Goal: Information Seeking & Learning: Learn about a topic

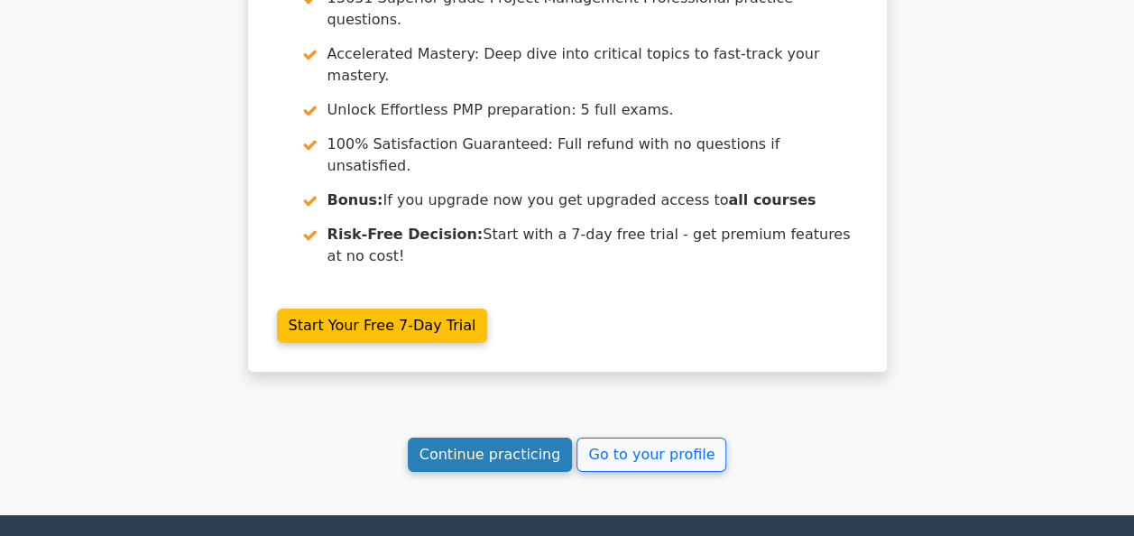
drag, startPoint x: 0, startPoint y: 0, endPoint x: 547, endPoint y: 269, distance: 609.2
click at [547, 437] on link "Continue practicing" at bounding box center [490, 454] width 165 height 34
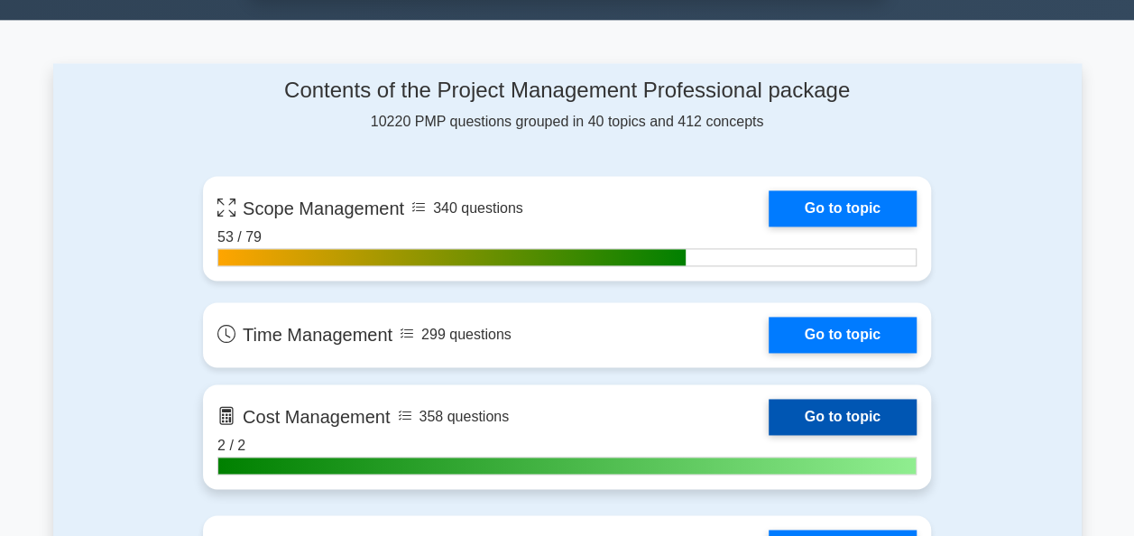
scroll to position [1353, 0]
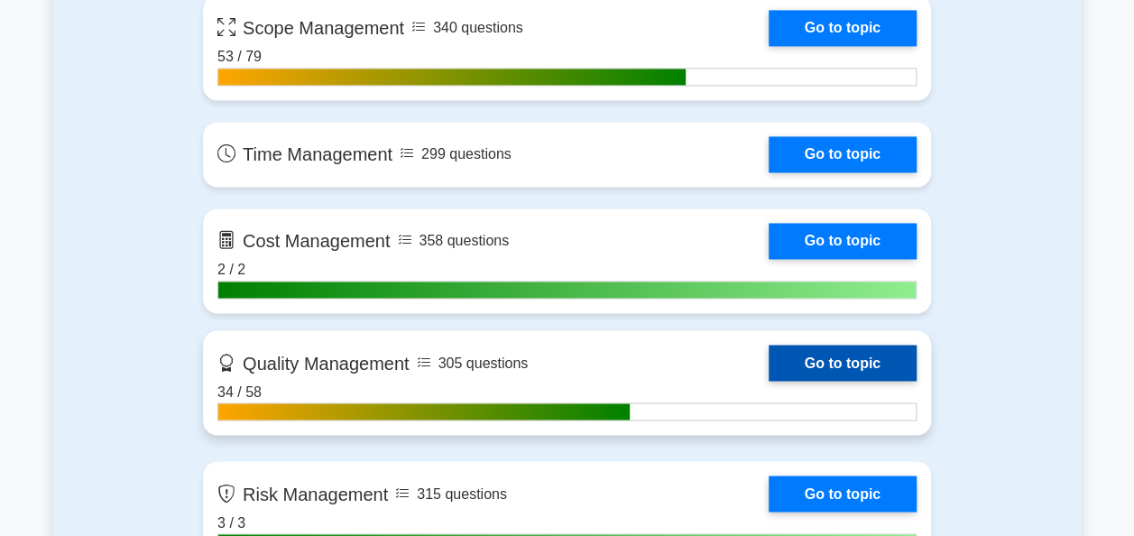
click at [843, 354] on link "Go to topic" at bounding box center [843, 363] width 148 height 36
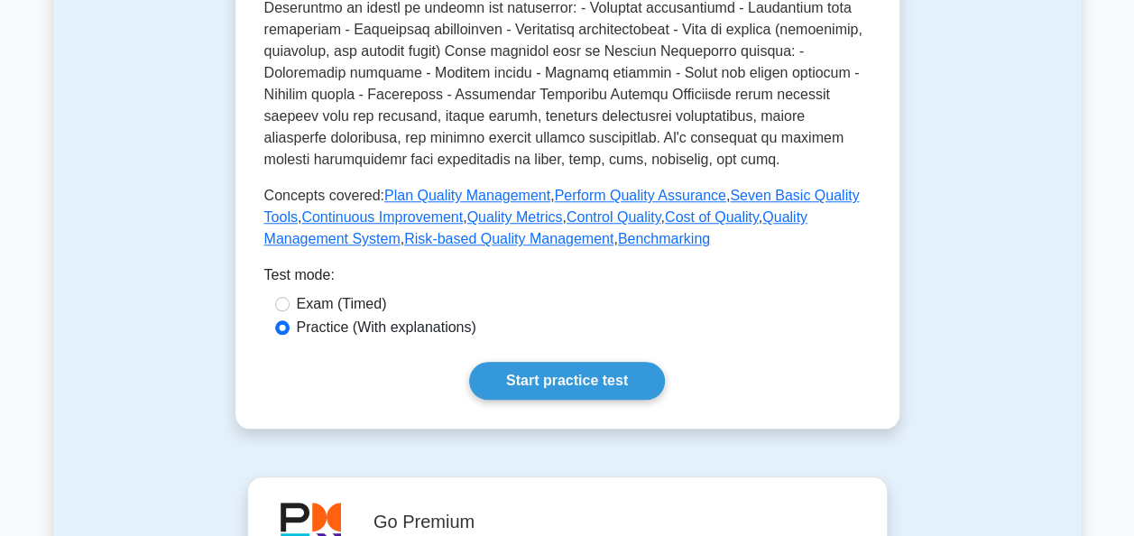
scroll to position [722, 0]
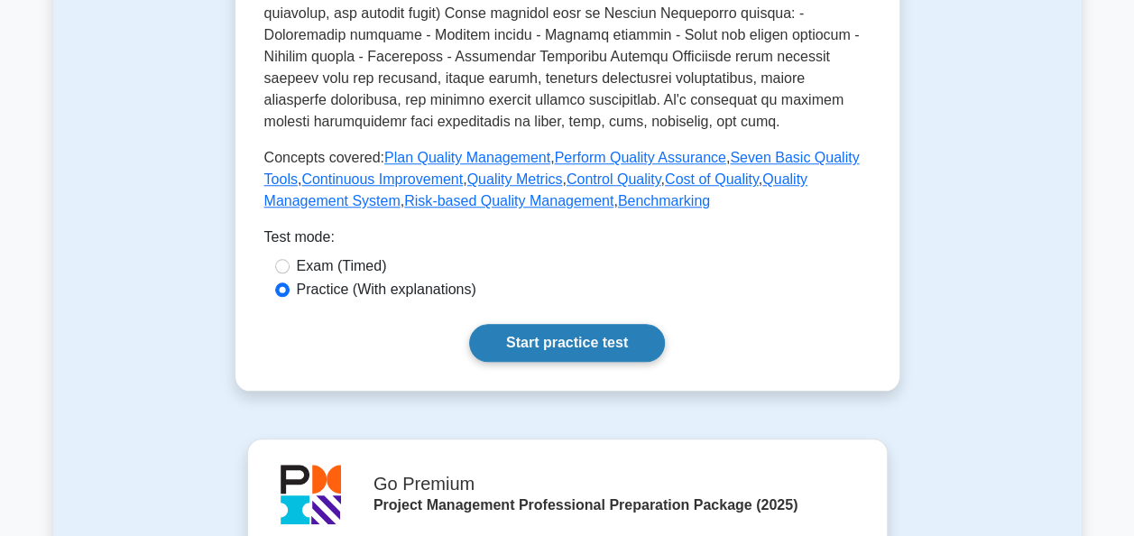
click at [621, 341] on link "Start practice test" at bounding box center [567, 343] width 196 height 38
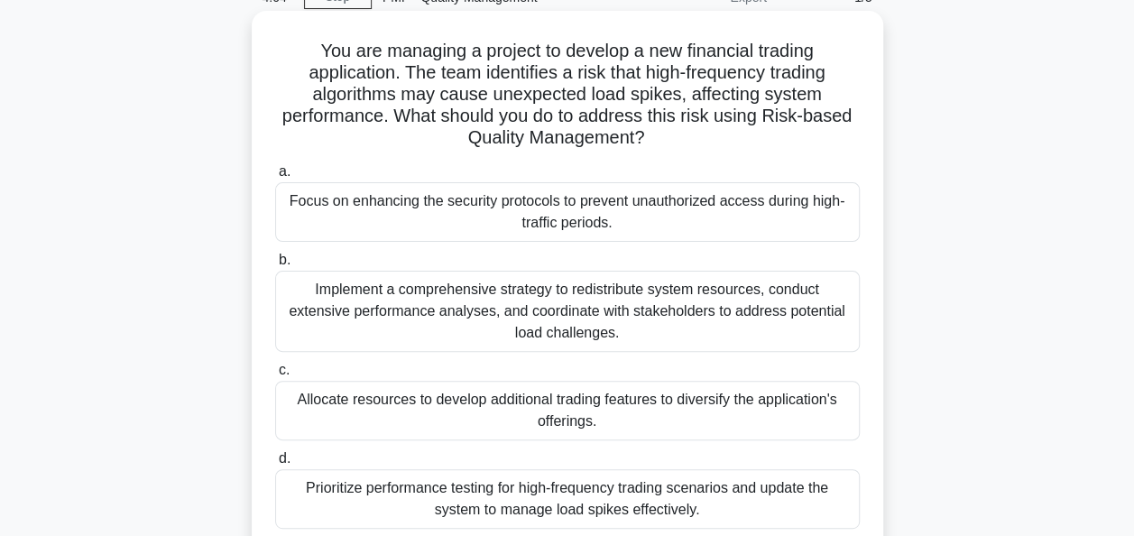
scroll to position [180, 0]
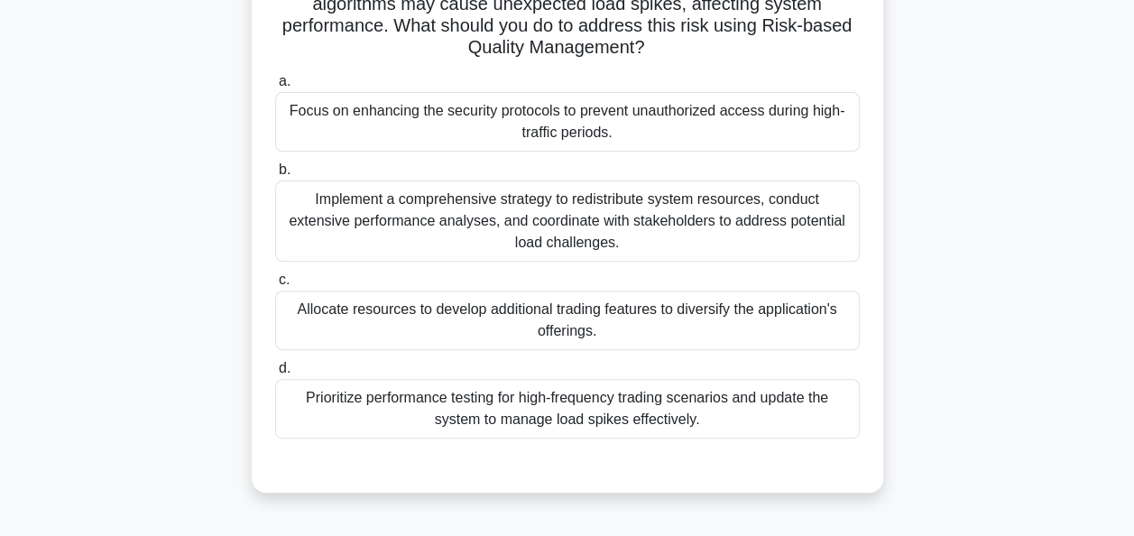
click at [612, 231] on div "Implement a comprehensive strategy to redistribute system resources, conduct ex…" at bounding box center [567, 220] width 585 height 81
click at [275, 176] on input "b. Implement a comprehensive strategy to redistribute system resources, conduct…" at bounding box center [275, 170] width 0 height 12
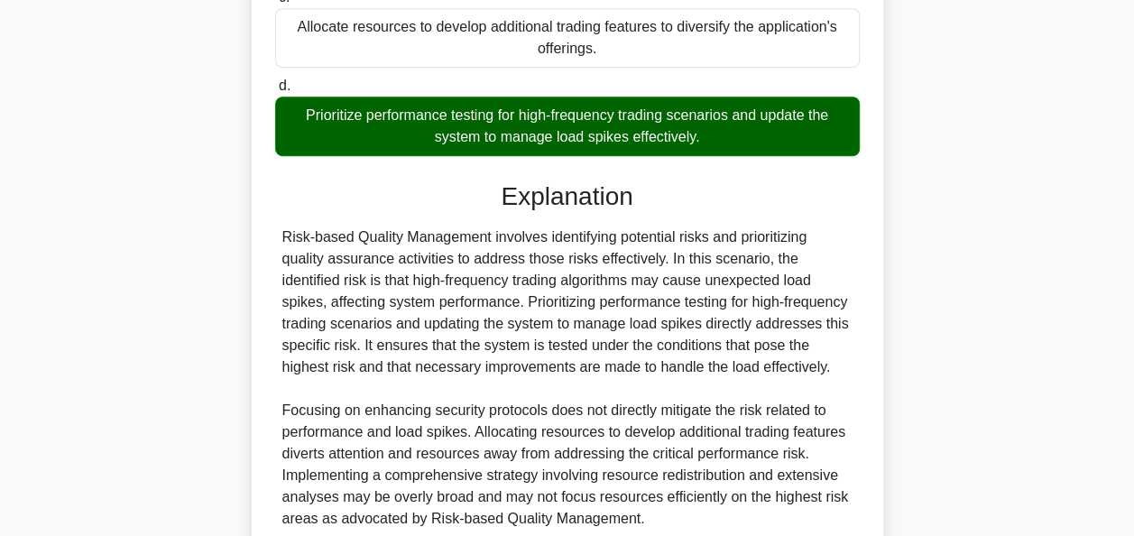
scroll to position [529, 0]
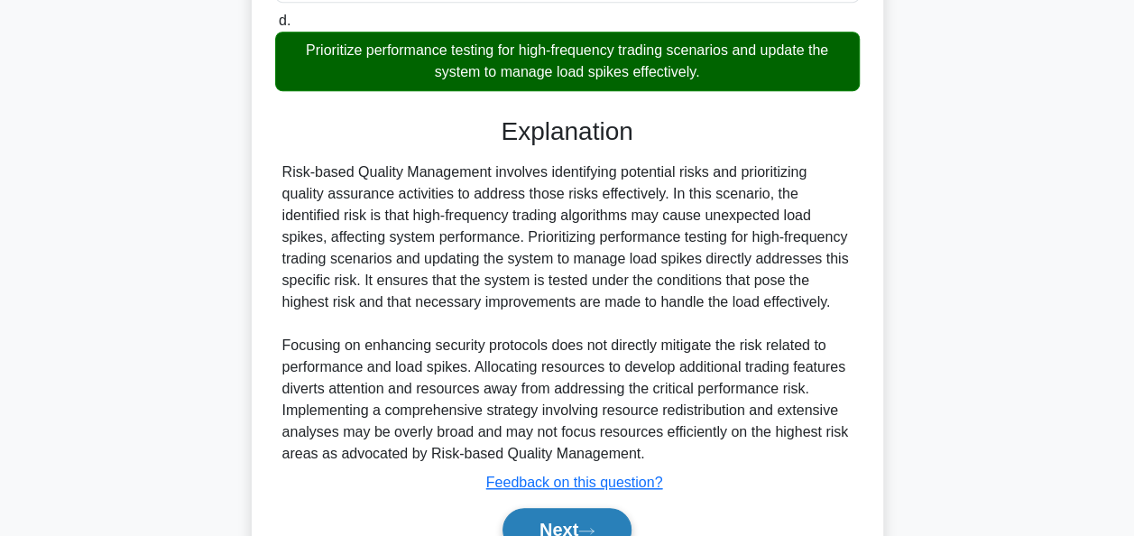
click at [582, 525] on button "Next" at bounding box center [566, 529] width 129 height 43
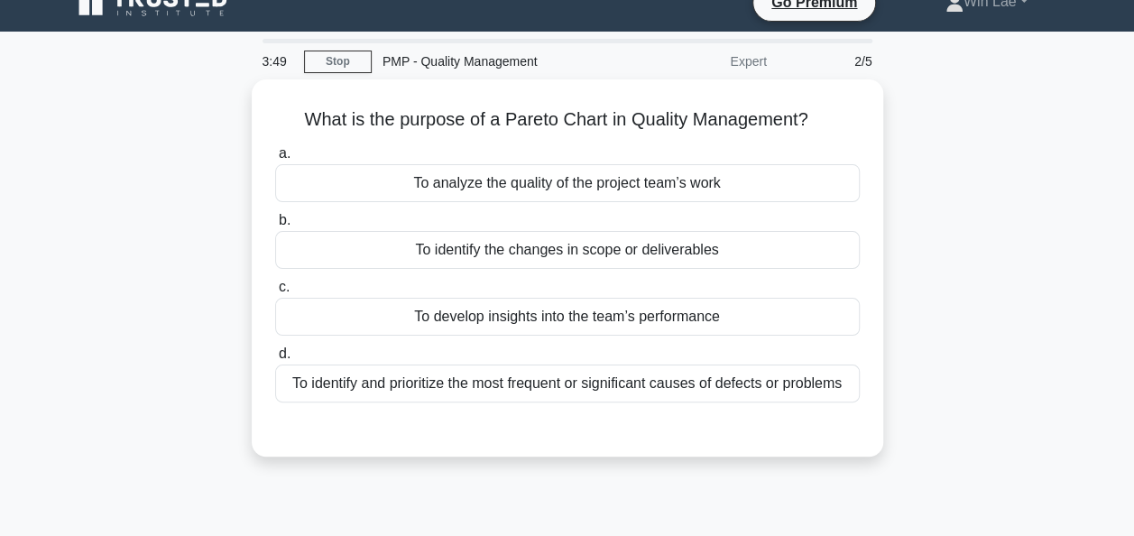
scroll to position [0, 0]
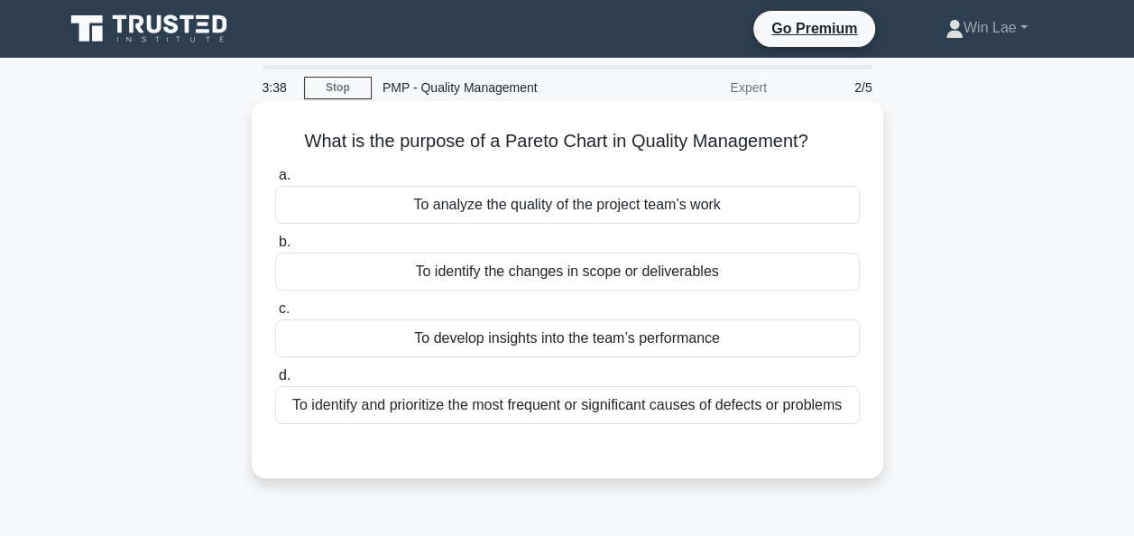
click at [688, 412] on div "To identify and prioritize the most frequent or significant causes of defects o…" at bounding box center [567, 405] width 585 height 38
click at [275, 382] on input "d. To identify and prioritize the most frequent or significant causes of defect…" at bounding box center [275, 376] width 0 height 12
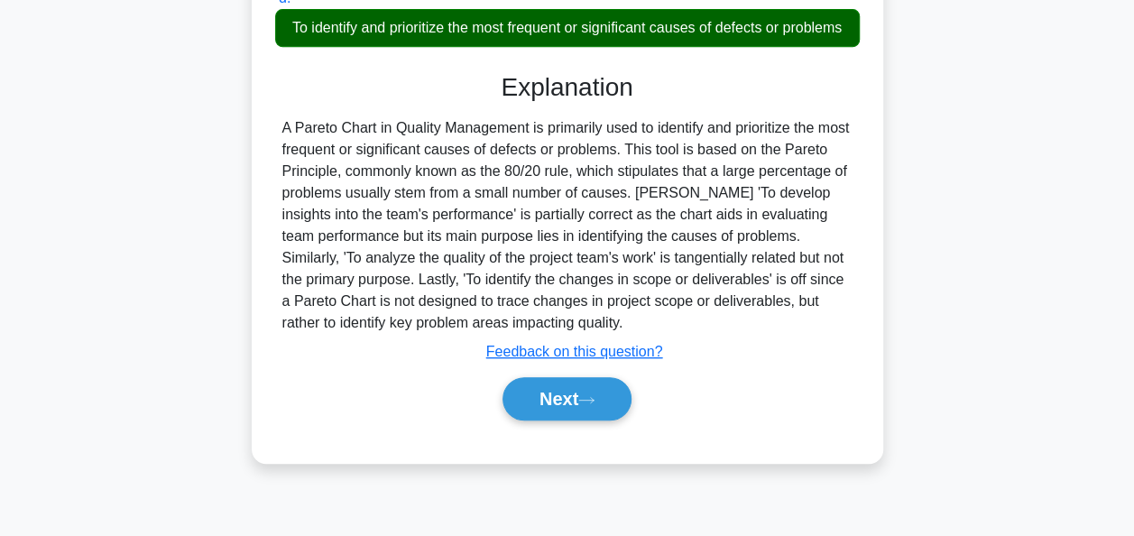
scroll to position [438, 0]
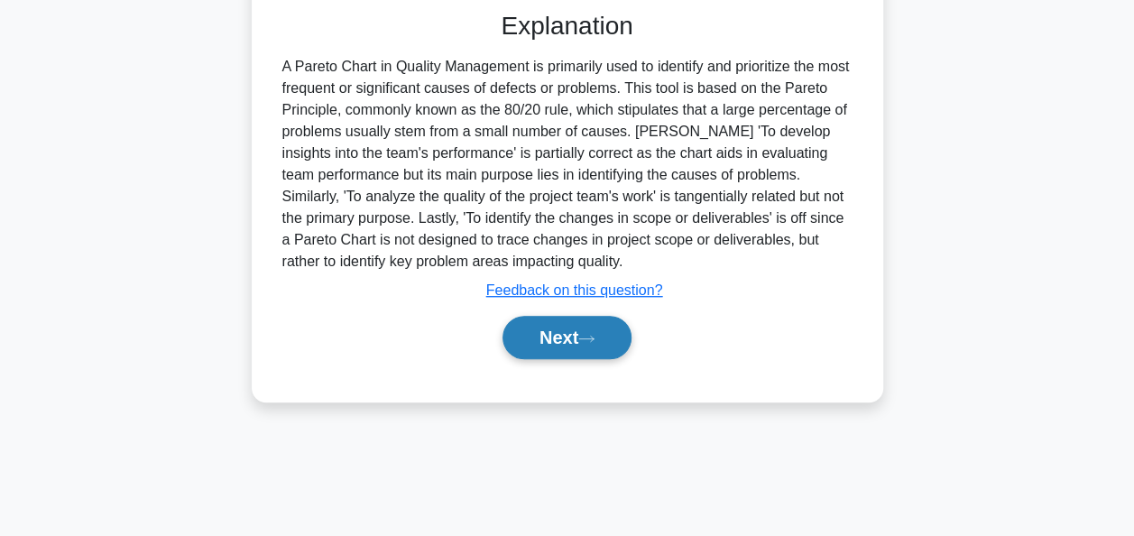
click at [591, 352] on button "Next" at bounding box center [566, 337] width 129 height 43
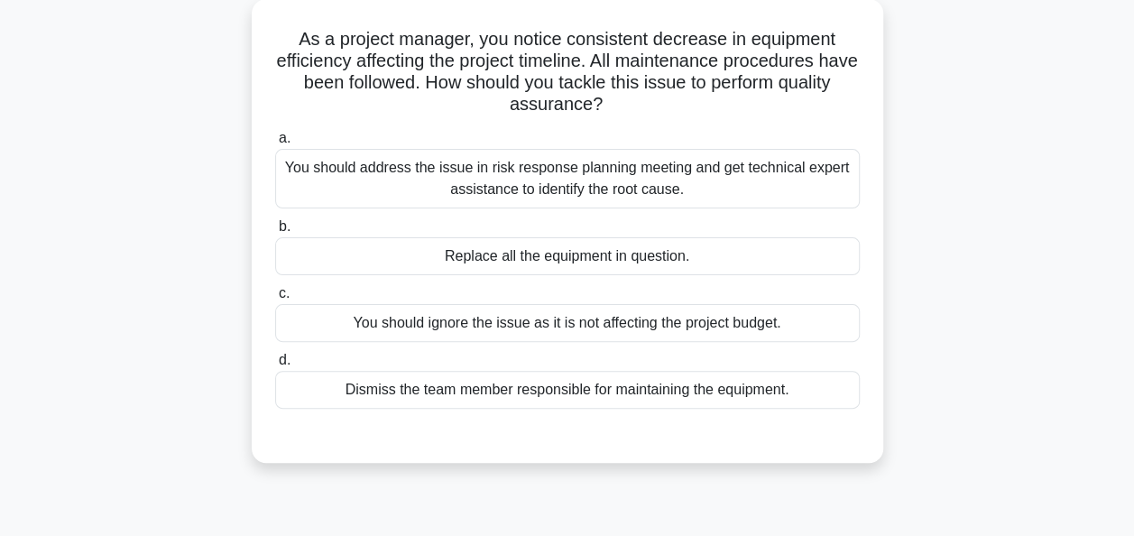
scroll to position [78, 0]
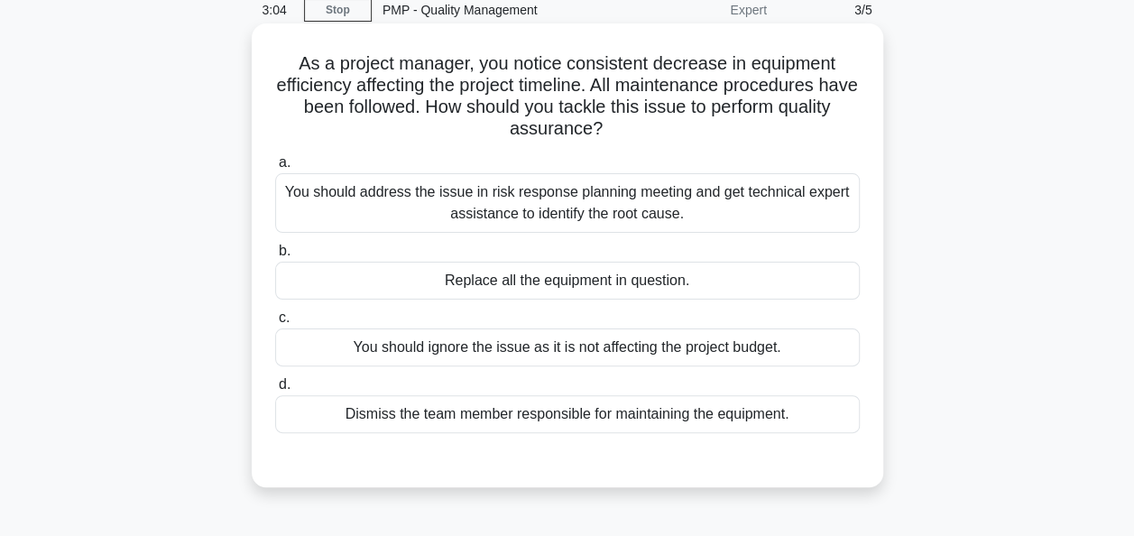
click at [568, 207] on div "You should address the issue in risk response planning meeting and get technica…" at bounding box center [567, 203] width 585 height 60
click at [275, 169] on input "a. You should address the issue in risk response planning meeting and get techn…" at bounding box center [275, 163] width 0 height 12
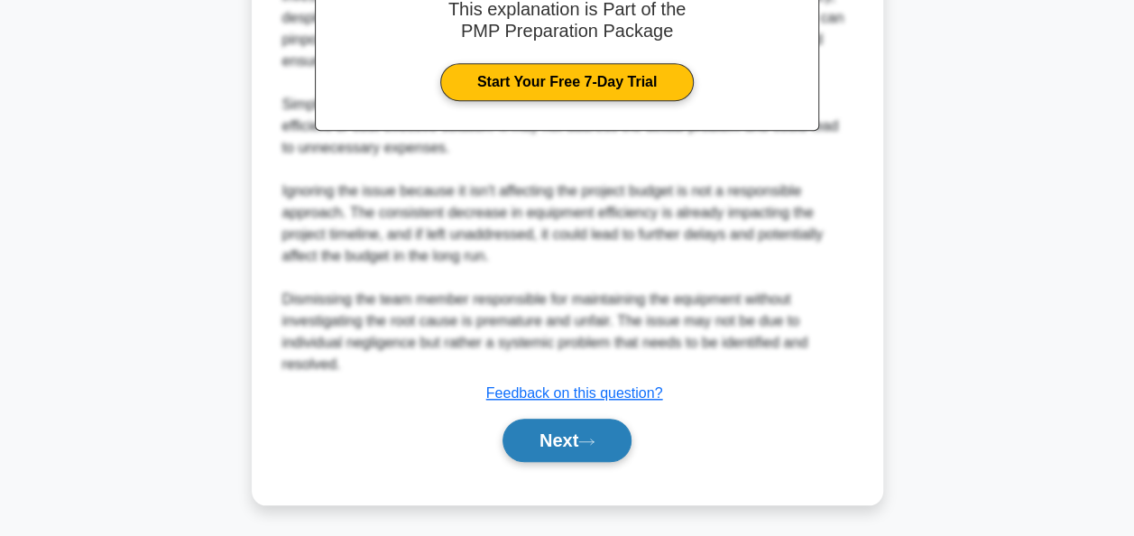
click at [538, 450] on button "Next" at bounding box center [566, 440] width 129 height 43
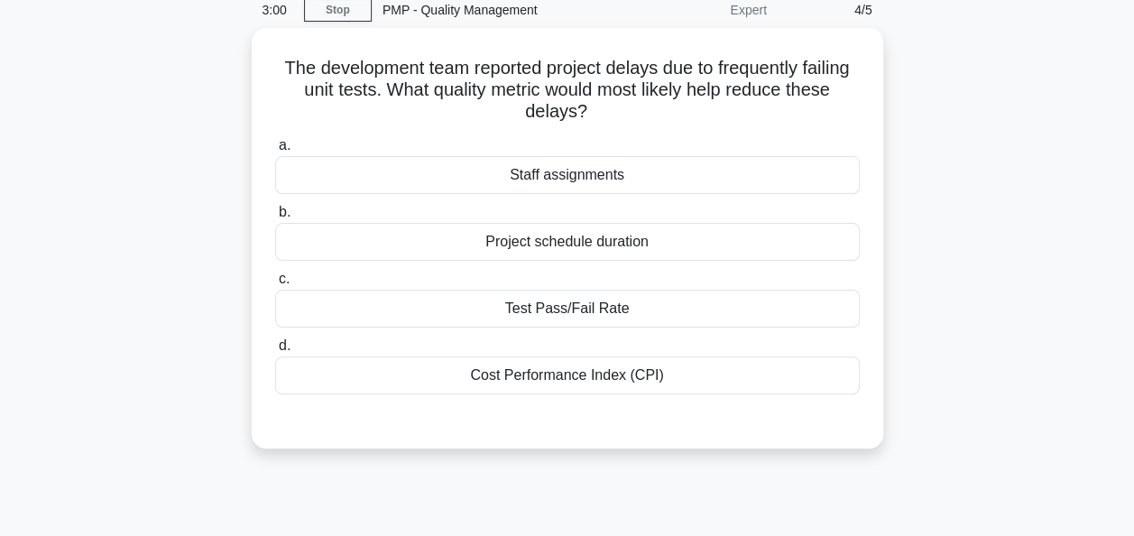
scroll to position [0, 0]
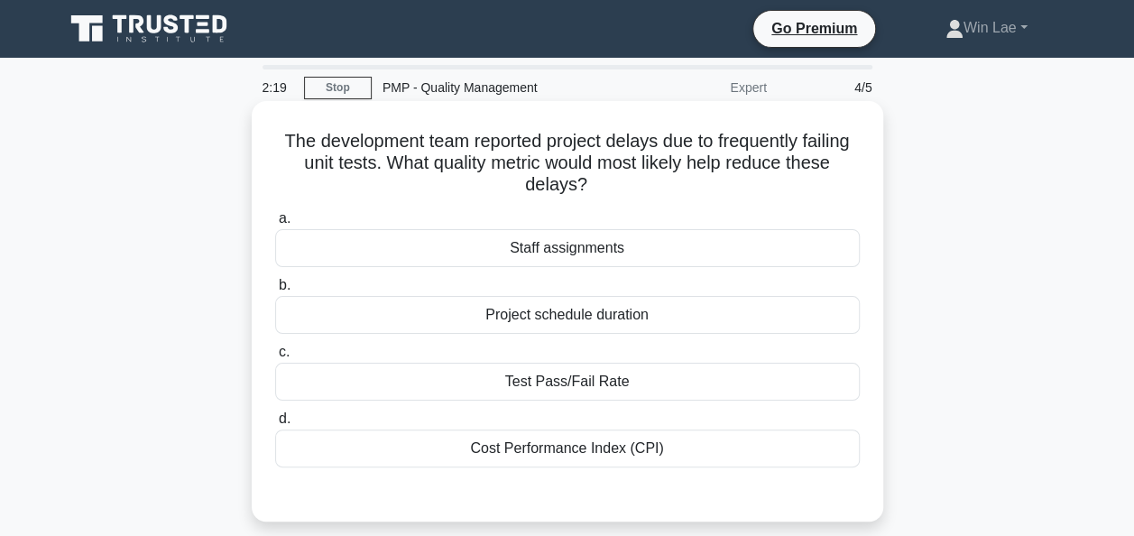
click at [542, 448] on div "Cost Performance Index (CPI)" at bounding box center [567, 448] width 585 height 38
click at [275, 425] on input "d. Cost Performance Index (CPI)" at bounding box center [275, 419] width 0 height 12
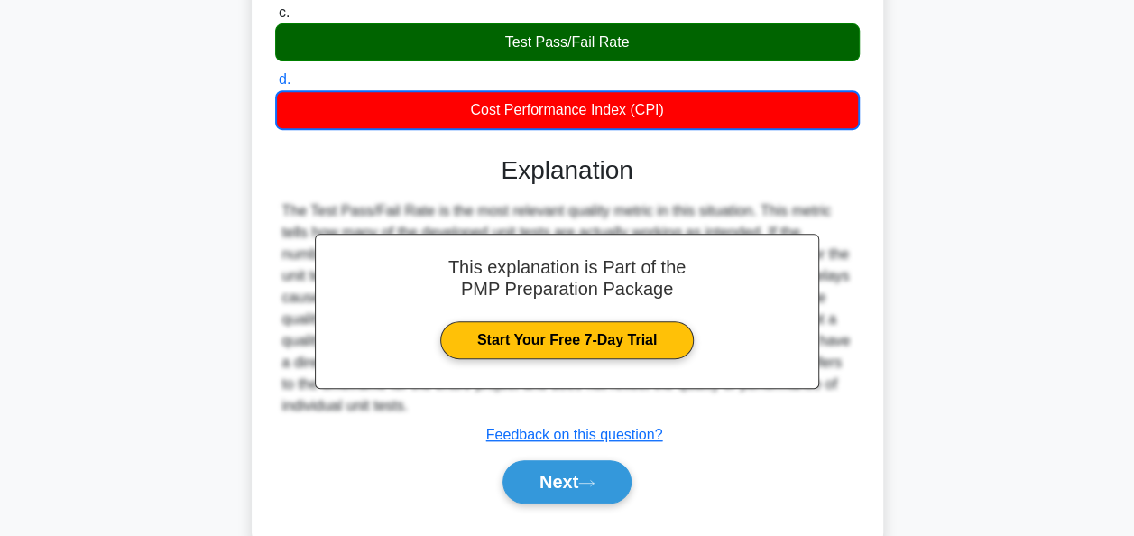
scroll to position [361, 0]
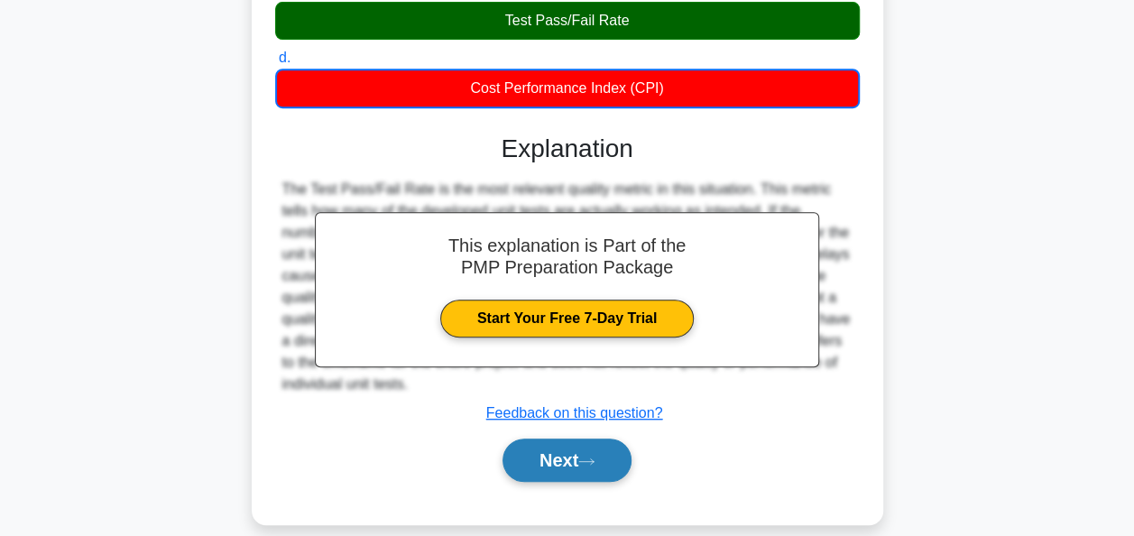
click at [511, 453] on button "Next" at bounding box center [566, 459] width 129 height 43
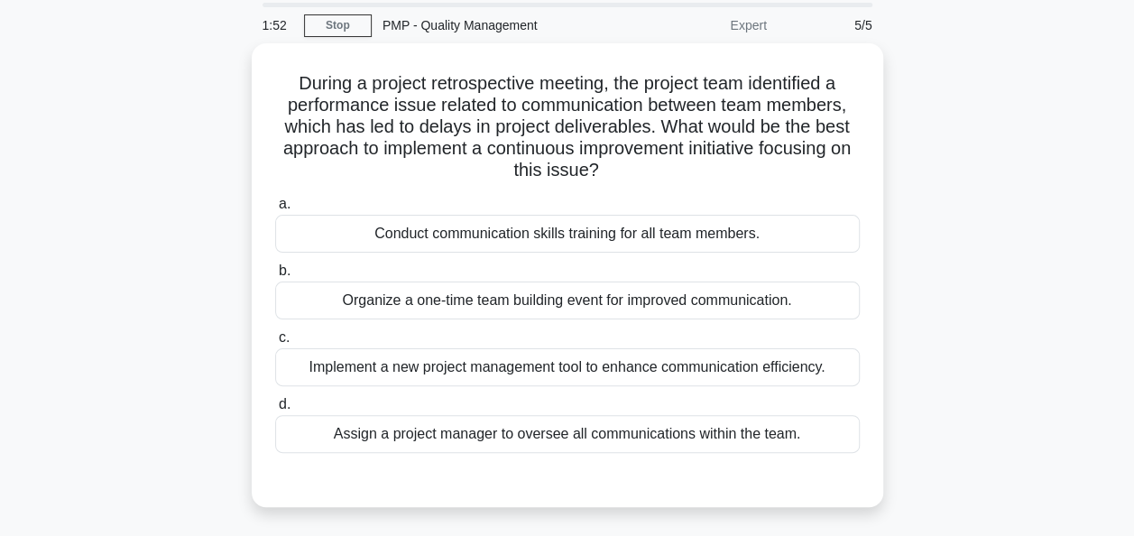
scroll to position [90, 0]
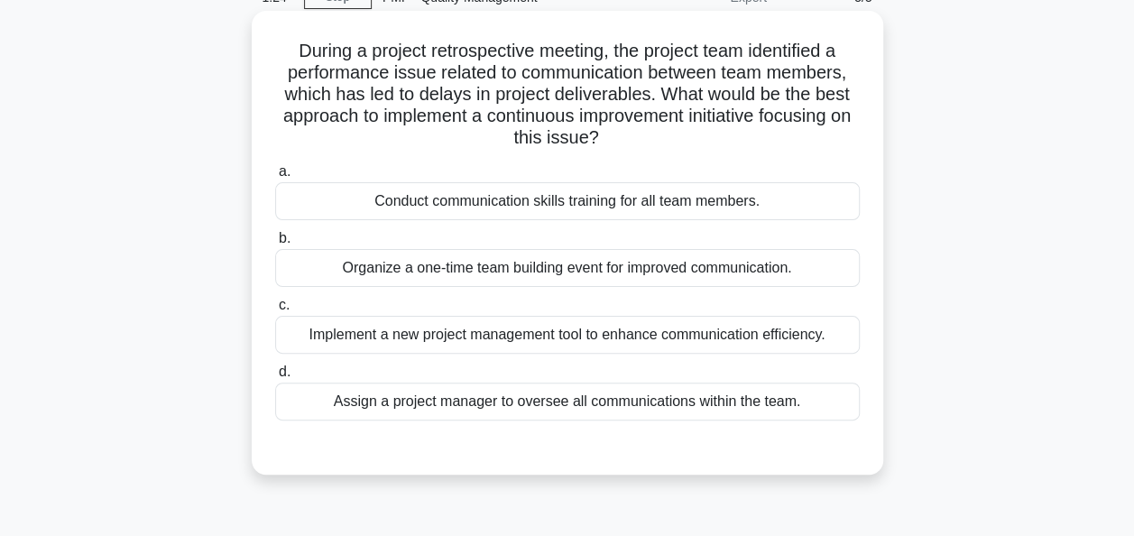
click at [540, 263] on div "Organize a one-time team building event for improved communication." at bounding box center [567, 268] width 585 height 38
click at [275, 244] on input "b. Organize a one-time team building event for improved communication." at bounding box center [275, 239] width 0 height 12
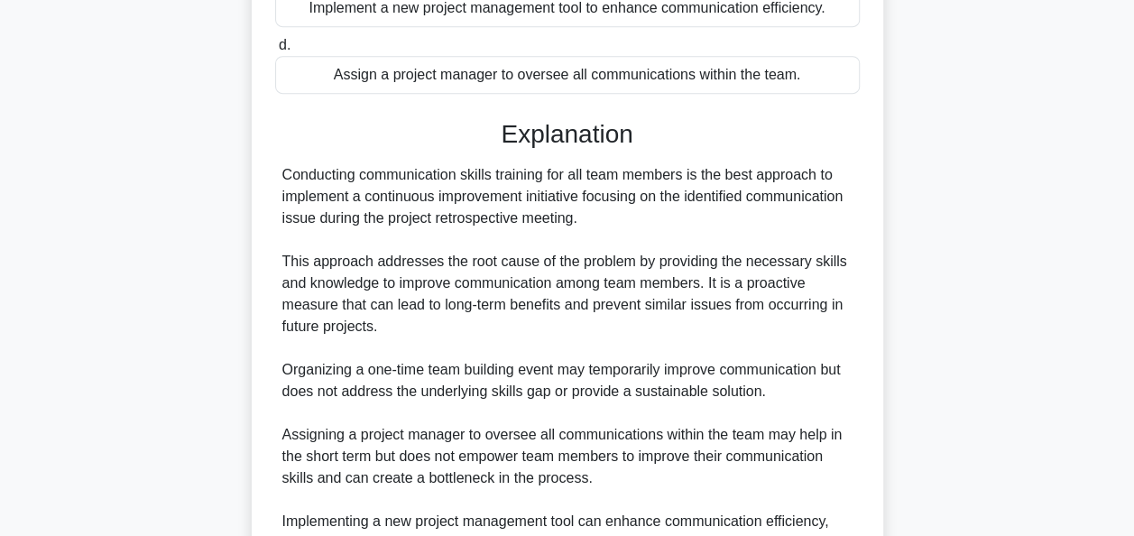
scroll to position [451, 0]
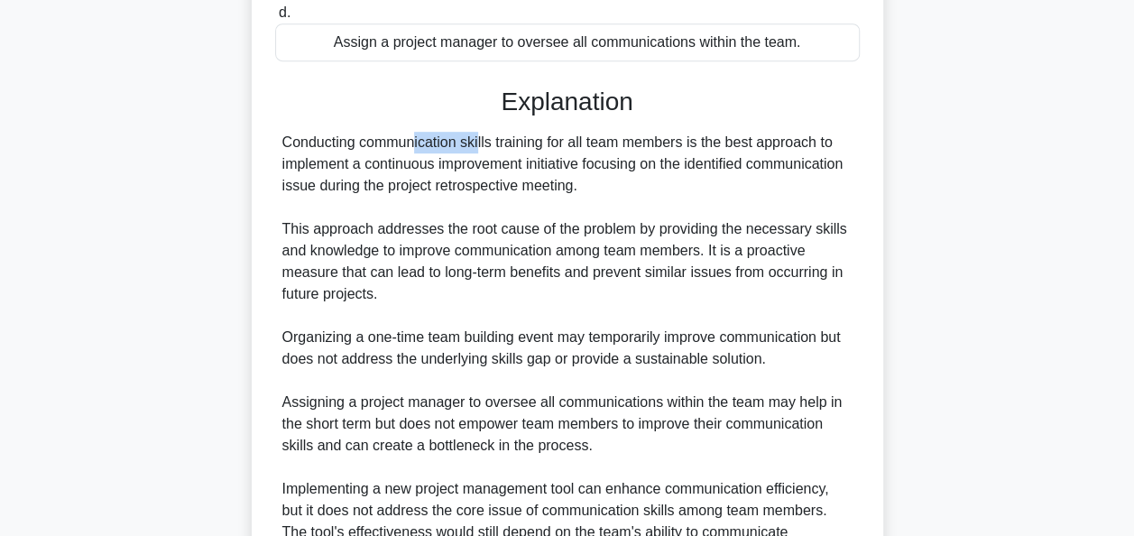
drag, startPoint x: 276, startPoint y: 141, endPoint x: 361, endPoint y: 146, distance: 85.0
click at [361, 146] on div "Conducting communication skills training for all team members is the best appro…" at bounding box center [567, 348] width 585 height 433
copy div "Conducting"
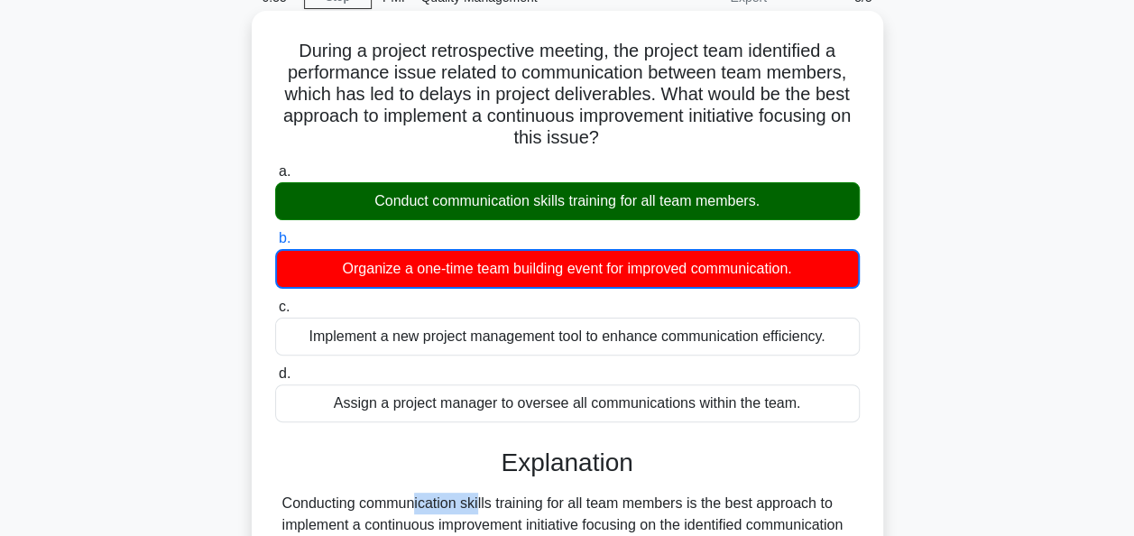
scroll to position [0, 0]
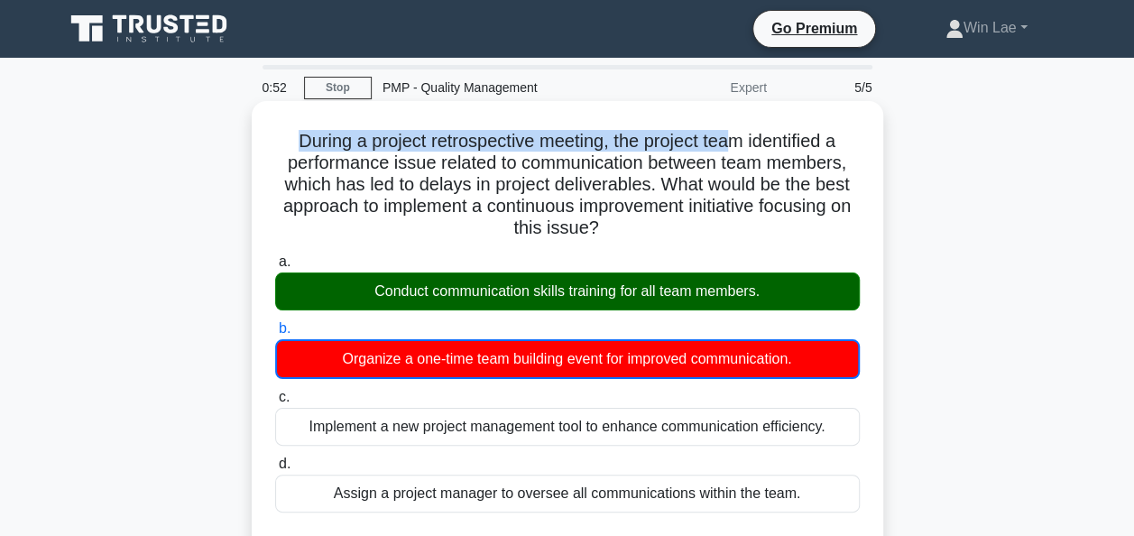
drag, startPoint x: 290, startPoint y: 139, endPoint x: 731, endPoint y: 140, distance: 440.2
click at [731, 140] on h5 "During a project retrospective meeting, the project team identified a performan…" at bounding box center [567, 185] width 588 height 110
drag, startPoint x: 351, startPoint y: 296, endPoint x: 835, endPoint y: 292, distance: 484.4
click at [835, 292] on div "Conduct communication skills training for all team members." at bounding box center [567, 291] width 585 height 38
drag, startPoint x: 325, startPoint y: 363, endPoint x: 876, endPoint y: 350, distance: 551.3
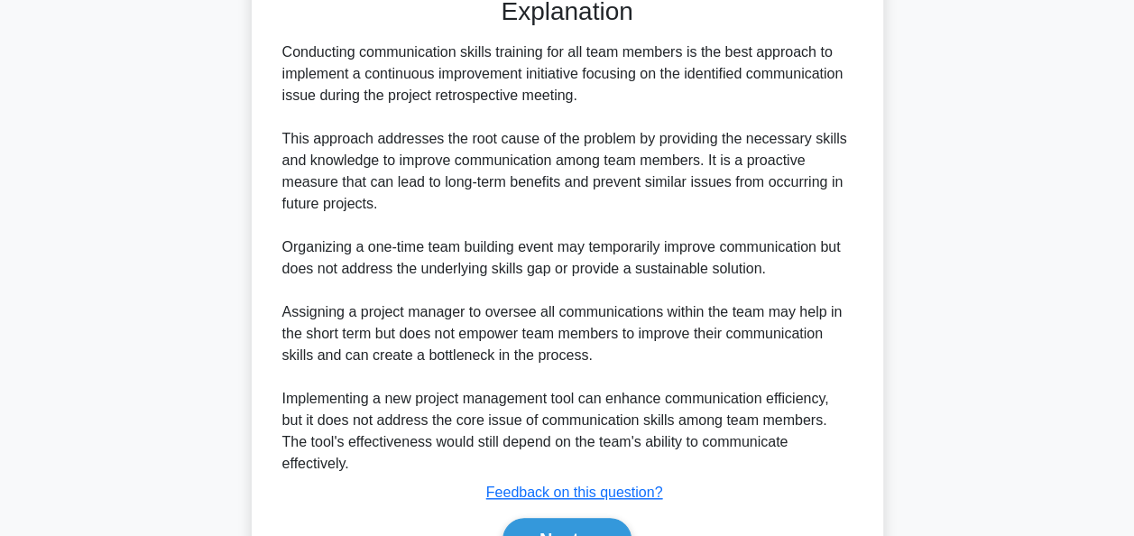
scroll to position [641, 0]
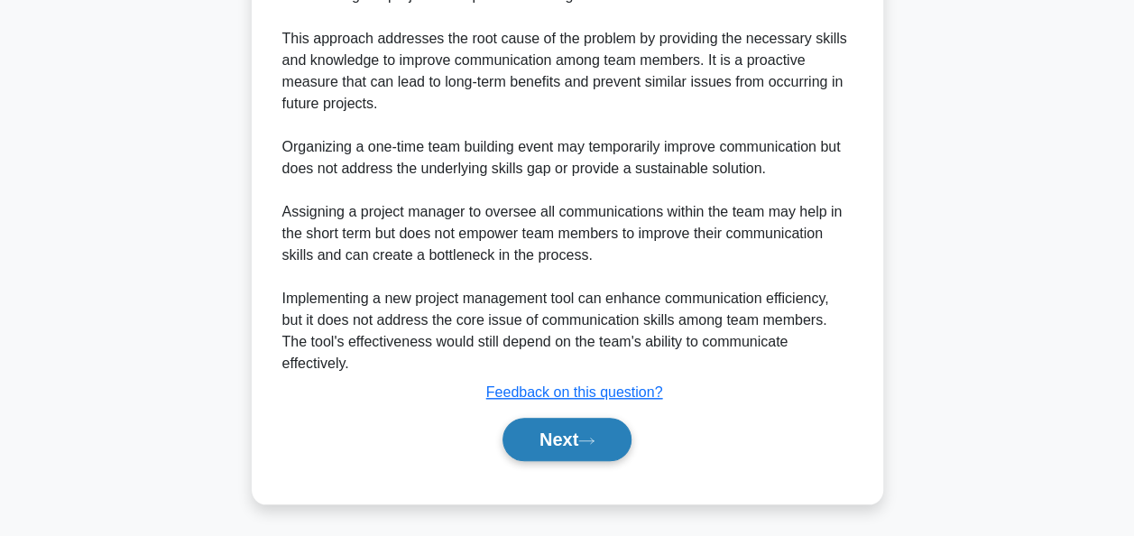
click at [603, 418] on button "Next" at bounding box center [566, 439] width 129 height 43
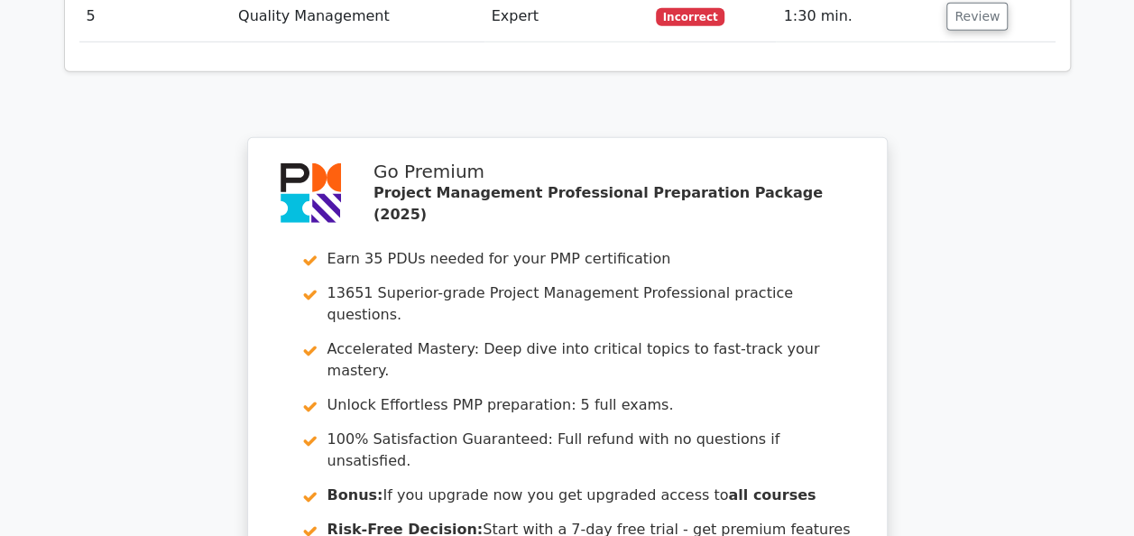
scroll to position [2887, 0]
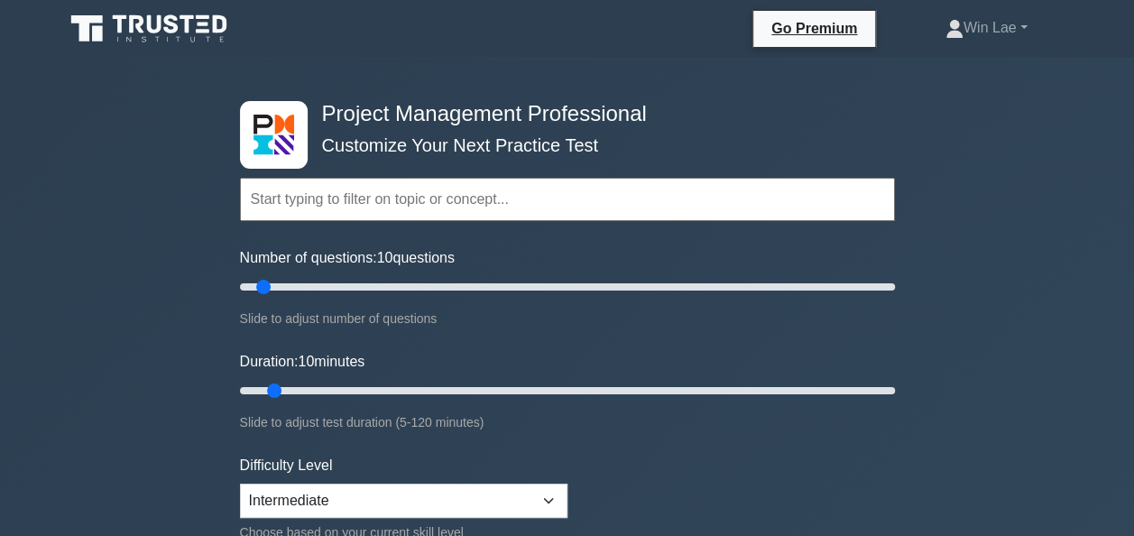
scroll to position [271, 0]
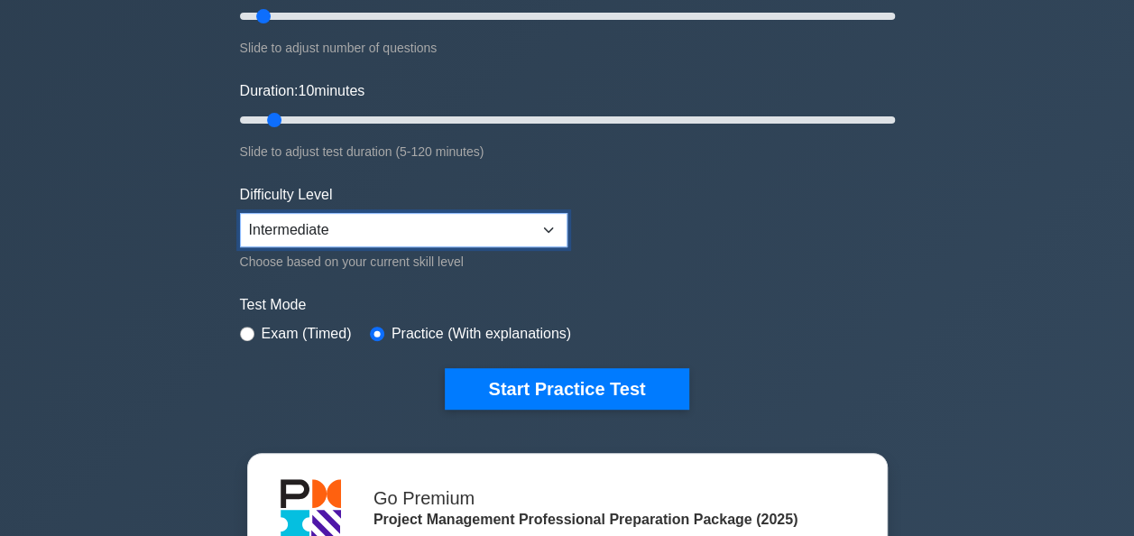
click at [549, 238] on select "Beginner Intermediate Expert" at bounding box center [403, 230] width 327 height 34
click at [729, 241] on form "Topics Scope Management Time Management Cost Management Quality Management Risk…" at bounding box center [567, 130] width 655 height 557
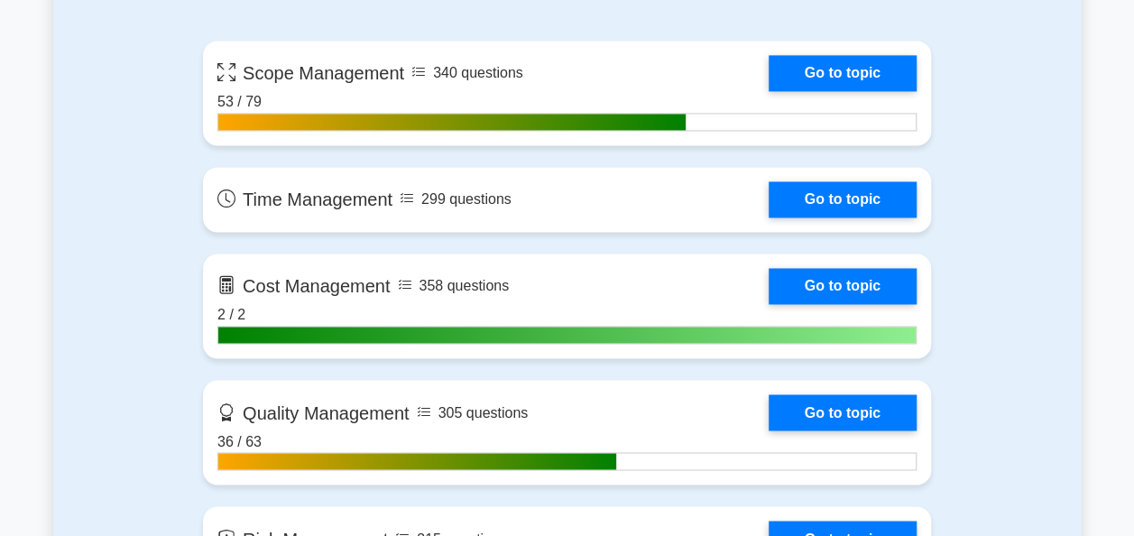
scroll to position [1353, 0]
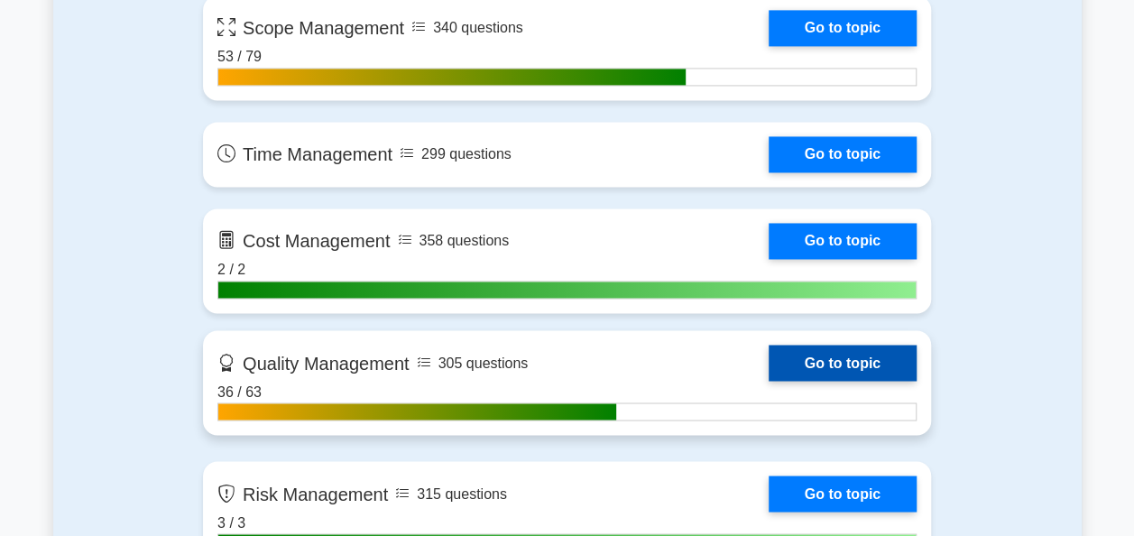
click at [874, 356] on link "Go to topic" at bounding box center [843, 363] width 148 height 36
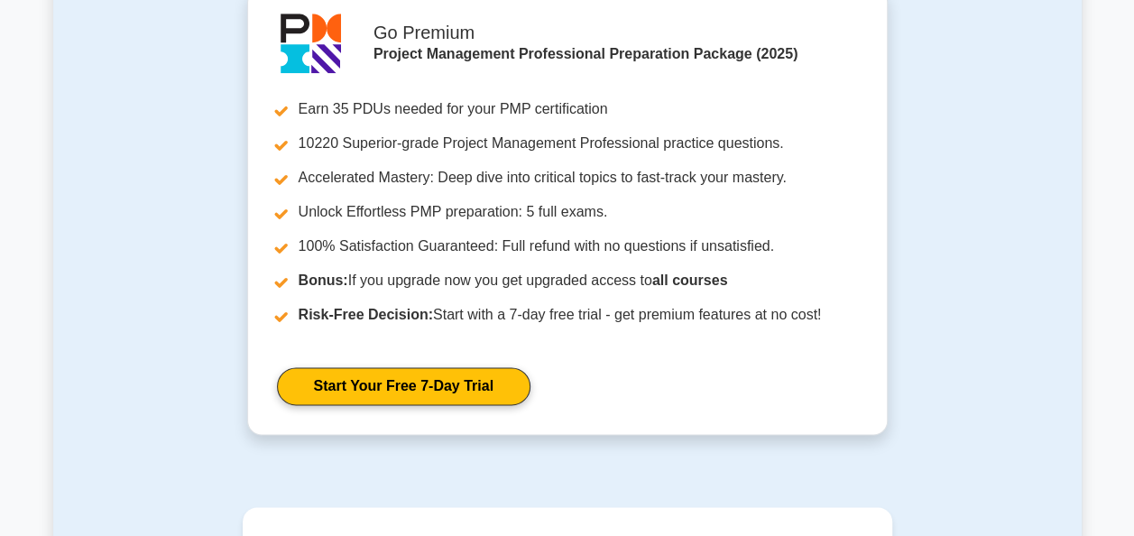
scroll to position [902, 0]
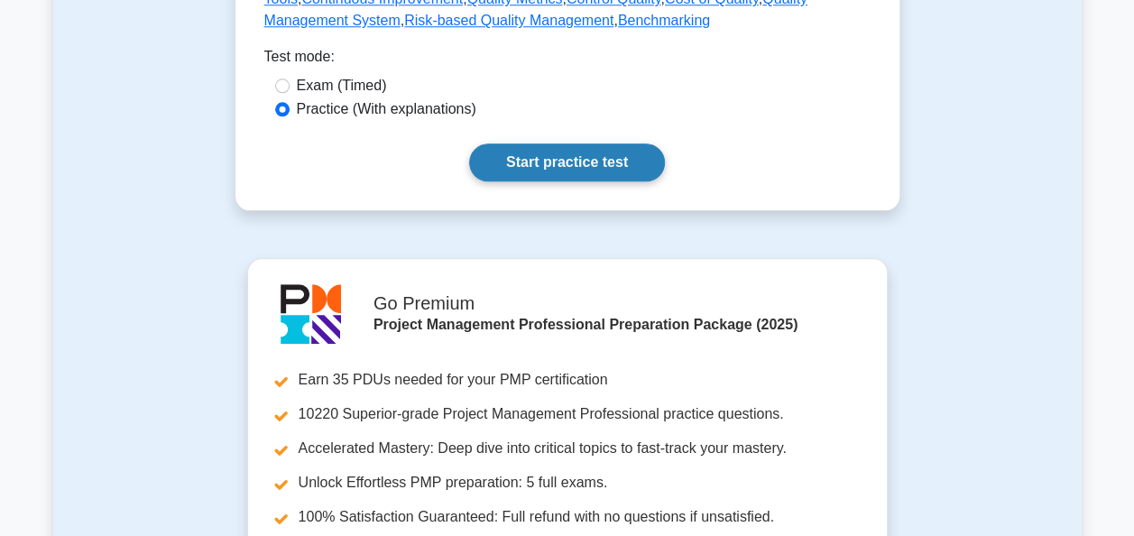
click at [596, 158] on link "Start practice test" at bounding box center [567, 162] width 196 height 38
click at [592, 149] on link "Start practice test" at bounding box center [567, 162] width 196 height 38
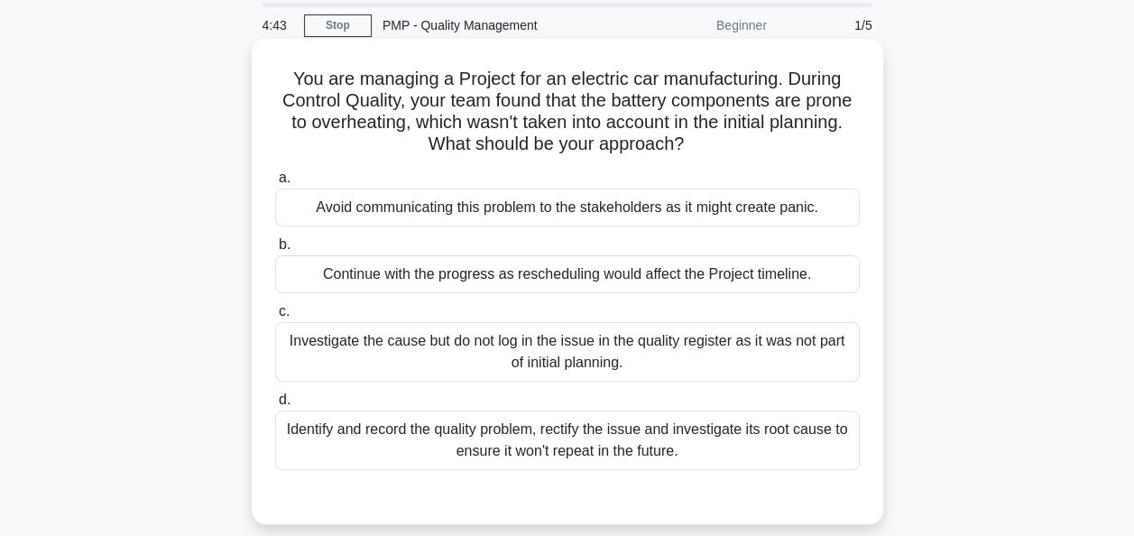
scroll to position [90, 0]
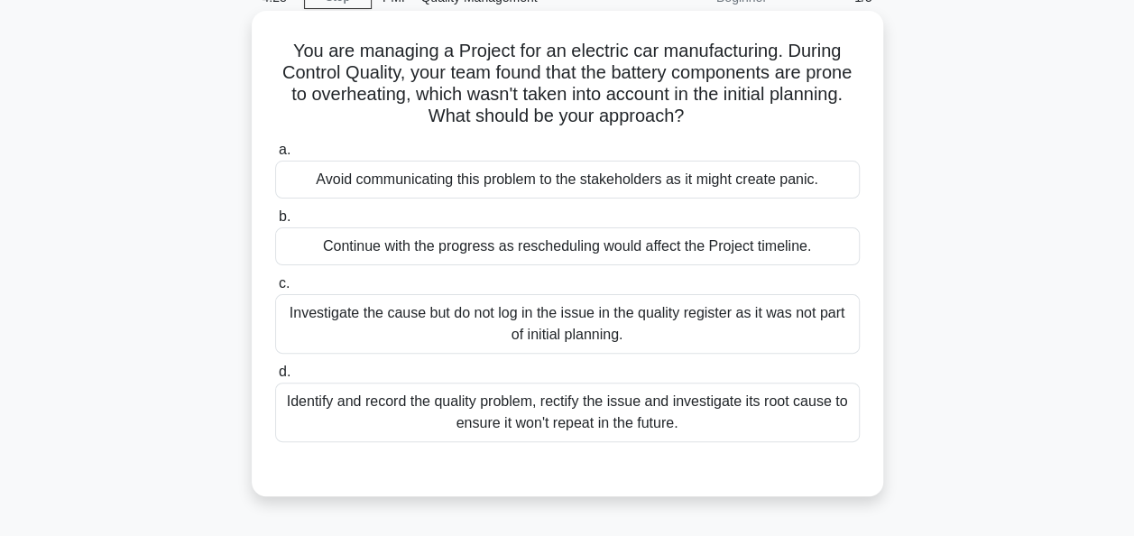
click at [474, 417] on div "Identify and record the quality problem, rectify the issue and investigate its …" at bounding box center [567, 412] width 585 height 60
click at [275, 378] on input "d. Identify and record the quality problem, rectify the issue and investigate i…" at bounding box center [275, 372] width 0 height 12
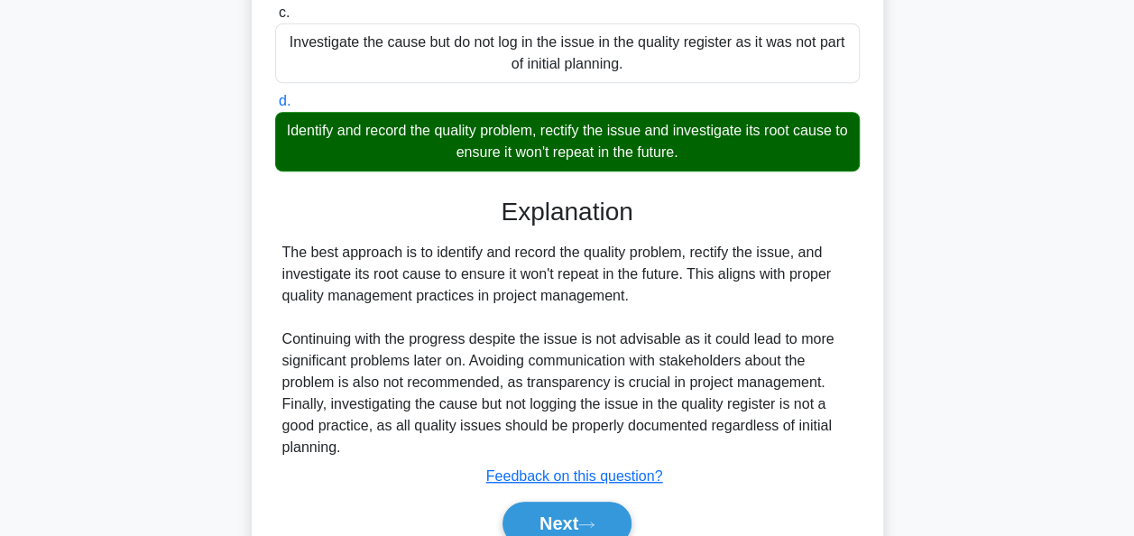
scroll to position [444, 0]
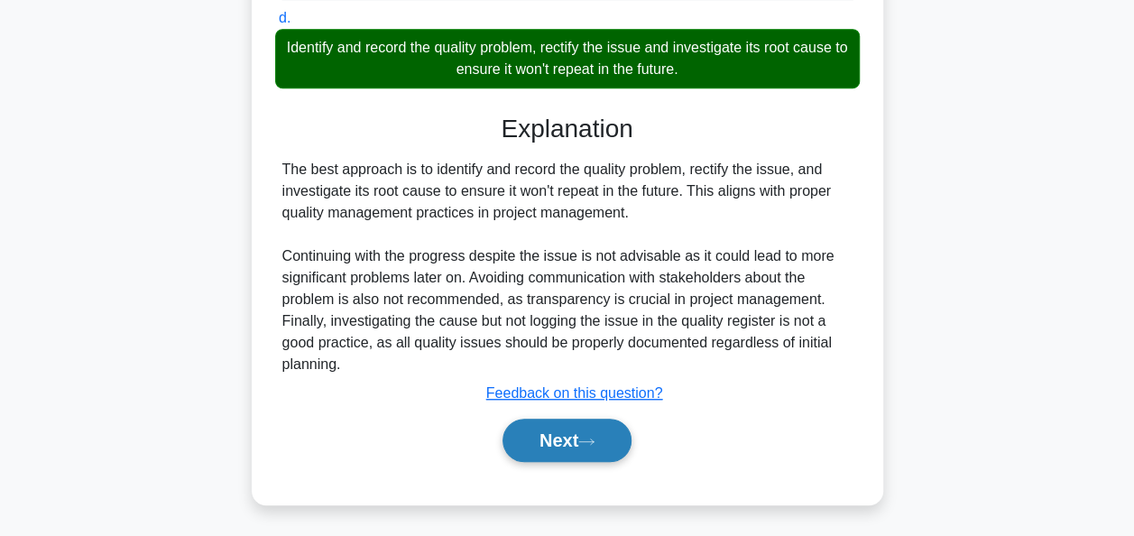
click at [574, 439] on button "Next" at bounding box center [566, 440] width 129 height 43
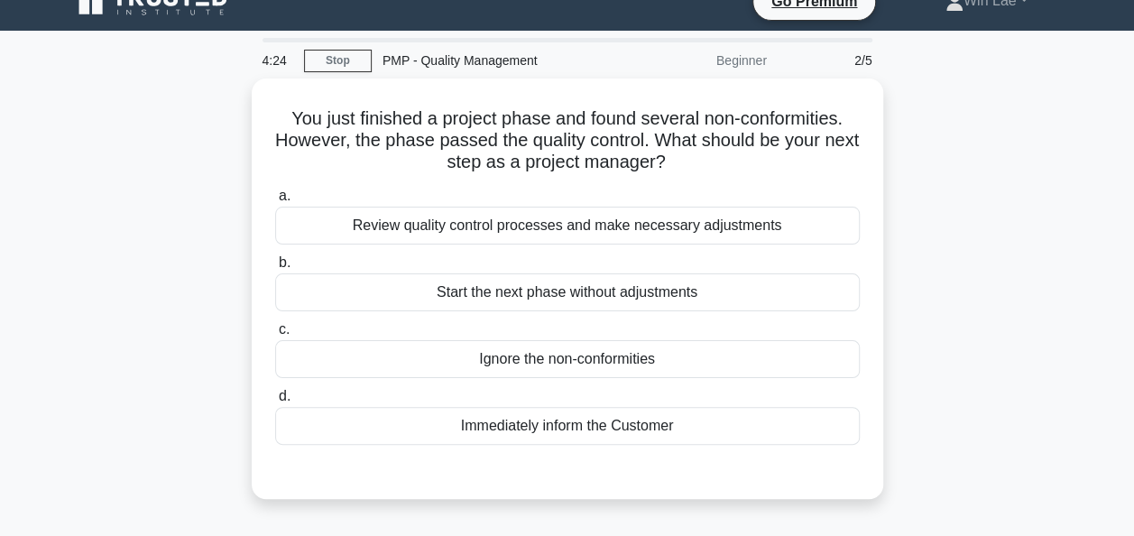
scroll to position [0, 0]
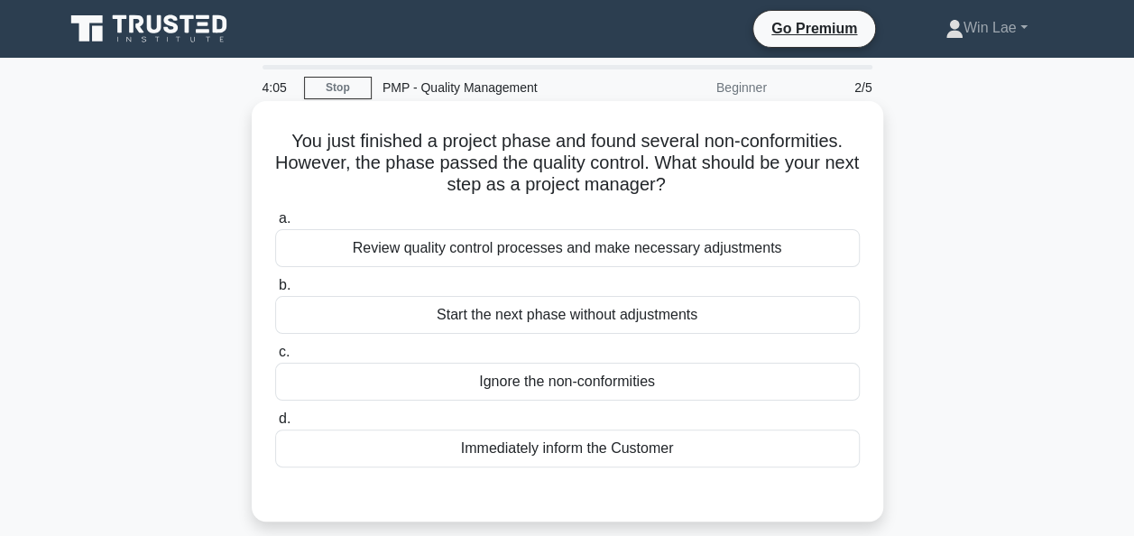
click at [579, 240] on div "Review quality control processes and make necessary adjustments" at bounding box center [567, 248] width 585 height 38
click at [275, 225] on input "a. Review quality control processes and make necessary adjustments" at bounding box center [275, 219] width 0 height 12
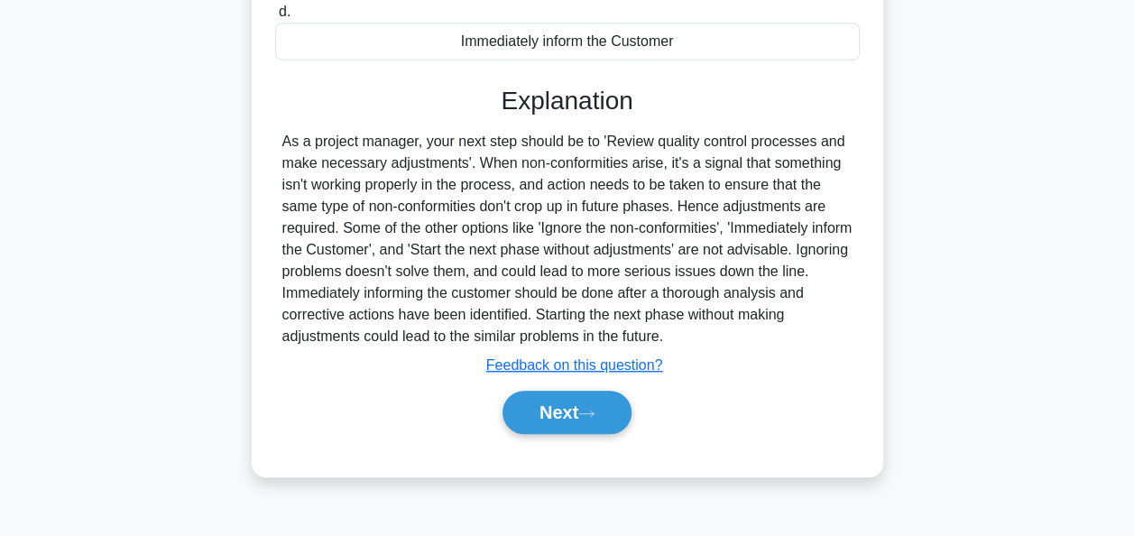
scroll to position [438, 0]
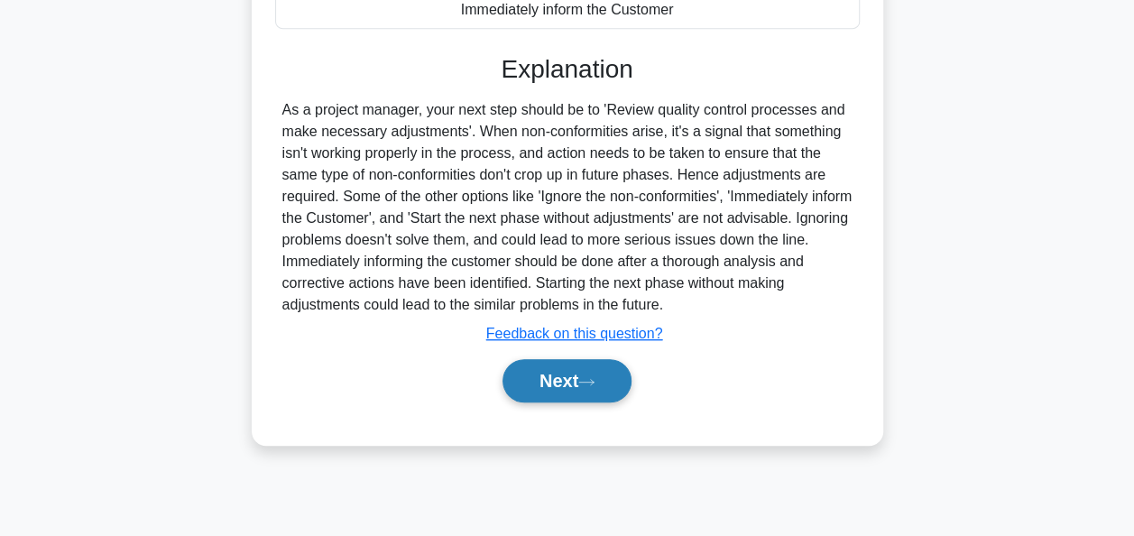
click at [561, 375] on button "Next" at bounding box center [566, 380] width 129 height 43
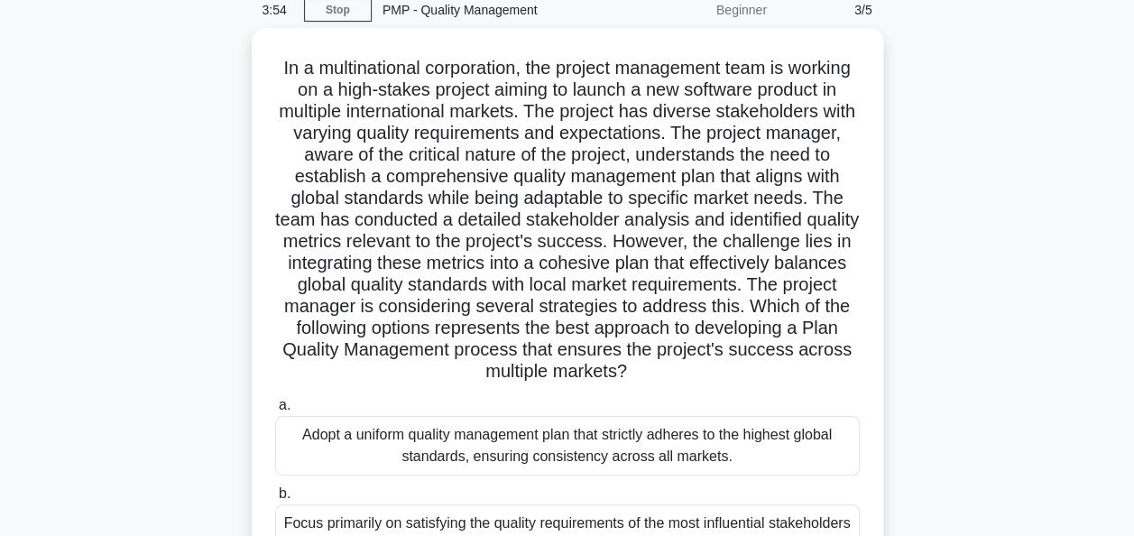
scroll to position [0, 0]
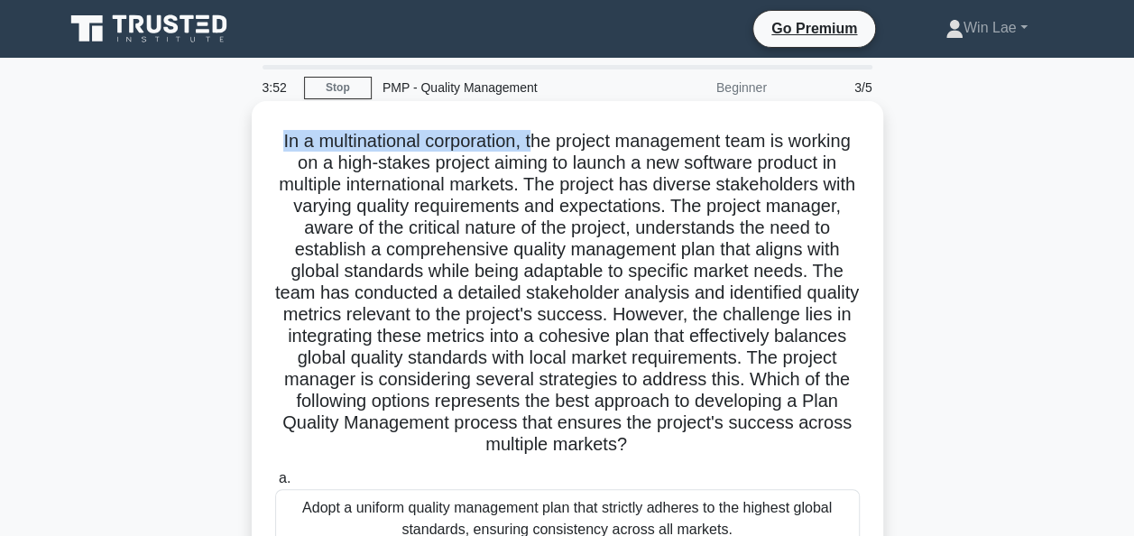
drag, startPoint x: 304, startPoint y: 146, endPoint x: 567, endPoint y: 144, distance: 263.4
click at [567, 144] on h5 "In a multinational corporation, the project management team is working on a hig…" at bounding box center [567, 293] width 588 height 327
drag, startPoint x: 567, startPoint y: 144, endPoint x: 419, endPoint y: 234, distance: 173.6
click at [419, 234] on h5 "In a multinational corporation, the project management team is working on a hig…" at bounding box center [567, 293] width 588 height 327
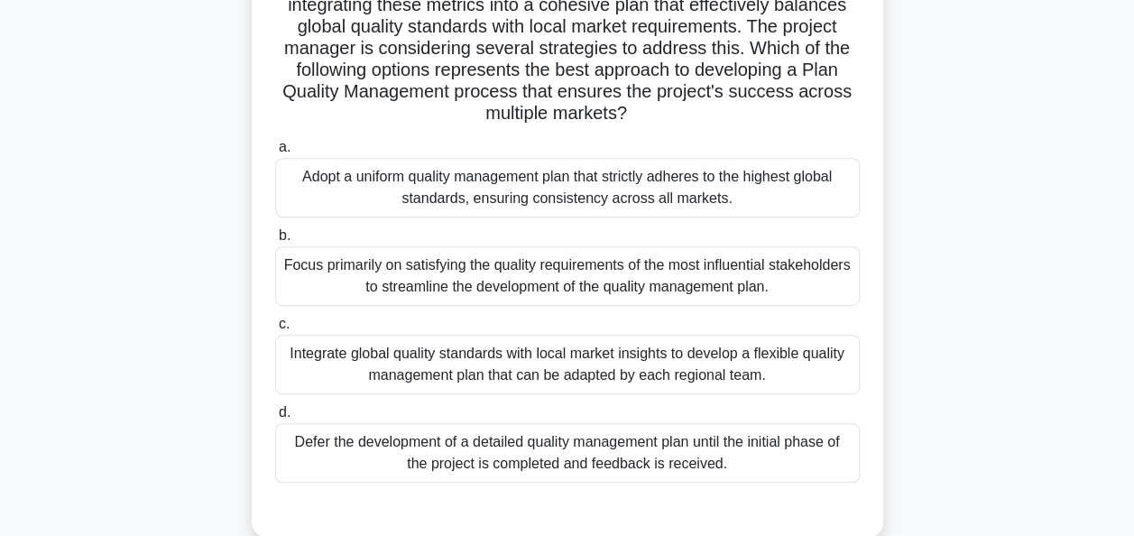
scroll to position [361, 0]
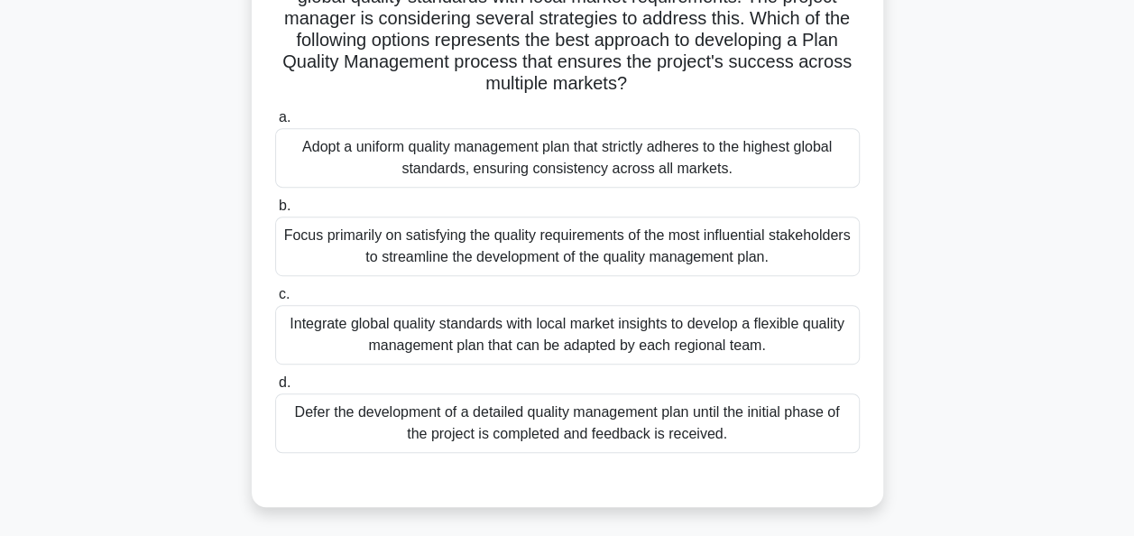
click at [542, 431] on div "Defer the development of a detailed quality management plan until the initial p…" at bounding box center [567, 423] width 585 height 60
click at [275, 389] on input "d. Defer the development of a detailed quality management plan until the initia…" at bounding box center [275, 383] width 0 height 12
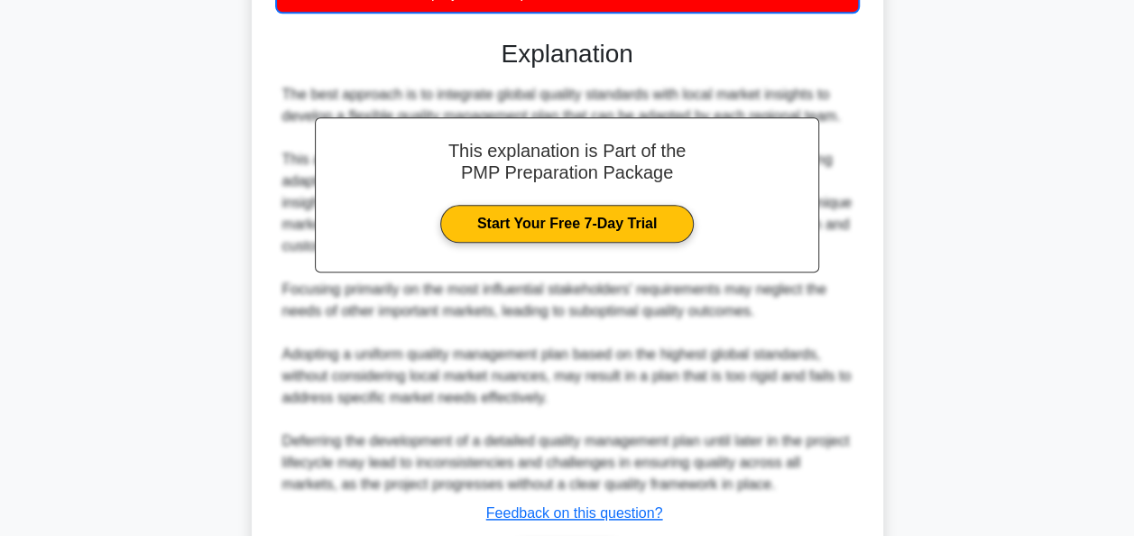
scroll to position [923, 0]
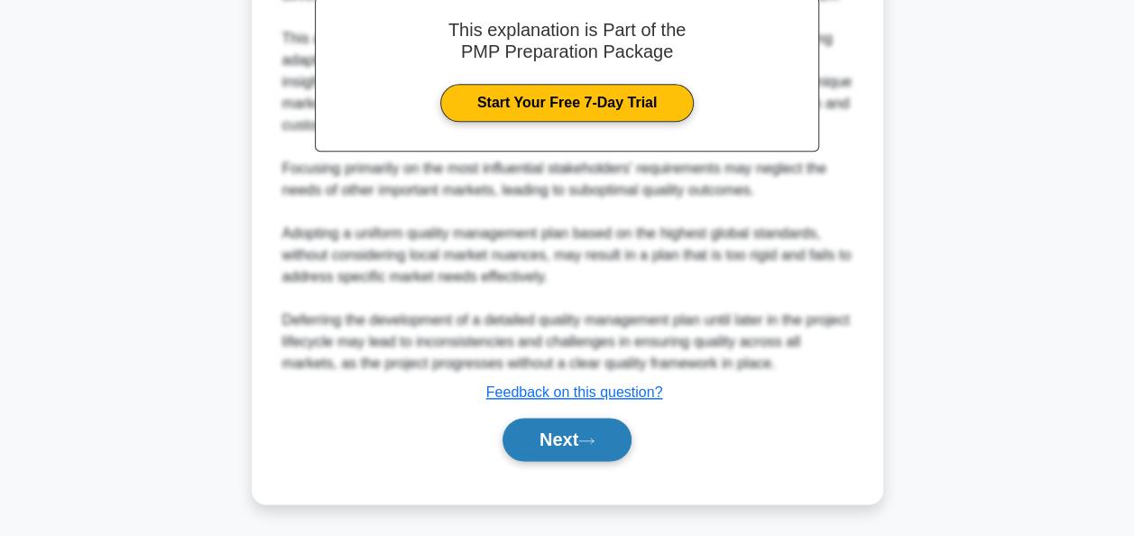
click at [609, 450] on button "Next" at bounding box center [566, 439] width 129 height 43
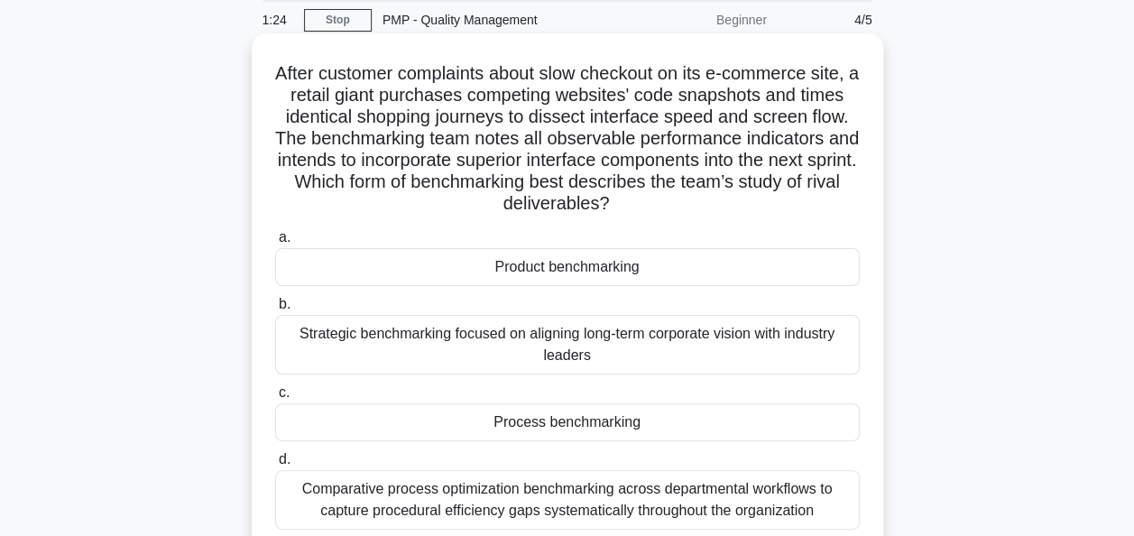
scroll to position [180, 0]
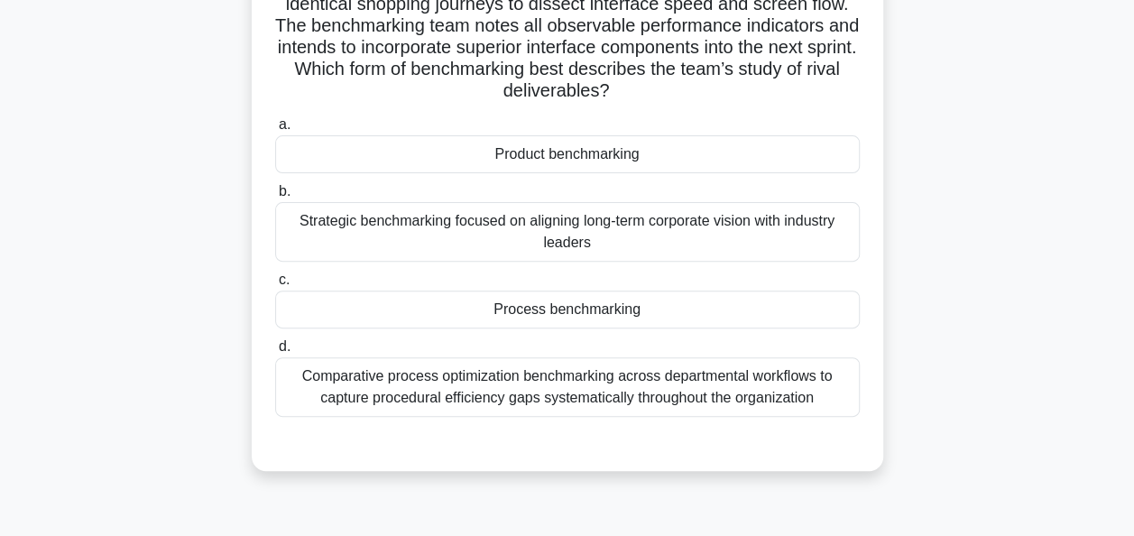
click at [668, 308] on div "Process benchmarking" at bounding box center [567, 309] width 585 height 38
click at [275, 286] on input "c. Process benchmarking" at bounding box center [275, 280] width 0 height 12
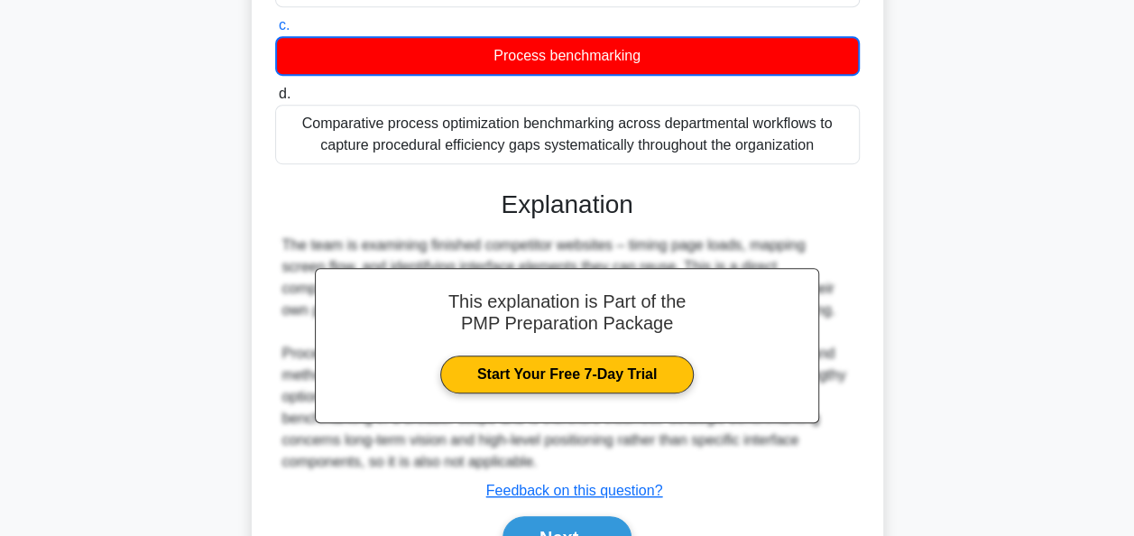
scroll to position [533, 0]
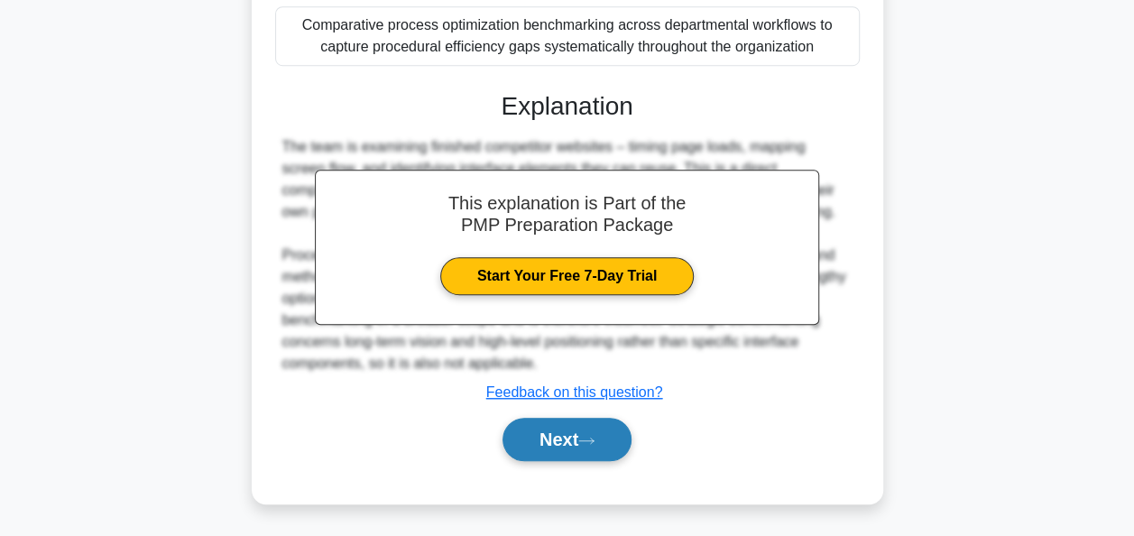
click at [566, 435] on button "Next" at bounding box center [566, 439] width 129 height 43
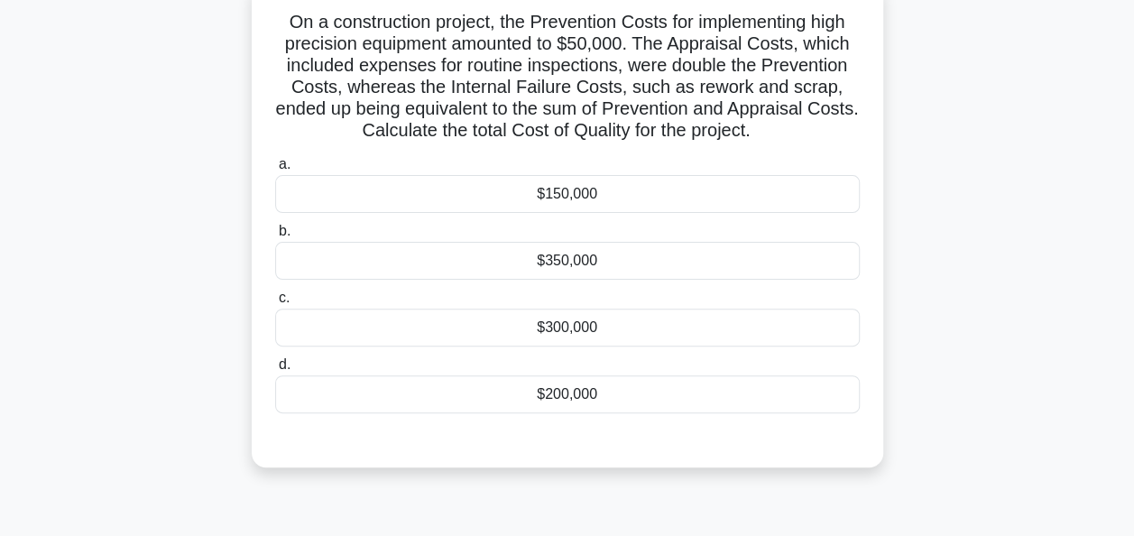
scroll to position [90, 0]
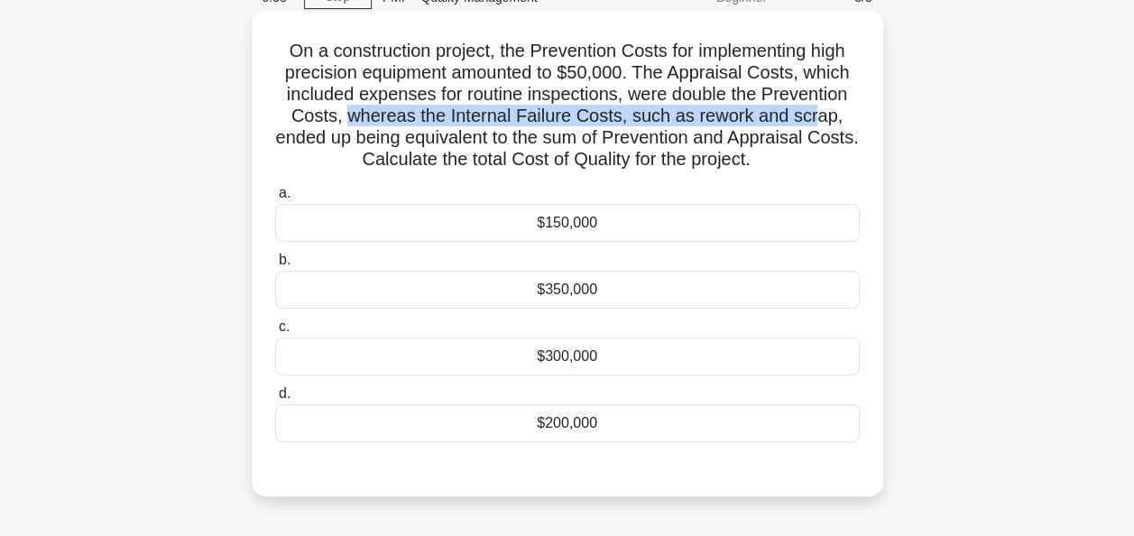
drag, startPoint x: 350, startPoint y: 119, endPoint x: 814, endPoint y: 118, distance: 463.6
click at [814, 118] on h5 "On a construction project, the Prevention Costs for implementing high precision…" at bounding box center [567, 106] width 588 height 132
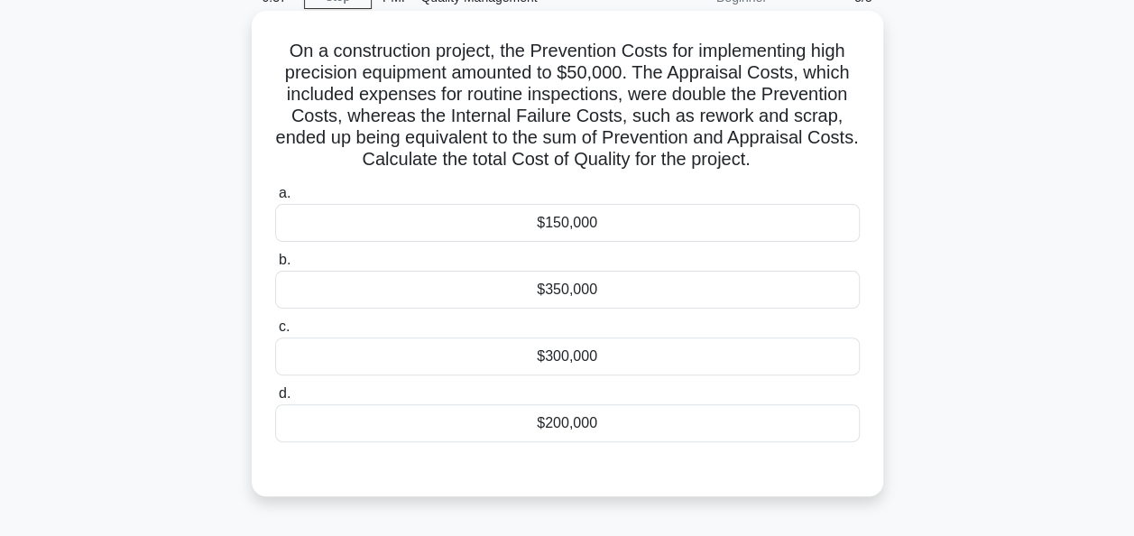
click at [316, 150] on h5 "On a construction project, the Prevention Costs for implementing high precision…" at bounding box center [567, 106] width 588 height 132
click at [646, 222] on div "$150,000" at bounding box center [567, 223] width 585 height 38
click at [275, 199] on input "a. $150,000" at bounding box center [275, 194] width 0 height 12
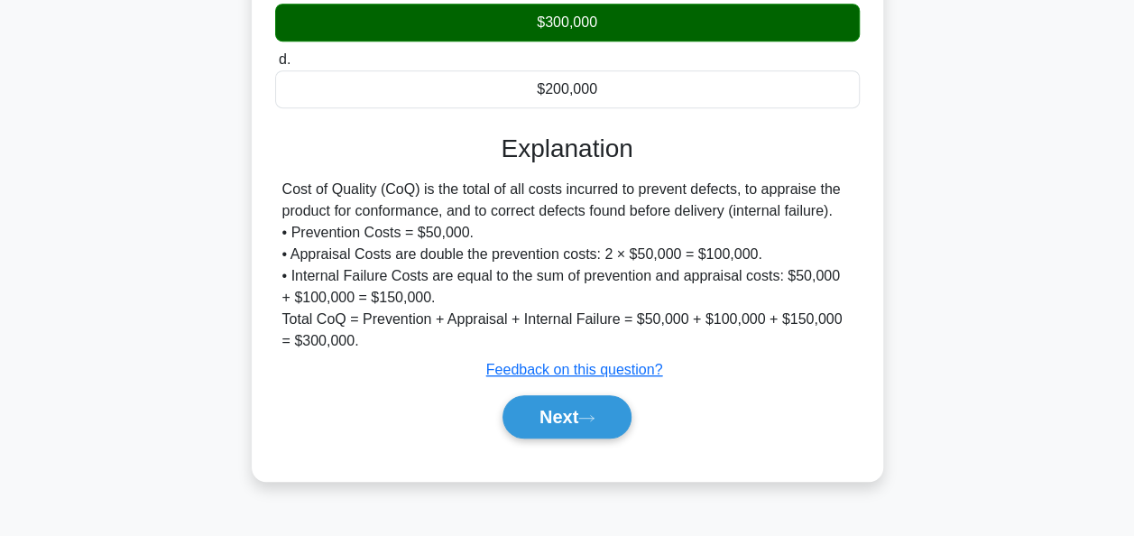
scroll to position [348, 0]
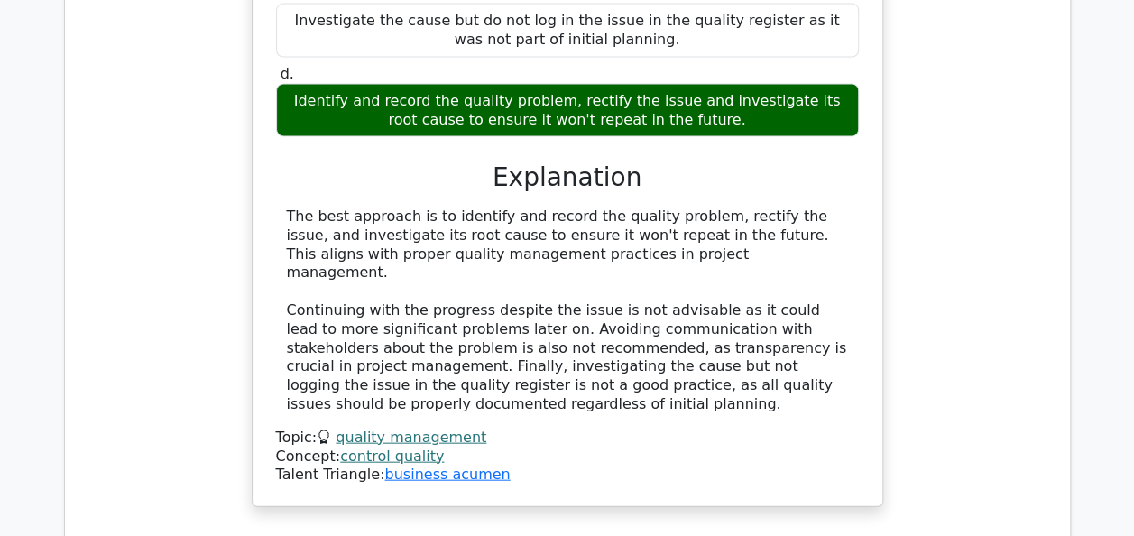
scroll to position [1984, 0]
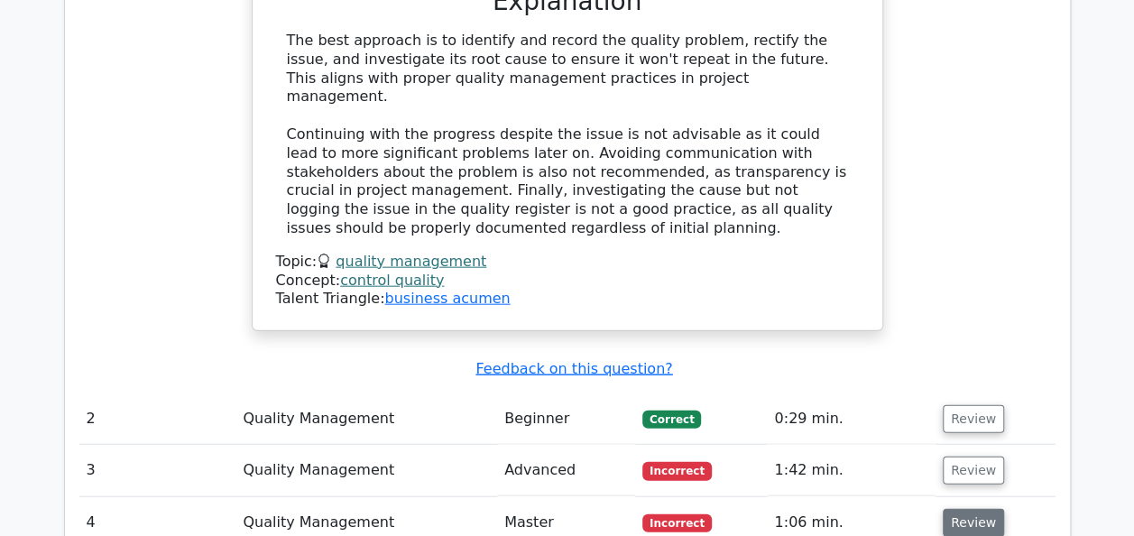
click at [981, 509] on button "Review" at bounding box center [973, 523] width 61 height 28
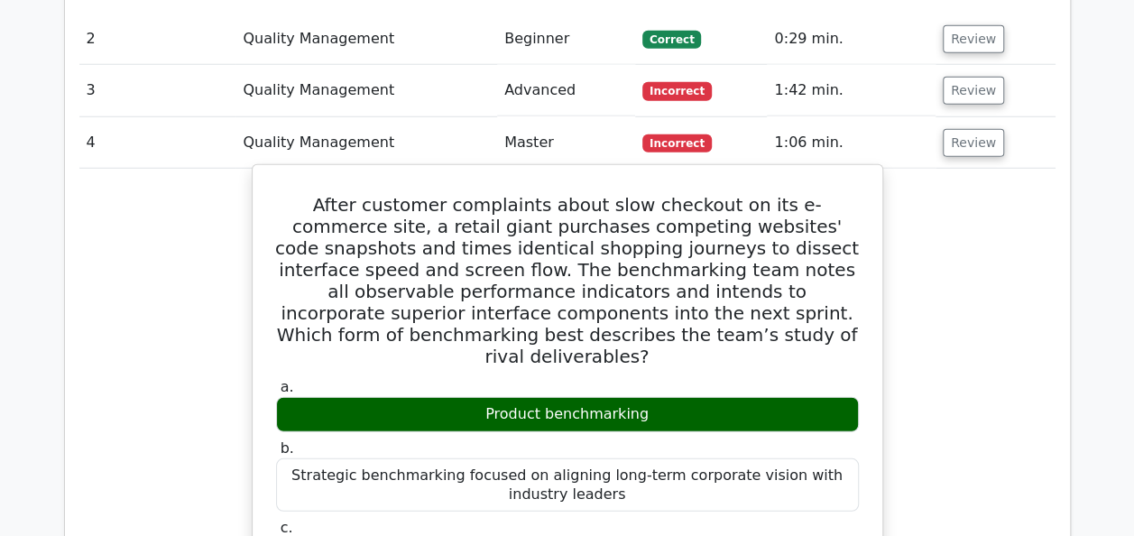
scroll to position [2255, 0]
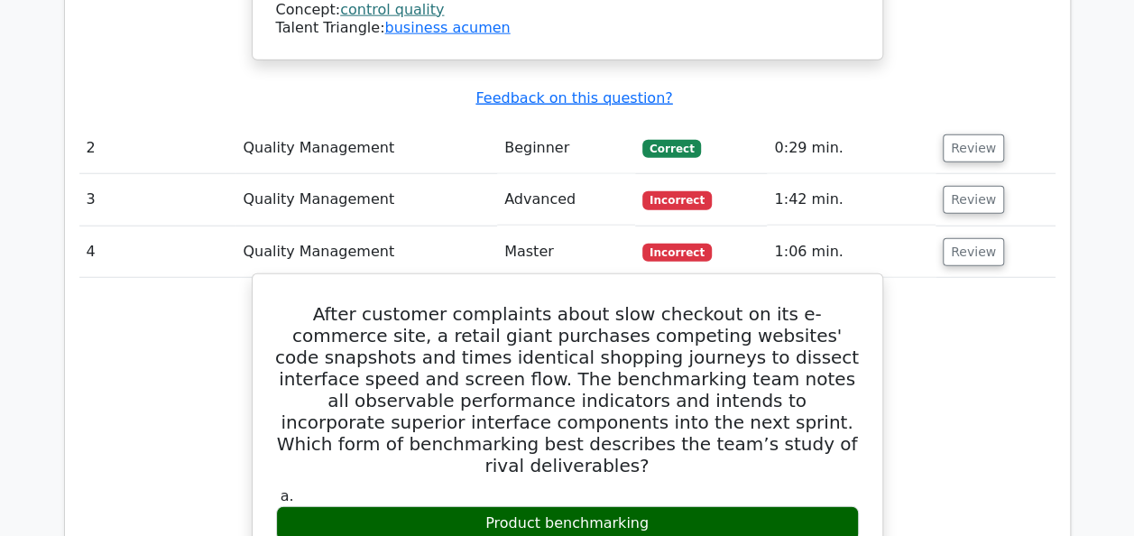
drag, startPoint x: 493, startPoint y: 368, endPoint x: 682, endPoint y: 371, distance: 189.4
click at [682, 506] on div "Product benchmarking" at bounding box center [567, 523] width 583 height 35
copy div "Product benchmarking"
click at [474, 303] on h5 "After customer complaints about slow checkout on its e-commerce site, a retail …" at bounding box center [567, 389] width 586 height 173
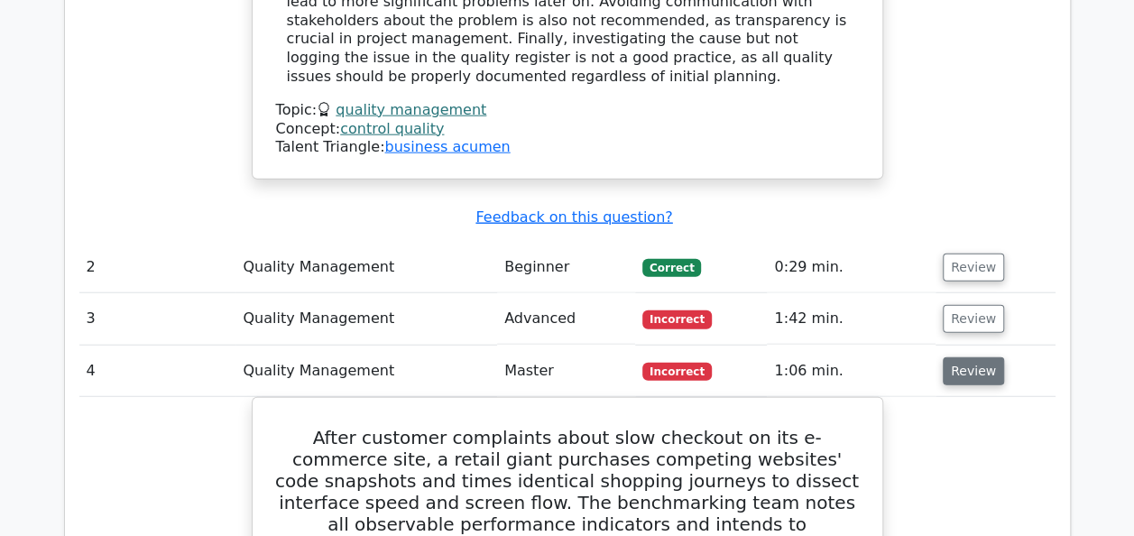
scroll to position [2165, 0]
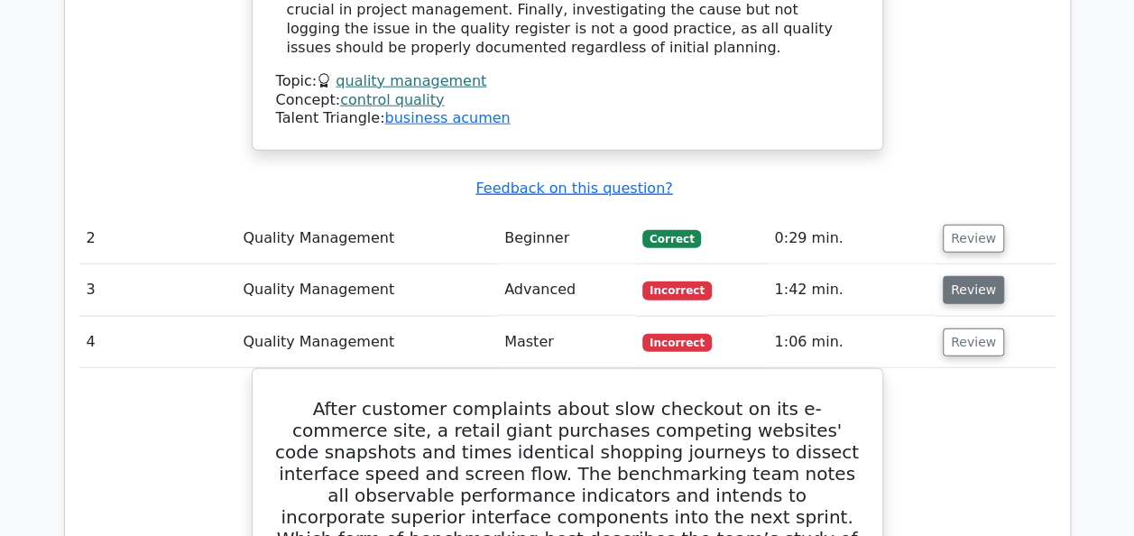
click at [976, 276] on button "Review" at bounding box center [973, 290] width 61 height 28
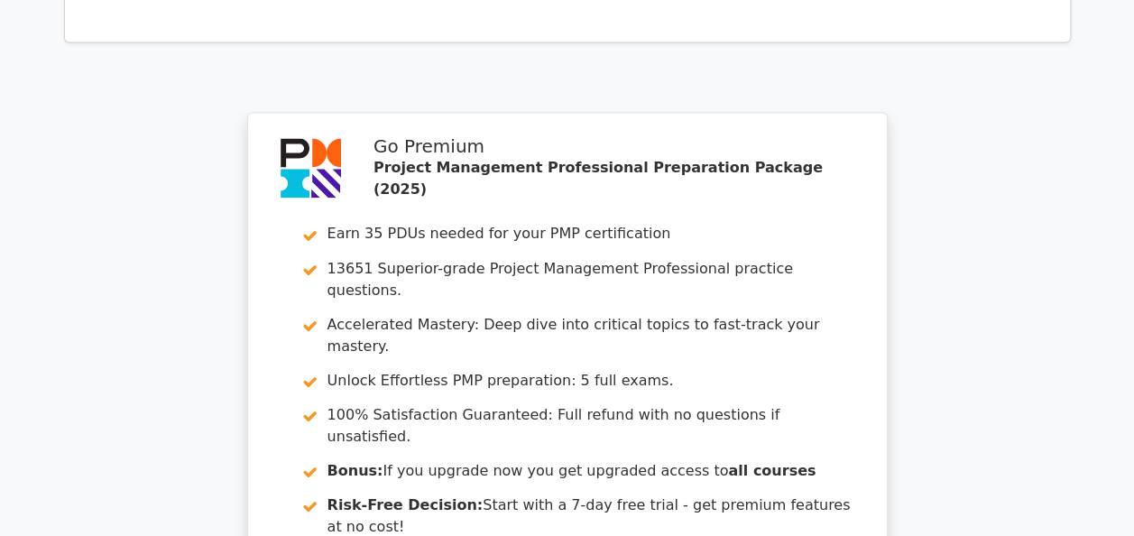
scroll to position [4948, 0]
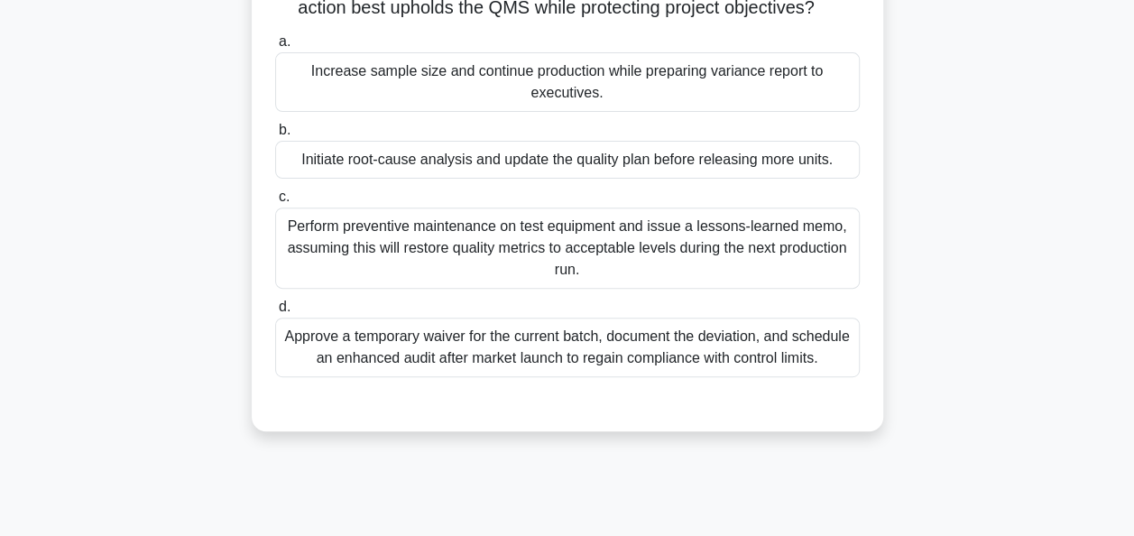
scroll to position [271, 0]
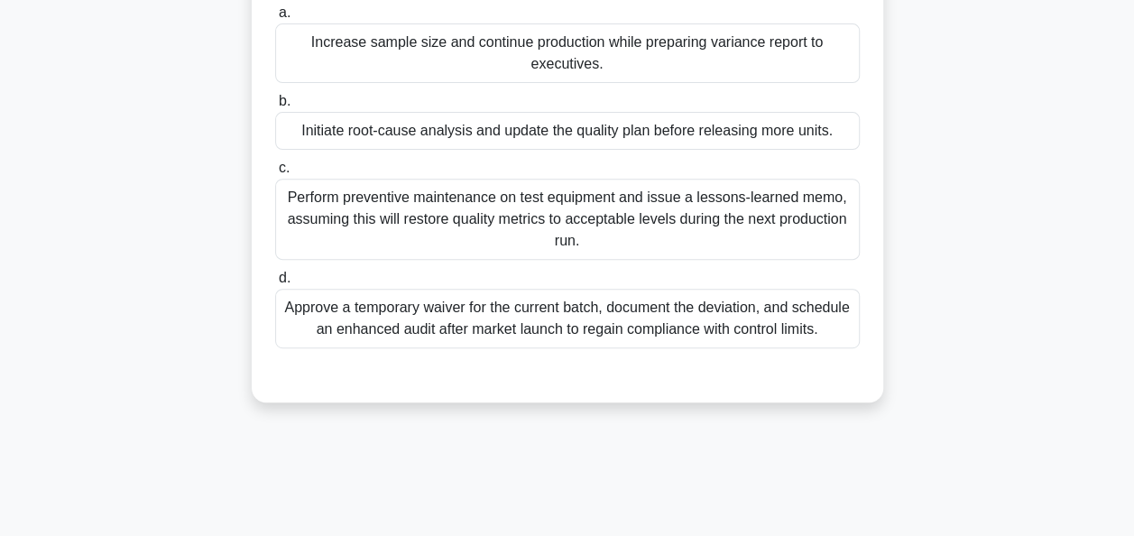
click at [589, 150] on div "Initiate root-cause analysis and update the quality plan before releasing more …" at bounding box center [567, 131] width 585 height 38
click at [275, 107] on input "b. Initiate root-cause analysis and update the quality plan before releasing mo…" at bounding box center [275, 102] width 0 height 12
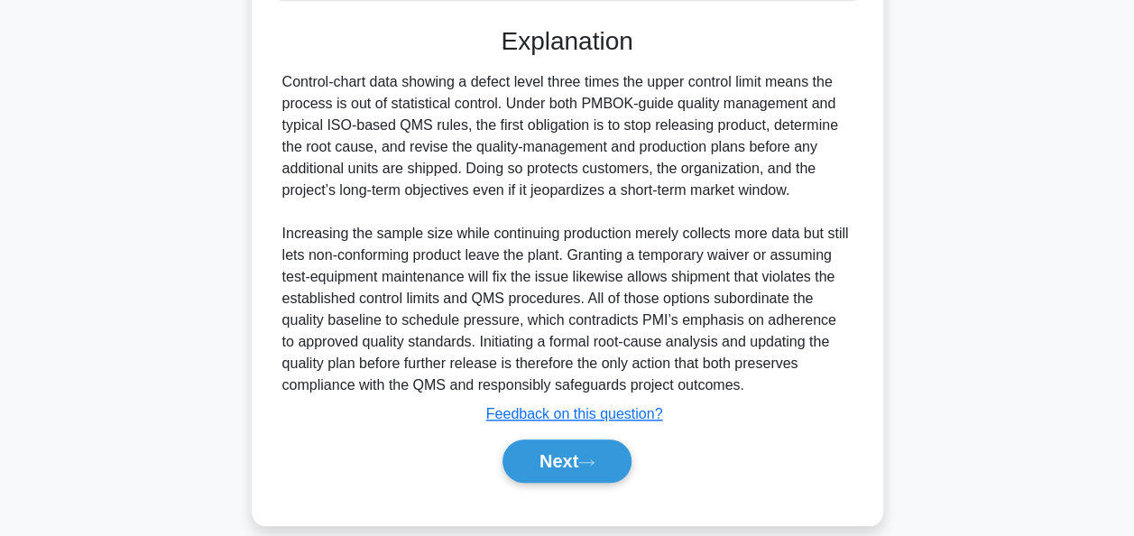
scroll to position [660, 0]
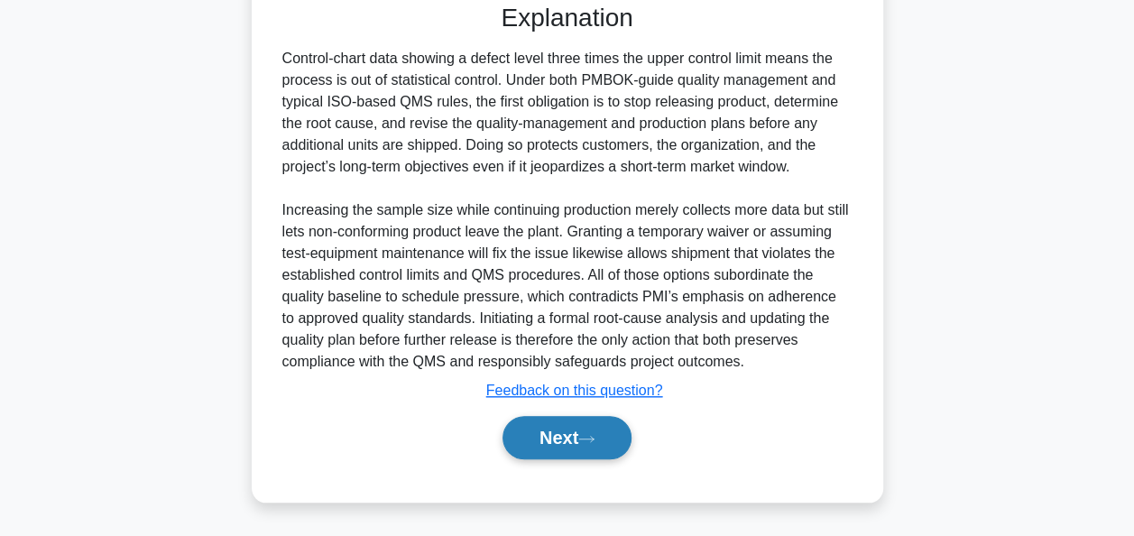
click at [613, 419] on button "Next" at bounding box center [566, 437] width 129 height 43
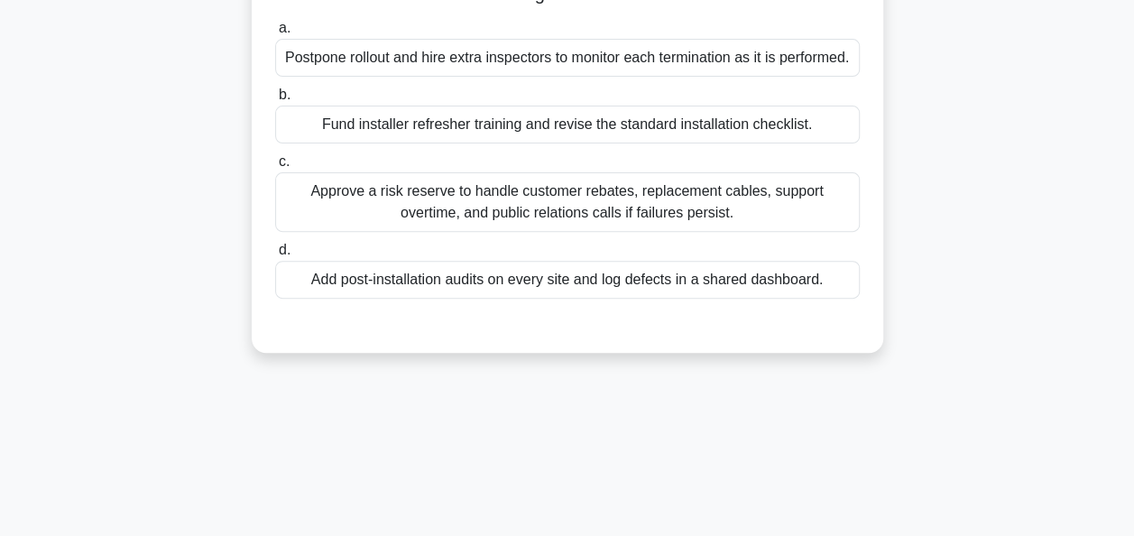
scroll to position [78, 0]
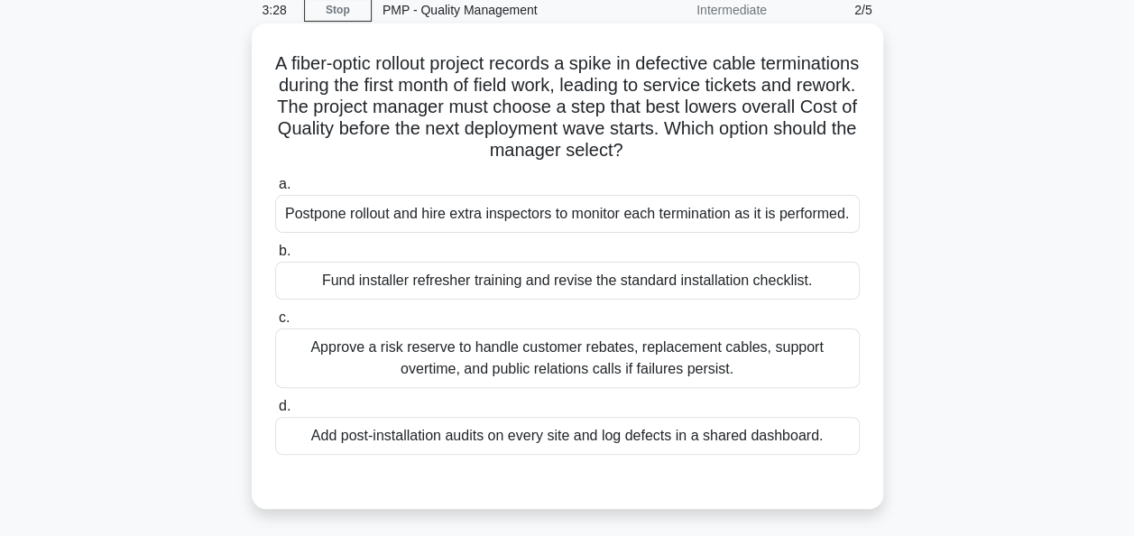
click at [568, 433] on div "Add post-installation audits on every site and log defects in a shared dashboar…" at bounding box center [567, 436] width 585 height 38
click at [275, 412] on input "d. Add post-installation audits on every site and log defects in a shared dashb…" at bounding box center [275, 407] width 0 height 12
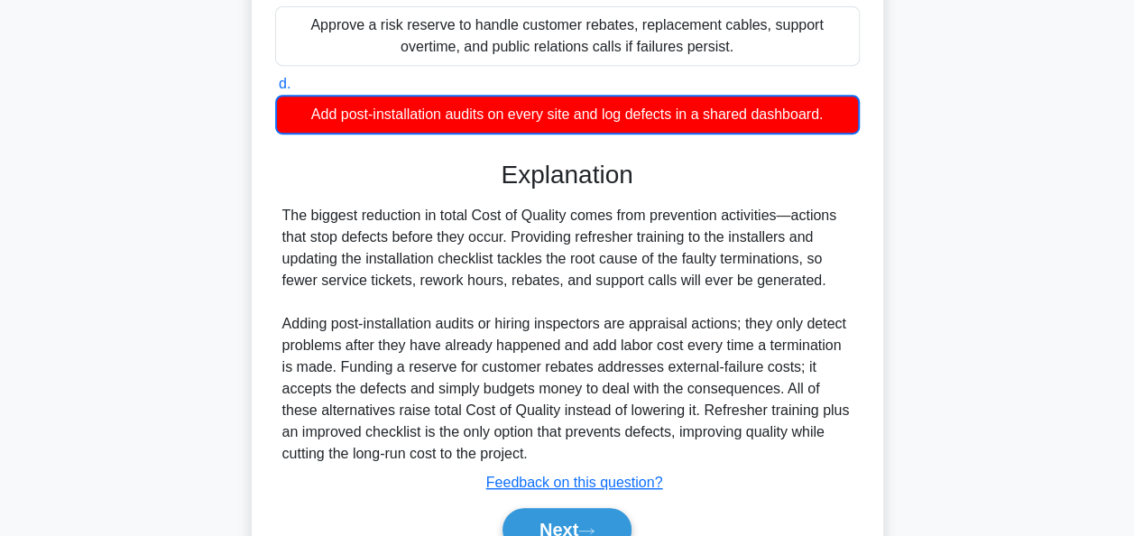
scroll to position [39, 0]
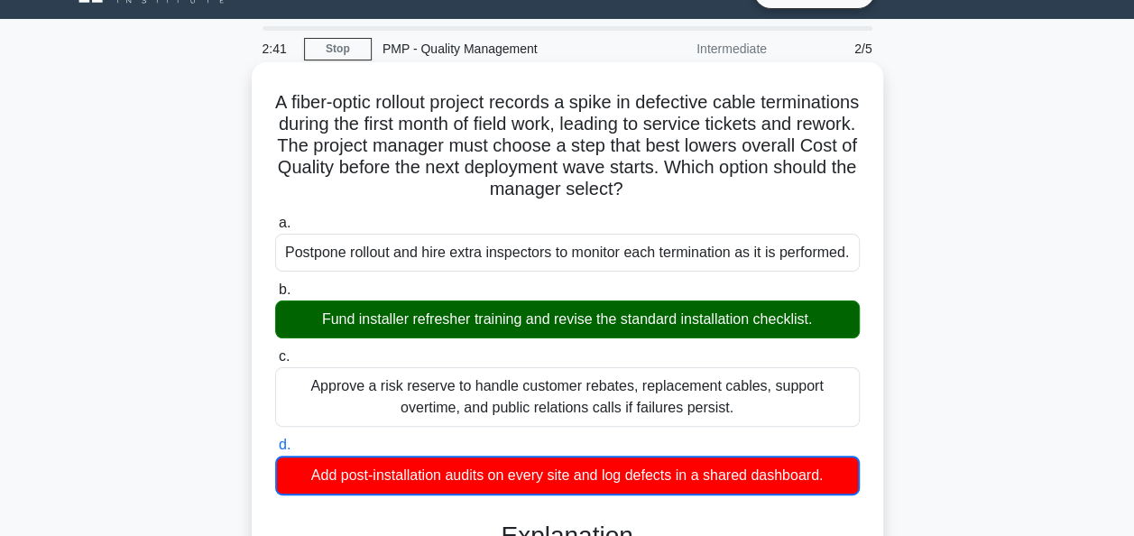
drag, startPoint x: 390, startPoint y: 191, endPoint x: 824, endPoint y: 188, distance: 433.9
click at [824, 188] on h5 "A fiber-optic rollout project records a spike in defective cable terminations d…" at bounding box center [567, 146] width 588 height 110
click at [549, 168] on h5 "A fiber-optic rollout project records a spike in defective cable terminations d…" at bounding box center [567, 146] width 588 height 110
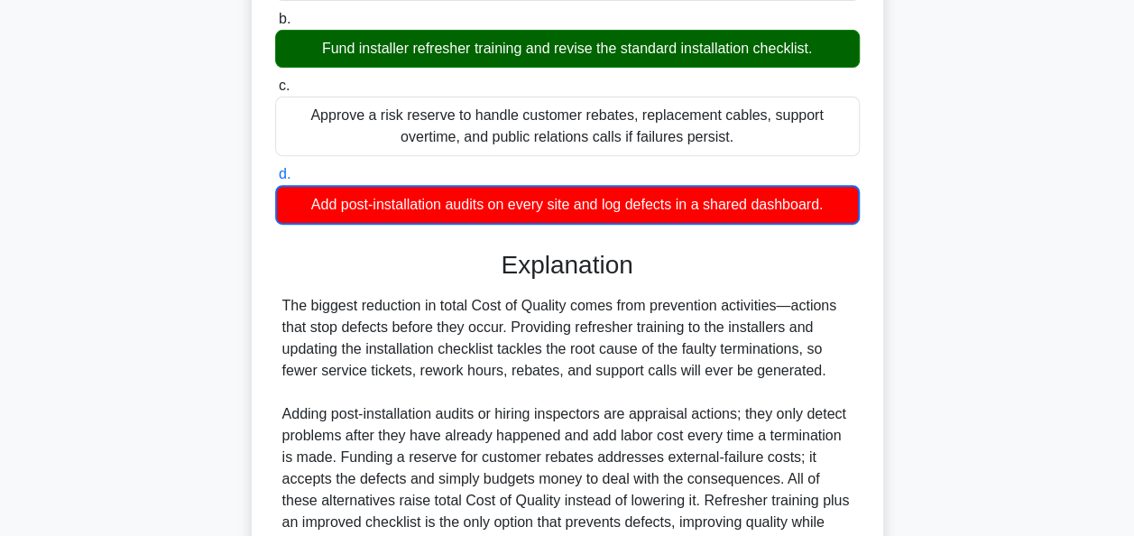
scroll to position [490, 0]
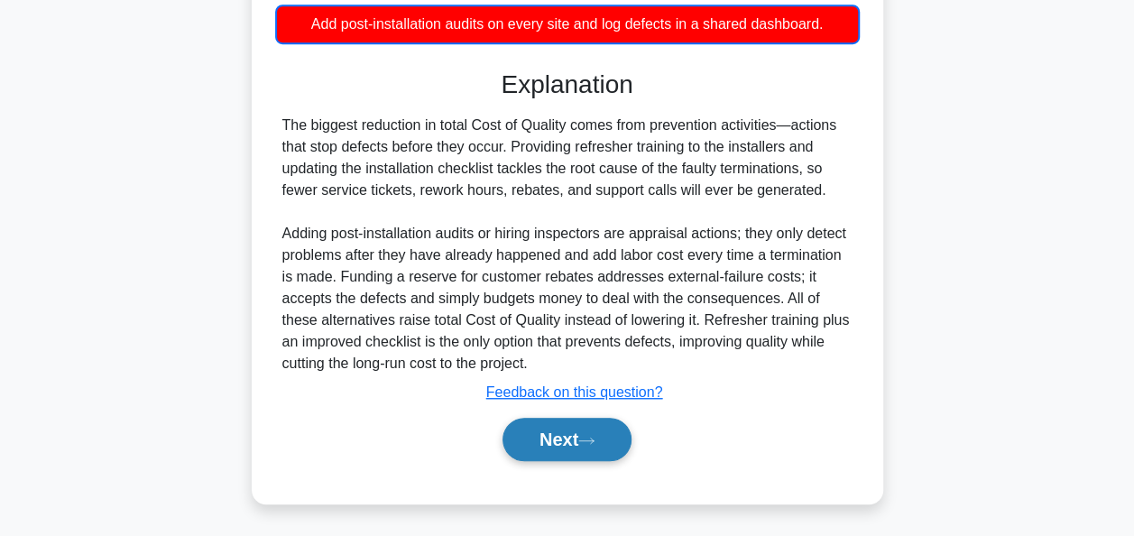
click at [550, 442] on button "Next" at bounding box center [566, 439] width 129 height 43
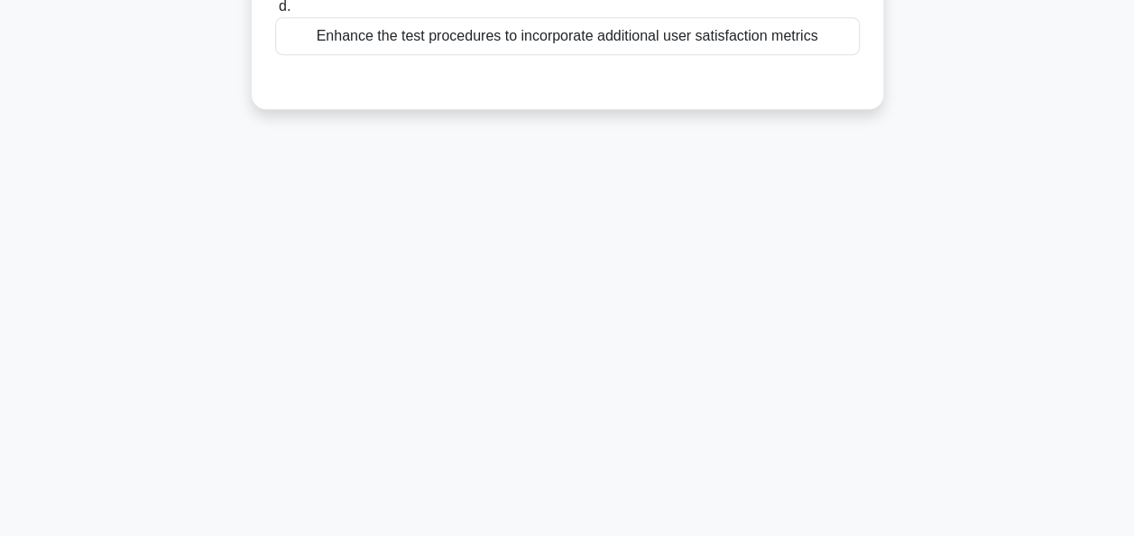
scroll to position [0, 0]
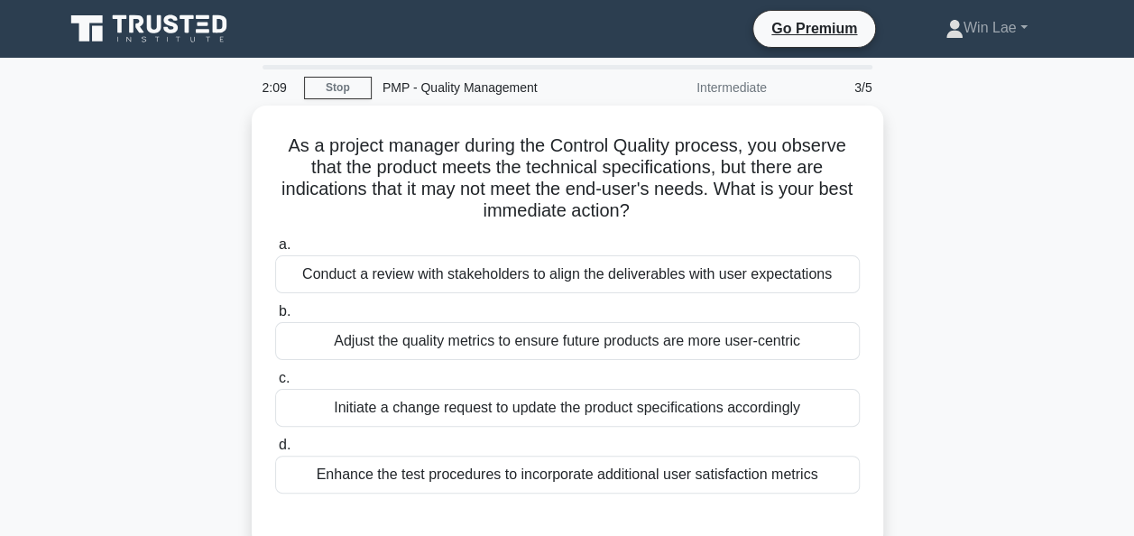
click at [160, 218] on div "As a project manager during the Control Quality process, you observe that the p…" at bounding box center [567, 338] width 1028 height 464
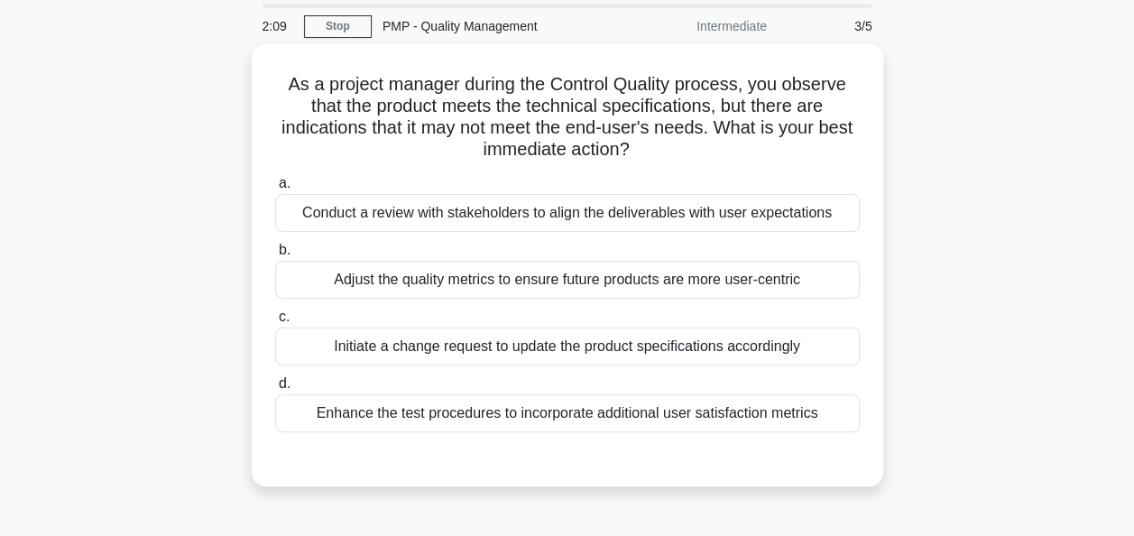
scroll to position [90, 0]
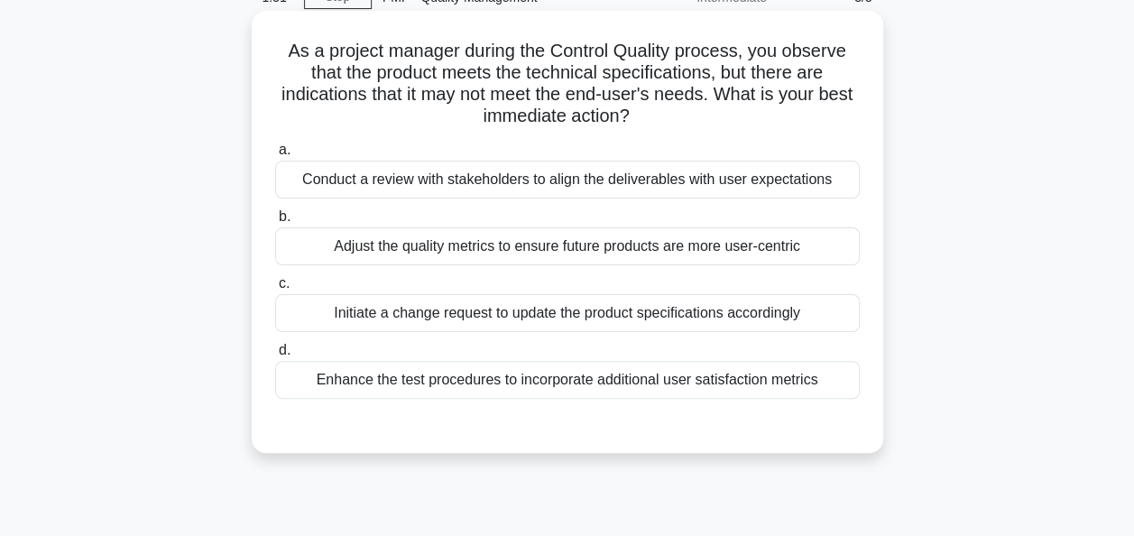
click at [776, 322] on div "Initiate a change request to update the product specifications accordingly" at bounding box center [567, 313] width 585 height 38
click at [275, 290] on input "c. Initiate a change request to update the product specifications accordingly" at bounding box center [275, 284] width 0 height 12
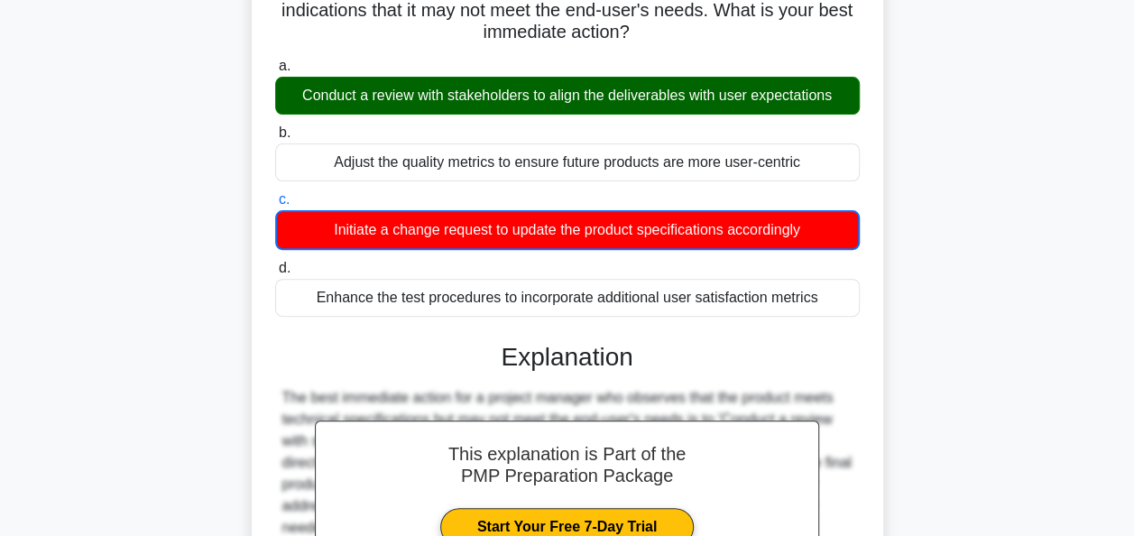
scroll to position [168, 0]
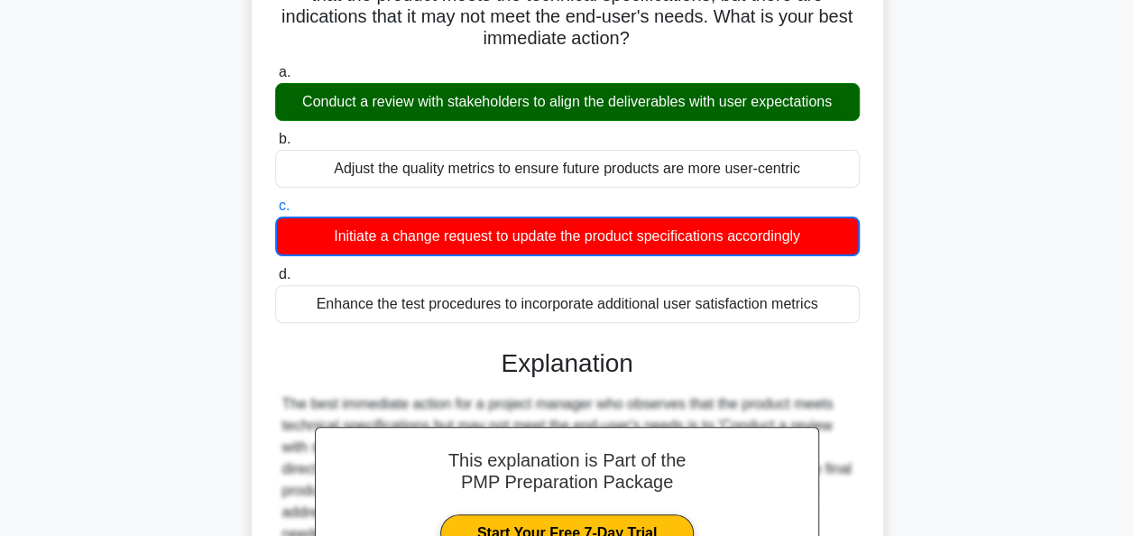
drag, startPoint x: 328, startPoint y: 235, endPoint x: 859, endPoint y: 235, distance: 530.4
click at [859, 235] on div "Initiate a change request to update the product specifications accordingly" at bounding box center [567, 236] width 585 height 40
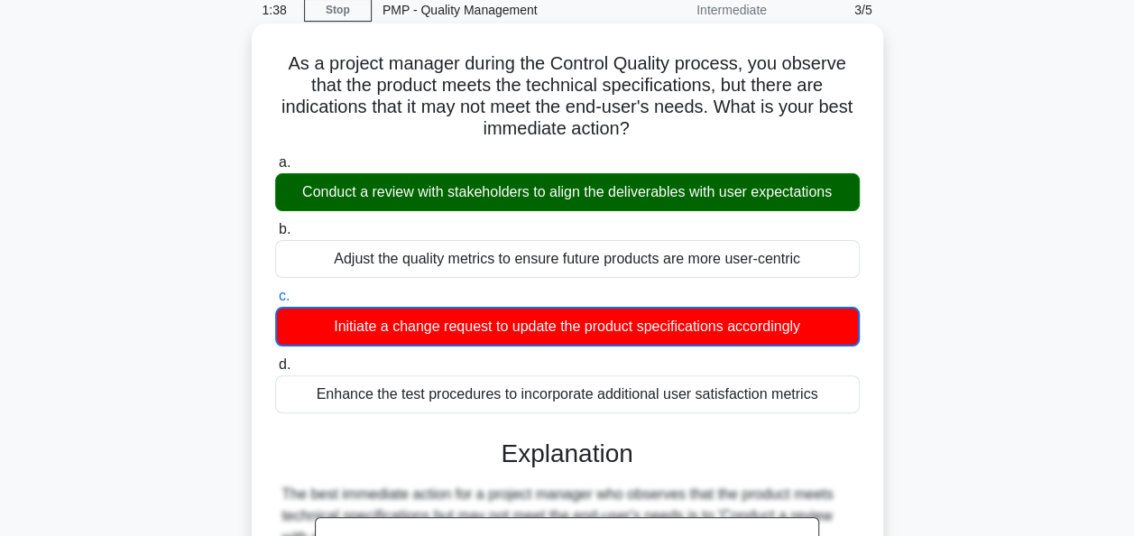
scroll to position [348, 0]
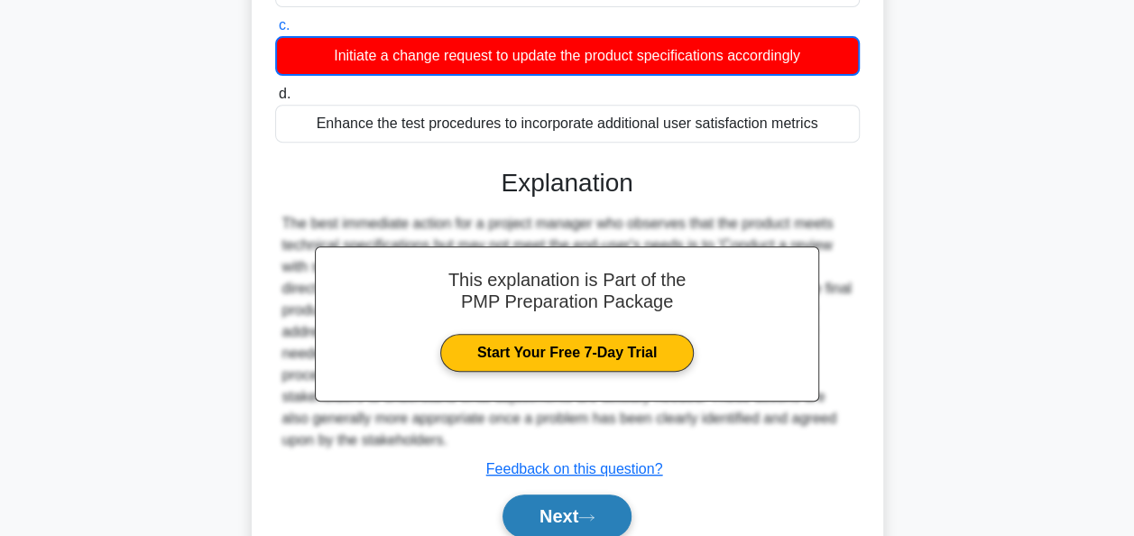
click at [594, 518] on icon at bounding box center [586, 517] width 16 height 10
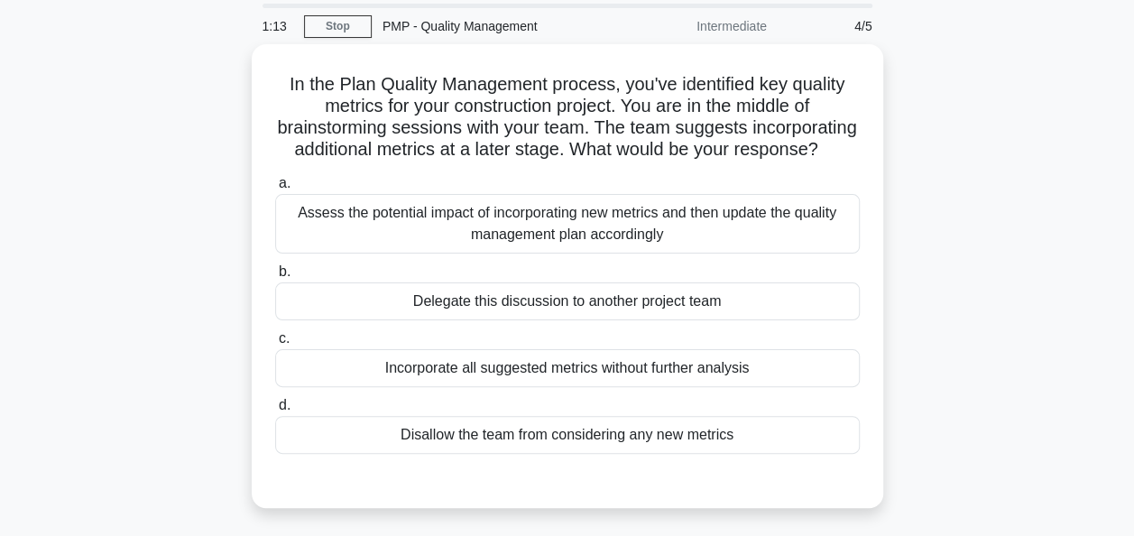
scroll to position [90, 0]
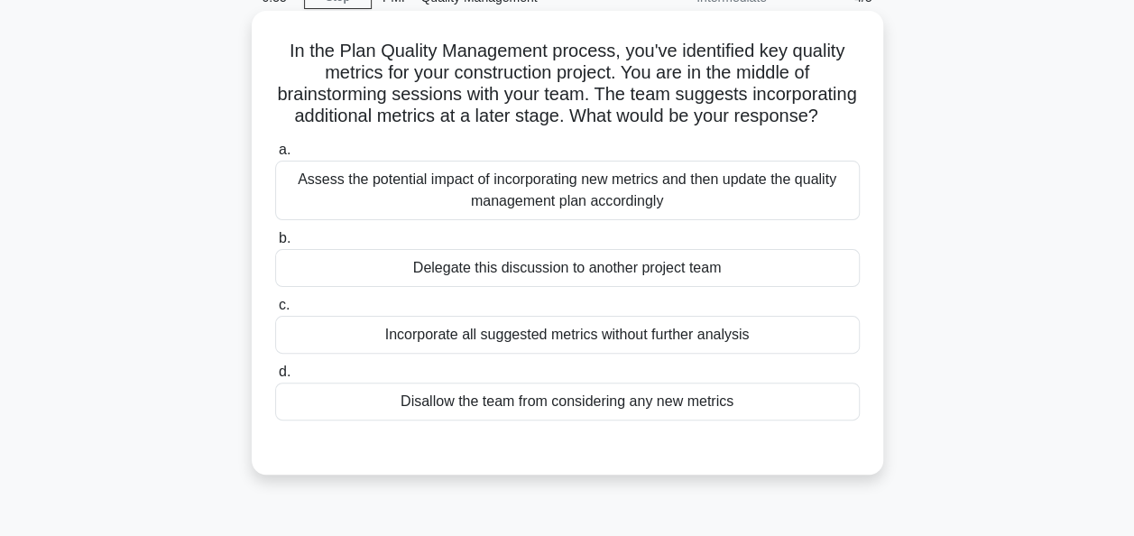
drag, startPoint x: 493, startPoint y: 190, endPoint x: 474, endPoint y: 192, distance: 18.1
click at [493, 189] on div "Assess the potential impact of incorporating new metrics and then update the qu…" at bounding box center [567, 191] width 585 height 60
click at [275, 156] on input "a. Assess the potential impact of incorporating new metrics and then update the…" at bounding box center [275, 150] width 0 height 12
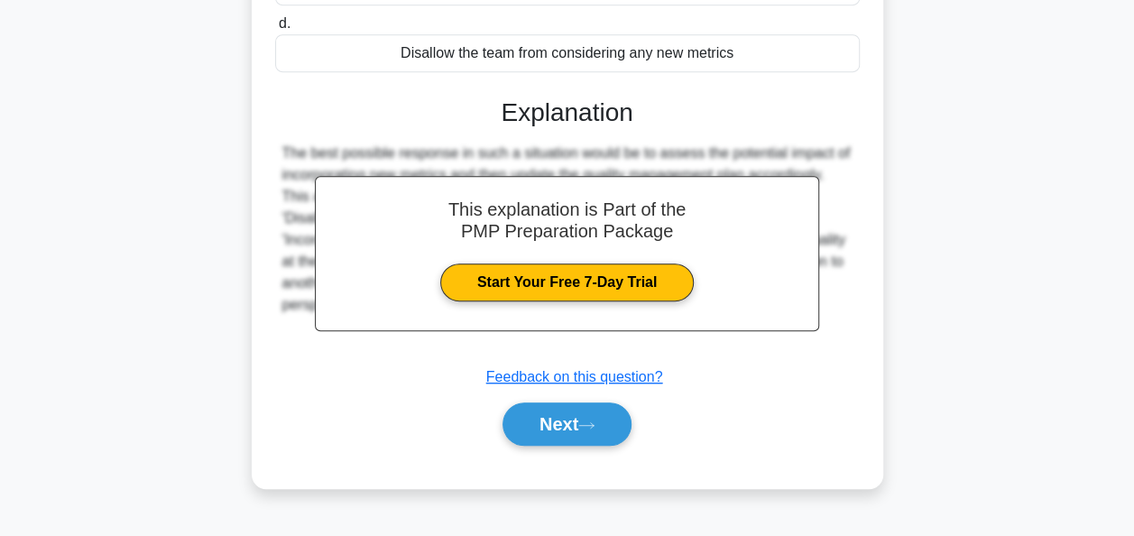
scroll to position [444, 0]
click at [514, 422] on button "Next" at bounding box center [566, 423] width 129 height 43
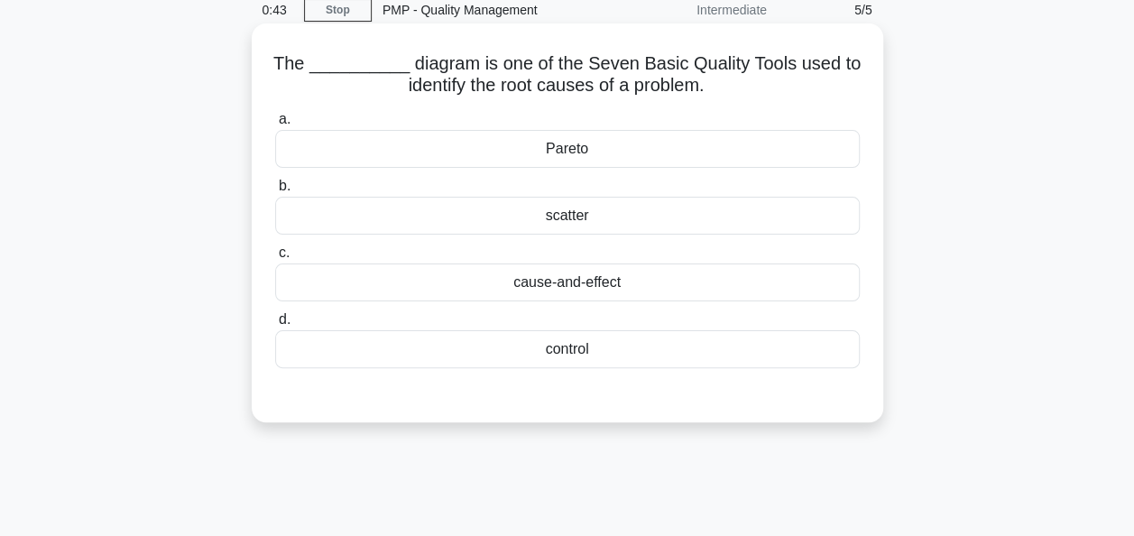
scroll to position [0, 0]
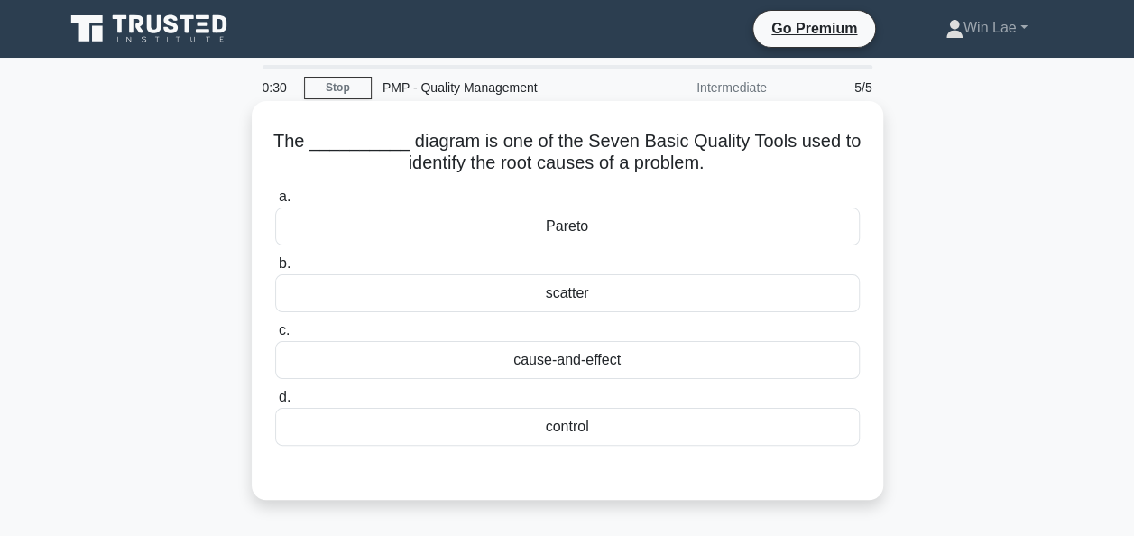
click at [554, 361] on div "cause-and-effect" at bounding box center [567, 360] width 585 height 38
click at [275, 336] on input "c. cause-and-effect" at bounding box center [275, 331] width 0 height 12
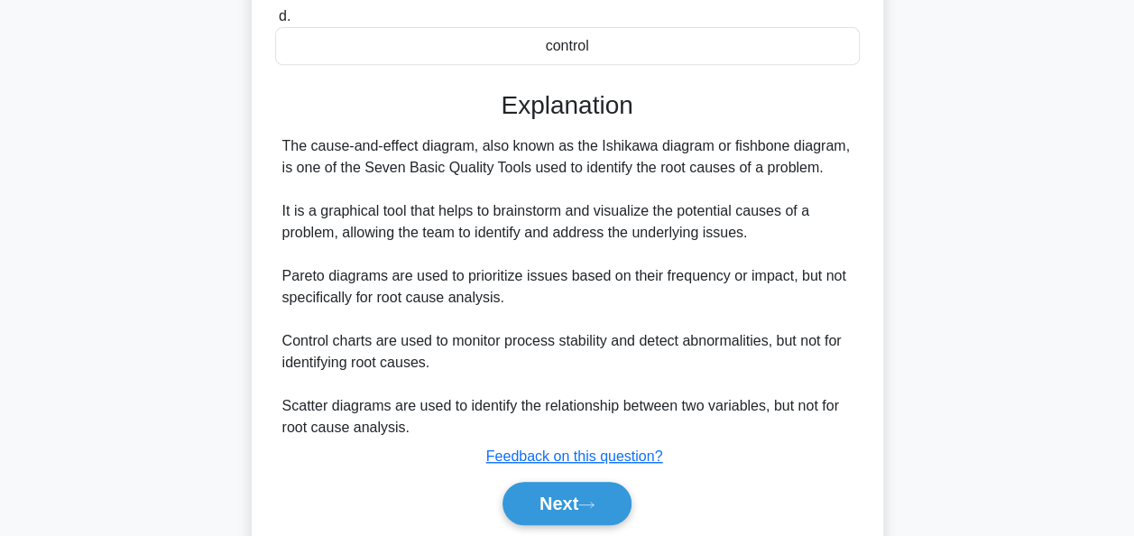
scroll to position [444, 0]
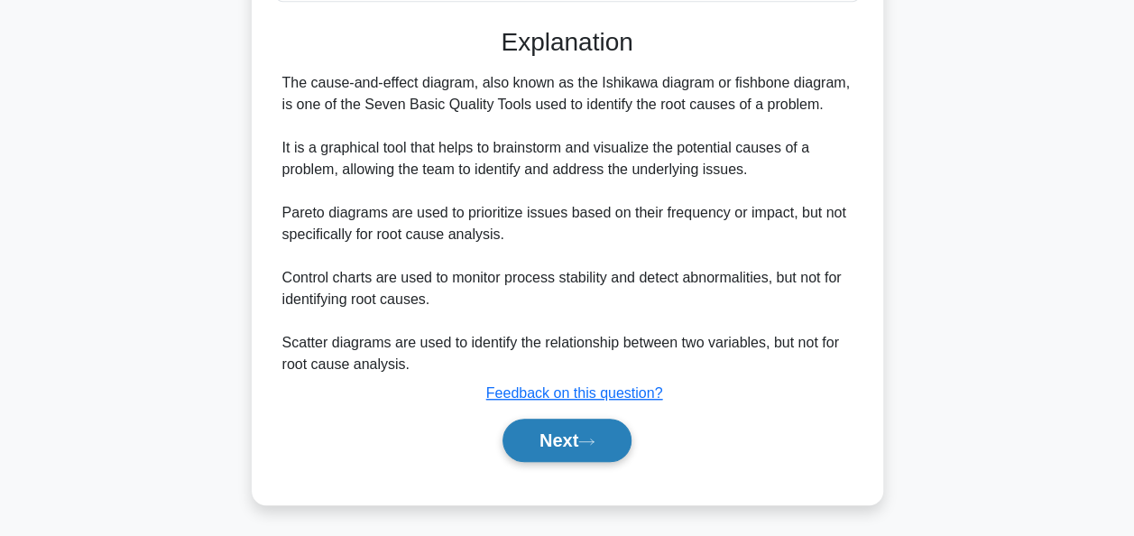
click at [532, 438] on button "Next" at bounding box center [566, 440] width 129 height 43
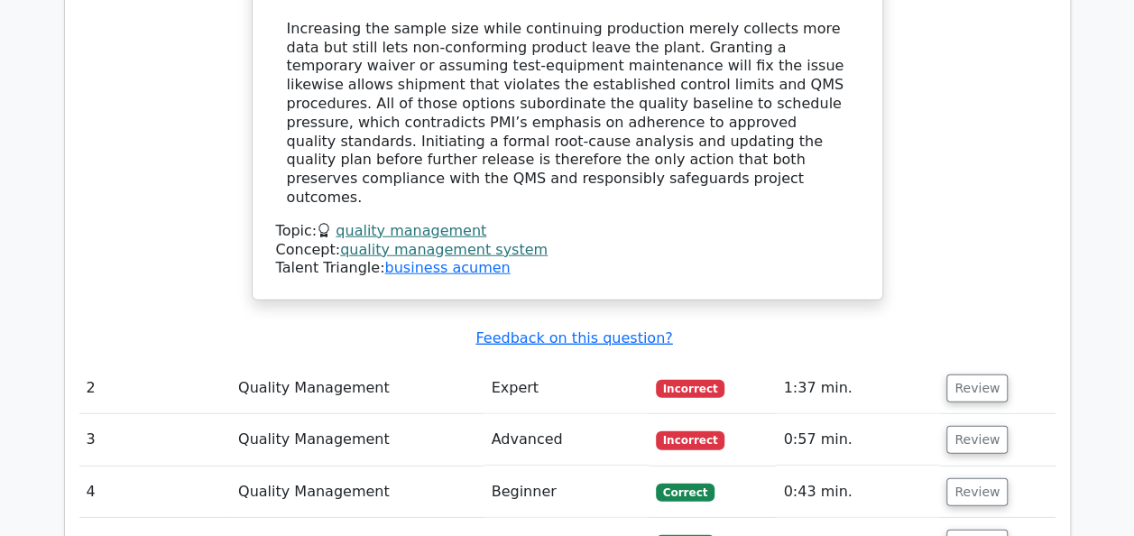
scroll to position [2345, 0]
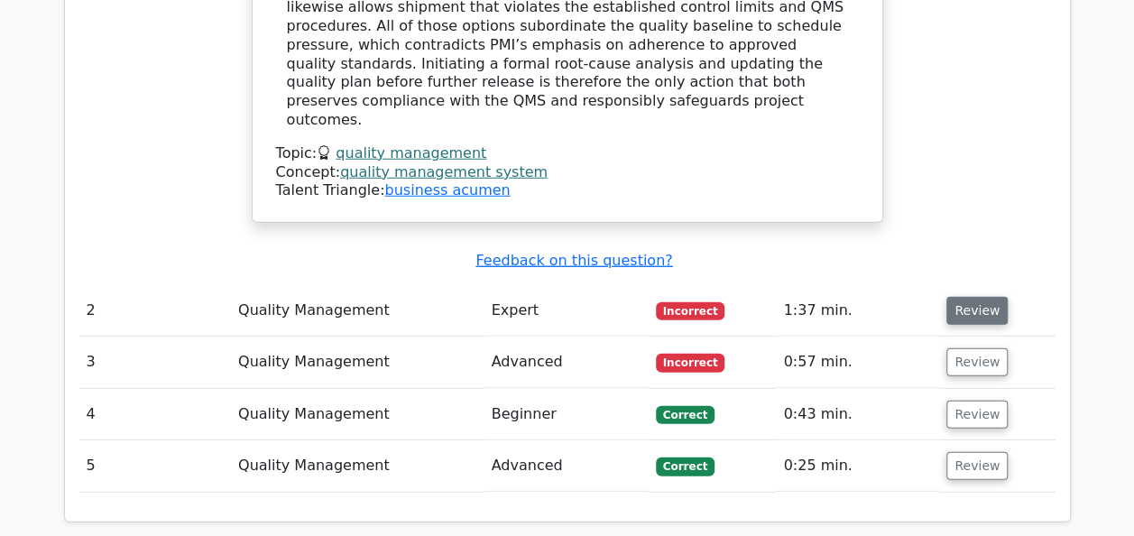
click at [959, 297] on button "Review" at bounding box center [976, 311] width 61 height 28
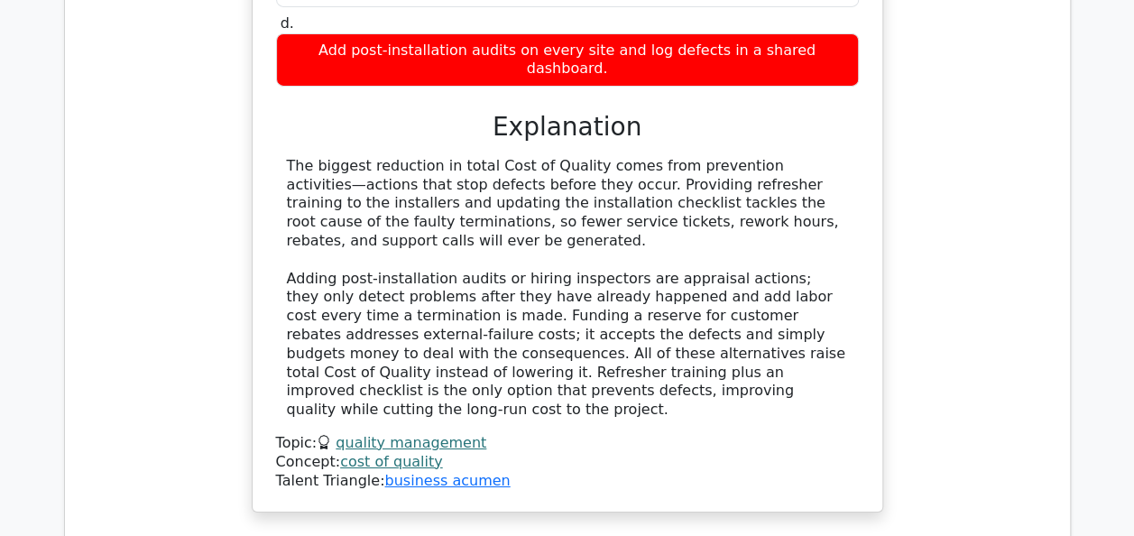
scroll to position [3098, 0]
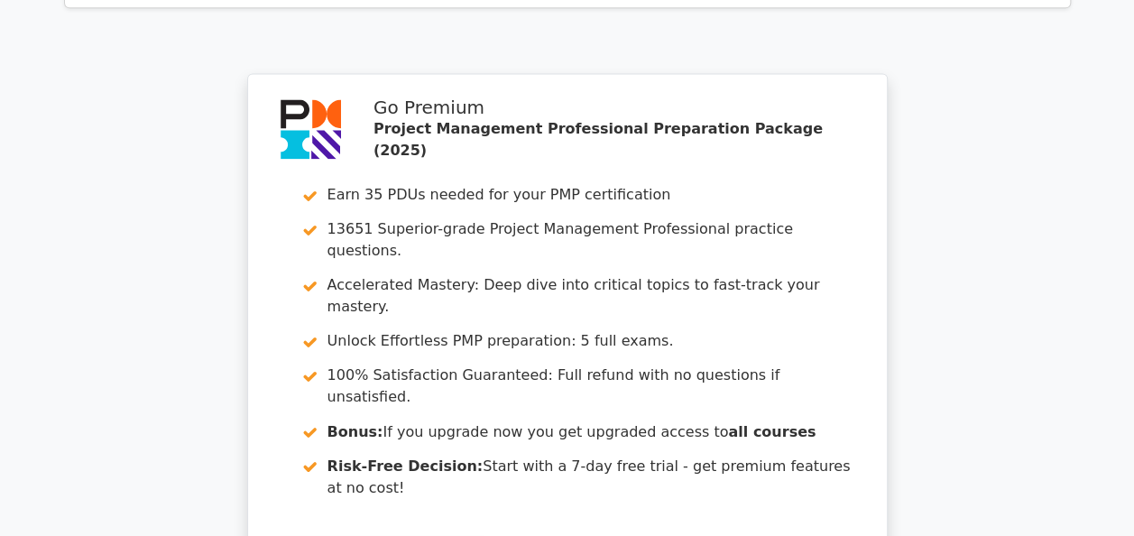
scroll to position [4686, 0]
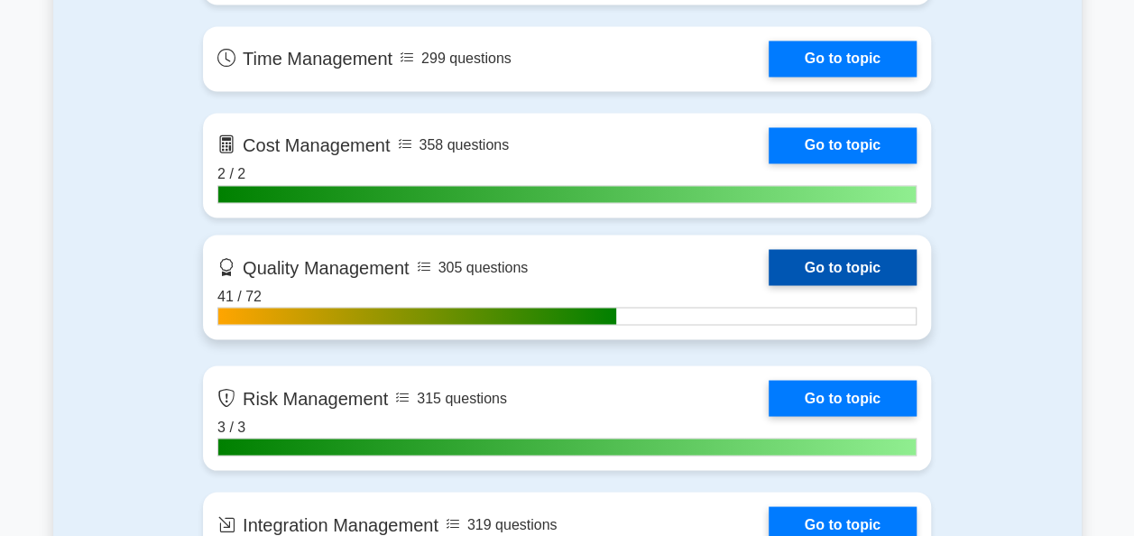
scroll to position [1443, 0]
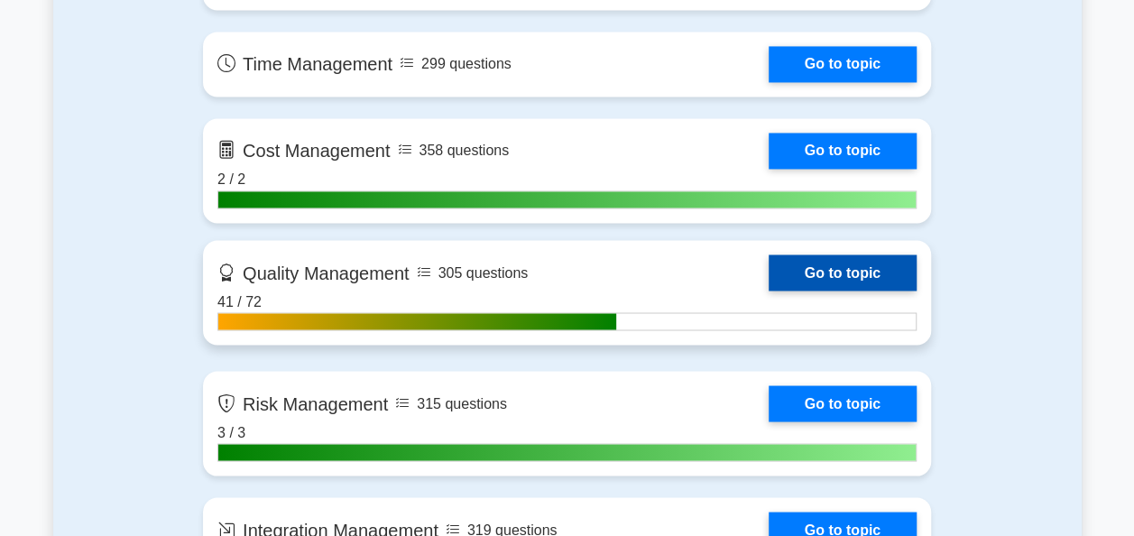
click at [817, 265] on link "Go to topic" at bounding box center [843, 272] width 148 height 36
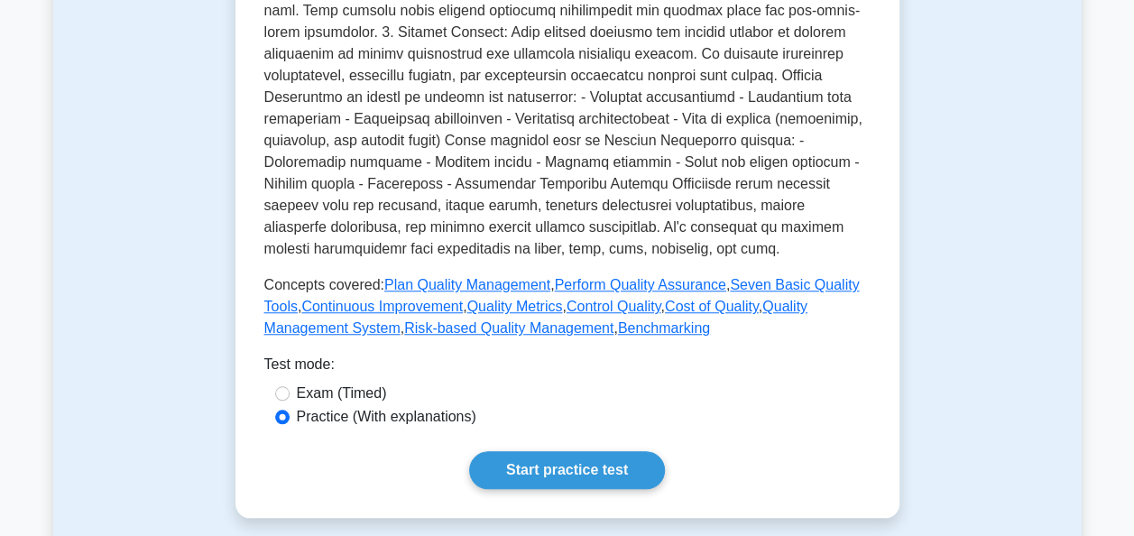
scroll to position [722, 0]
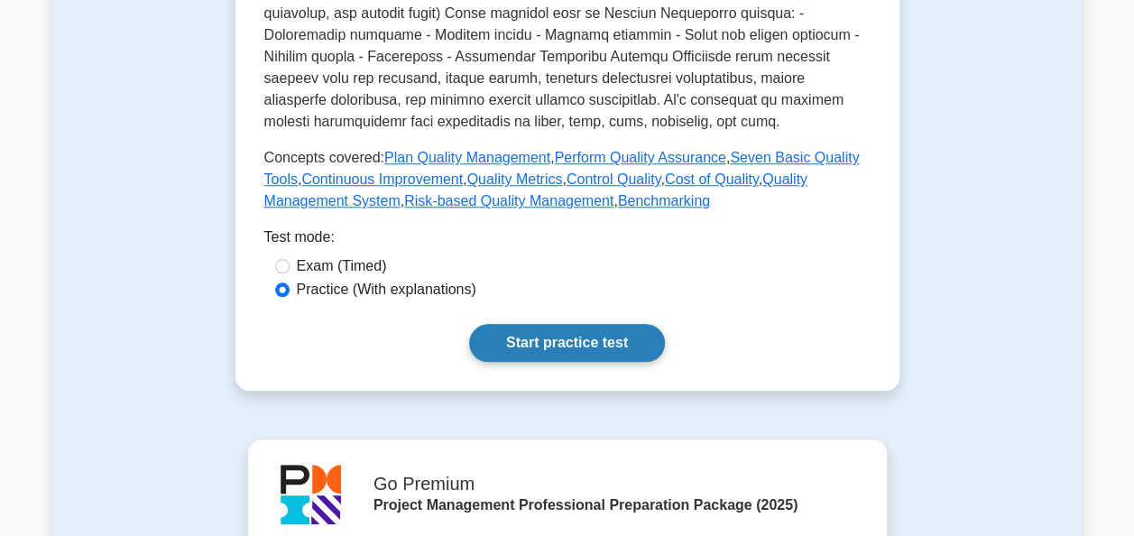
click at [543, 334] on link "Start practice test" at bounding box center [567, 343] width 196 height 38
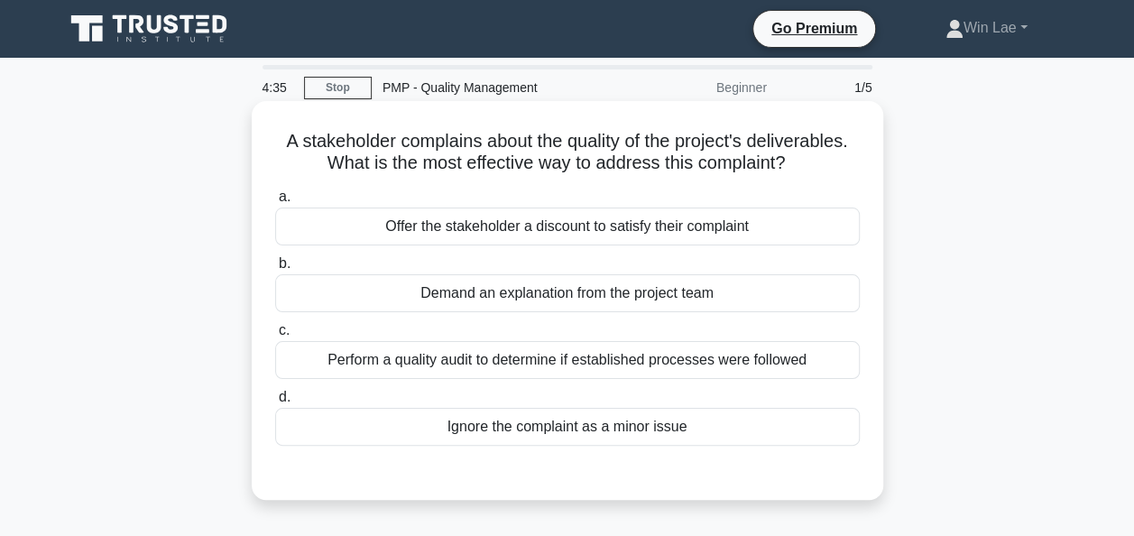
click at [406, 366] on div "Perform a quality audit to determine if established processes were followed" at bounding box center [567, 360] width 585 height 38
click at [275, 336] on input "c. Perform a quality audit to determine if established processes were followed" at bounding box center [275, 331] width 0 height 12
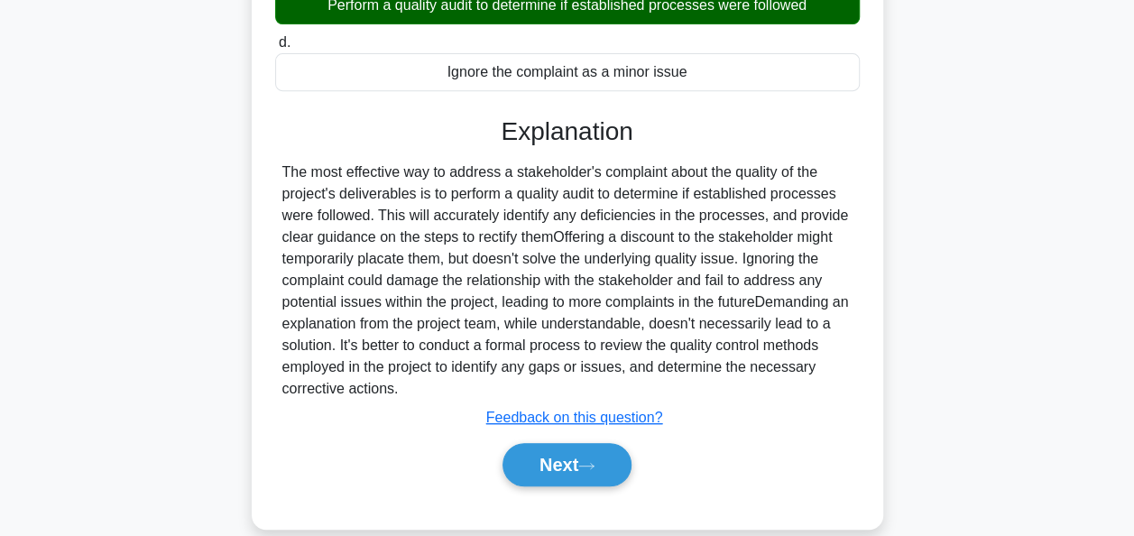
scroll to position [438, 0]
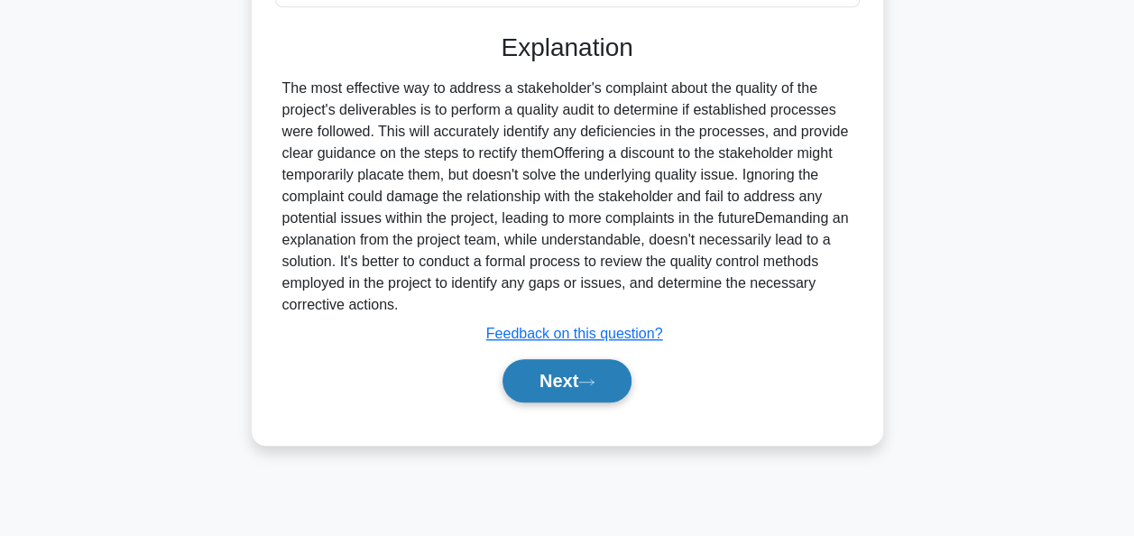
click at [603, 388] on button "Next" at bounding box center [566, 380] width 129 height 43
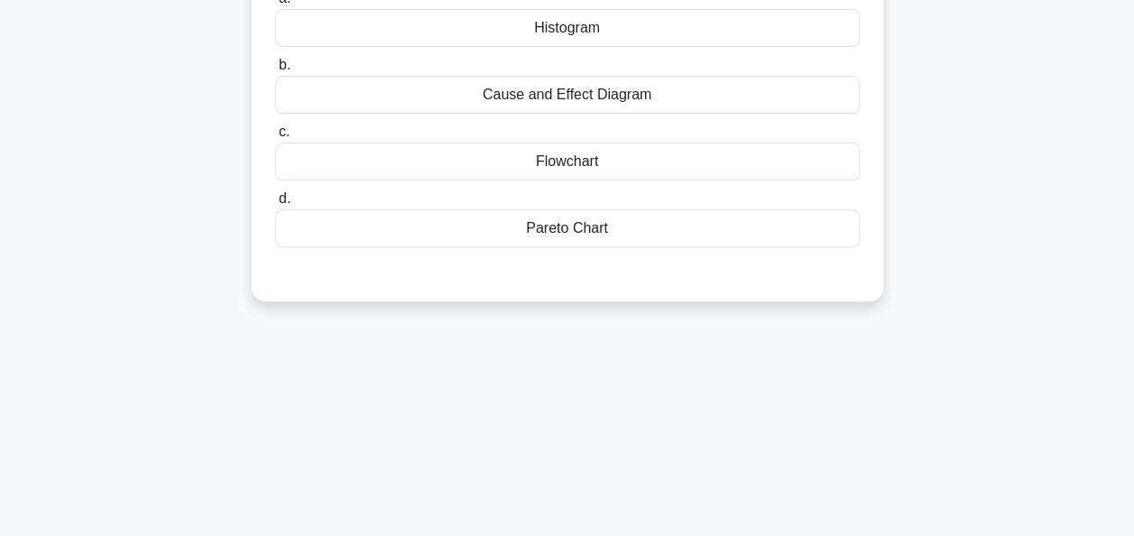
scroll to position [78, 0]
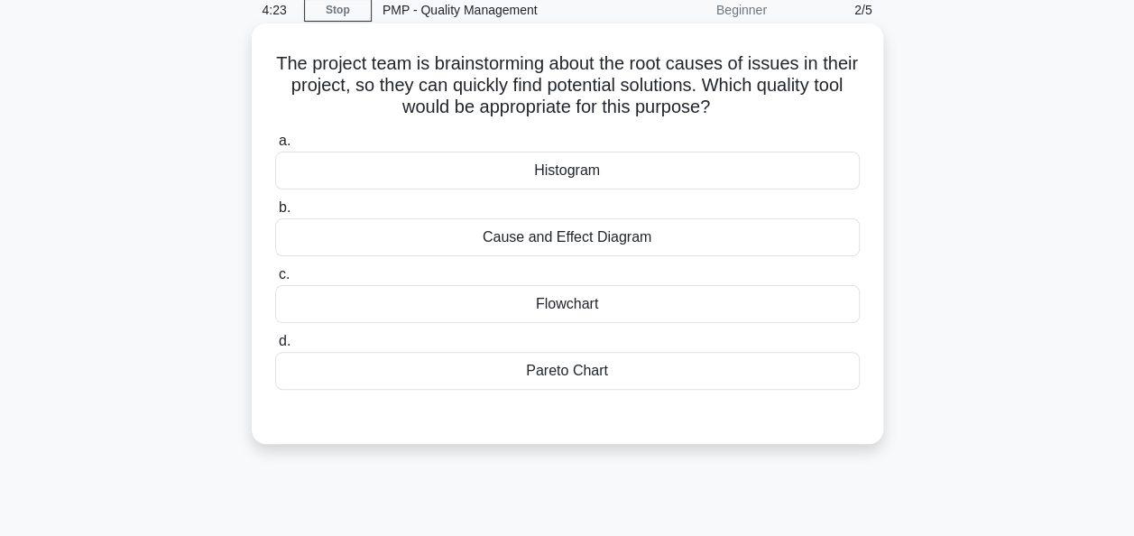
click at [608, 248] on div "Cause and Effect Diagram" at bounding box center [567, 237] width 585 height 38
click at [275, 214] on input "b. Cause and Effect Diagram" at bounding box center [275, 208] width 0 height 12
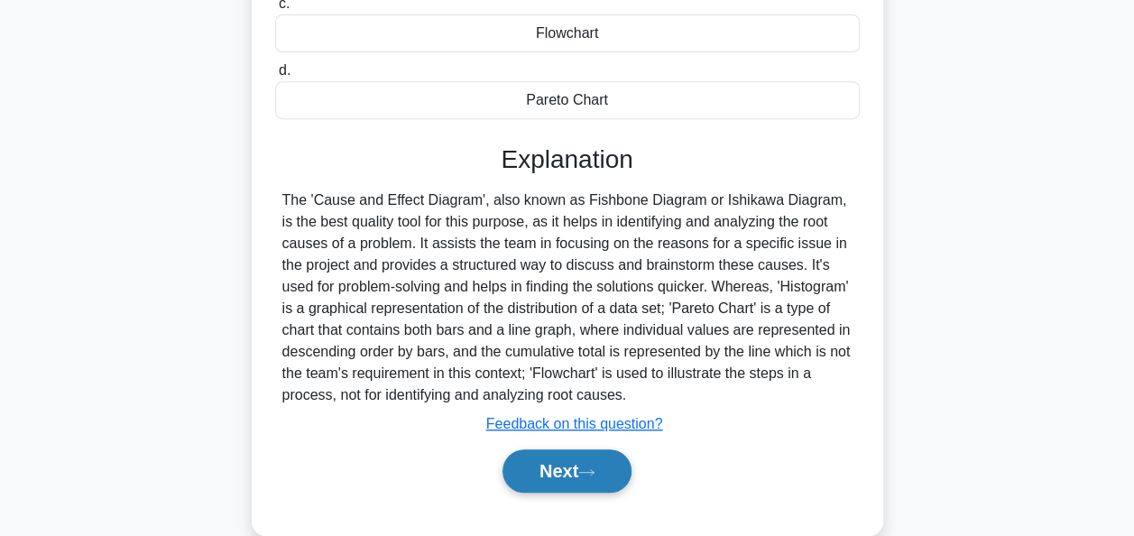
scroll to position [438, 0]
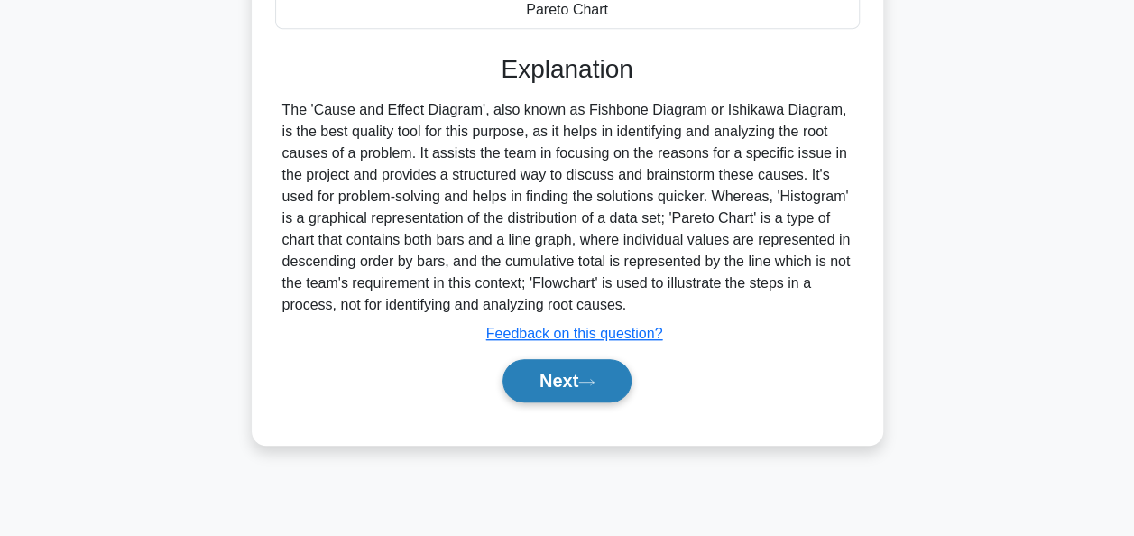
click at [537, 374] on button "Next" at bounding box center [566, 380] width 129 height 43
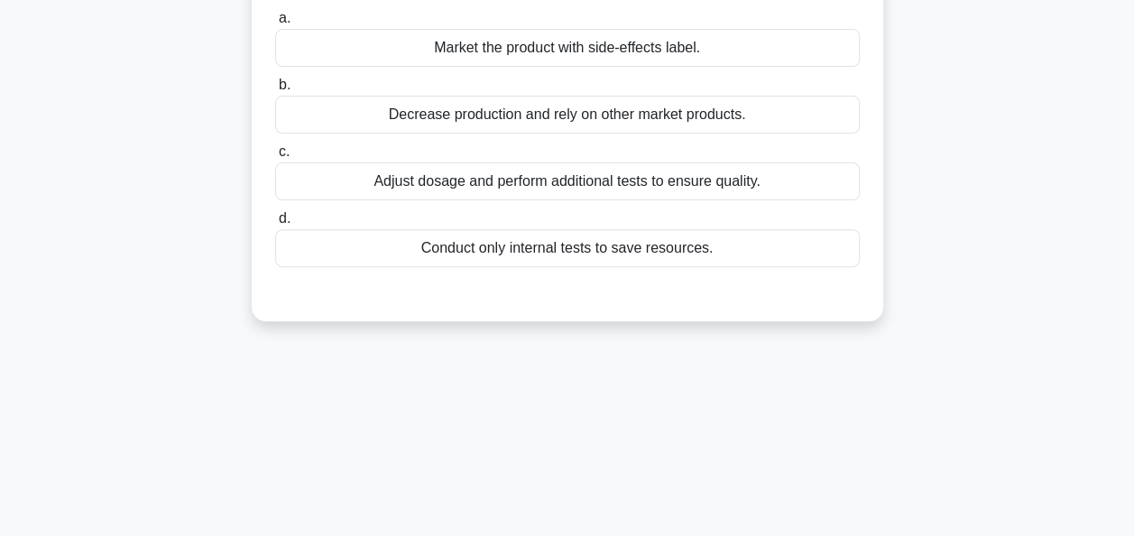
scroll to position [78, 0]
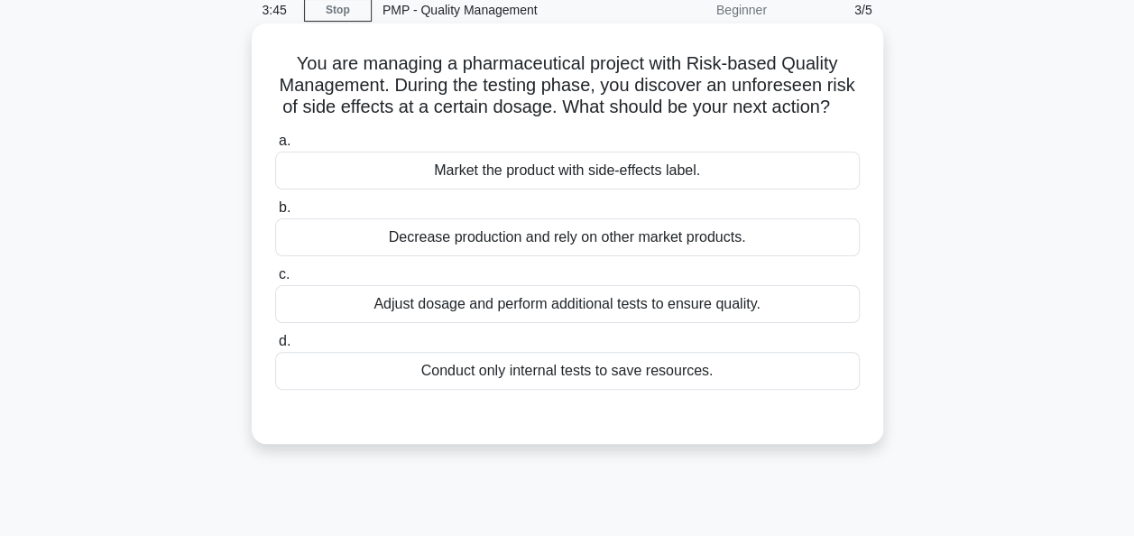
click at [741, 323] on div "Adjust dosage and perform additional tests to ensure quality." at bounding box center [567, 304] width 585 height 38
click at [420, 323] on div "Adjust dosage and perform additional tests to ensure quality." at bounding box center [567, 304] width 585 height 38
click at [275, 281] on input "c. Adjust dosage and perform additional tests to ensure quality." at bounding box center [275, 275] width 0 height 12
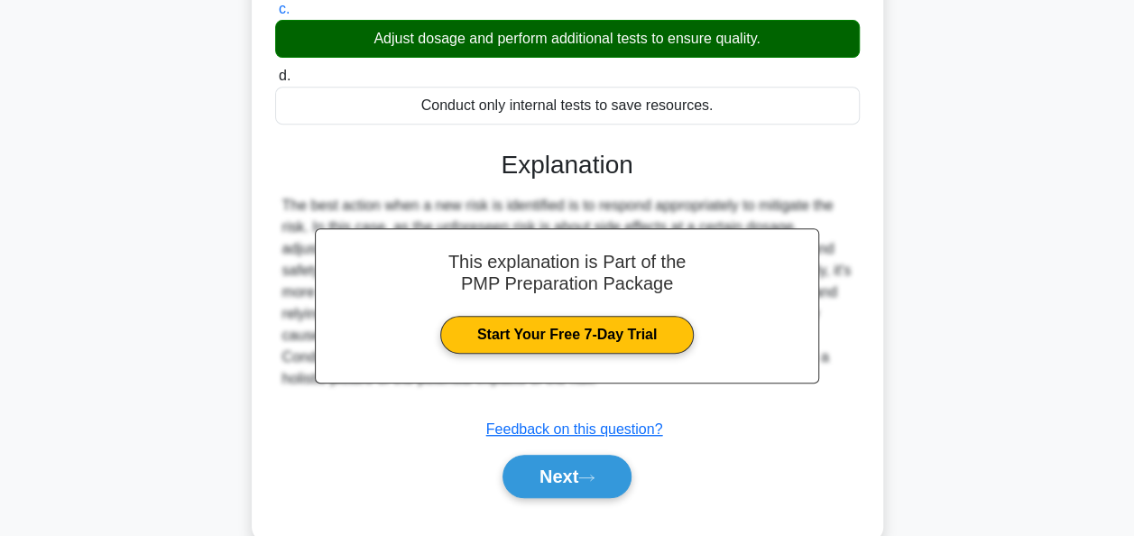
scroll to position [438, 0]
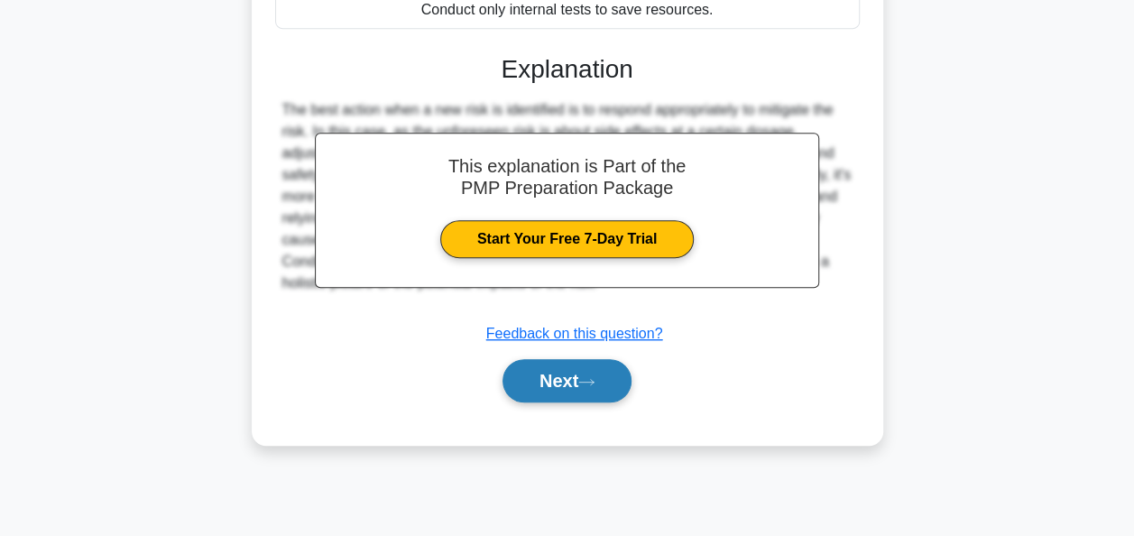
click at [546, 402] on button "Next" at bounding box center [566, 380] width 129 height 43
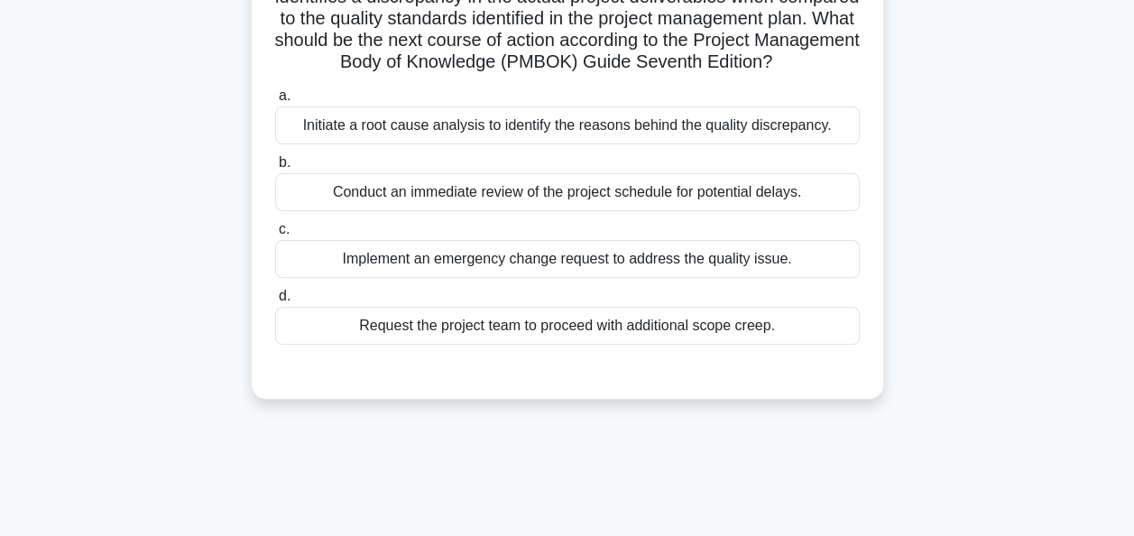
scroll to position [78, 0]
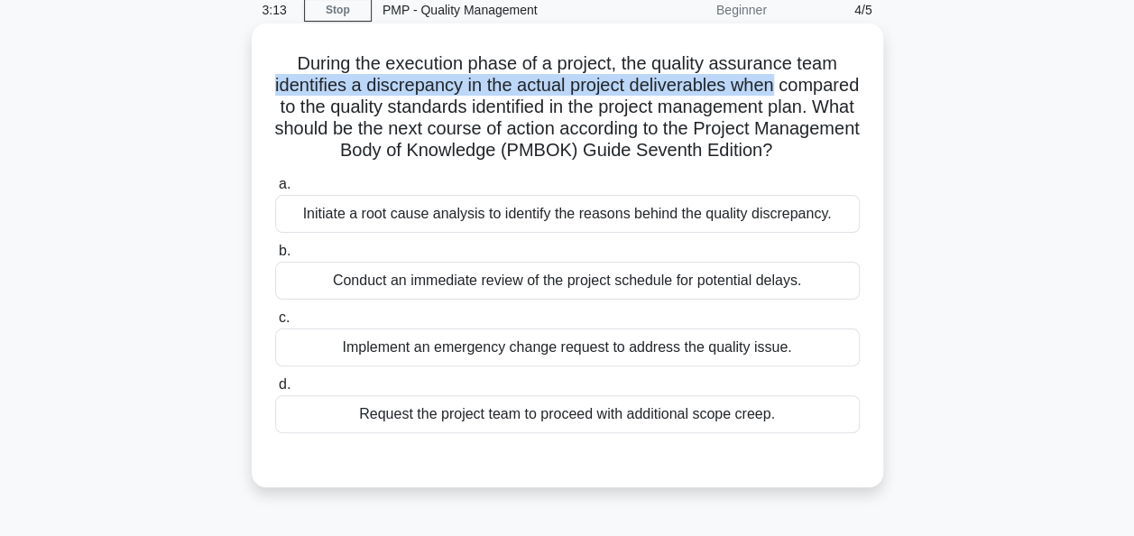
drag, startPoint x: 311, startPoint y: 86, endPoint x: 861, endPoint y: 85, distance: 549.3
click at [861, 85] on div "During the execution phase of a project, the quality assurance team identifies …" at bounding box center [567, 255] width 617 height 449
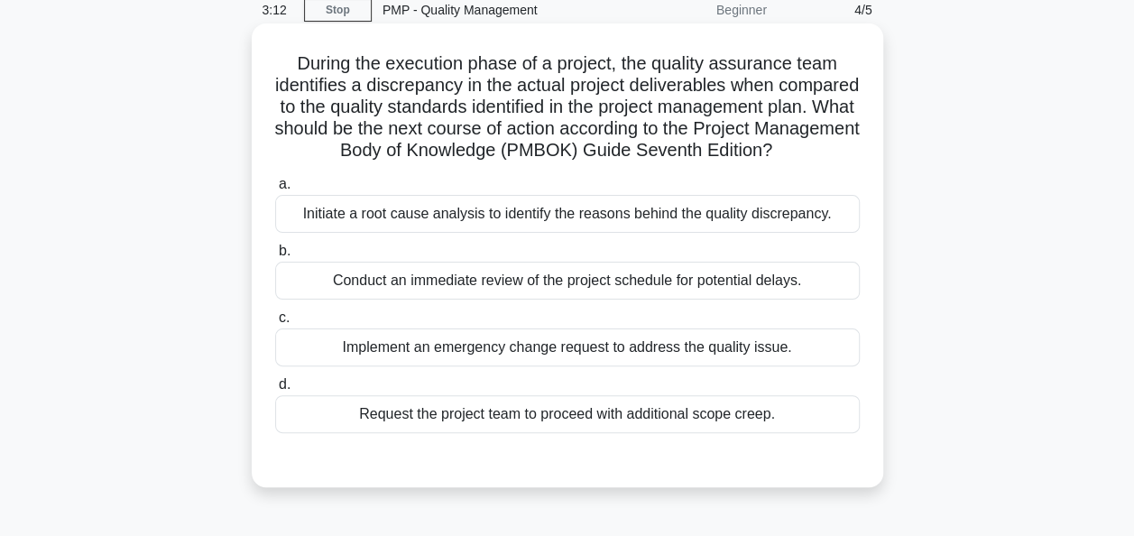
click at [575, 124] on h5 "During the execution phase of a project, the quality assurance team identifies …" at bounding box center [567, 107] width 588 height 110
click at [635, 233] on div "Initiate a root cause analysis to identify the reasons behind the quality discr…" at bounding box center [567, 214] width 585 height 38
click at [275, 190] on input "a. Initiate a root cause analysis to identify the reasons behind the quality di…" at bounding box center [275, 185] width 0 height 12
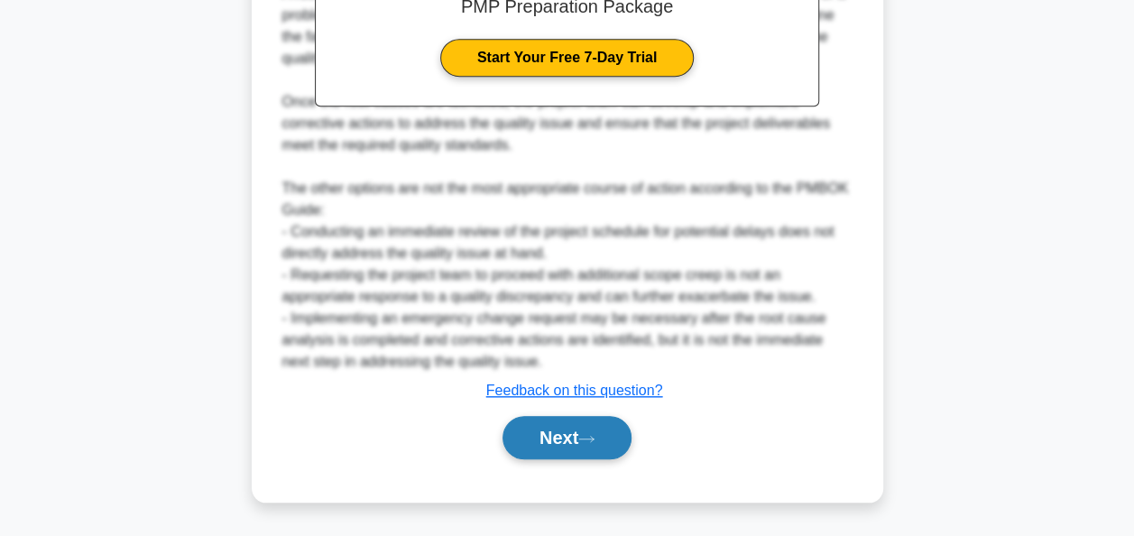
click at [570, 445] on button "Next" at bounding box center [566, 437] width 129 height 43
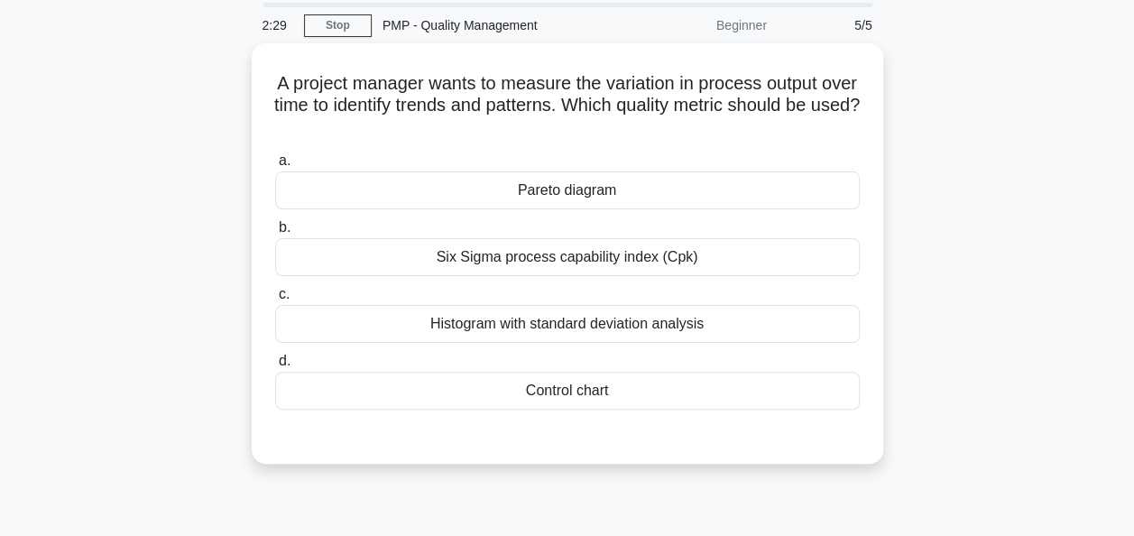
scroll to position [90, 0]
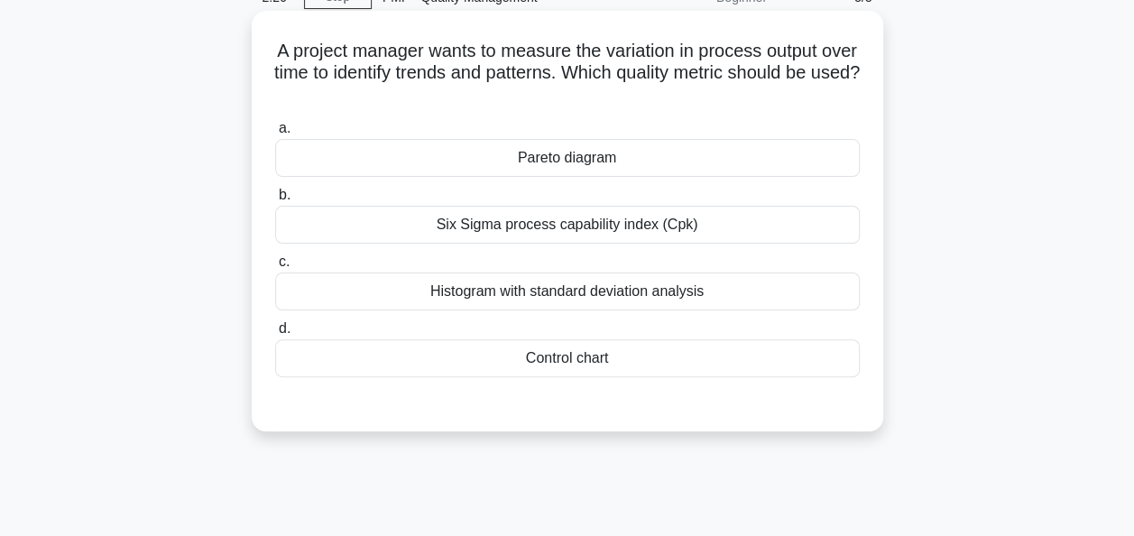
click at [529, 295] on div "Histogram with standard deviation analysis" at bounding box center [567, 291] width 585 height 38
click at [275, 268] on input "c. Histogram with standard deviation analysis" at bounding box center [275, 262] width 0 height 12
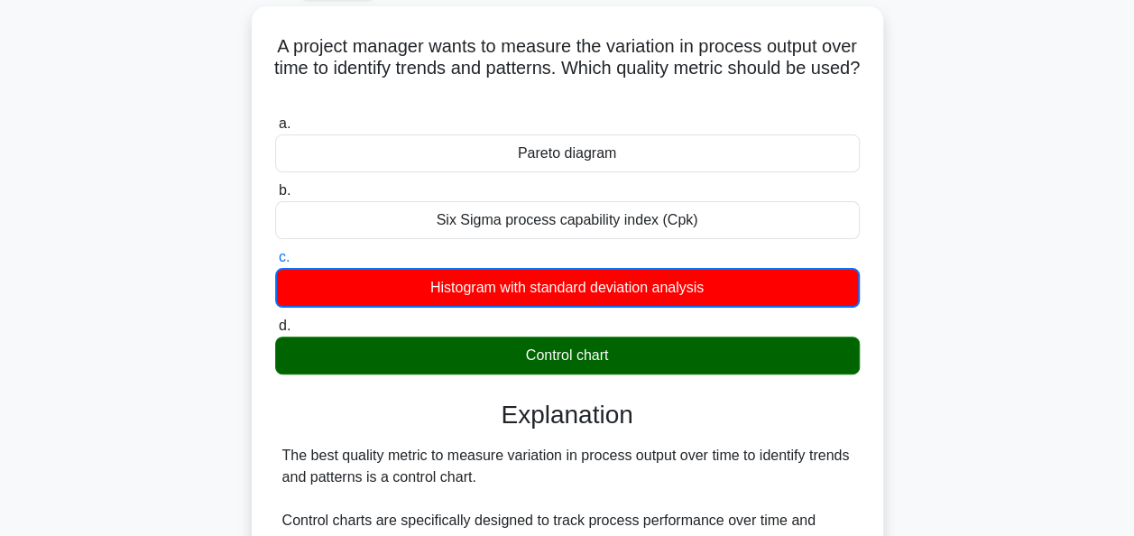
scroll to position [0, 0]
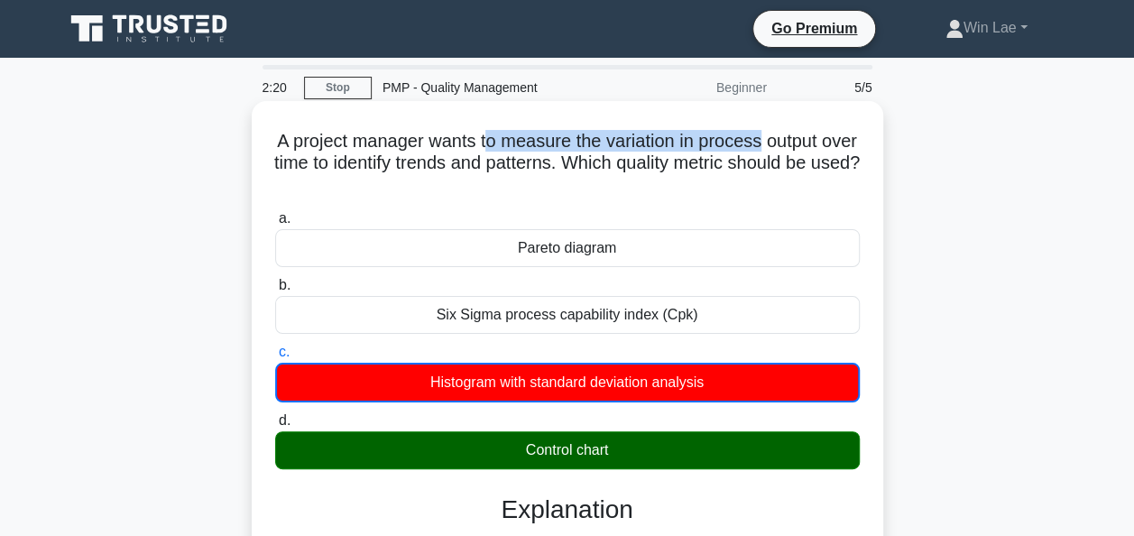
drag, startPoint x: 502, startPoint y: 144, endPoint x: 781, endPoint y: 139, distance: 279.7
click at [781, 139] on h5 "A project manager wants to measure the variation in process output over time to…" at bounding box center [567, 163] width 588 height 67
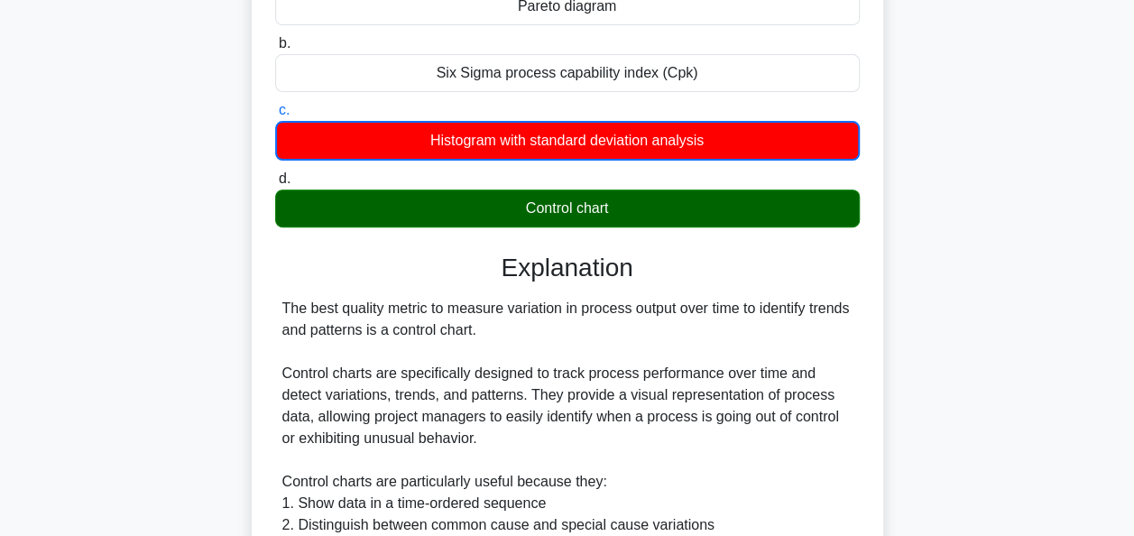
scroll to position [271, 0]
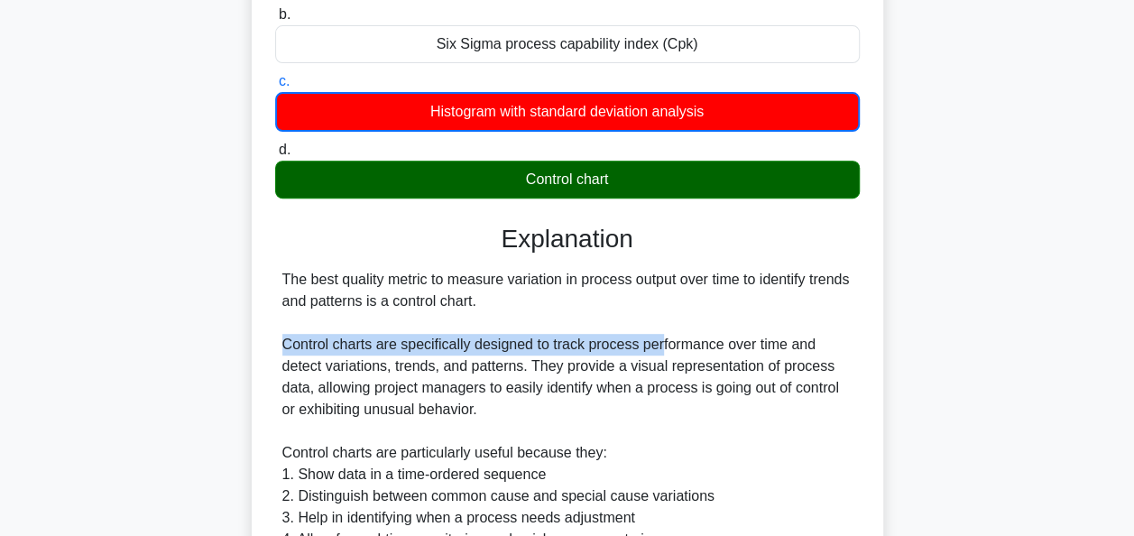
drag, startPoint x: 282, startPoint y: 346, endPoint x: 657, endPoint y: 338, distance: 374.4
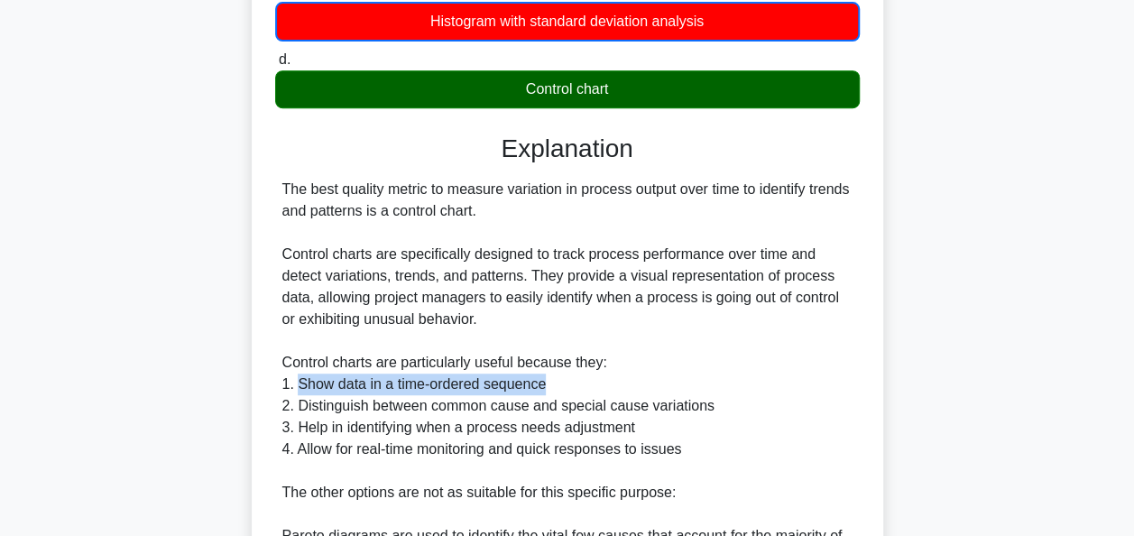
drag, startPoint x: 296, startPoint y: 389, endPoint x: 633, endPoint y: 376, distance: 337.6
click at [633, 376] on div "The best quality metric to measure variation in process output over time to ide…" at bounding box center [567, 460] width 570 height 563
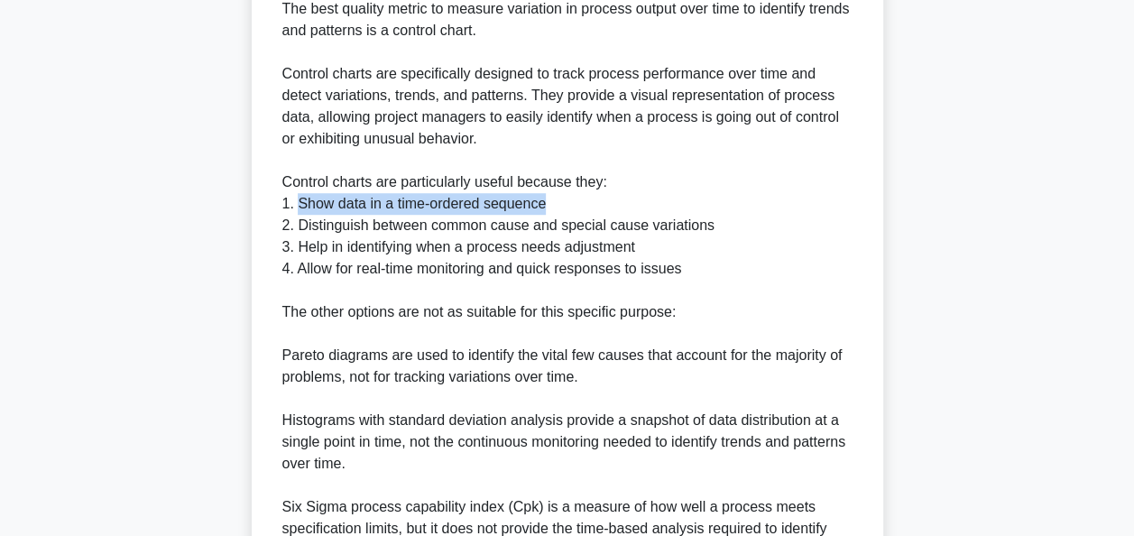
scroll to position [631, 0]
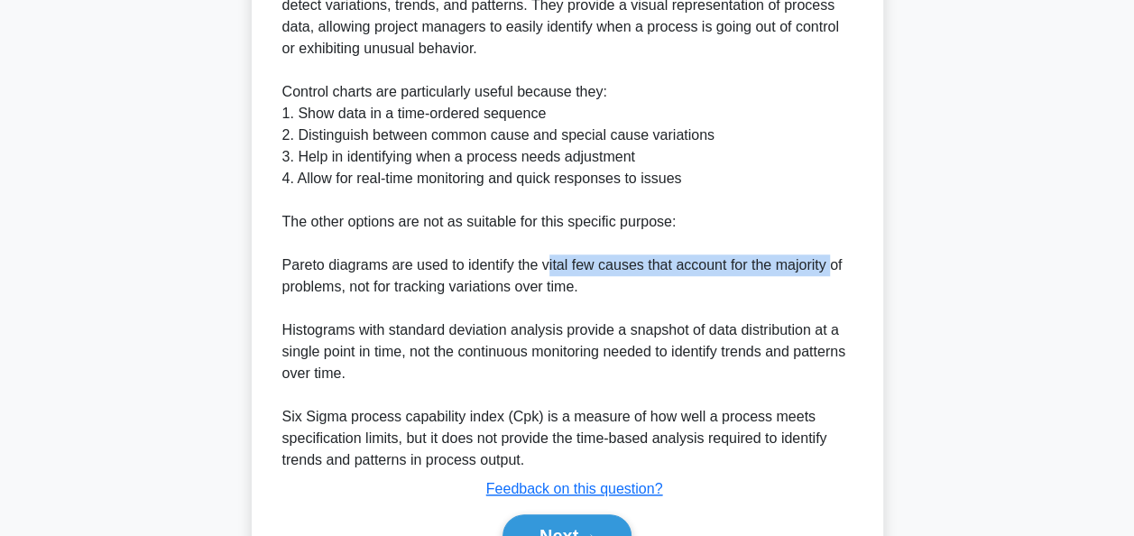
drag, startPoint x: 545, startPoint y: 271, endPoint x: 833, endPoint y: 273, distance: 287.8
click at [833, 273] on div "The best quality metric to measure variation in process output over time to ide…" at bounding box center [567, 189] width 570 height 563
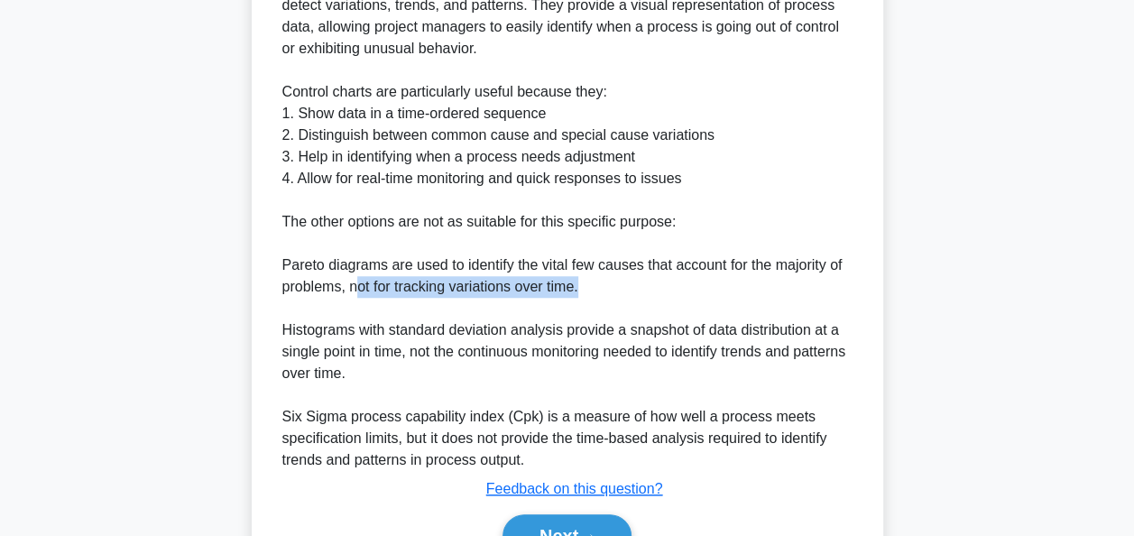
drag, startPoint x: 356, startPoint y: 283, endPoint x: 618, endPoint y: 281, distance: 261.6
click at [618, 281] on div "The best quality metric to measure variation in process output over time to ide…" at bounding box center [567, 189] width 570 height 563
drag, startPoint x: 618, startPoint y: 281, endPoint x: 471, endPoint y: 312, distance: 150.2
click at [471, 312] on div "The best quality metric to measure variation in process output over time to ide…" at bounding box center [567, 189] width 570 height 563
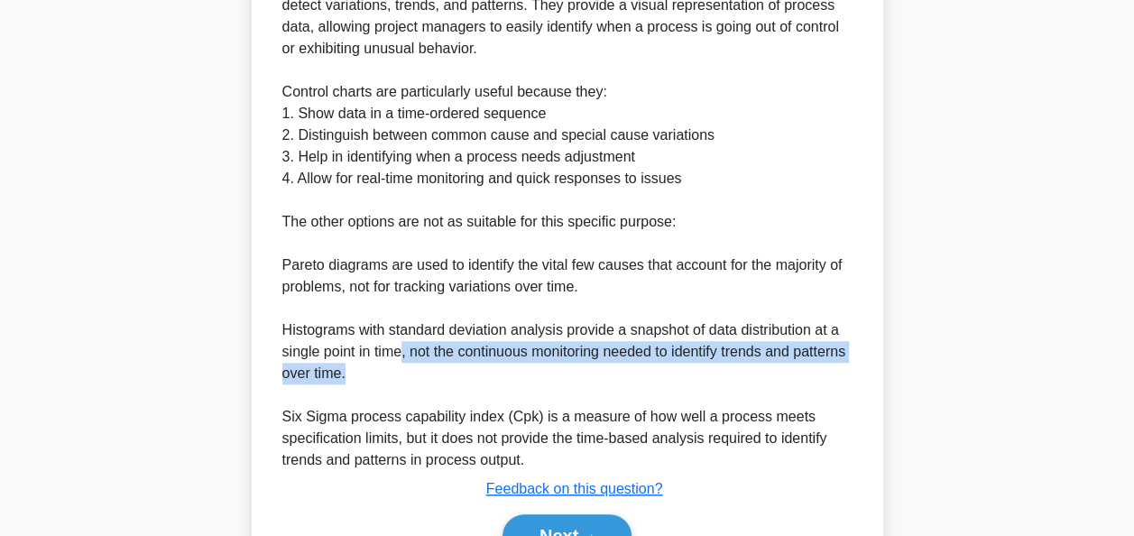
drag, startPoint x: 406, startPoint y: 350, endPoint x: 760, endPoint y: 366, distance: 354.9
click at [760, 366] on div "The best quality metric to measure variation in process output over time to ide…" at bounding box center [567, 189] width 570 height 563
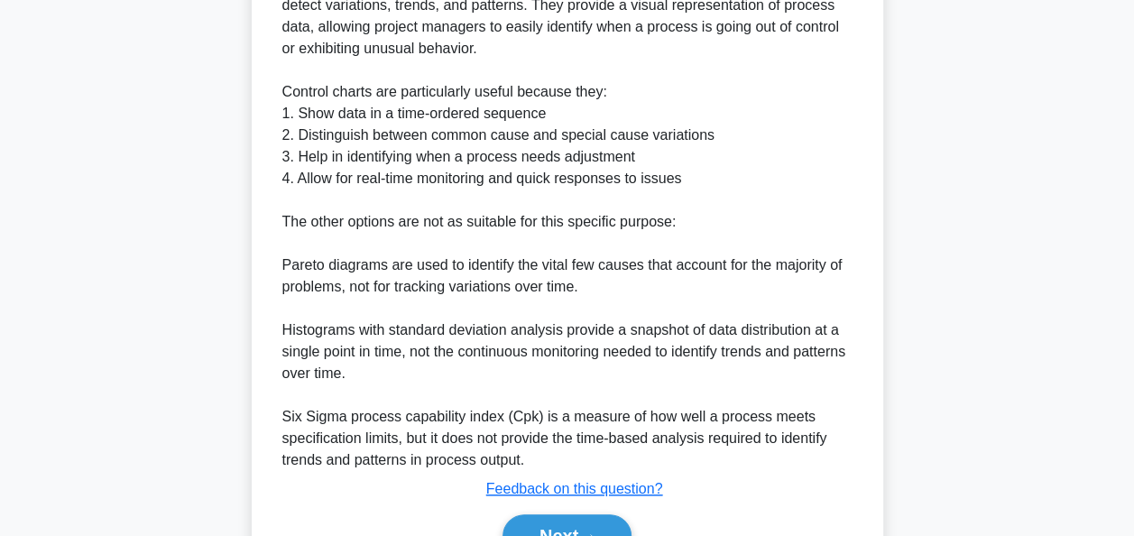
click at [447, 390] on div "The best quality metric to measure variation in process output over time to ide…" at bounding box center [567, 189] width 570 height 563
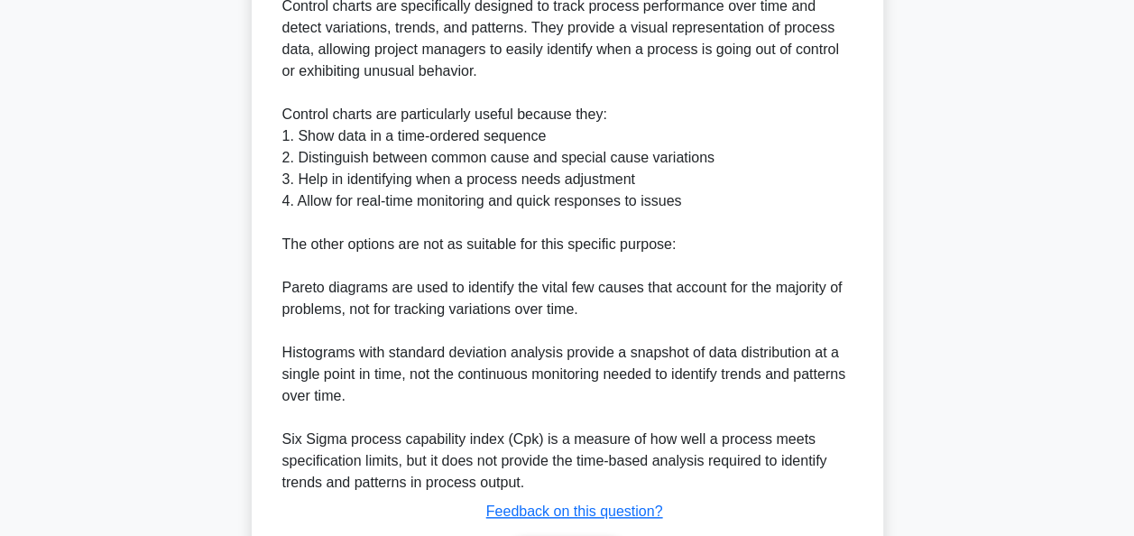
scroll to position [646, 0]
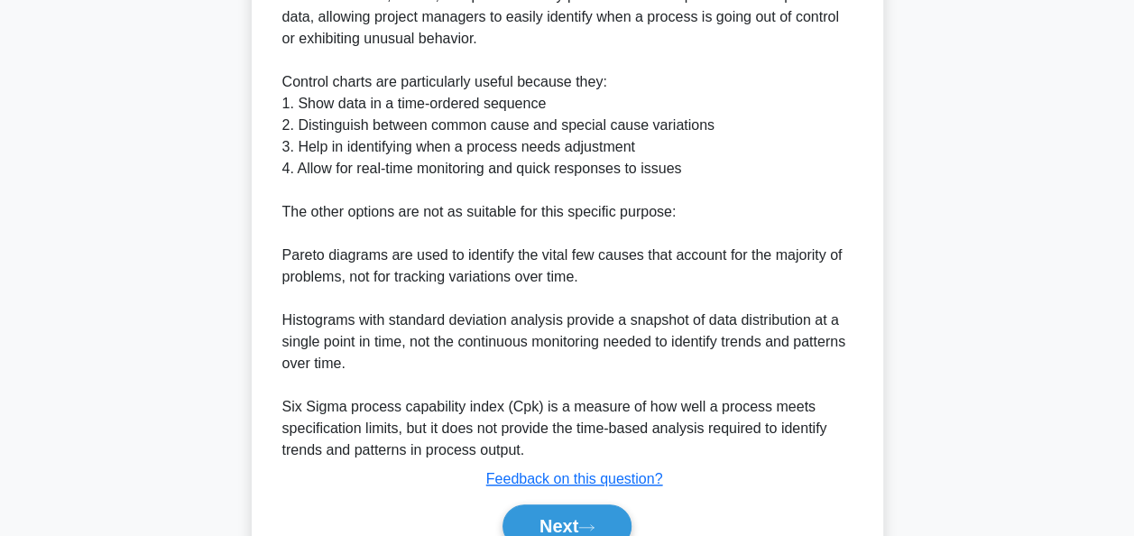
click at [123, 388] on div "A project manager wants to measure the variation in process output over time to…" at bounding box center [567, 36] width 1028 height 1152
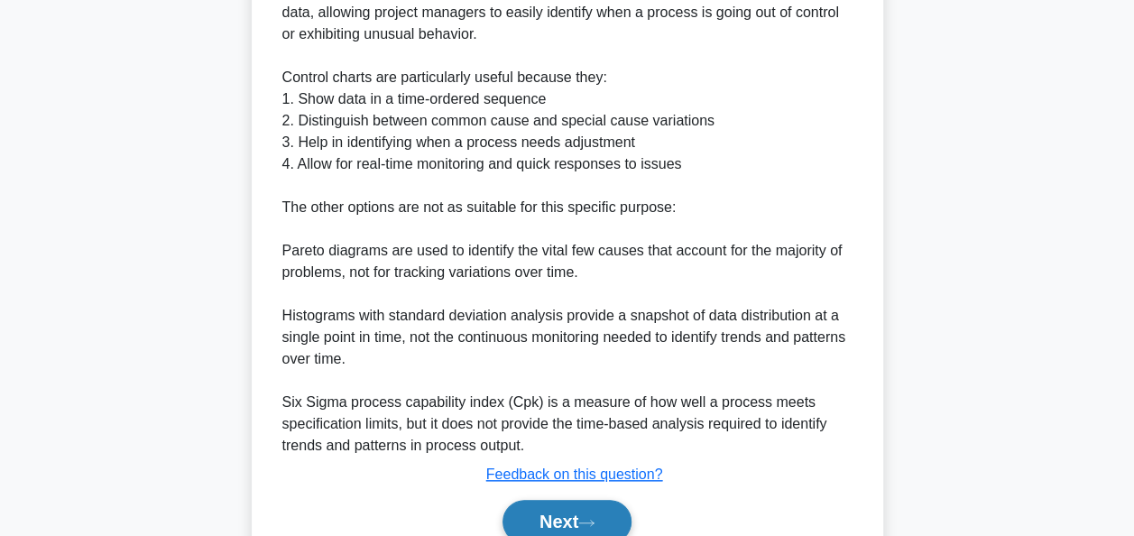
click at [599, 509] on button "Next" at bounding box center [566, 521] width 129 height 43
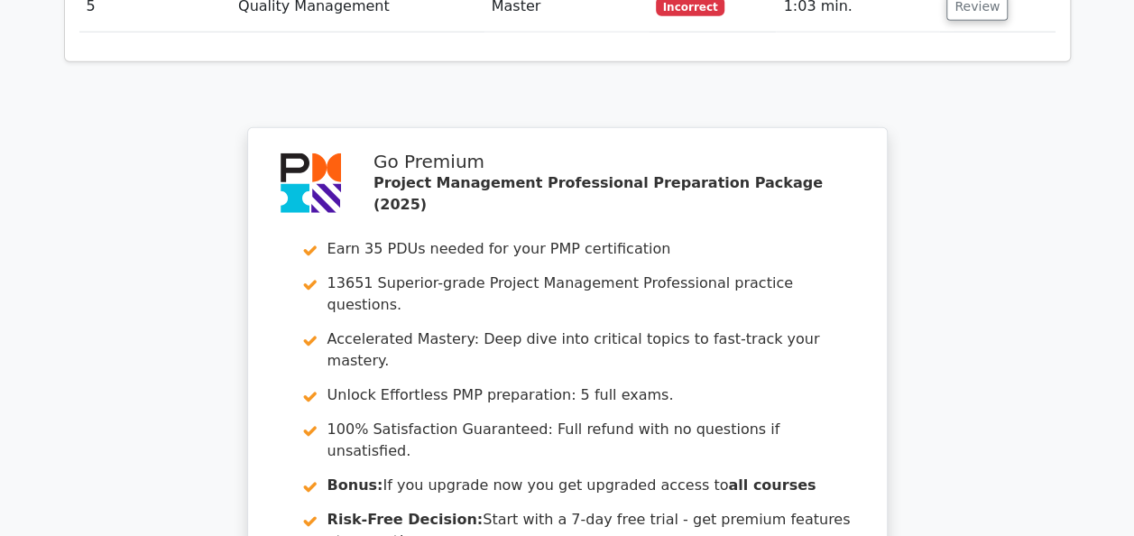
scroll to position [2764, 0]
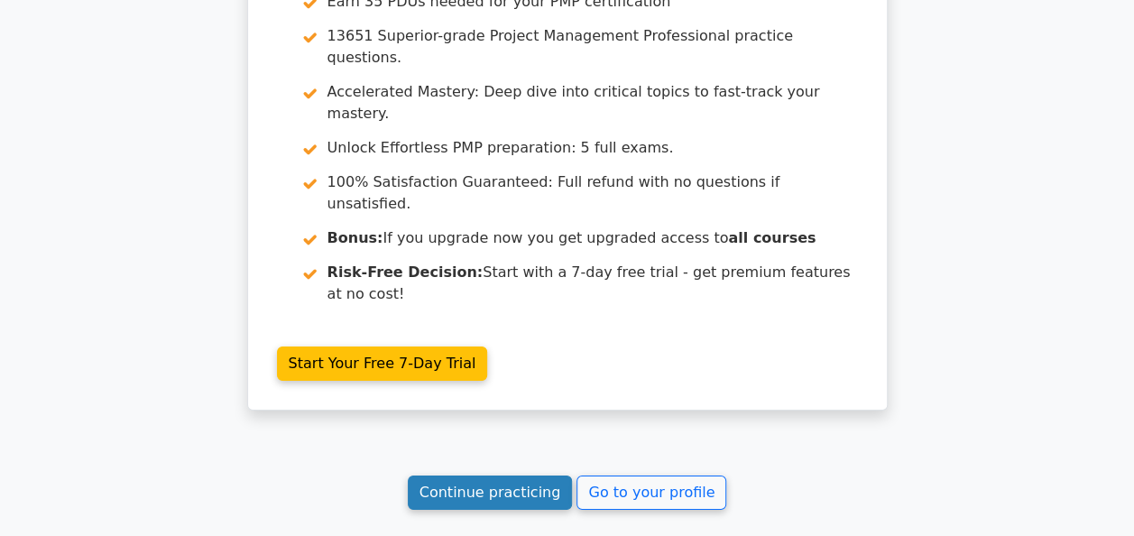
click at [474, 475] on link "Continue practicing" at bounding box center [490, 492] width 165 height 34
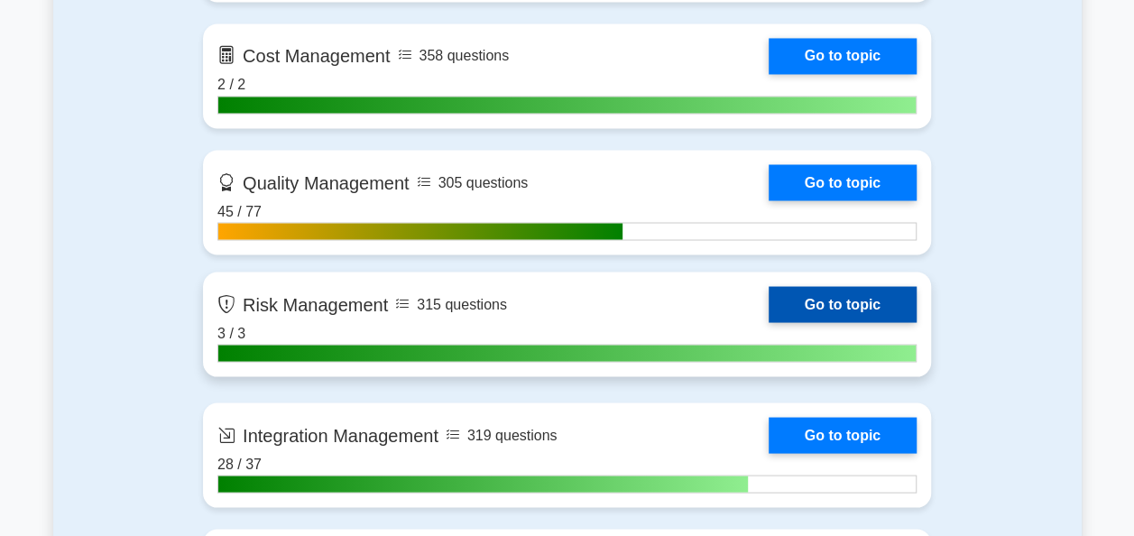
scroll to position [1533, 0]
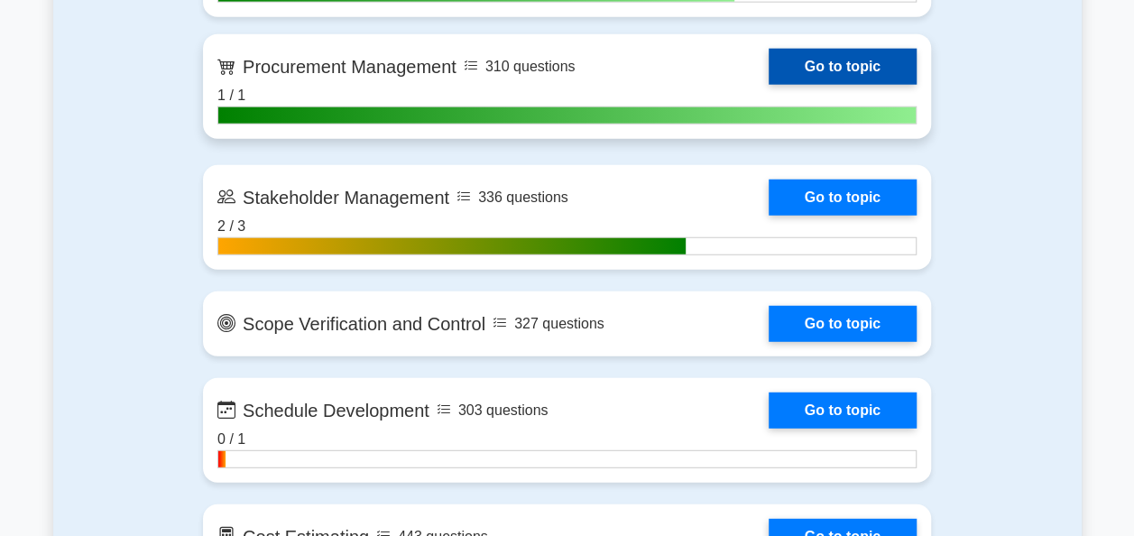
scroll to position [2461, 0]
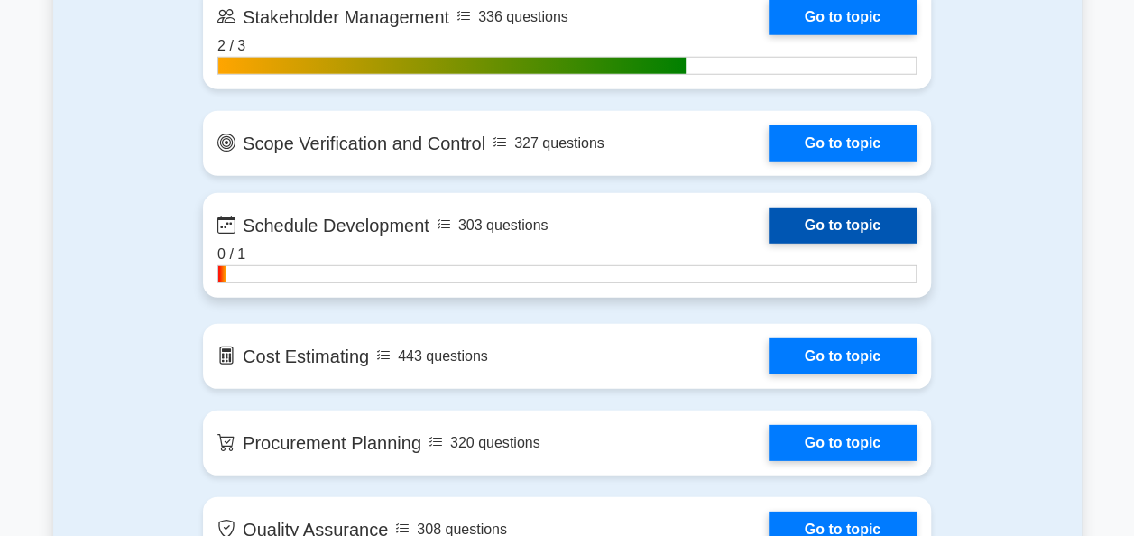
click at [846, 233] on link "Go to topic" at bounding box center [843, 225] width 148 height 36
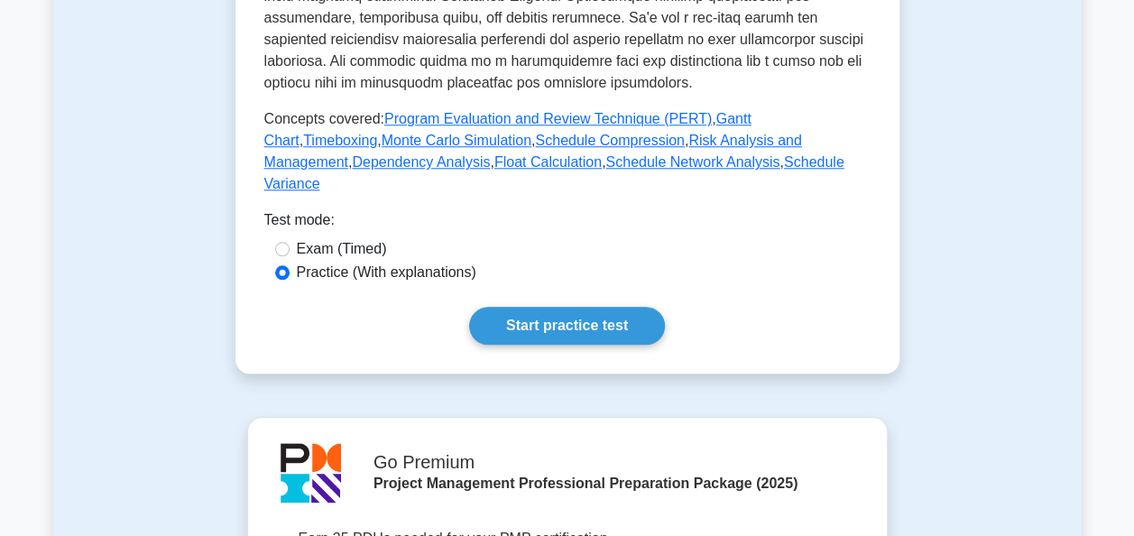
scroll to position [902, 0]
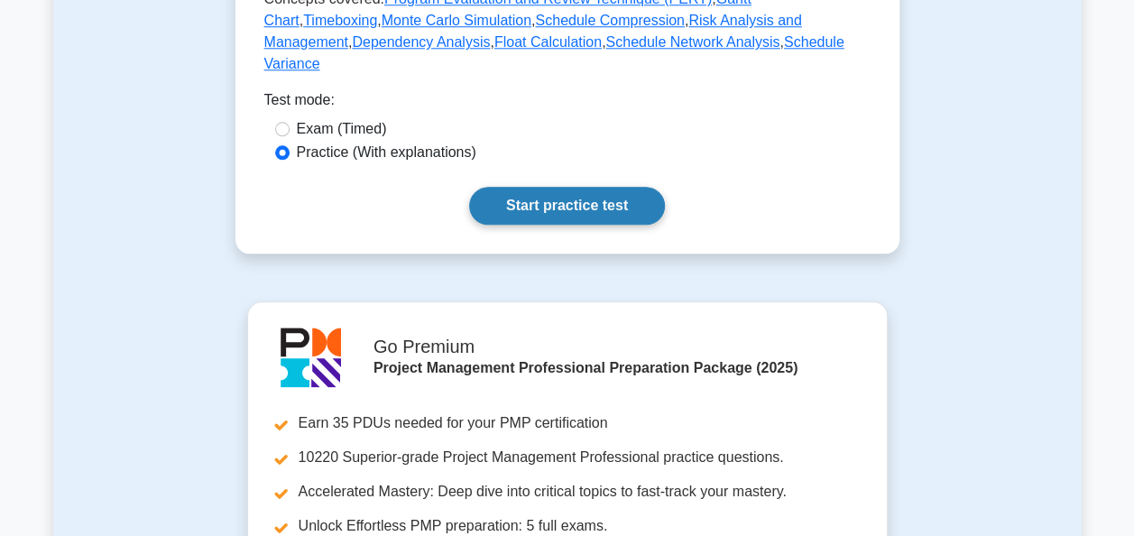
click at [513, 197] on link "Start practice test" at bounding box center [567, 206] width 196 height 38
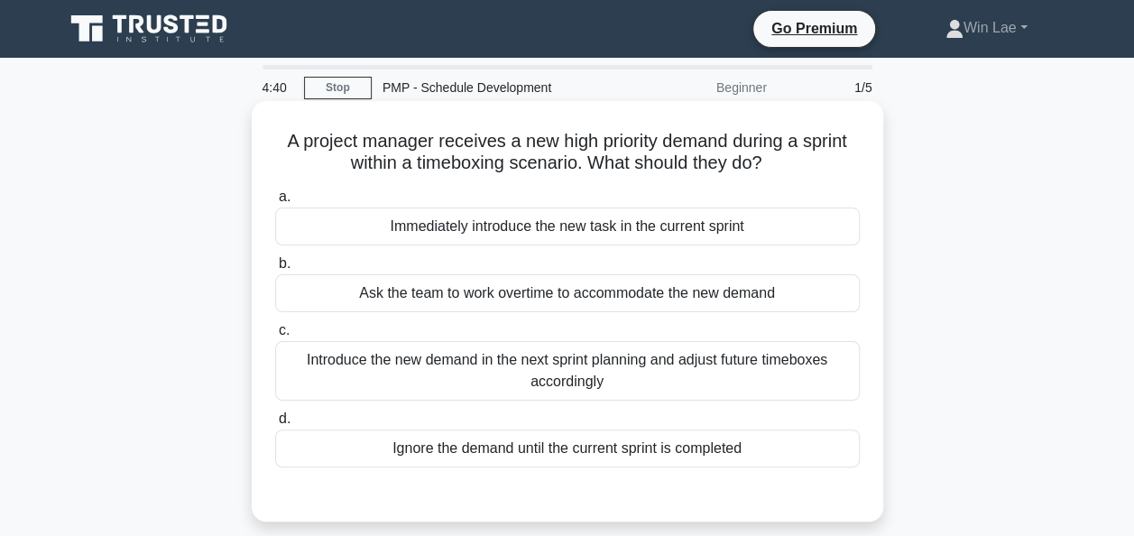
click at [445, 373] on div "Introduce the new demand in the next sprint planning and adjust future timeboxe…" at bounding box center [567, 371] width 585 height 60
click at [275, 336] on input "c. Introduce the new demand in the next sprint planning and adjust future timeb…" at bounding box center [275, 331] width 0 height 12
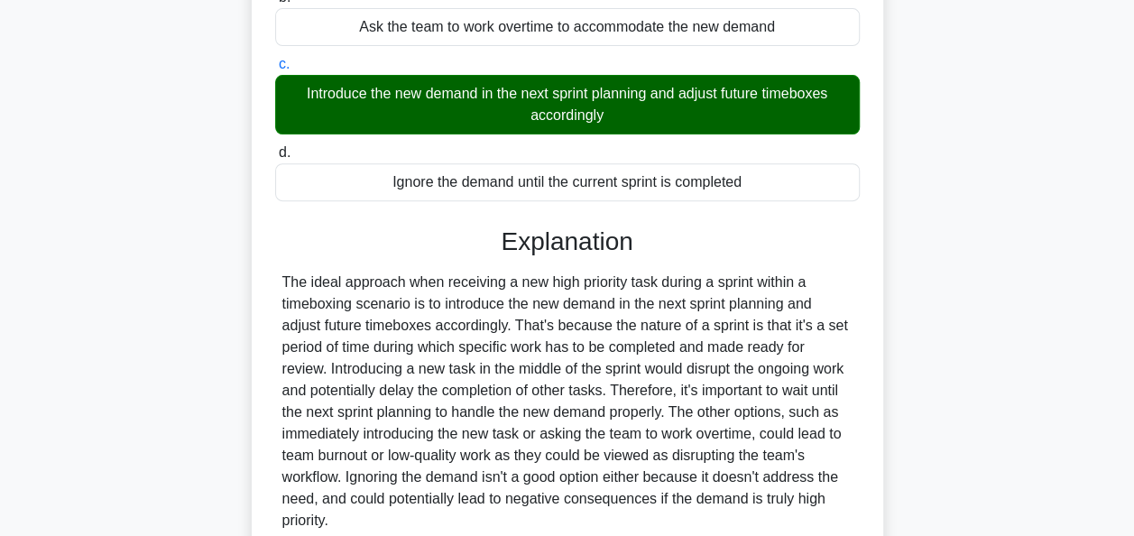
scroll to position [438, 0]
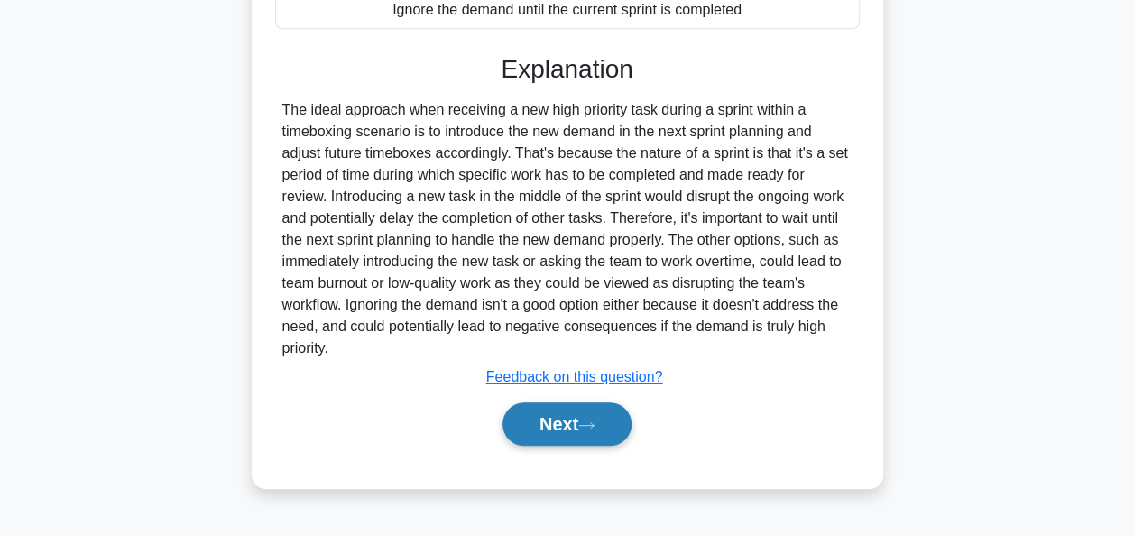
click at [524, 414] on button "Next" at bounding box center [566, 423] width 129 height 43
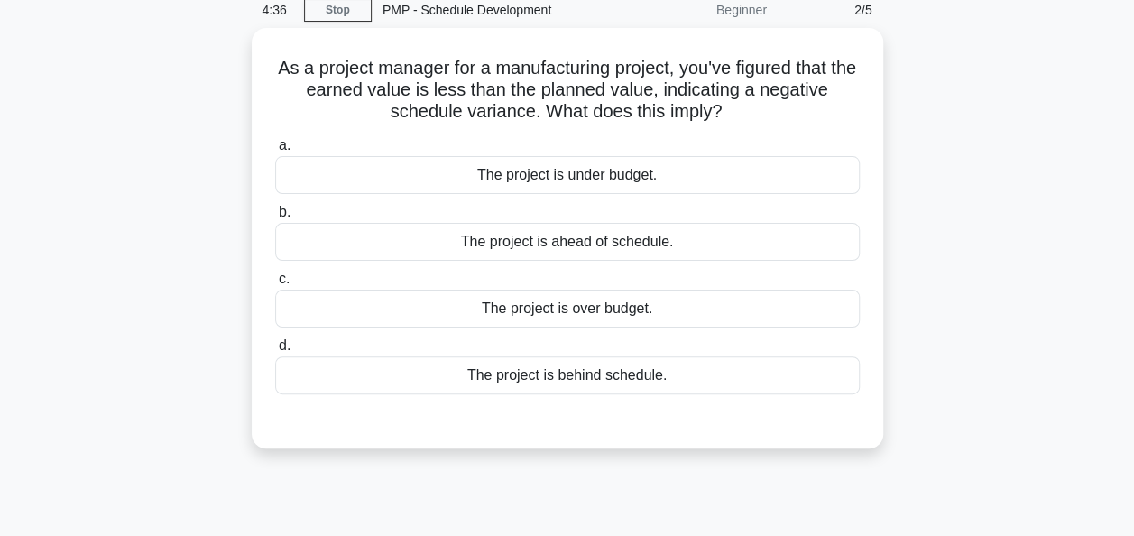
scroll to position [0, 0]
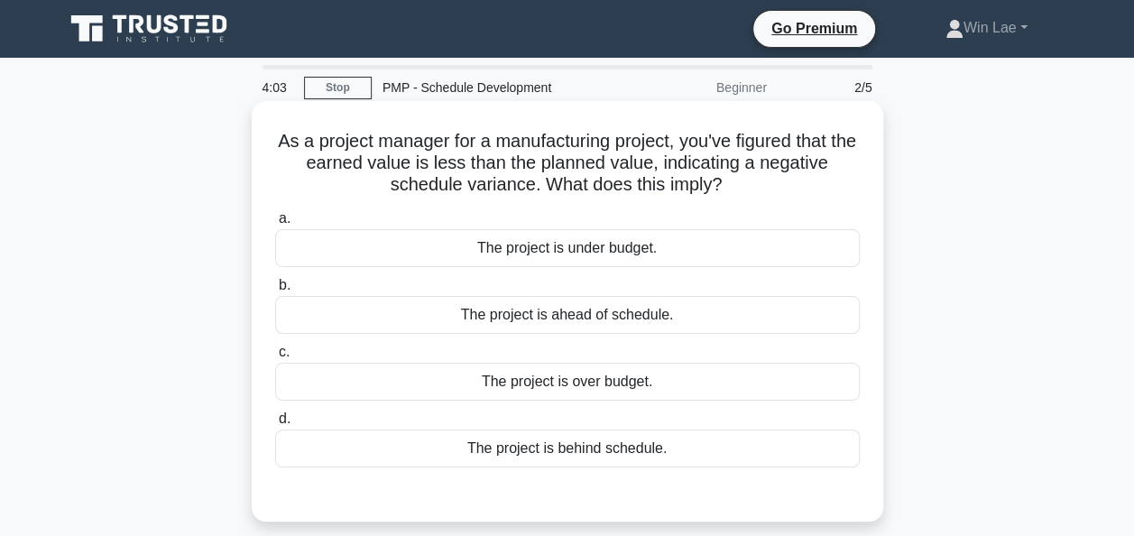
click at [658, 254] on div "The project is under budget." at bounding box center [567, 248] width 585 height 38
click at [275, 225] on input "a. The project is under budget." at bounding box center [275, 219] width 0 height 12
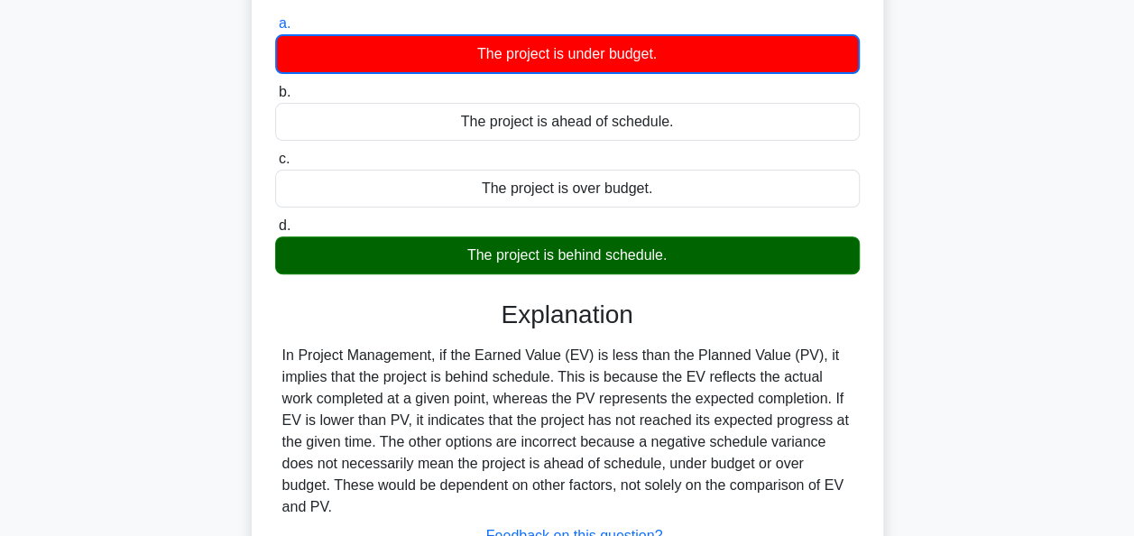
scroll to position [438, 0]
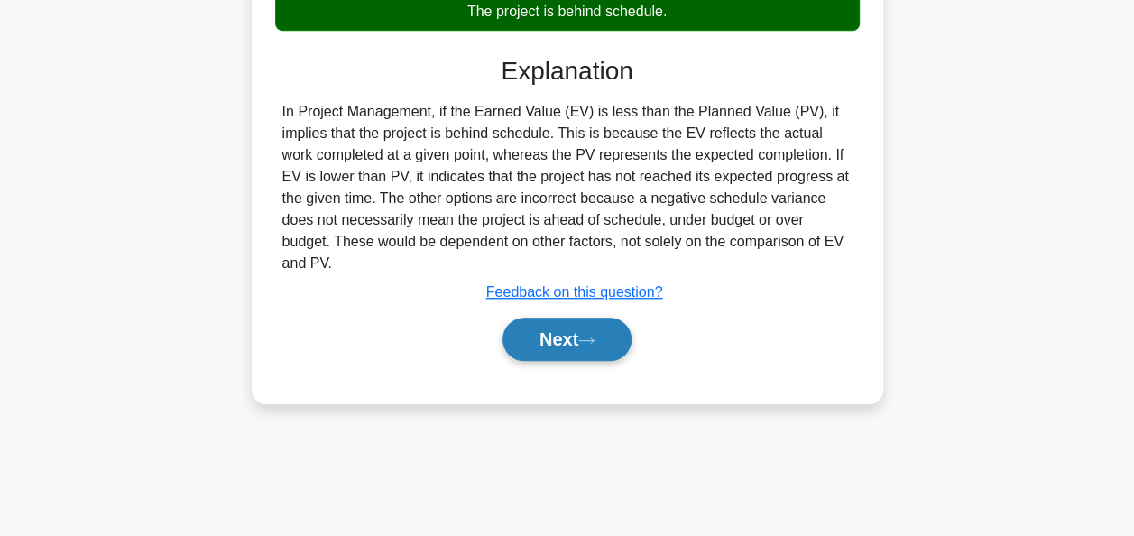
click at [576, 329] on button "Next" at bounding box center [566, 339] width 129 height 43
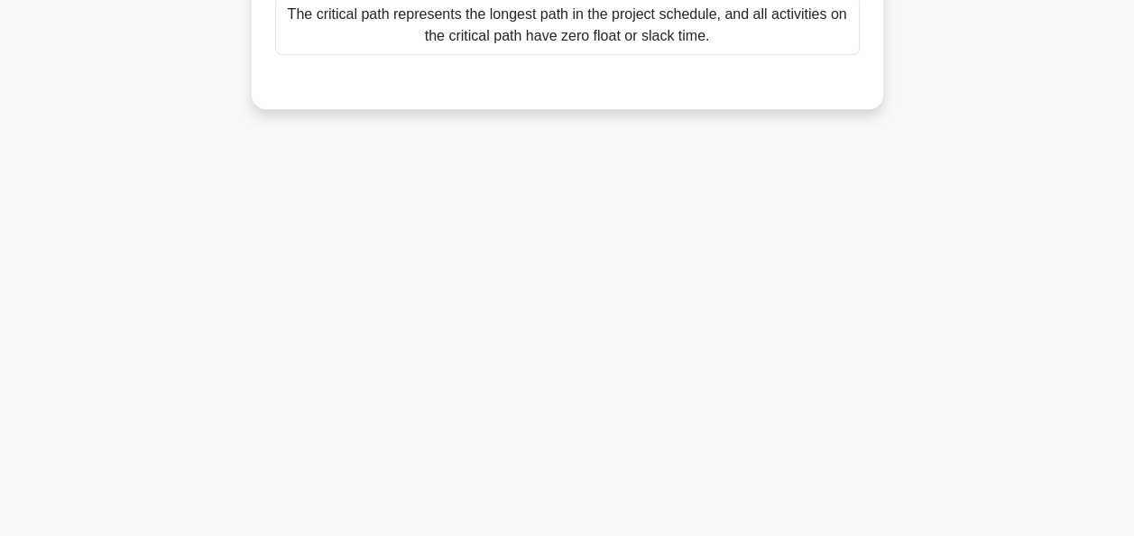
scroll to position [78, 0]
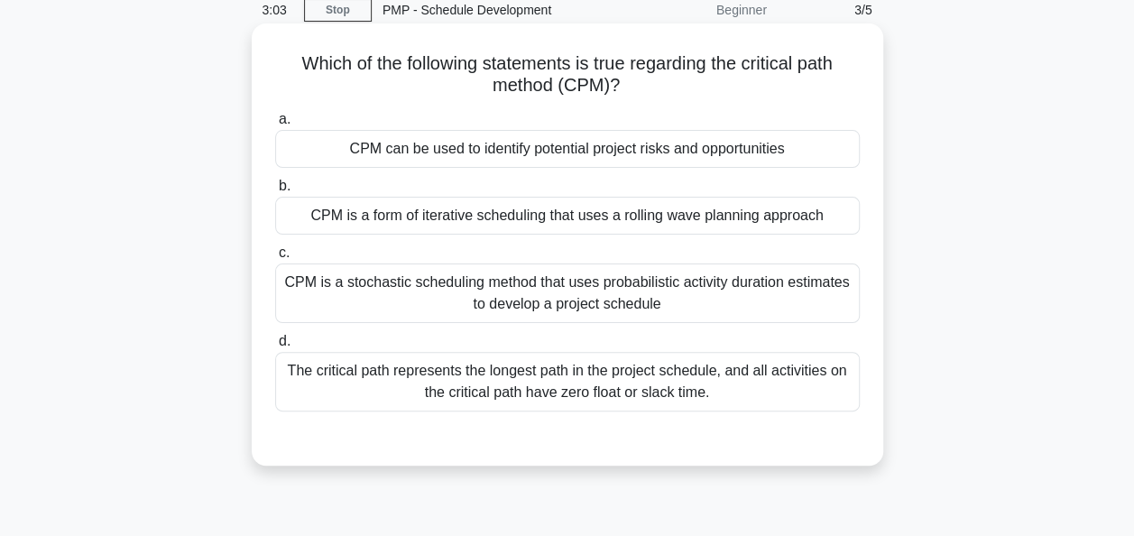
click at [555, 384] on div "The critical path represents the longest path in the project schedule, and all …" at bounding box center [567, 382] width 585 height 60
click at [275, 347] on input "d. The critical path represents the longest path in the project schedule, and a…" at bounding box center [275, 342] width 0 height 12
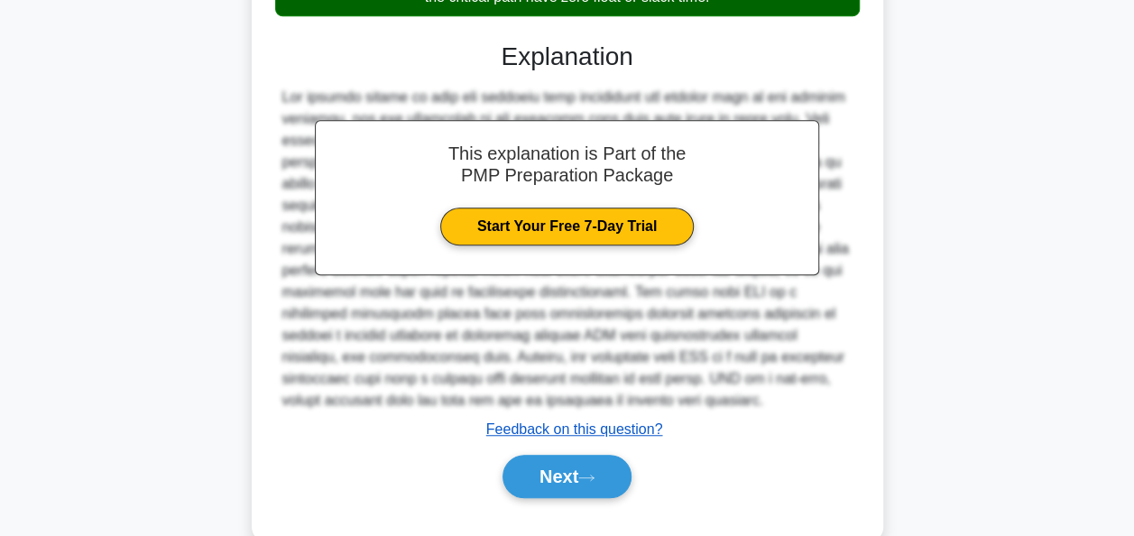
scroll to position [509, 0]
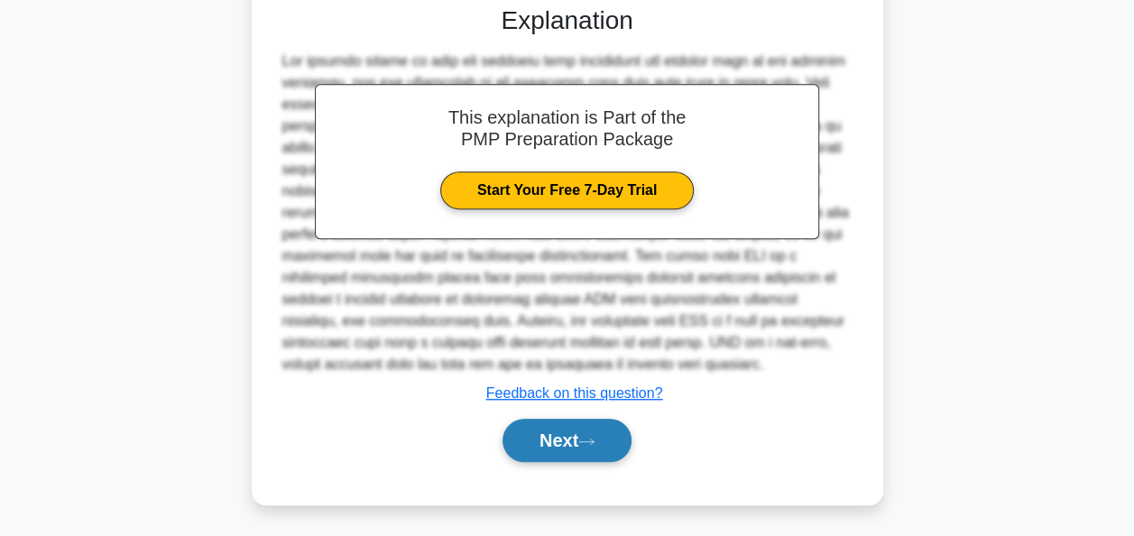
click at [595, 449] on button "Next" at bounding box center [566, 440] width 129 height 43
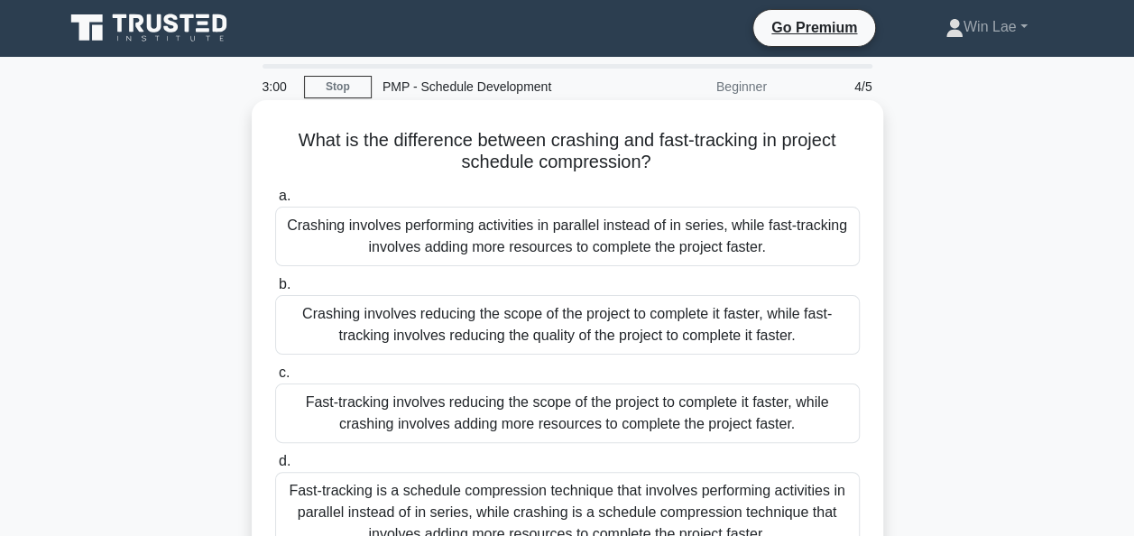
scroll to position [0, 0]
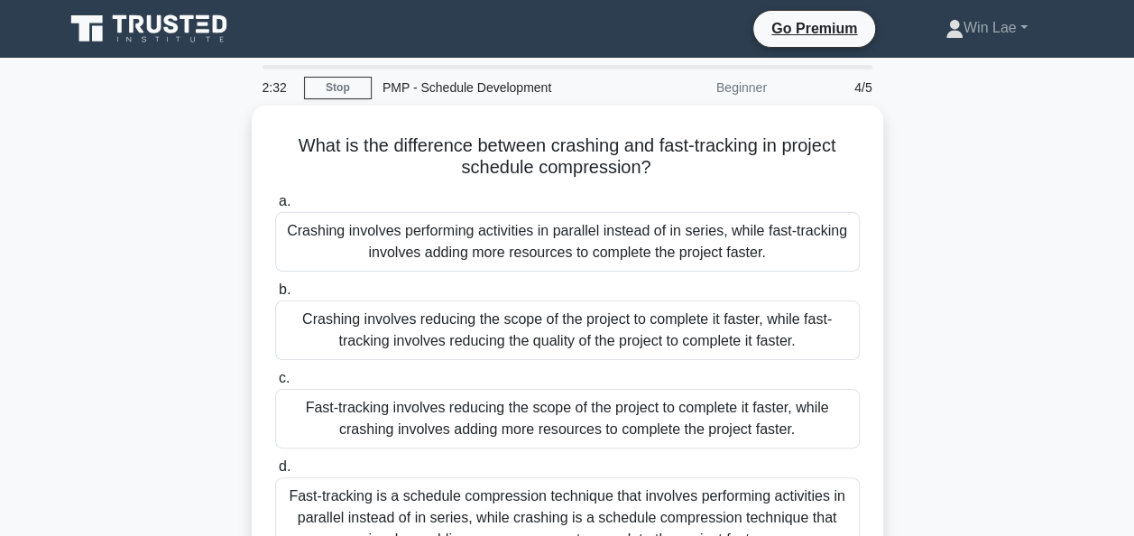
click at [936, 392] on div "What is the difference between crashing and fast-tracking in project schedule c…" at bounding box center [567, 370] width 1028 height 529
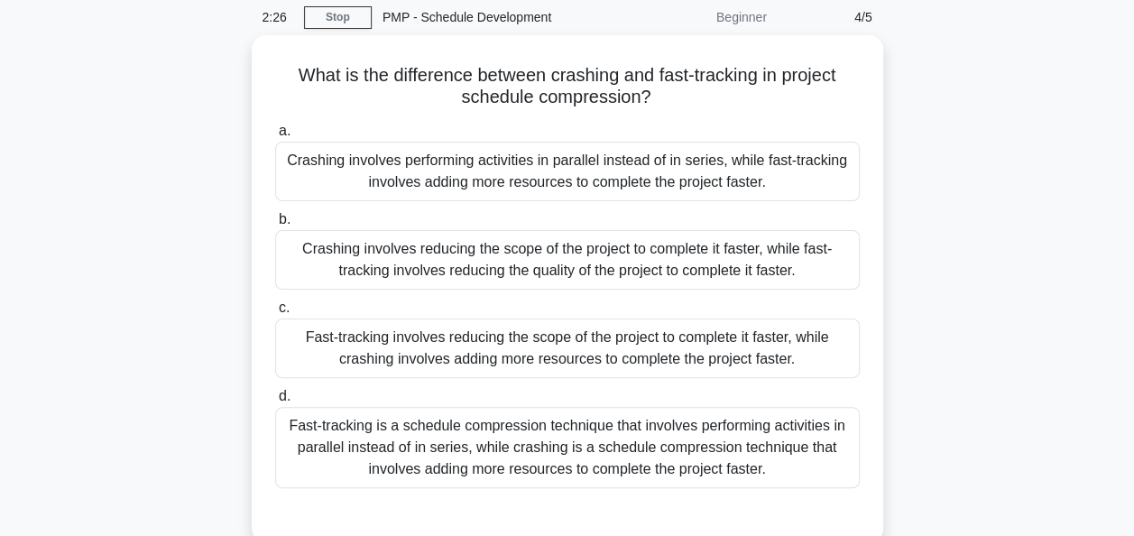
scroll to position [180, 0]
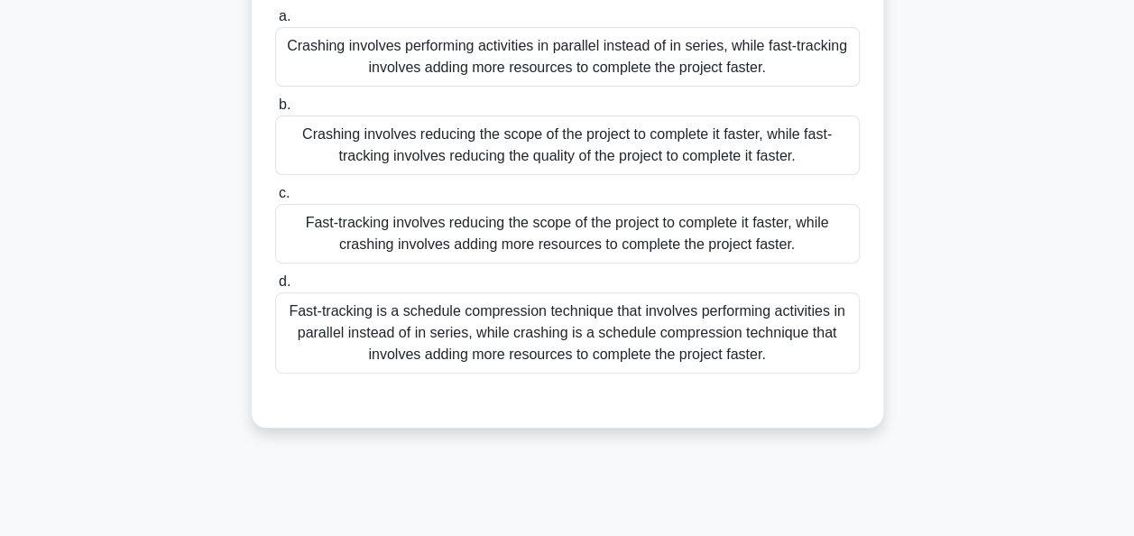
click at [767, 345] on div "Fast-tracking is a schedule compression technique that involves performing acti…" at bounding box center [567, 332] width 585 height 81
click at [275, 288] on input "d. Fast-tracking is a schedule compression technique that involves performing a…" at bounding box center [275, 282] width 0 height 12
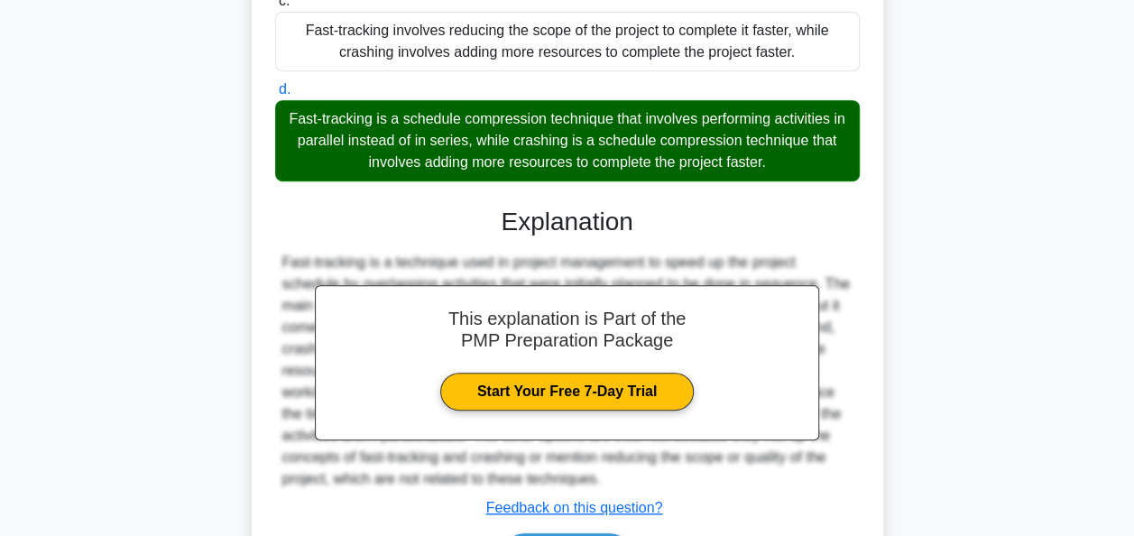
scroll to position [487, 0]
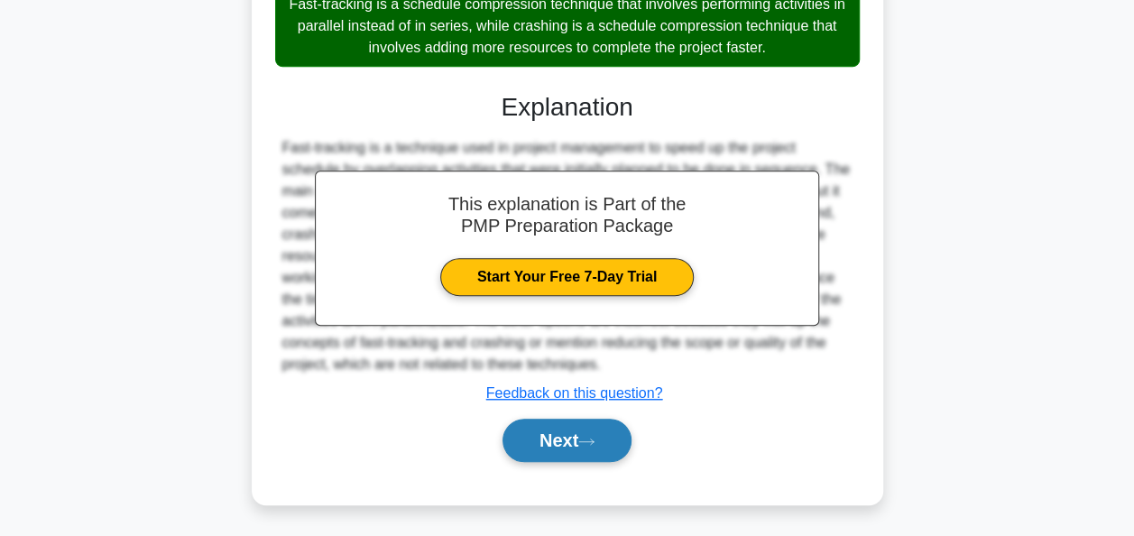
click at [525, 428] on button "Next" at bounding box center [566, 440] width 129 height 43
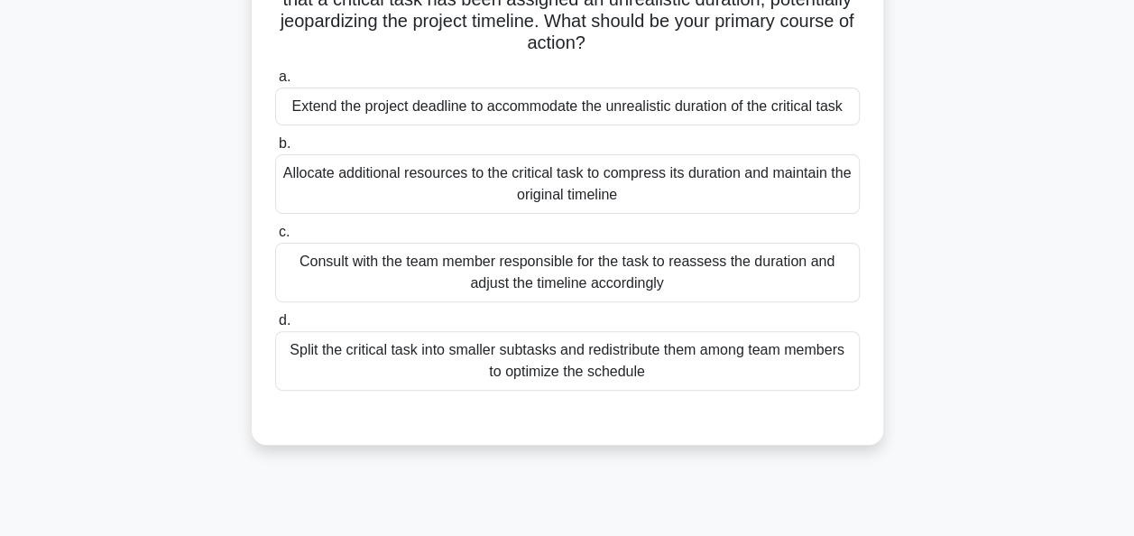
scroll to position [78, 0]
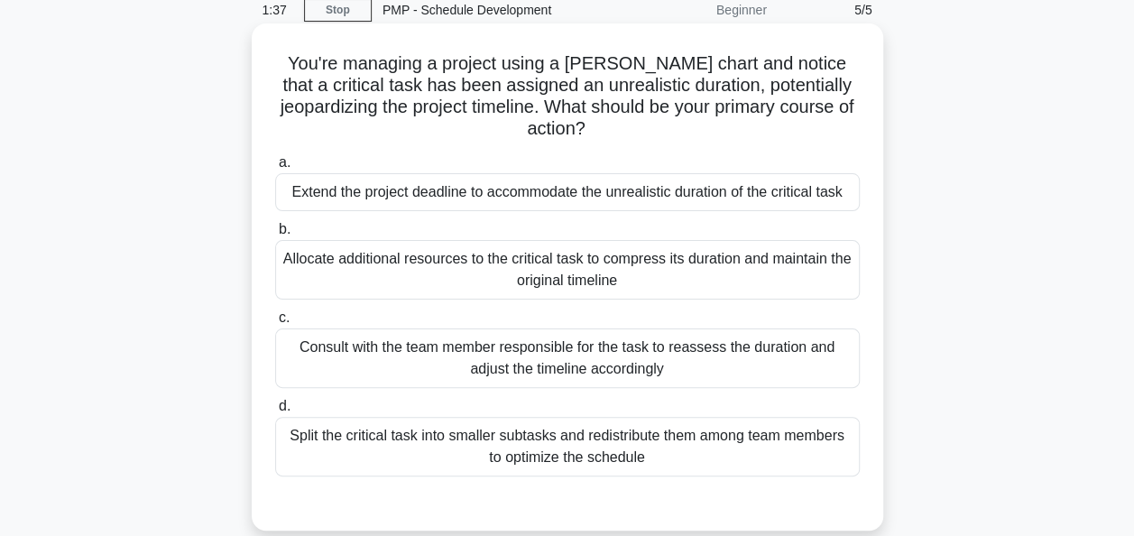
click at [742, 343] on div "Consult with the team member responsible for the task to reassess the duration …" at bounding box center [567, 358] width 585 height 60
click at [275, 324] on input "c. Consult with the team member responsible for the task to reassess the durati…" at bounding box center [275, 318] width 0 height 12
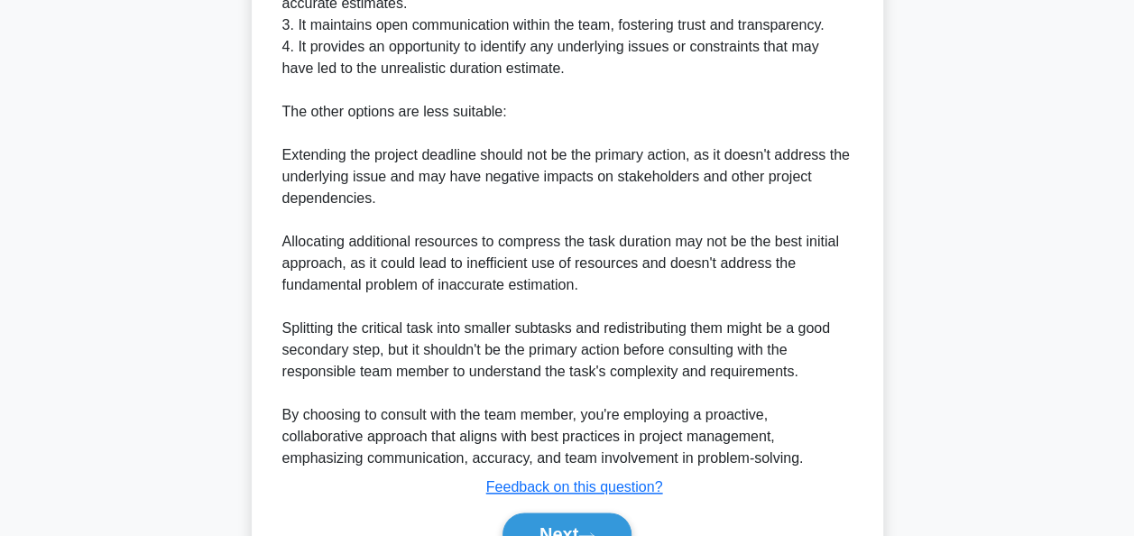
scroll to position [855, 0]
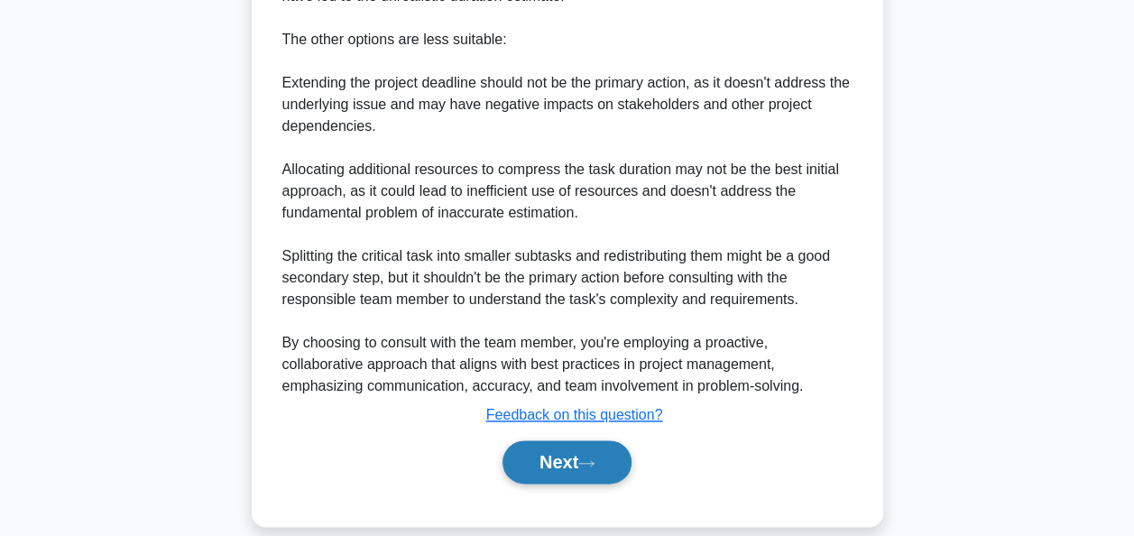
click at [548, 442] on button "Next" at bounding box center [566, 461] width 129 height 43
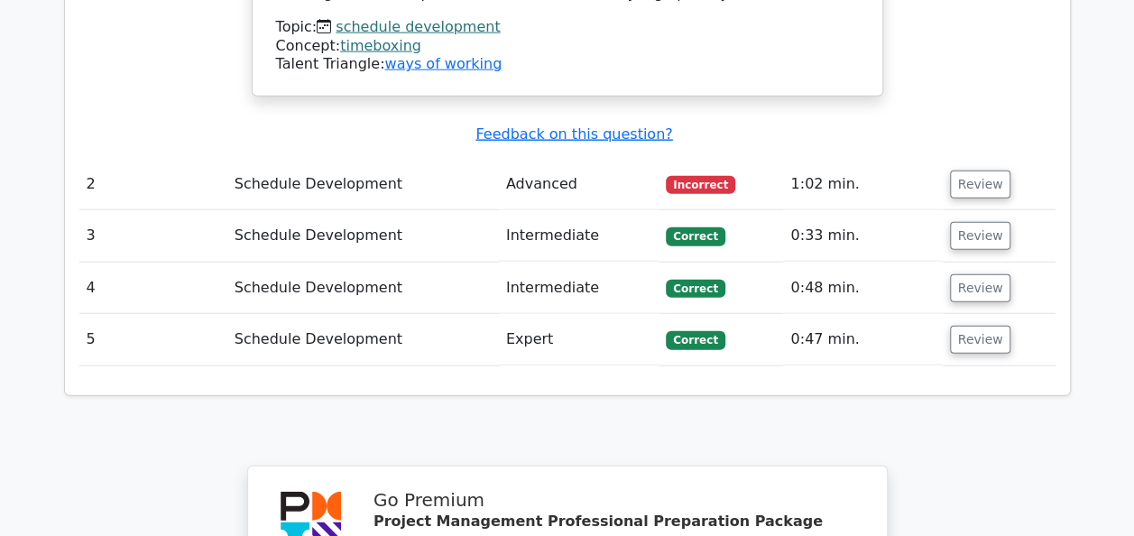
scroll to position [1984, 0]
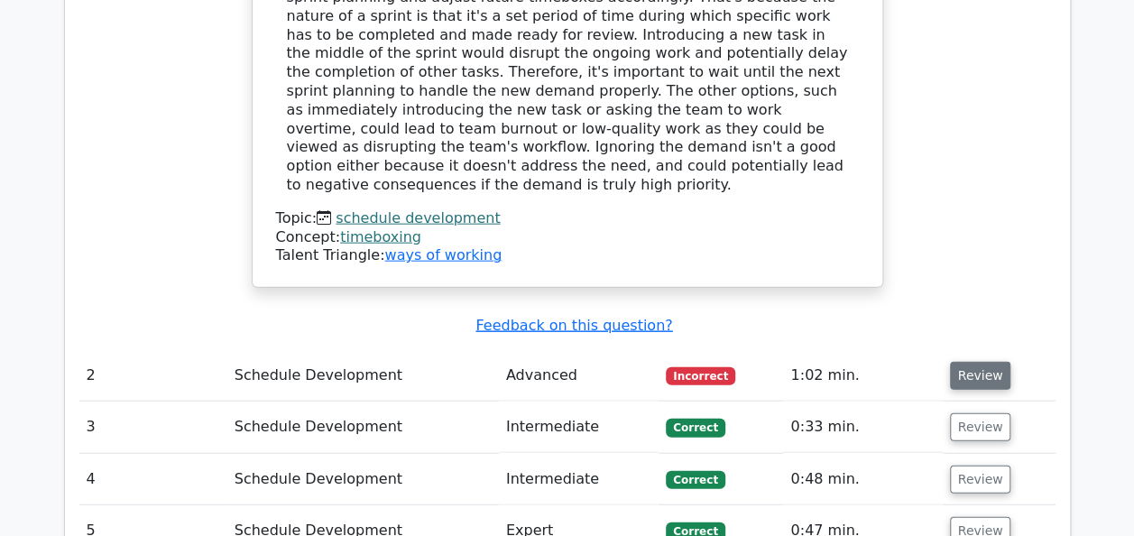
click at [962, 362] on button "Review" at bounding box center [980, 376] width 61 height 28
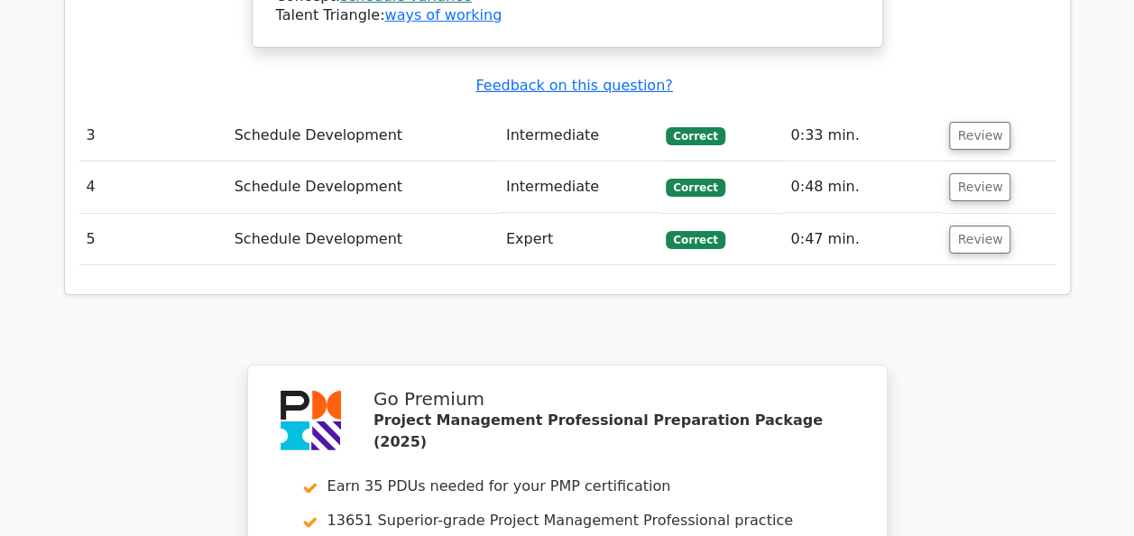
scroll to position [2887, 0]
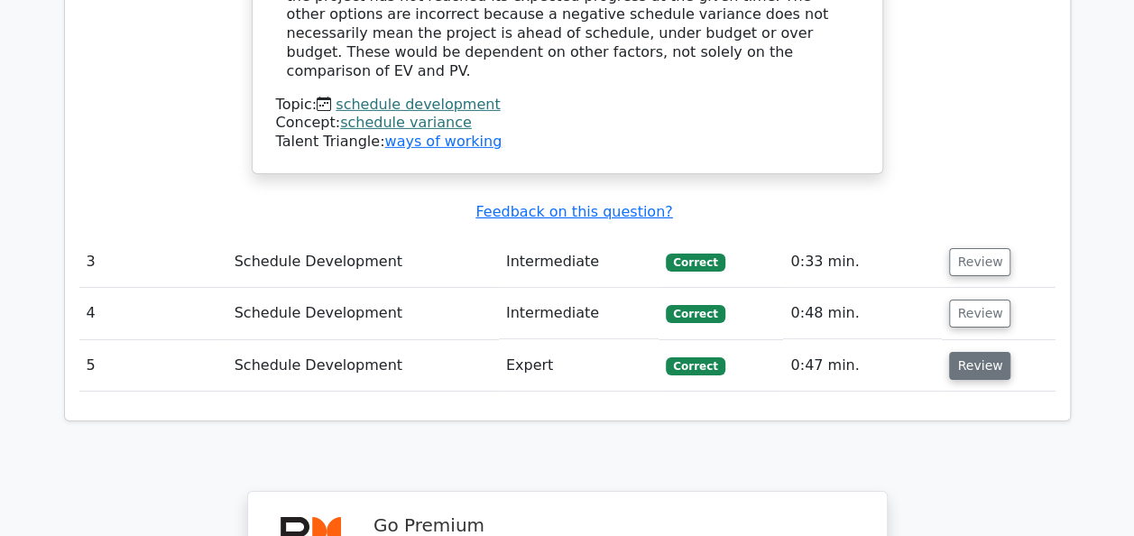
click at [965, 352] on button "Review" at bounding box center [979, 366] width 61 height 28
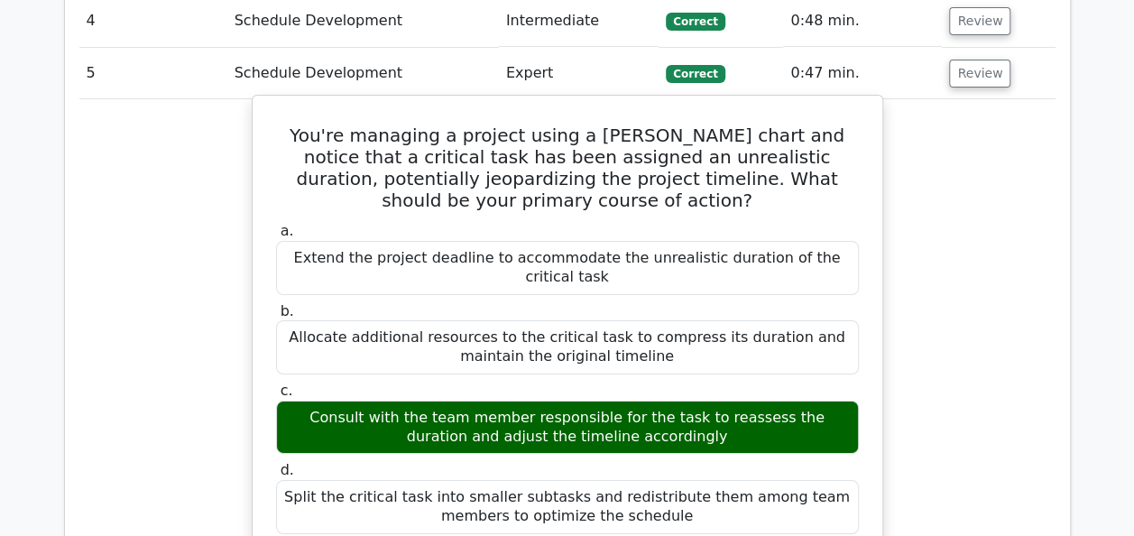
scroll to position [3428, 0]
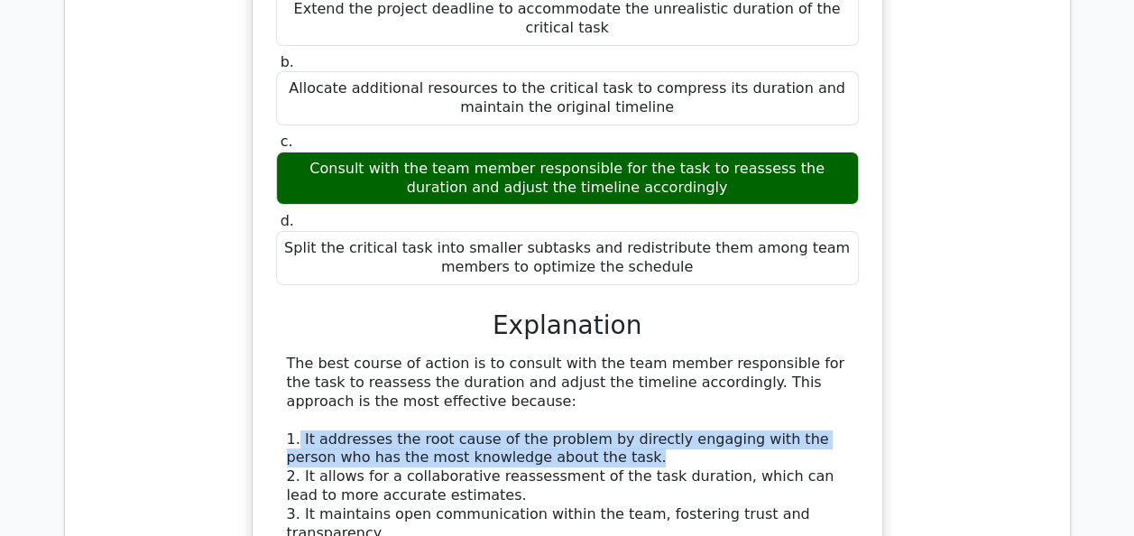
drag, startPoint x: 296, startPoint y: 258, endPoint x: 767, endPoint y: 271, distance: 471.0
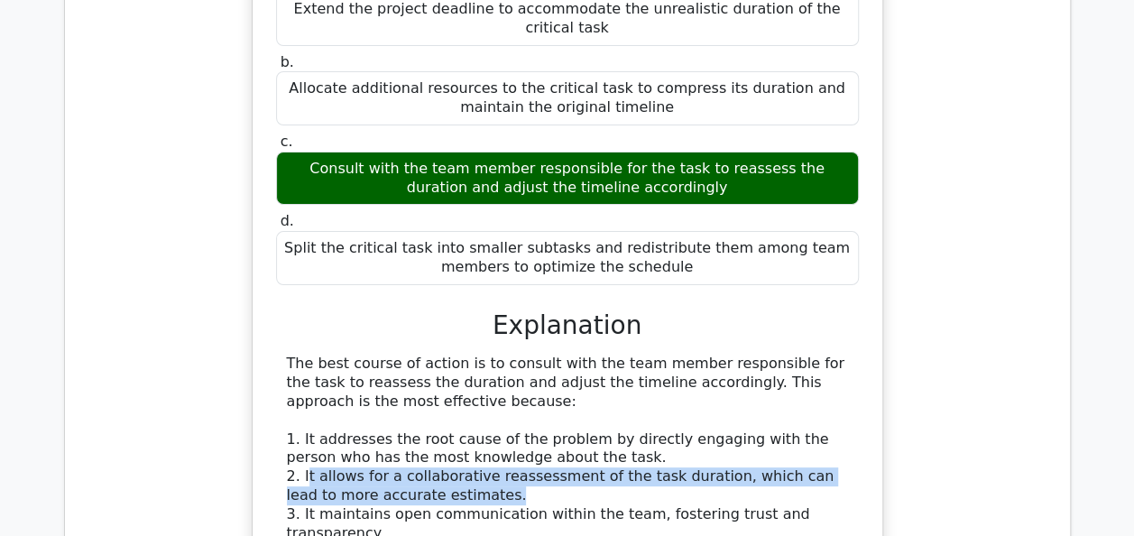
drag, startPoint x: 304, startPoint y: 303, endPoint x: 430, endPoint y: 310, distance: 126.5
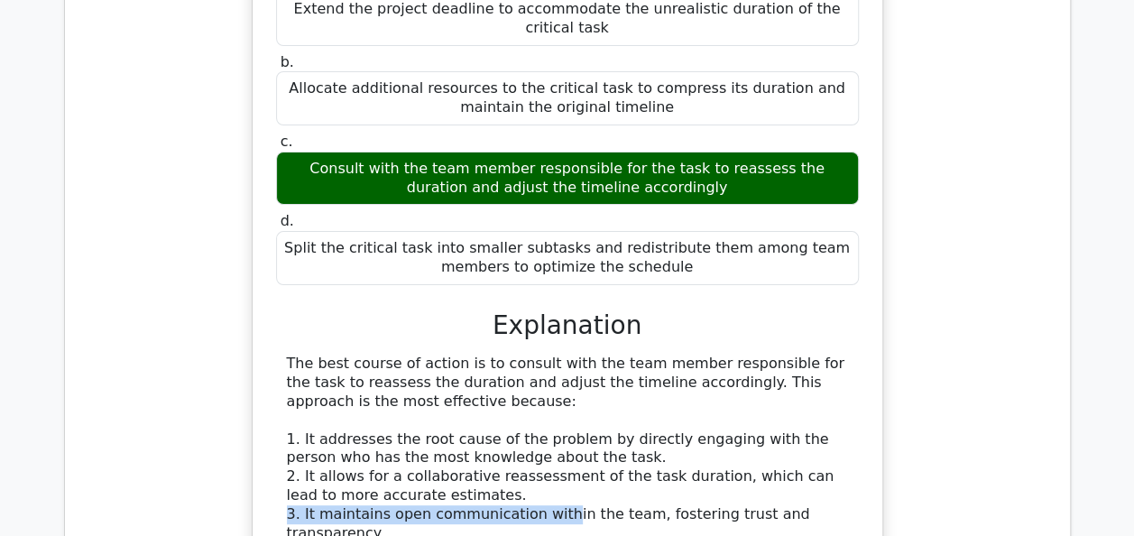
drag, startPoint x: 430, startPoint y: 310, endPoint x: 541, endPoint y: 331, distance: 112.9
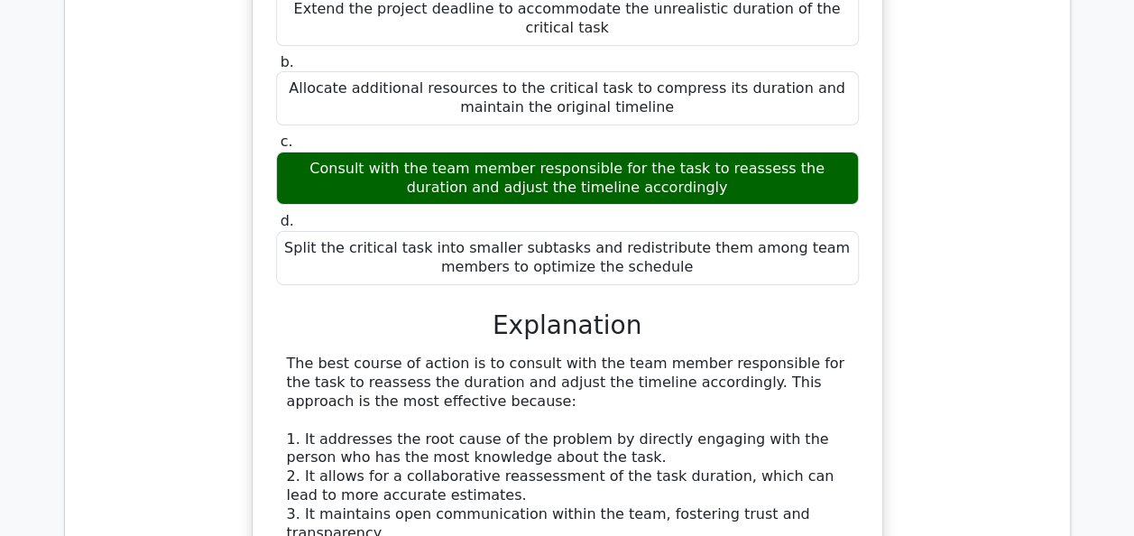
drag, startPoint x: 301, startPoint y: 360, endPoint x: 451, endPoint y: 366, distance: 149.9
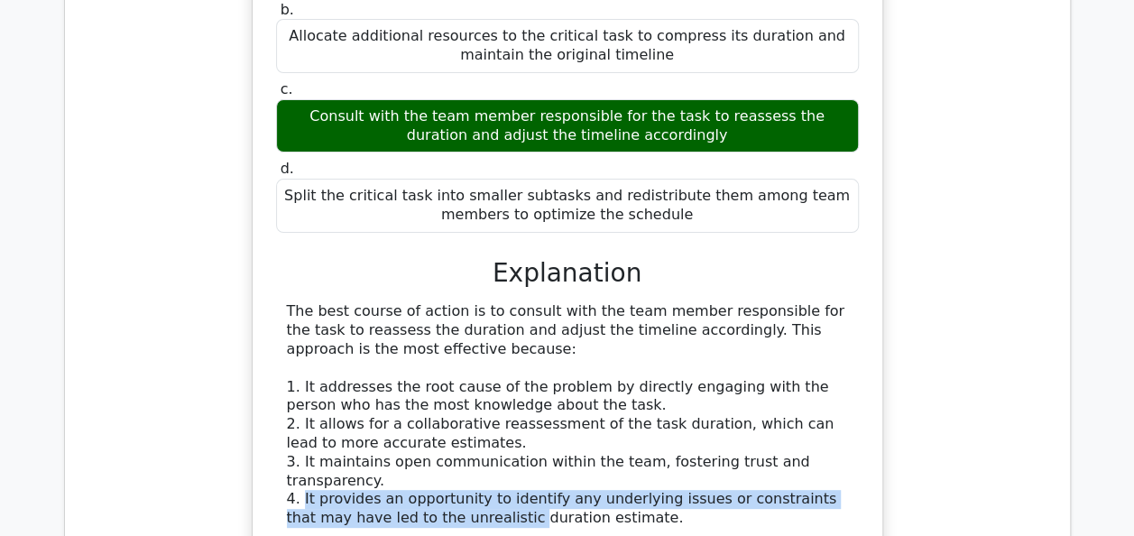
scroll to position [3518, 0]
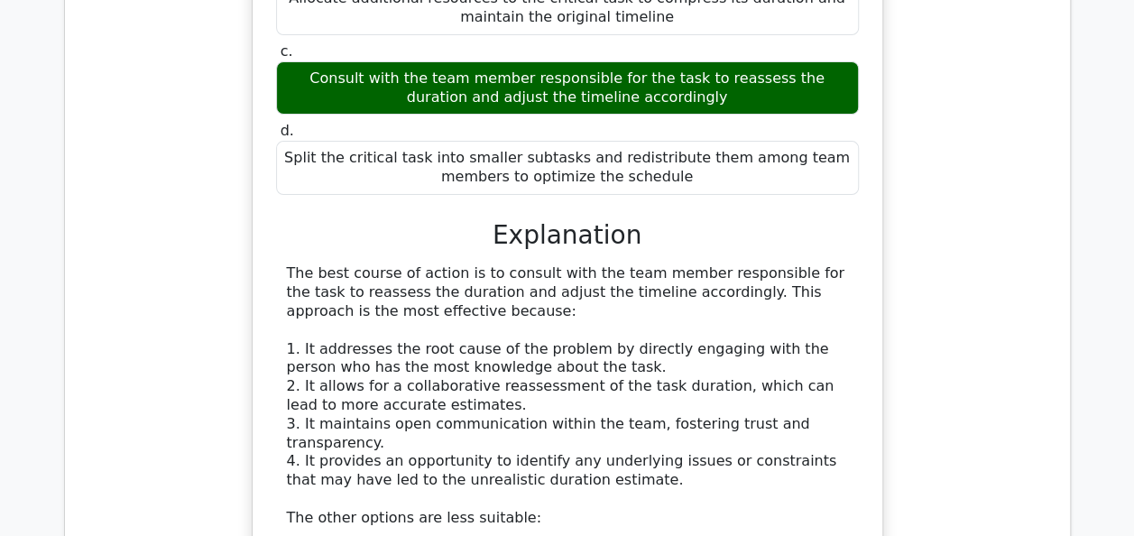
drag, startPoint x: 287, startPoint y: 365, endPoint x: 574, endPoint y: 372, distance: 286.9
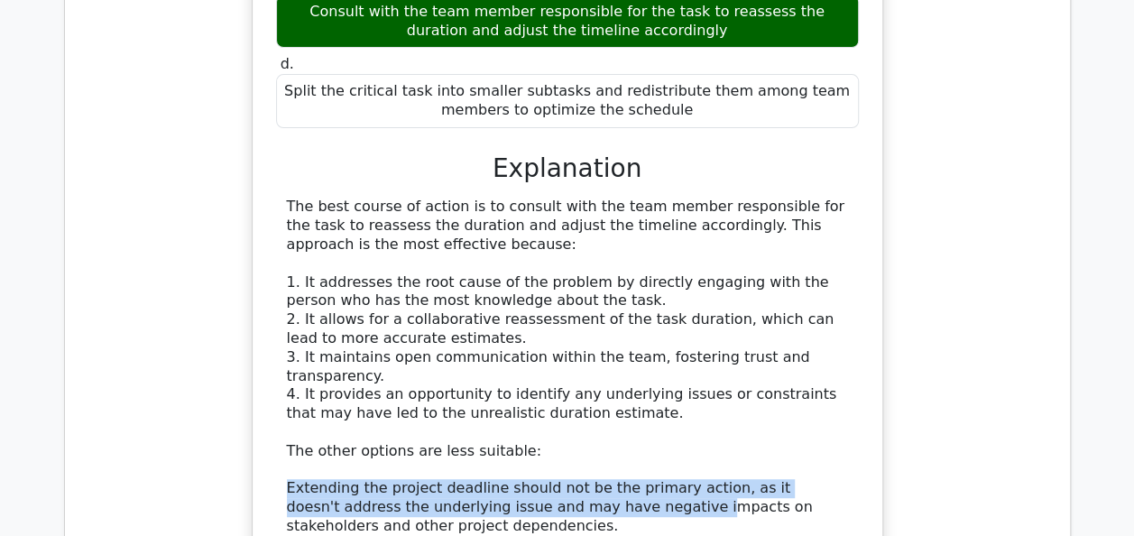
scroll to position [3698, 0]
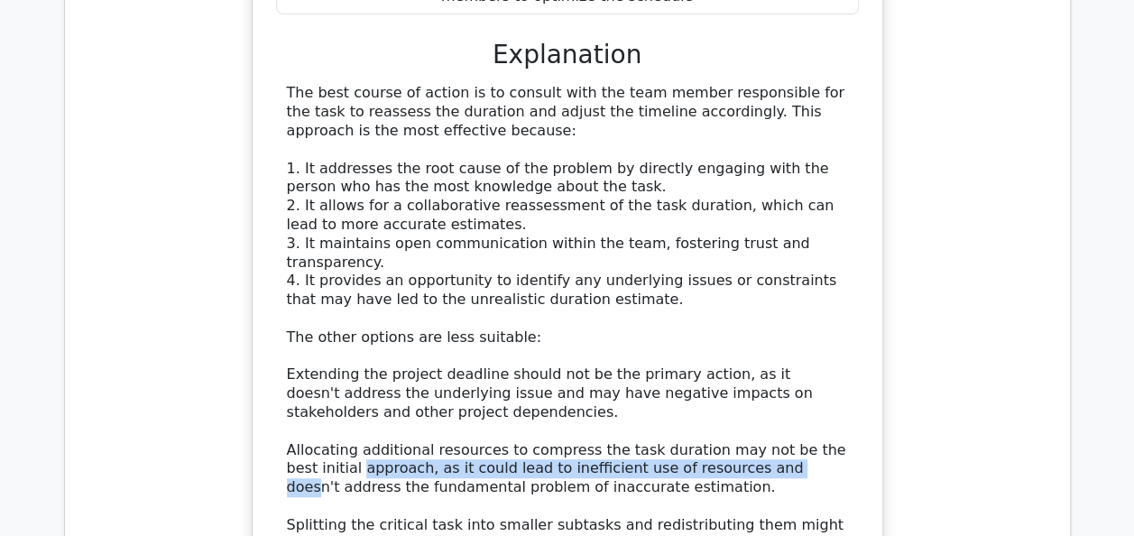
drag, startPoint x: 287, startPoint y: 262, endPoint x: 704, endPoint y: 265, distance: 416.7
click at [704, 265] on div "The best course of action is to consult with the team member responsible for th…" at bounding box center [567, 384] width 561 height 601
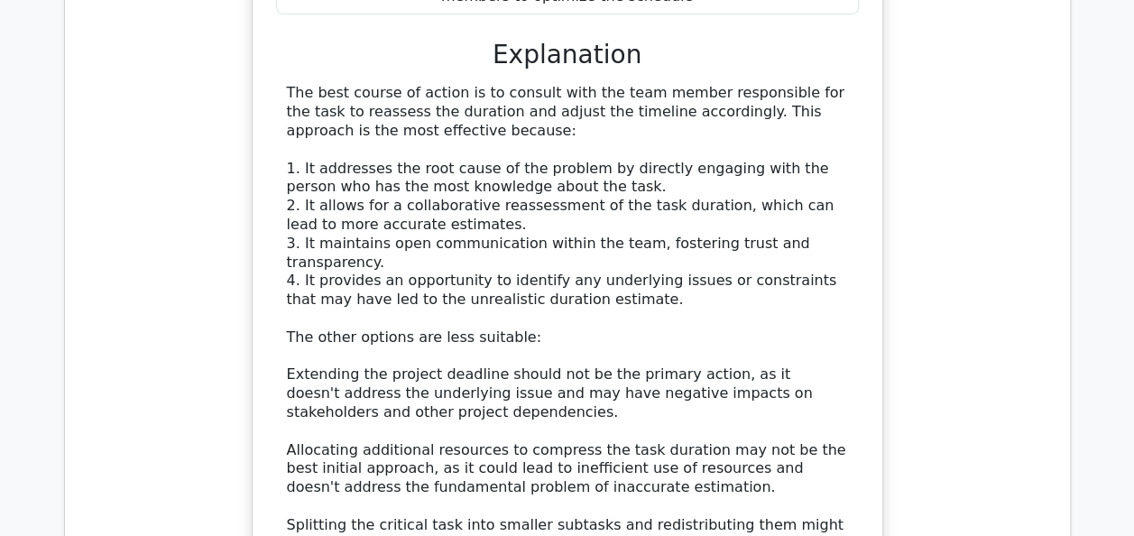
click at [418, 303] on div "The best course of action is to consult with the team member responsible for th…" at bounding box center [567, 384] width 561 height 601
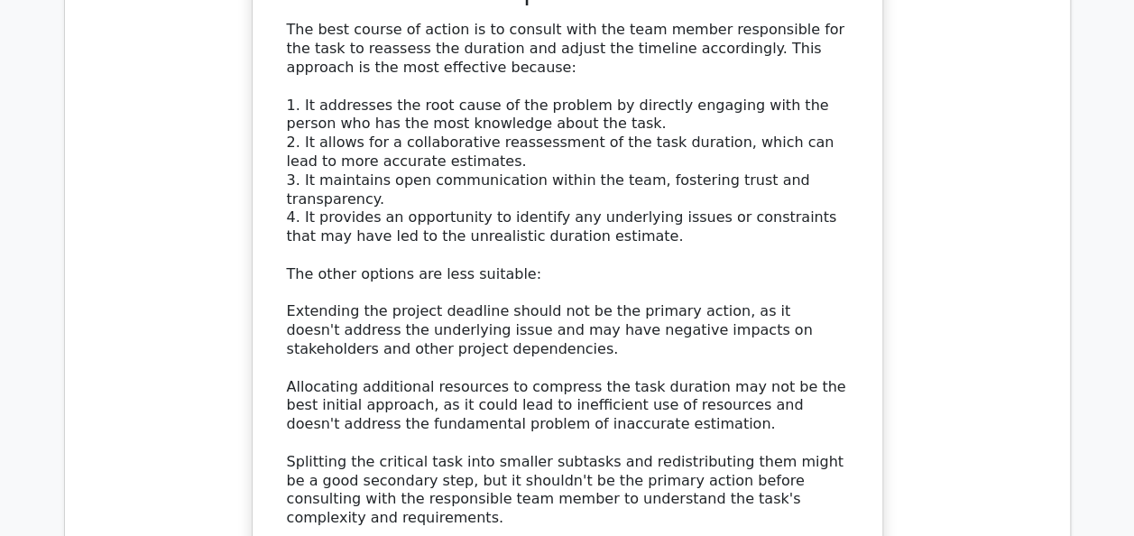
scroll to position [3789, 0]
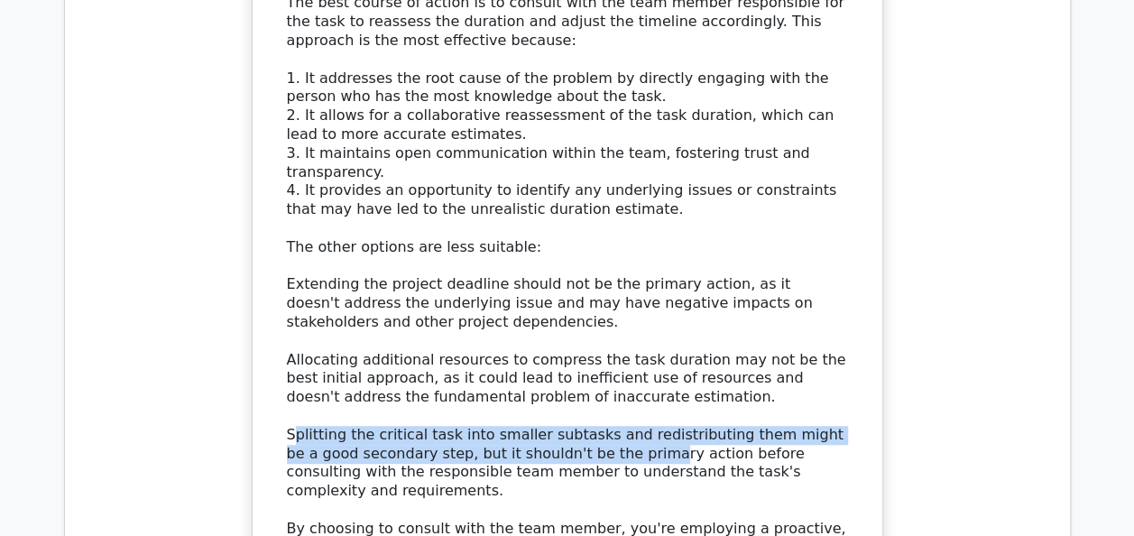
drag, startPoint x: 292, startPoint y: 244, endPoint x: 570, endPoint y: 247, distance: 277.9
click at [570, 247] on div "The best course of action is to consult with the team member responsible for th…" at bounding box center [567, 294] width 561 height 601
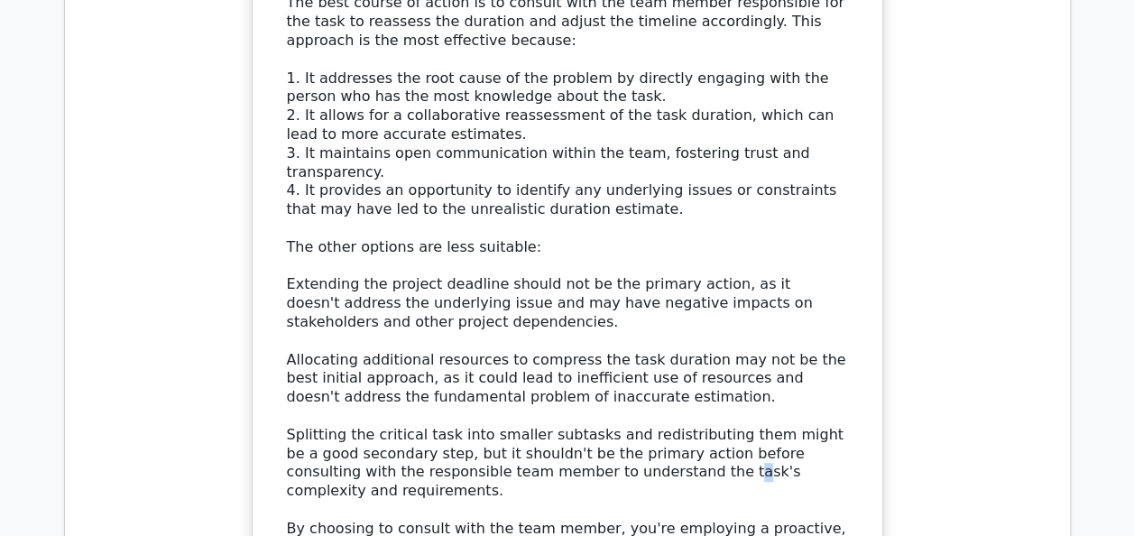
drag, startPoint x: 570, startPoint y: 247, endPoint x: 583, endPoint y: 281, distance: 36.5
click at [583, 281] on div "The best course of action is to consult with the team member responsible for th…" at bounding box center [567, 294] width 561 height 601
drag, startPoint x: 583, startPoint y: 281, endPoint x: 511, endPoint y: 281, distance: 71.3
click at [511, 281] on div "The best course of action is to consult with the team member responsible for th…" at bounding box center [567, 294] width 561 height 601
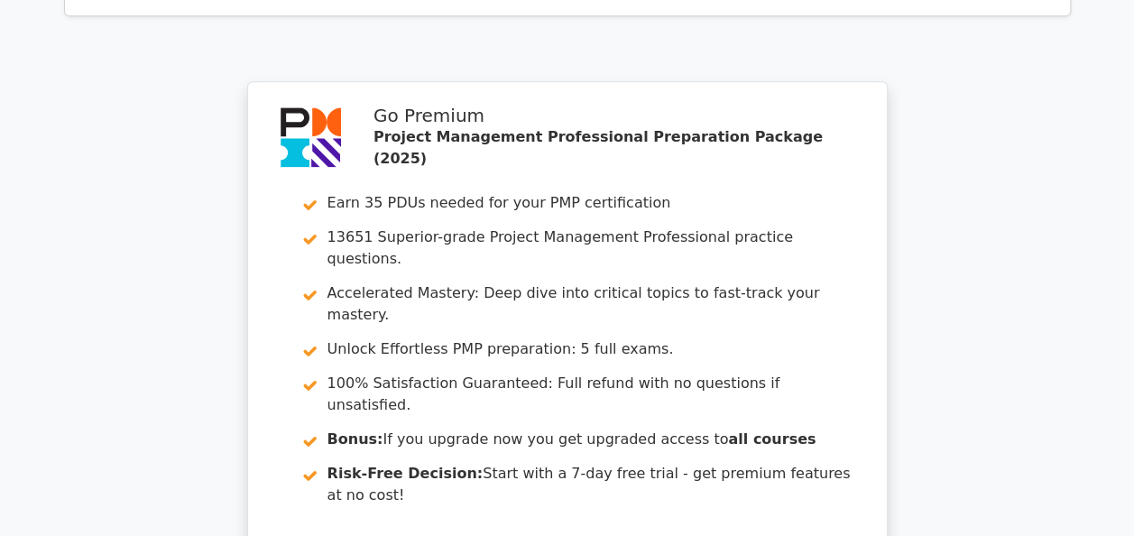
scroll to position [4682, 0]
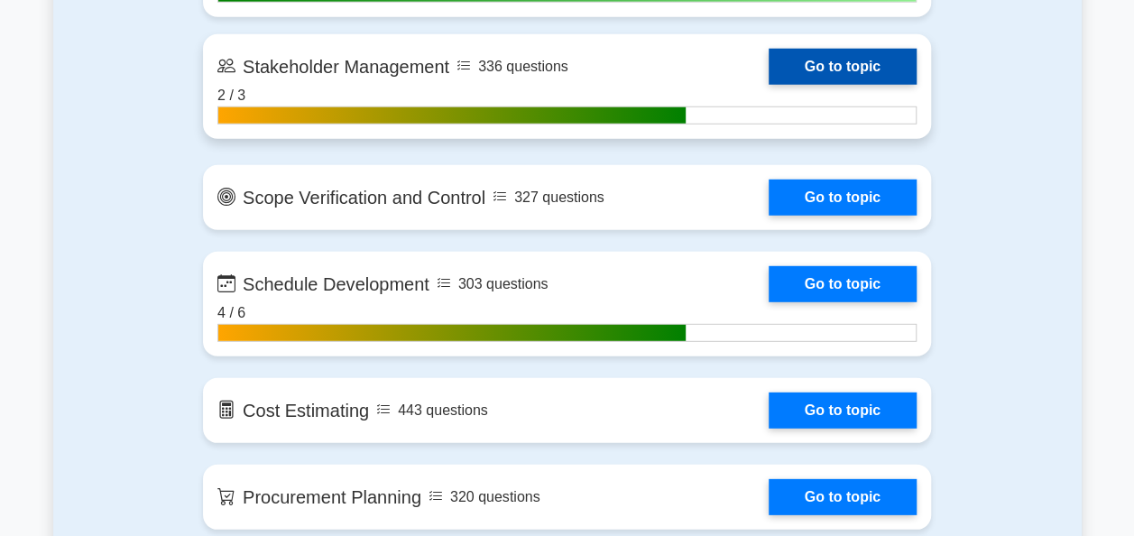
scroll to position [2435, 0]
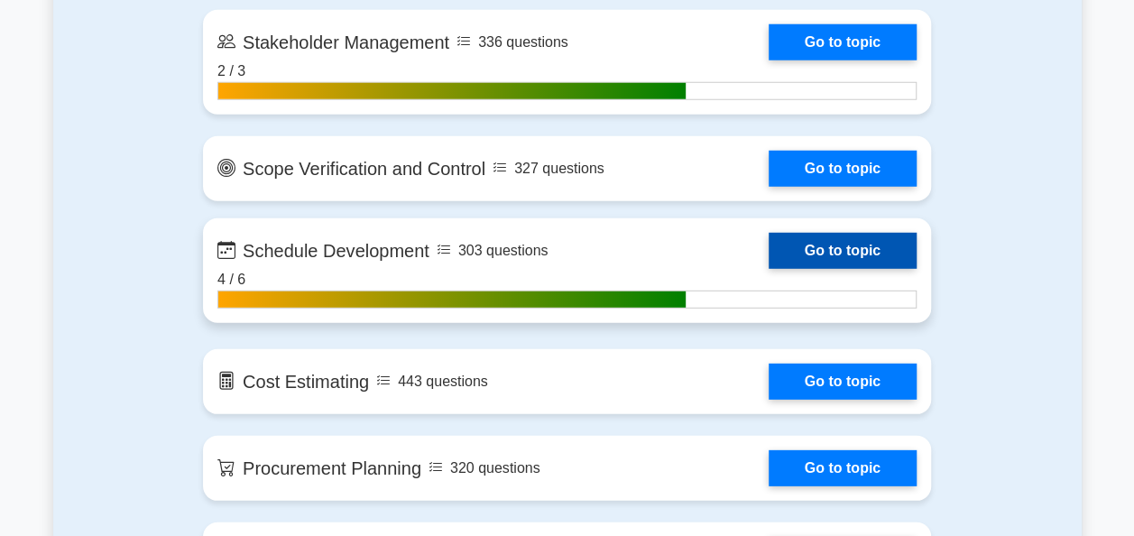
click at [793, 254] on link "Go to topic" at bounding box center [843, 251] width 148 height 36
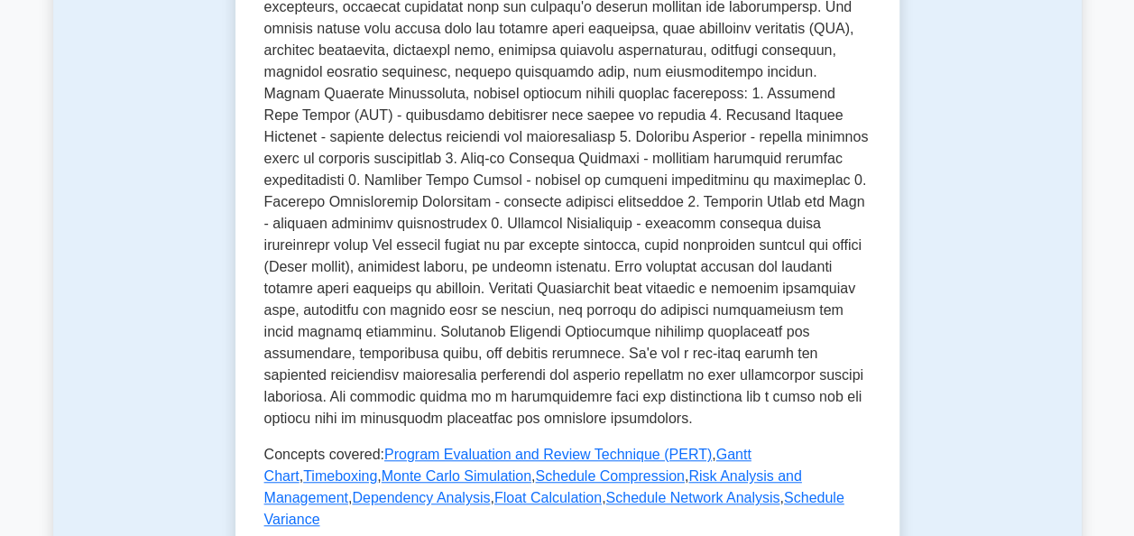
scroll to position [722, 0]
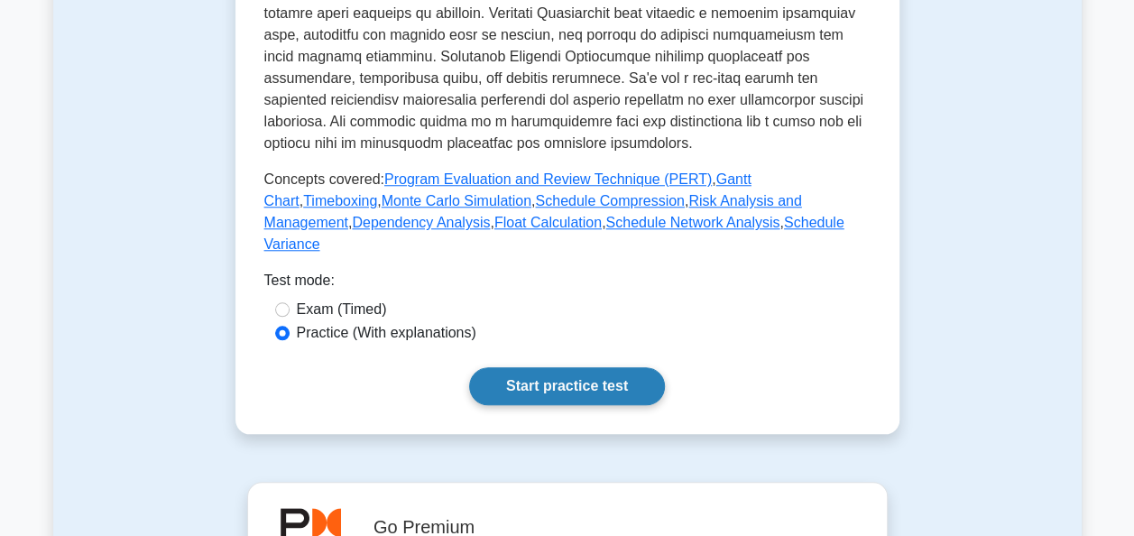
click at [502, 367] on link "Start practice test" at bounding box center [567, 386] width 196 height 38
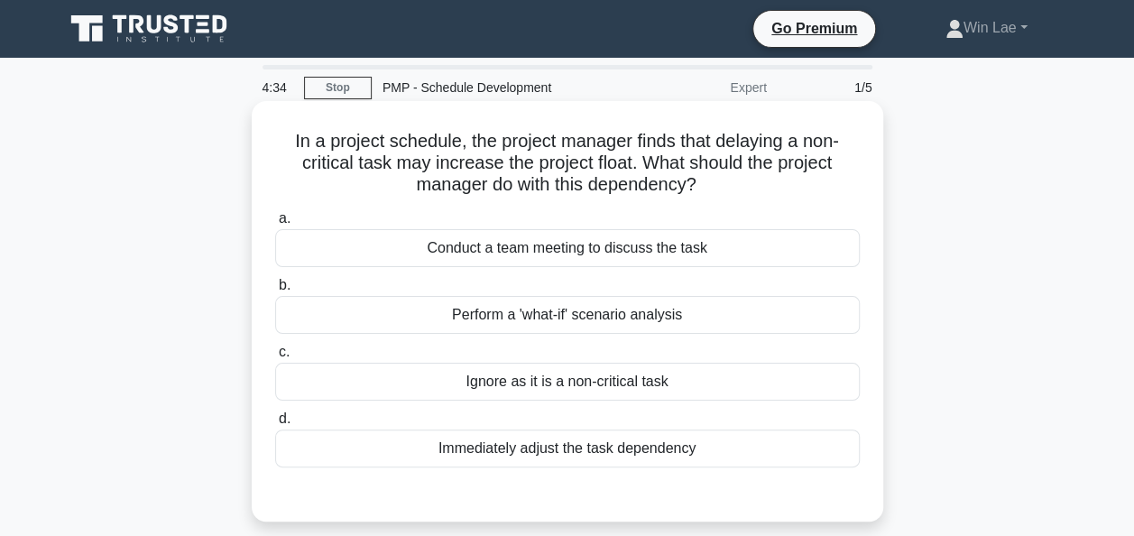
click at [767, 154] on h5 "In a project schedule, the project manager finds that delaying a non-critical t…" at bounding box center [567, 163] width 588 height 67
click at [432, 258] on div "Conduct a team meeting to discuss the task" at bounding box center [567, 248] width 585 height 38
click at [275, 225] on input "a. Conduct a team meeting to discuss the task" at bounding box center [275, 219] width 0 height 12
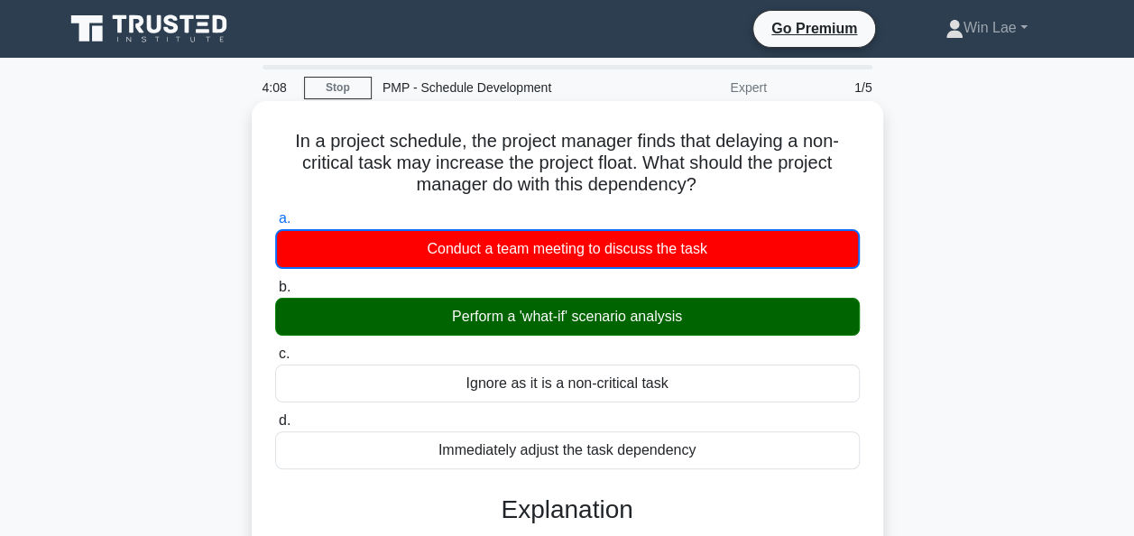
scroll to position [271, 0]
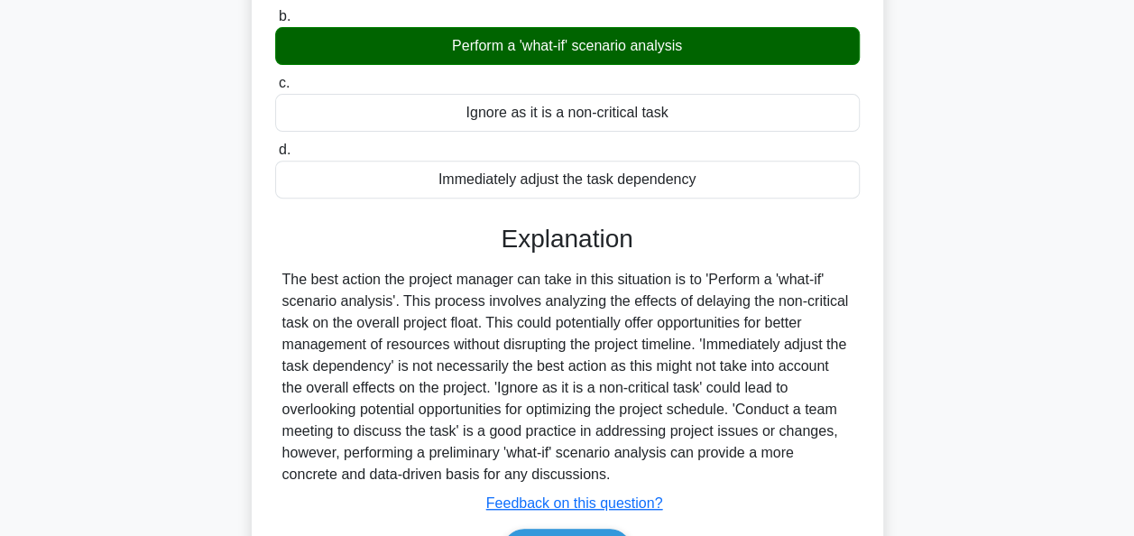
drag, startPoint x: 343, startPoint y: 457, endPoint x: 788, endPoint y: 465, distance: 445.7
click at [788, 465] on div "The best action the project manager can take in this situation is to 'Perform a…" at bounding box center [567, 377] width 570 height 216
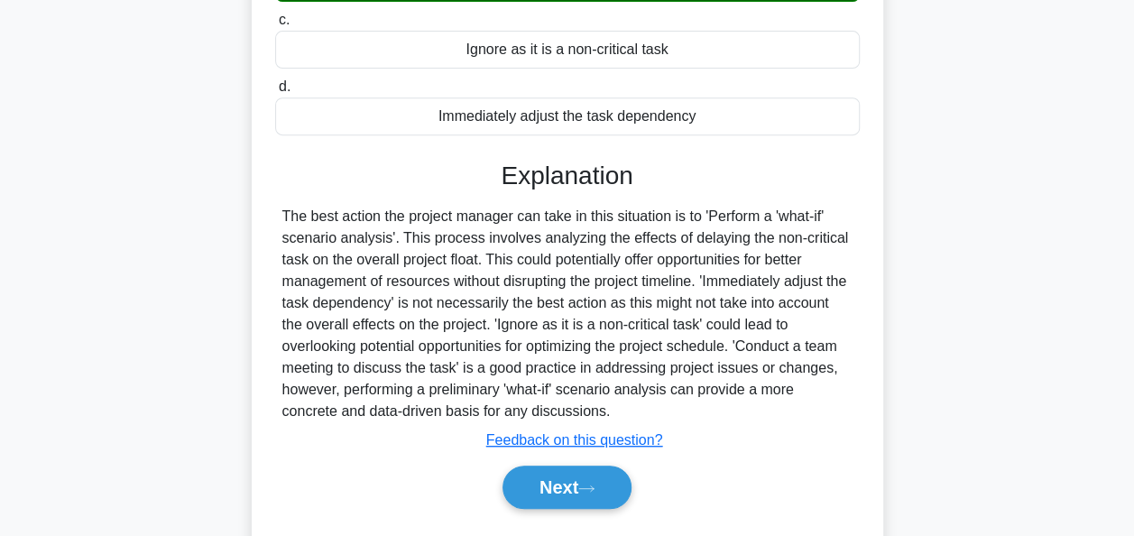
scroll to position [361, 0]
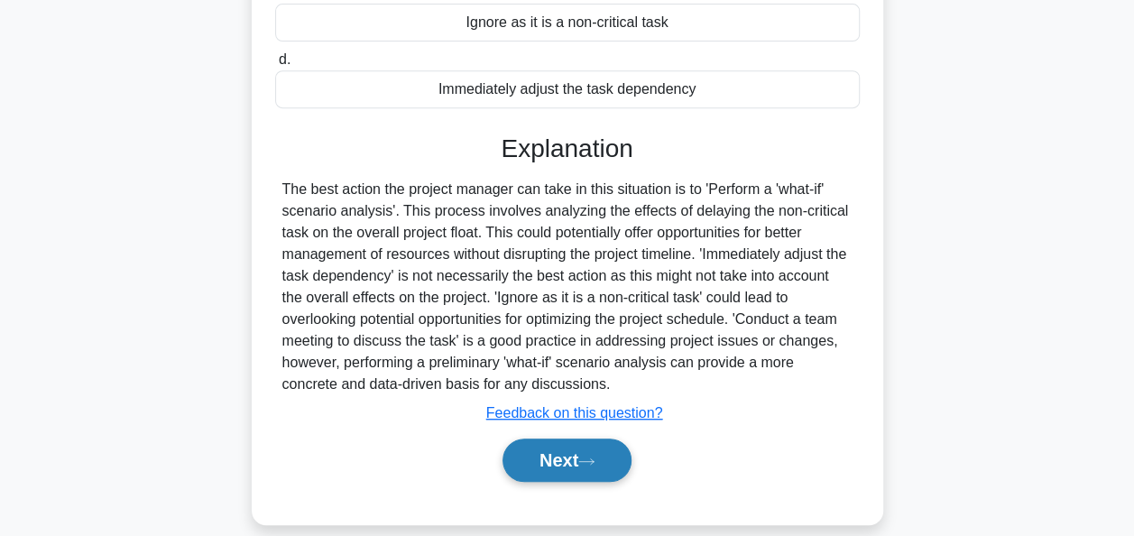
click at [553, 464] on button "Next" at bounding box center [566, 459] width 129 height 43
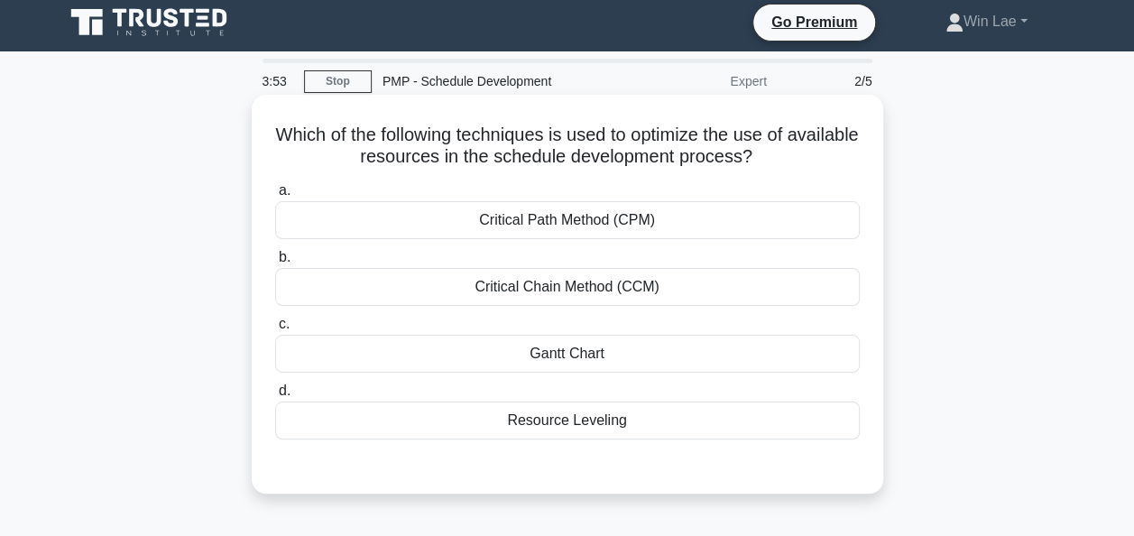
scroll to position [0, 0]
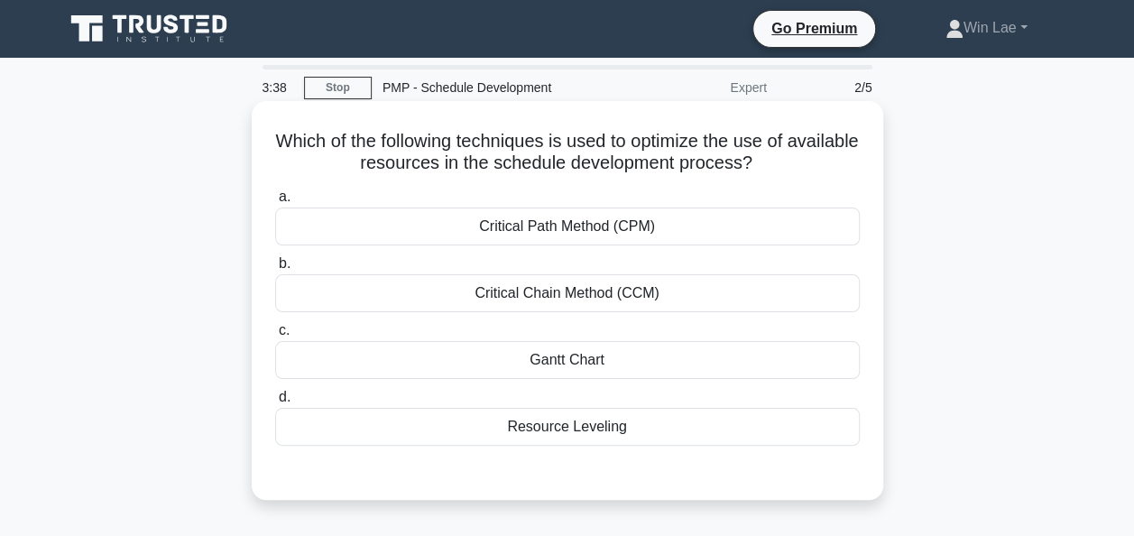
click at [438, 423] on div "Resource Leveling" at bounding box center [567, 427] width 585 height 38
click at [275, 403] on input "d. Resource Leveling" at bounding box center [275, 397] width 0 height 12
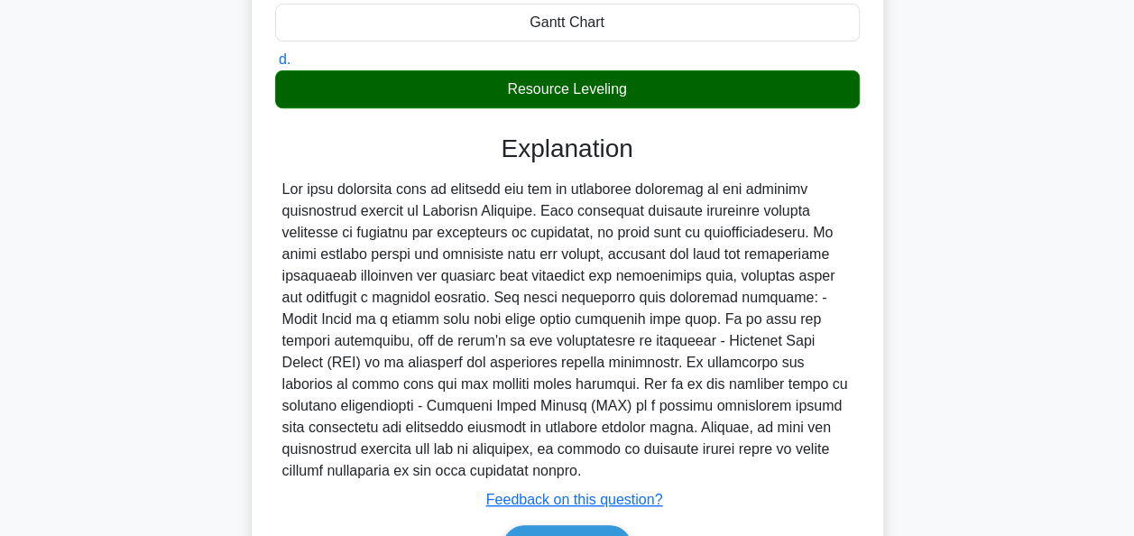
scroll to position [444, 0]
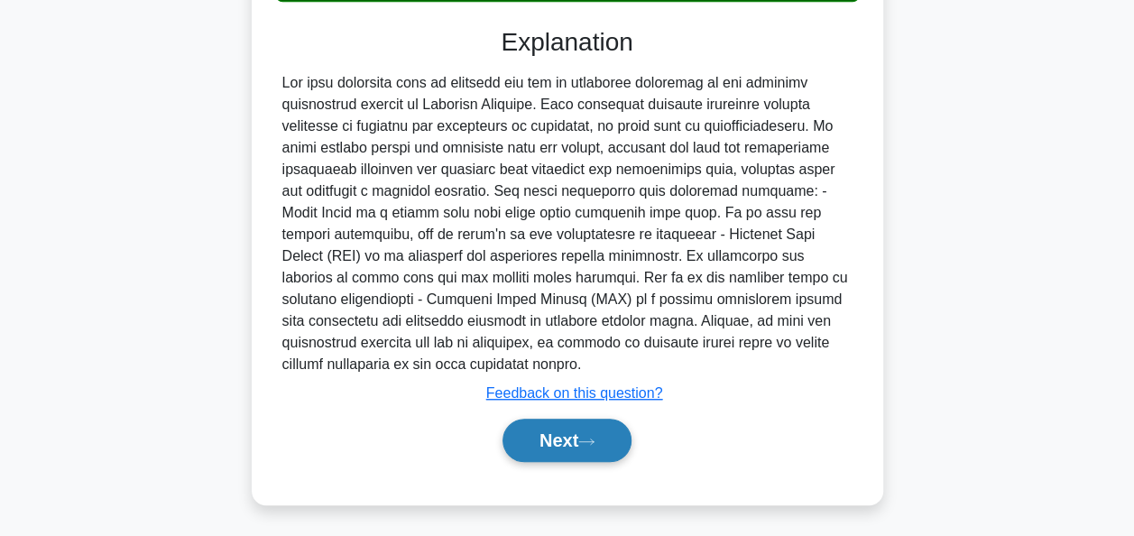
click at [520, 425] on button "Next" at bounding box center [566, 440] width 129 height 43
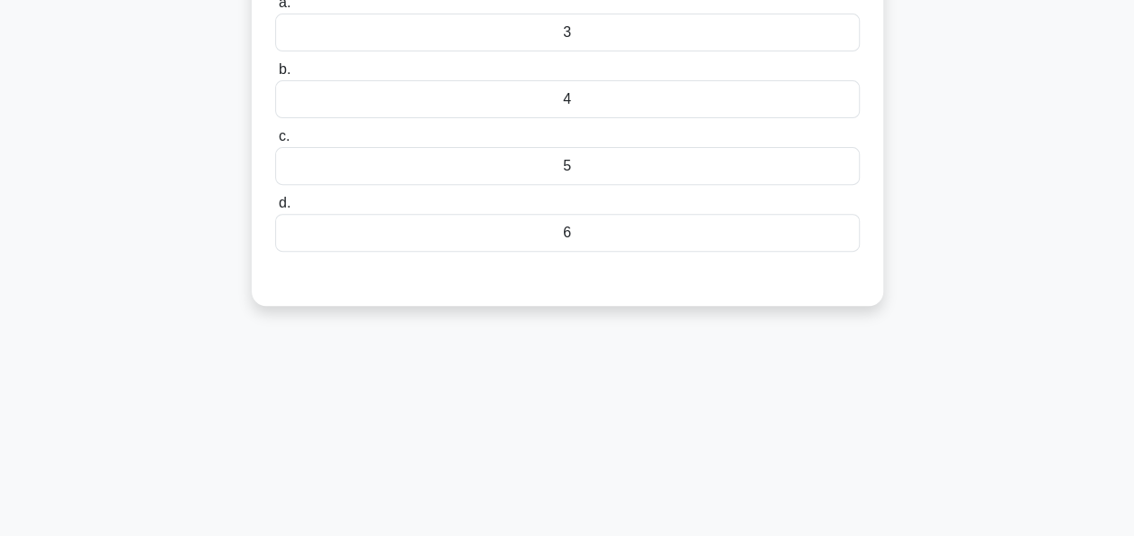
scroll to position [78, 0]
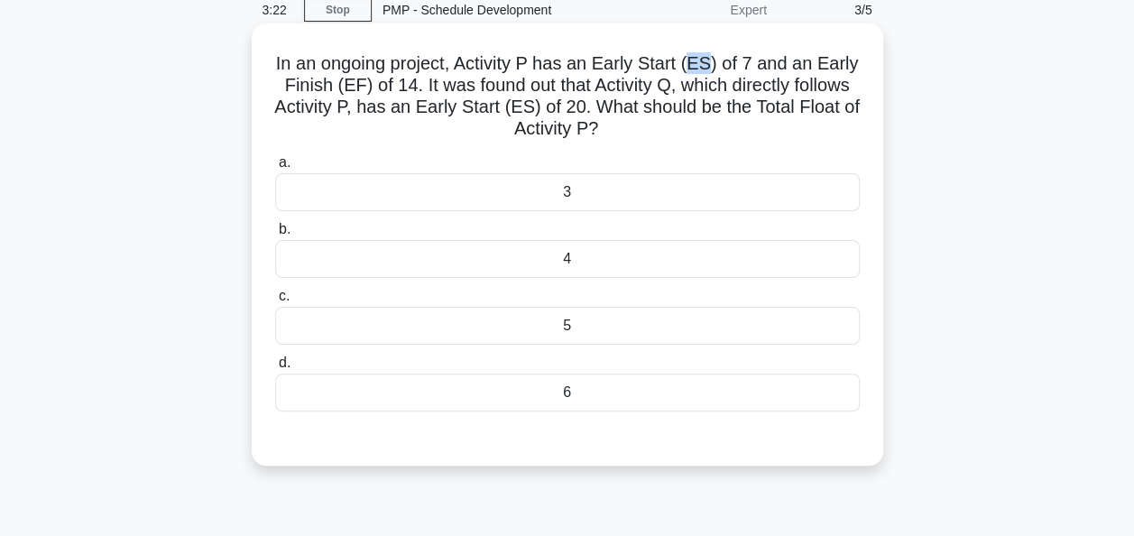
drag, startPoint x: 695, startPoint y: 67, endPoint x: 715, endPoint y: 67, distance: 20.7
click at [715, 67] on h5 "In an ongoing project, Activity P has an Early Start (ES) of 7 and an Early Fin…" at bounding box center [567, 96] width 588 height 88
drag, startPoint x: 715, startPoint y: 67, endPoint x: 646, endPoint y: 78, distance: 70.4
click at [646, 78] on h5 "In an ongoing project, Activity P has an Early Start (ES) of 7 and an Early Fin…" at bounding box center [567, 96] width 588 height 88
drag, startPoint x: 741, startPoint y: 69, endPoint x: 761, endPoint y: 68, distance: 19.9
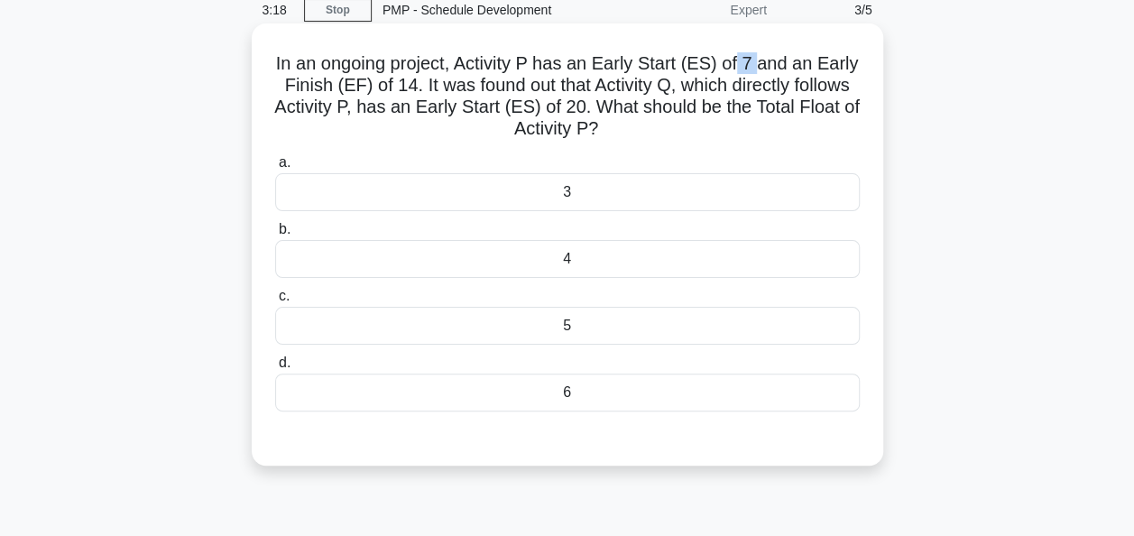
click at [761, 68] on h5 "In an ongoing project, Activity P has an Early Start (ES) of 7 and an Early Fin…" at bounding box center [567, 96] width 588 height 88
drag, startPoint x: 368, startPoint y: 86, endPoint x: 406, endPoint y: 87, distance: 37.9
click at [406, 87] on h5 "In an ongoing project, Activity P has an Early Start (ES) of 7 and an Early Fin…" at bounding box center [567, 96] width 588 height 88
drag, startPoint x: 406, startPoint y: 87, endPoint x: 330, endPoint y: 81, distance: 76.0
click at [330, 81] on h5 "In an ongoing project, Activity P has an Early Start (ES) of 7 and an Early Fin…" at bounding box center [567, 96] width 588 height 88
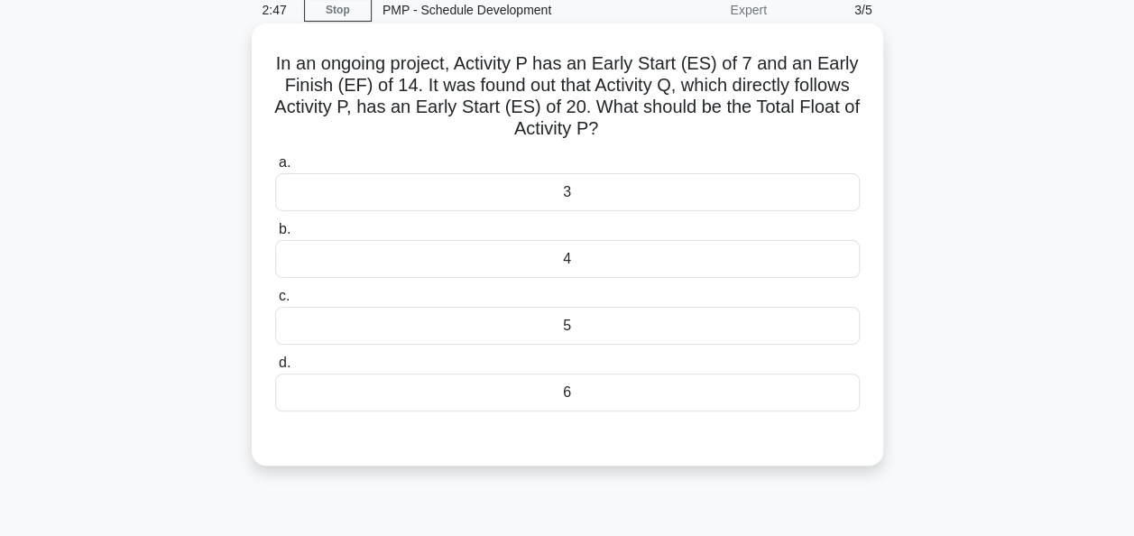
drag, startPoint x: 620, startPoint y: 388, endPoint x: 591, endPoint y: 388, distance: 28.9
click at [620, 387] on div "6" at bounding box center [567, 392] width 585 height 38
click at [275, 369] on input "d. 6" at bounding box center [275, 363] width 0 height 12
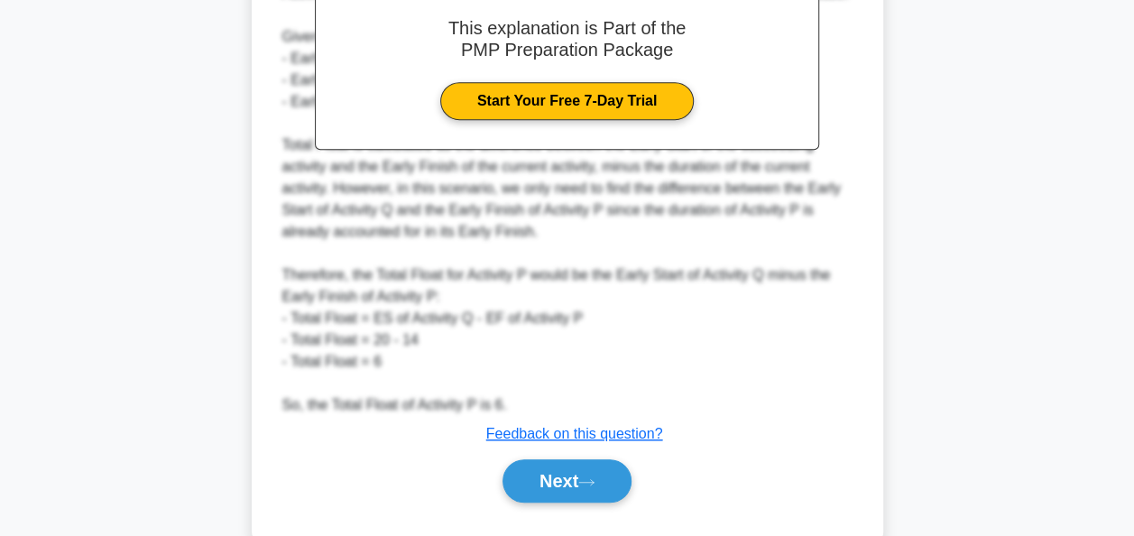
scroll to position [639, 0]
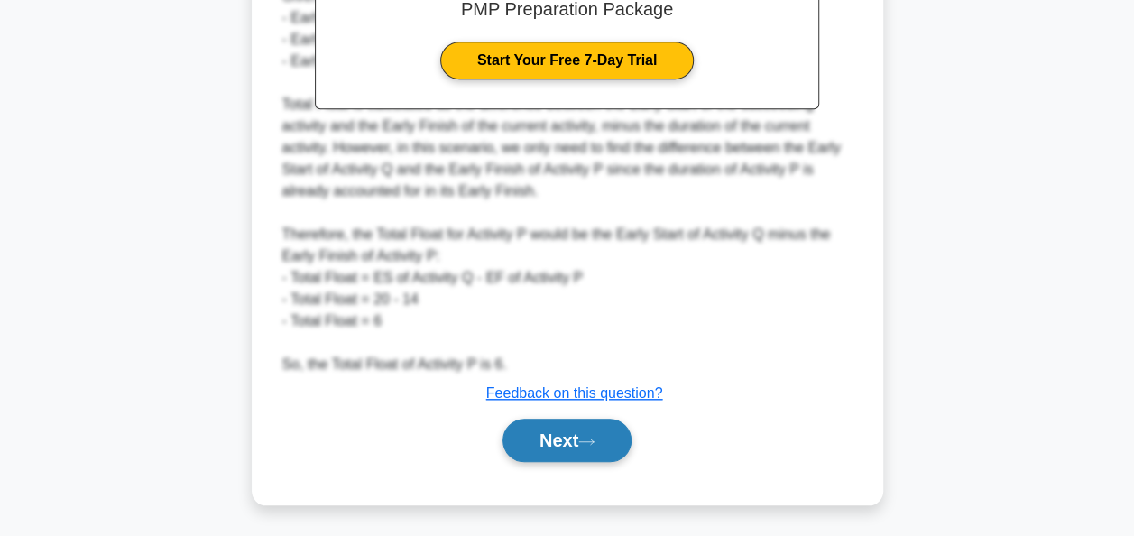
click at [524, 444] on button "Next" at bounding box center [566, 440] width 129 height 43
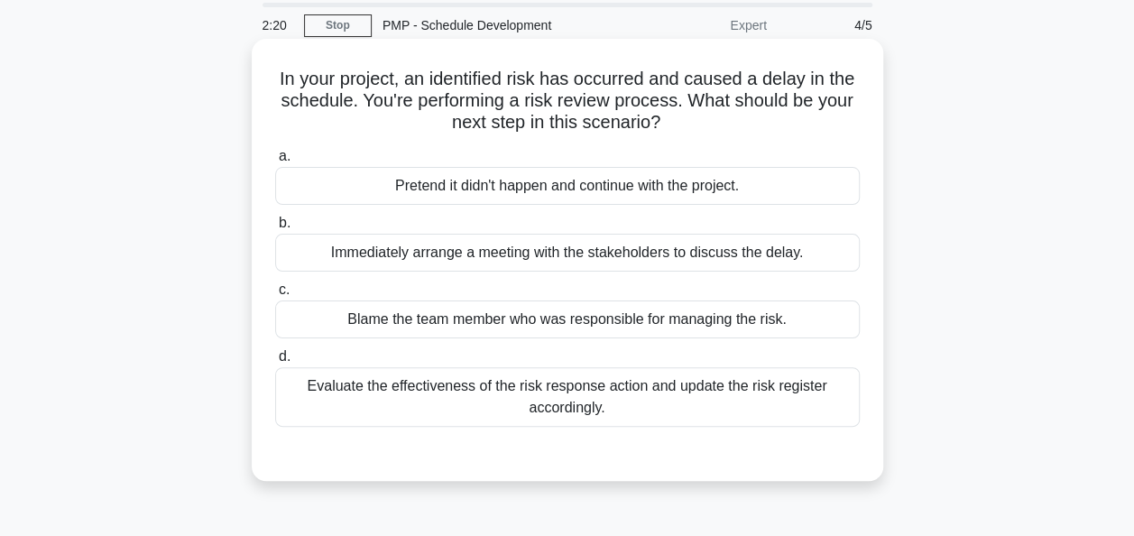
scroll to position [90, 0]
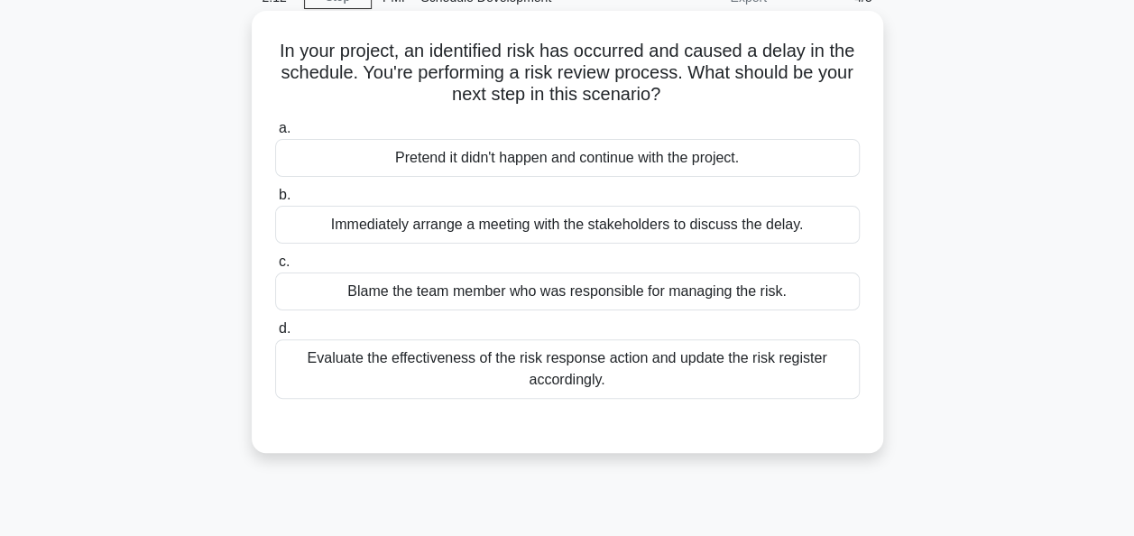
click at [347, 368] on div "Evaluate the effectiveness of the risk response action and update the risk regi…" at bounding box center [567, 369] width 585 height 60
click at [275, 335] on input "d. Evaluate the effectiveness of the risk response action and update the risk r…" at bounding box center [275, 329] width 0 height 12
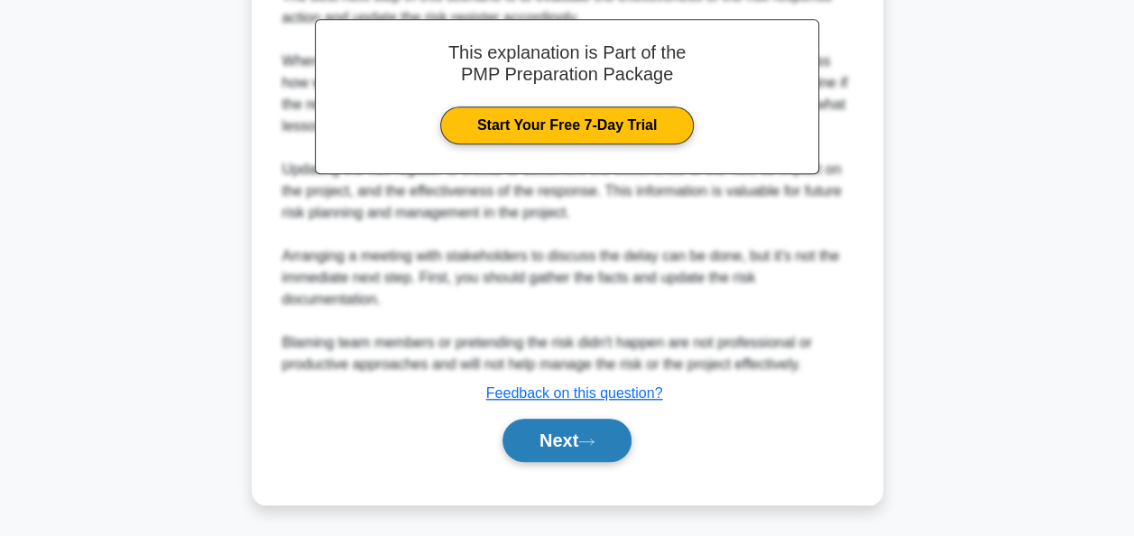
click at [563, 438] on button "Next" at bounding box center [566, 440] width 129 height 43
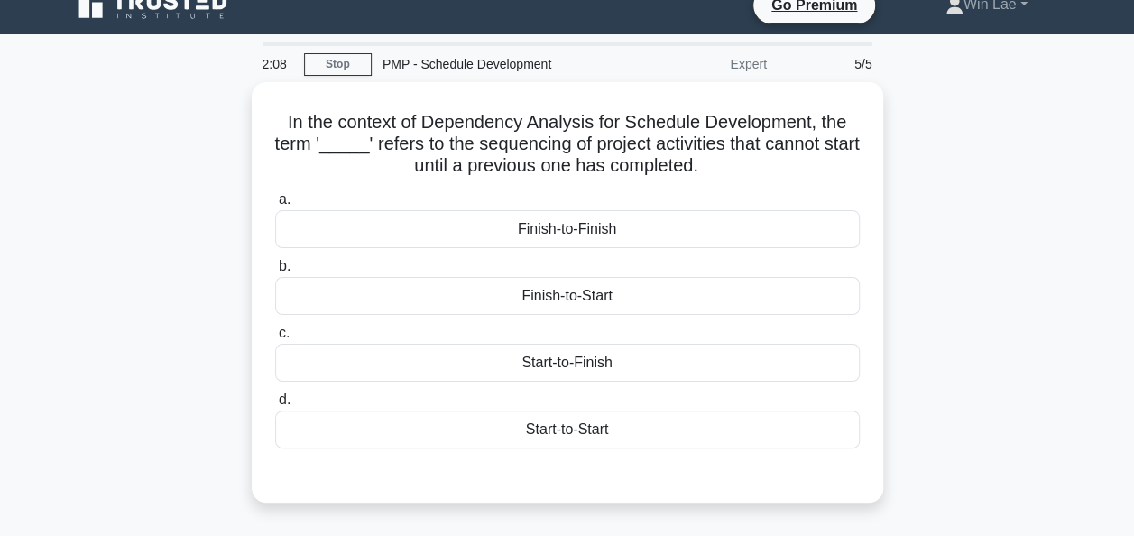
scroll to position [0, 0]
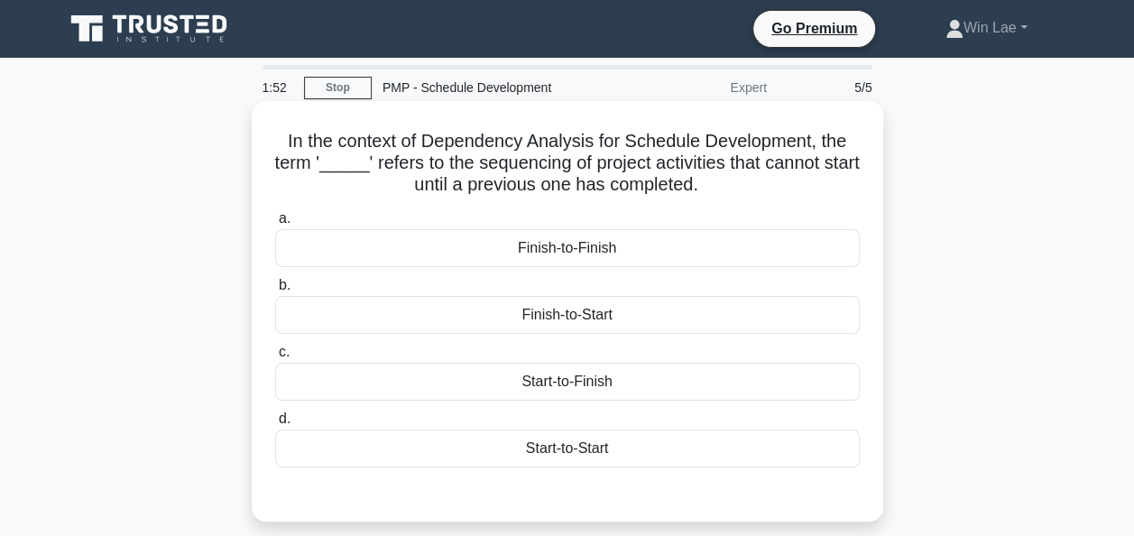
drag, startPoint x: 479, startPoint y: 189, endPoint x: 731, endPoint y: 186, distance: 251.7
click at [731, 186] on h5 "In the context of Dependency Analysis for Schedule Development, the term '_____…" at bounding box center [567, 163] width 588 height 67
click at [640, 318] on div "Finish-to-Start" at bounding box center [567, 315] width 585 height 38
click at [275, 291] on input "b. Finish-to-Start" at bounding box center [275, 286] width 0 height 12
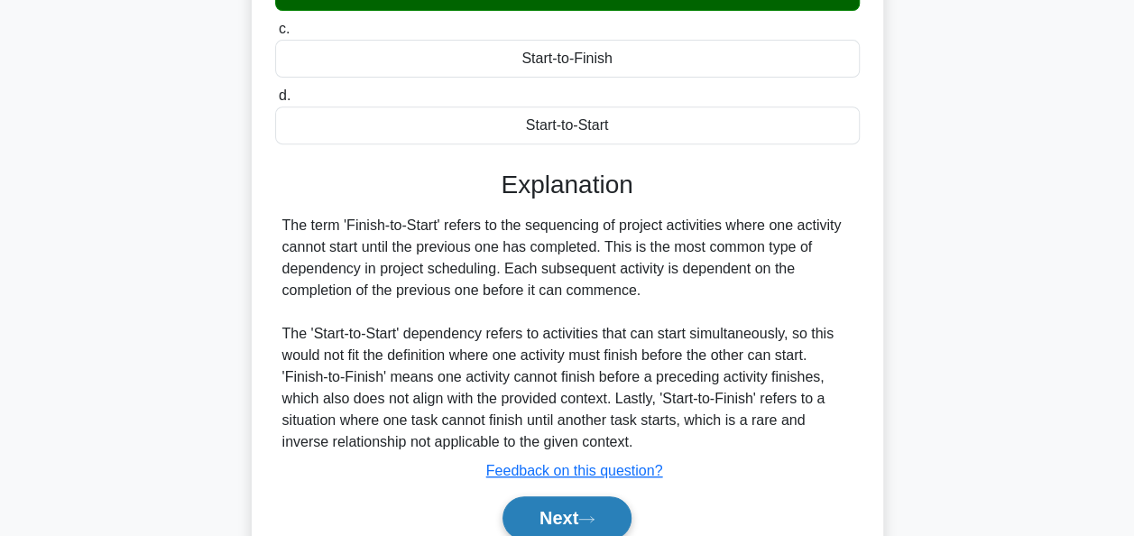
scroll to position [438, 0]
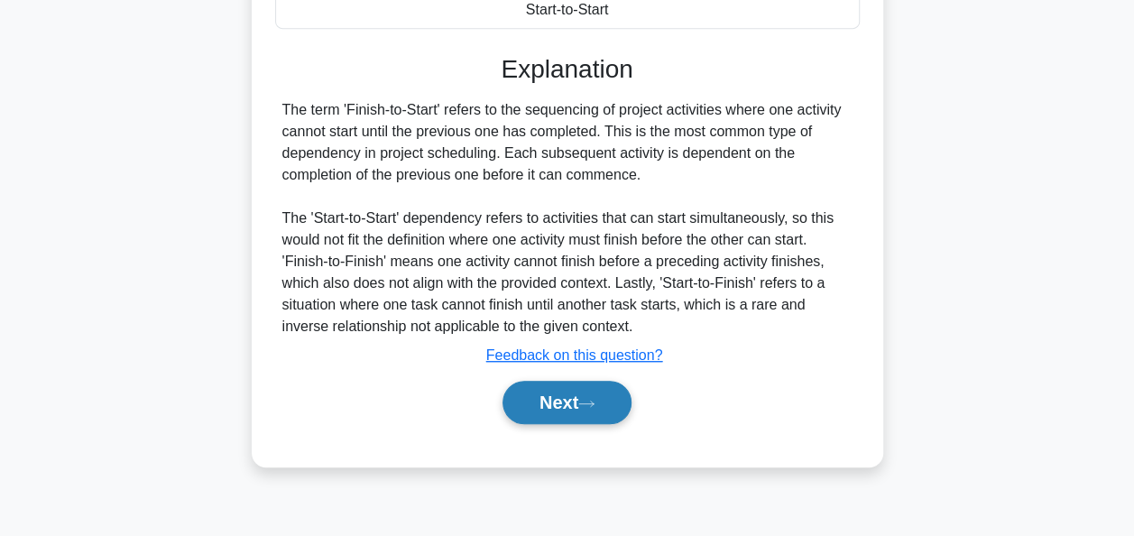
click at [562, 403] on button "Next" at bounding box center [566, 402] width 129 height 43
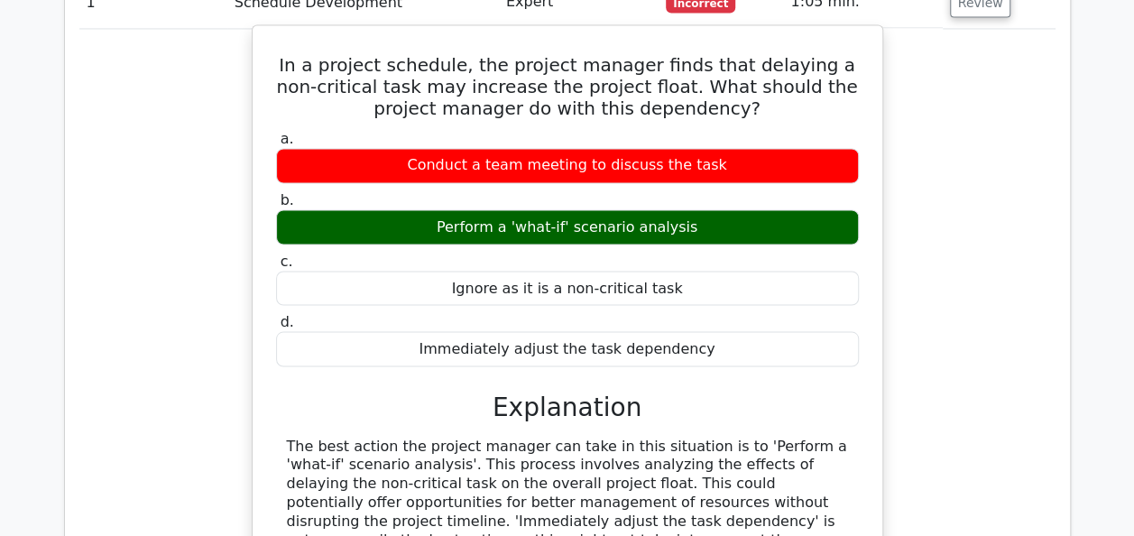
scroll to position [1533, 0]
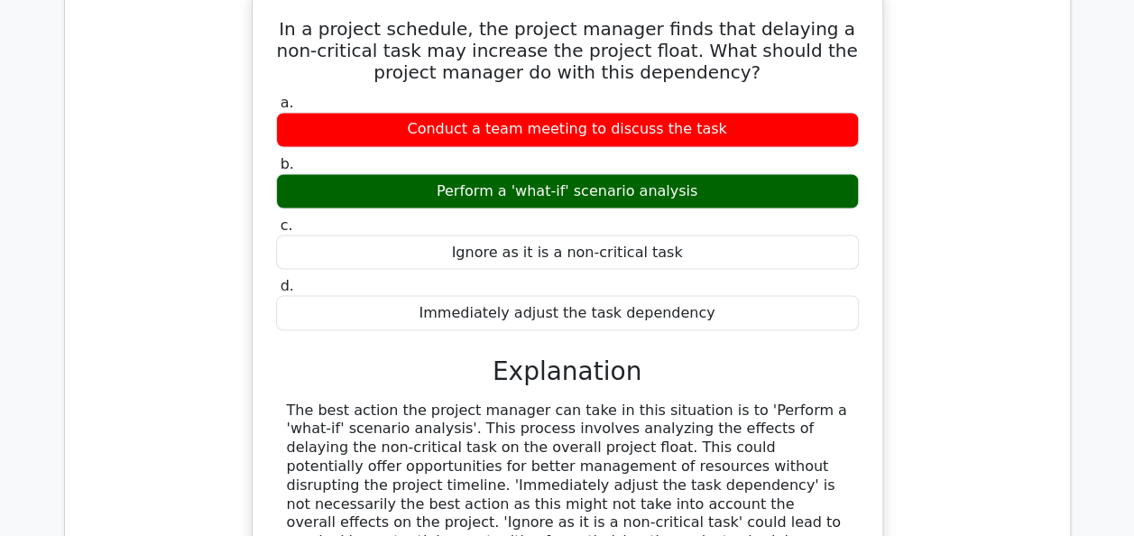
drag, startPoint x: 567, startPoint y: 465, endPoint x: 727, endPoint y: 468, distance: 159.7
click at [727, 468] on div "The best action the project manager can take in this situation is to 'Perform a…" at bounding box center [567, 514] width 561 height 226
copy div "'what-if' scenario analysis"
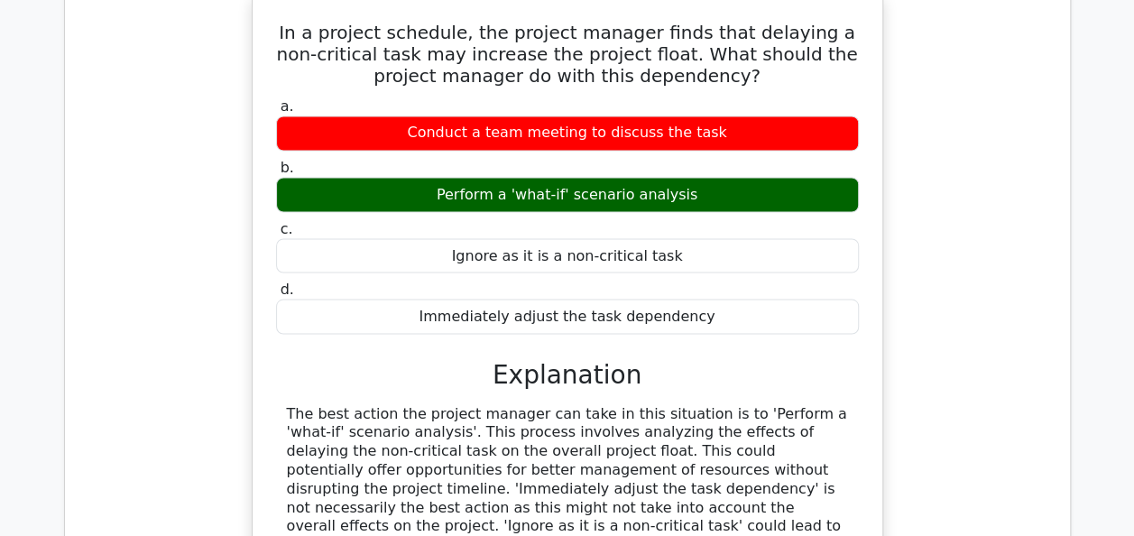
scroll to position [1624, 0]
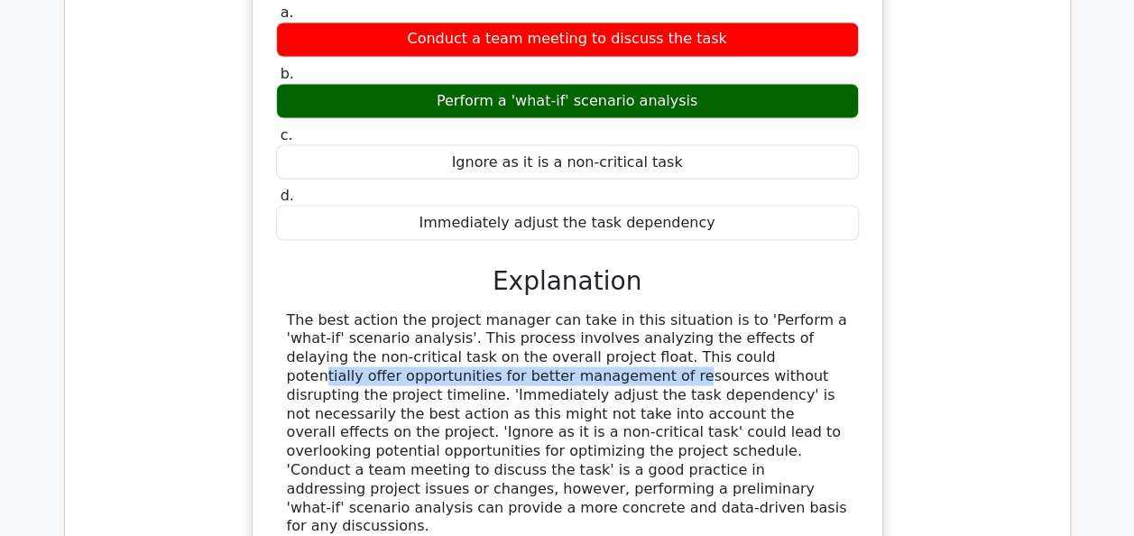
drag, startPoint x: 486, startPoint y: 262, endPoint x: 879, endPoint y: 262, distance: 392.4
click at [879, 262] on div "In a project schedule, the project manager finds that delaying a non-critical t…" at bounding box center [567, 263] width 631 height 731
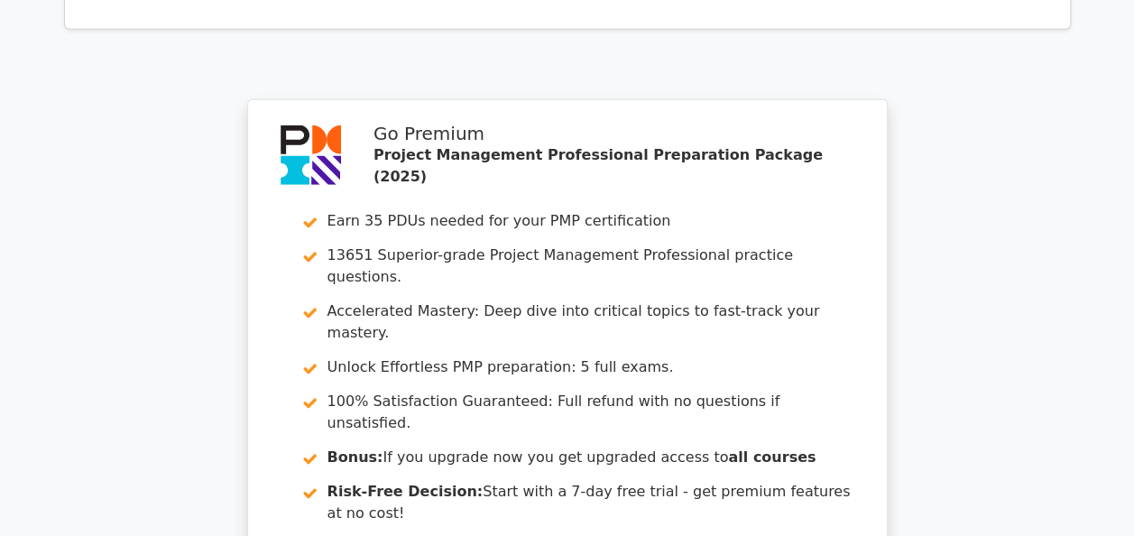
scroll to position [2767, 0]
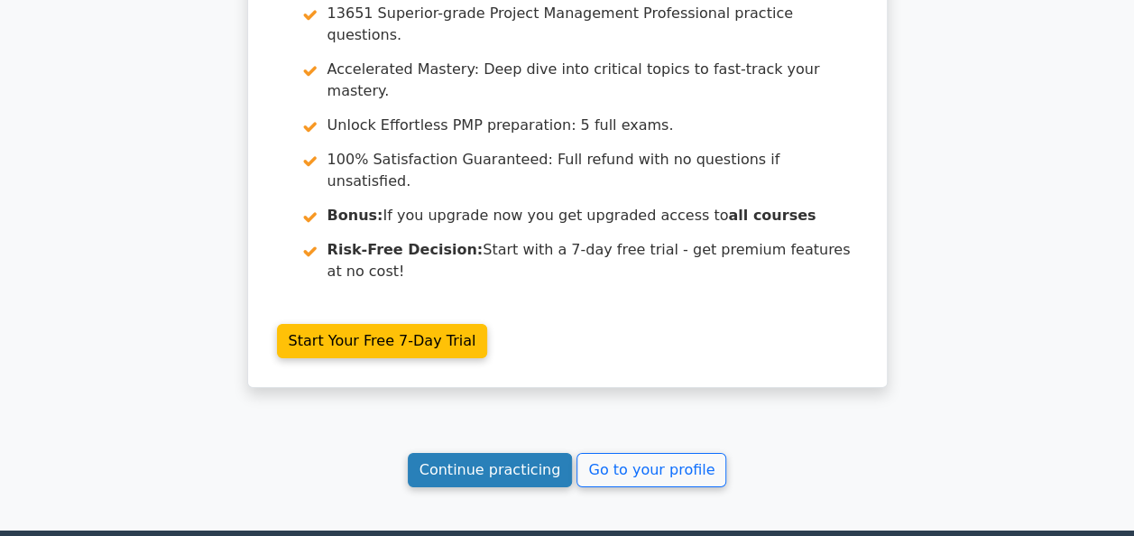
click at [489, 453] on link "Continue practicing" at bounding box center [490, 470] width 165 height 34
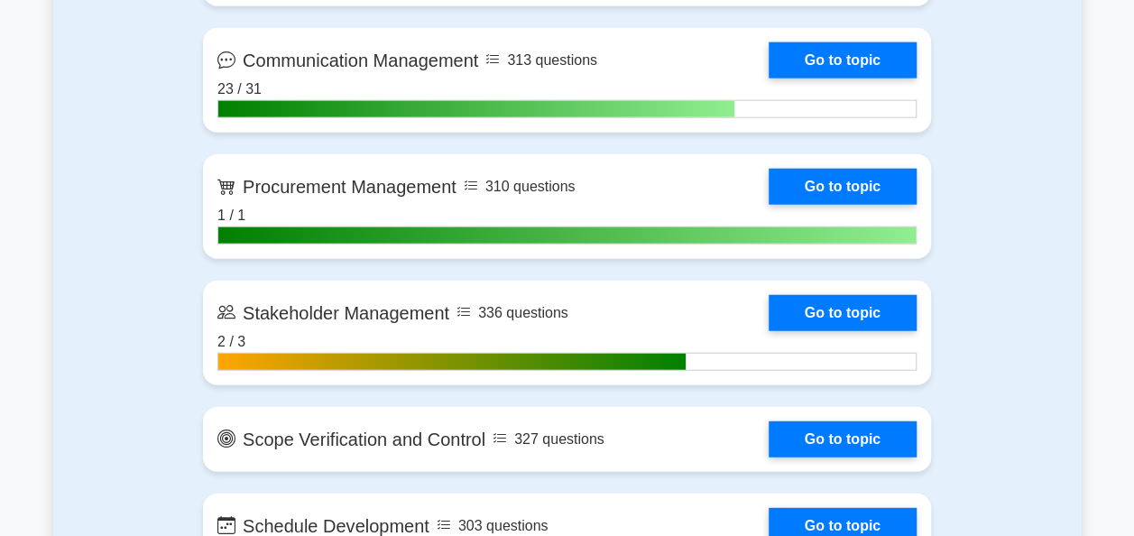
scroll to position [2435, 0]
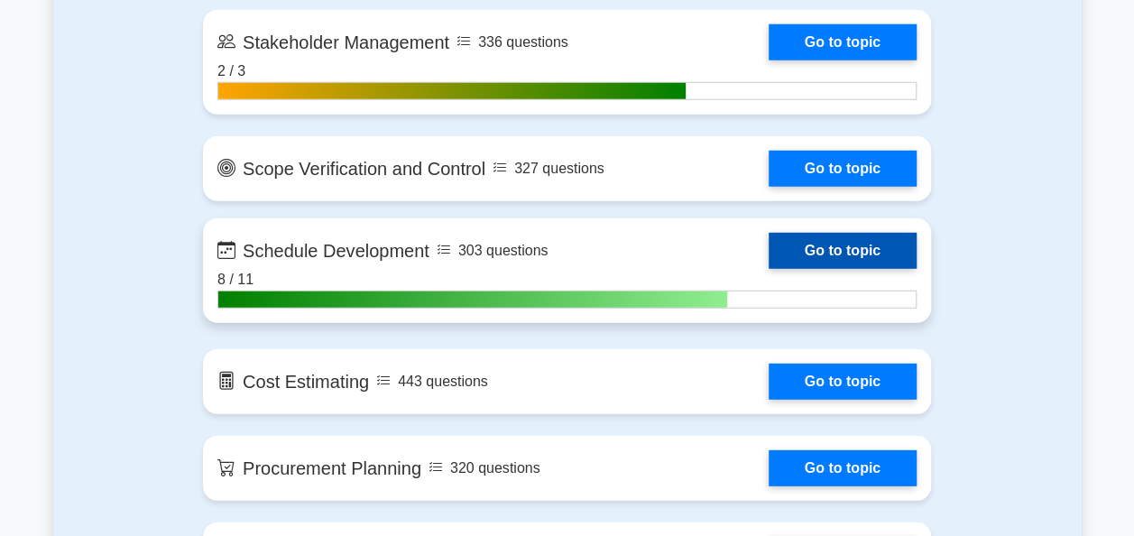
click at [878, 252] on link "Go to topic" at bounding box center [843, 251] width 148 height 36
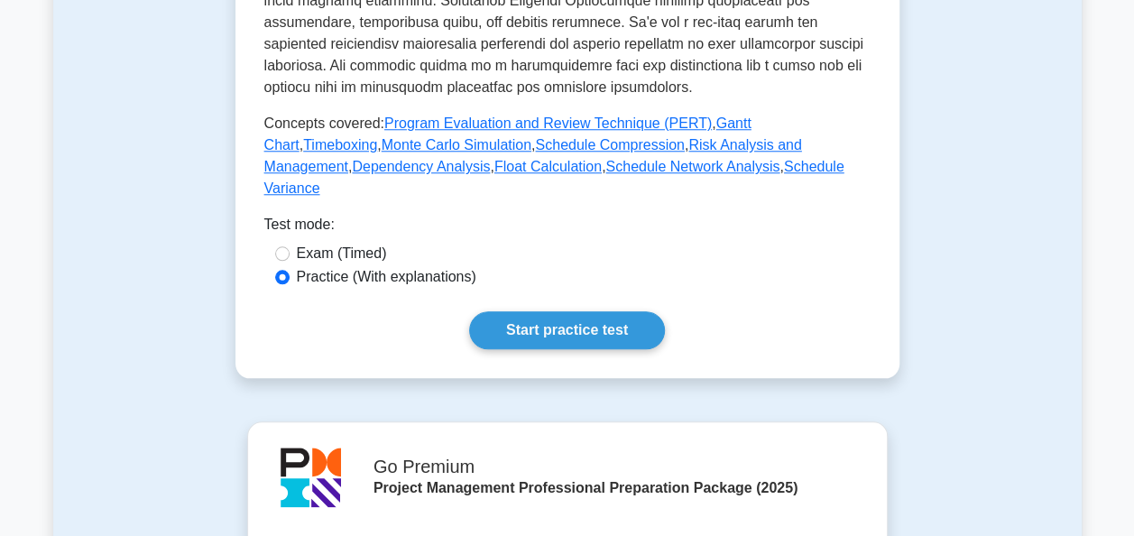
scroll to position [812, 0]
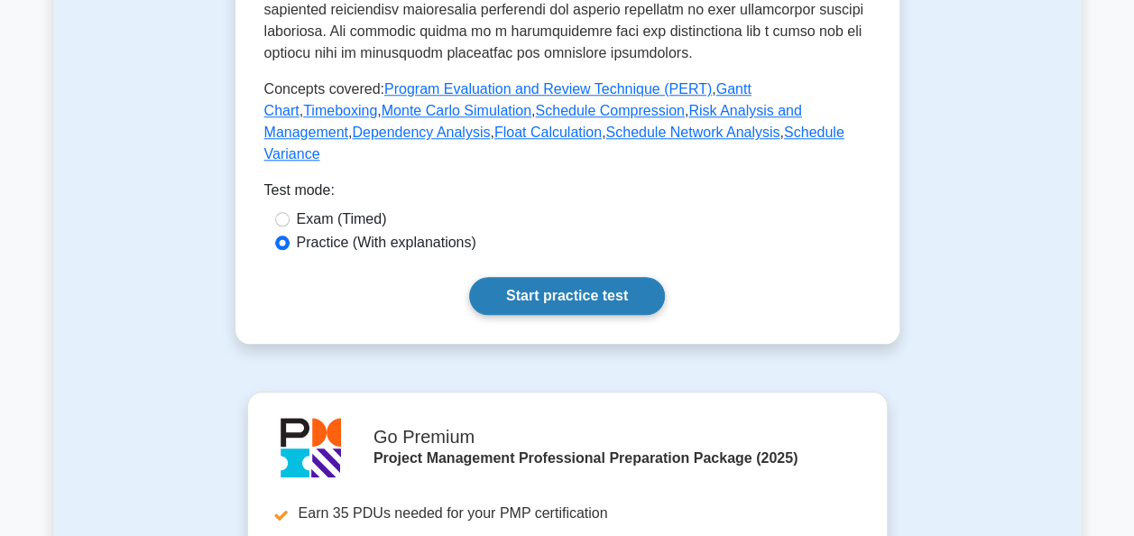
click at [630, 277] on link "Start practice test" at bounding box center [567, 296] width 196 height 38
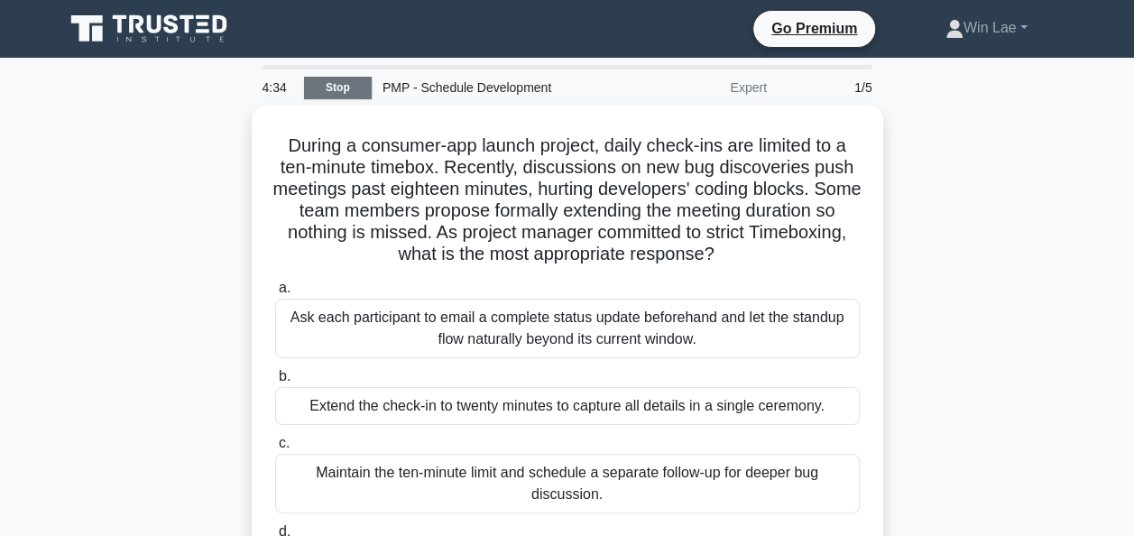
click at [364, 87] on link "Stop" at bounding box center [338, 88] width 68 height 23
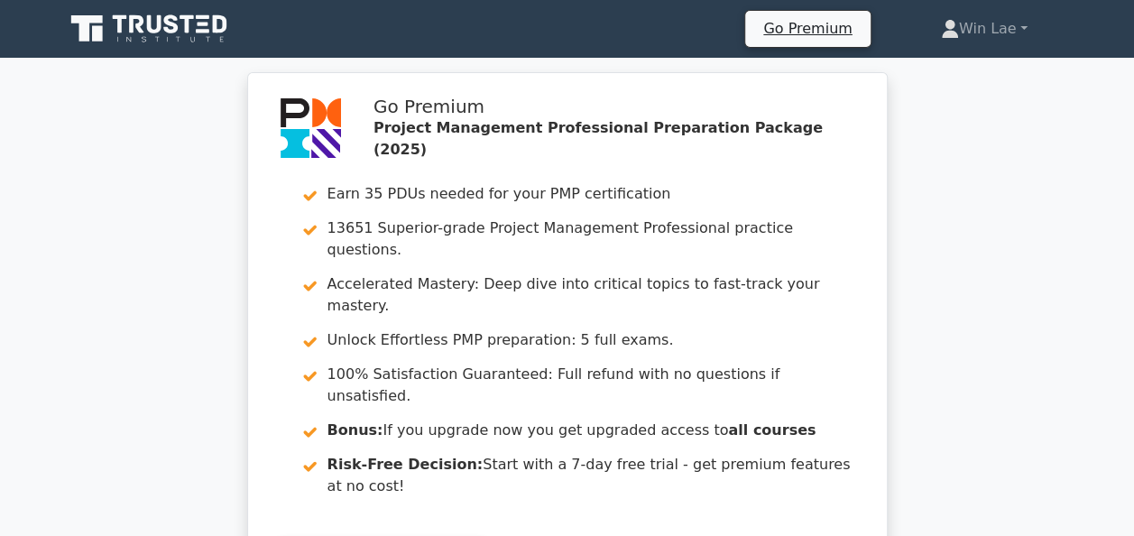
click at [135, 392] on div "Go Premium Project Management Professional Preparation Package (2025) Earn 35 P…" at bounding box center [567, 348] width 1134 height 552
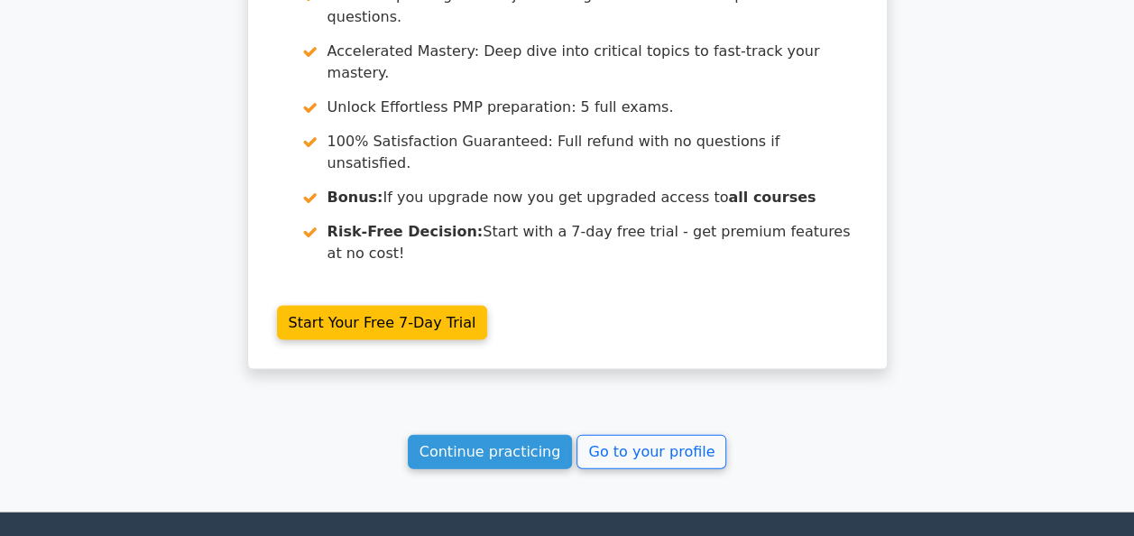
scroll to position [1745, 0]
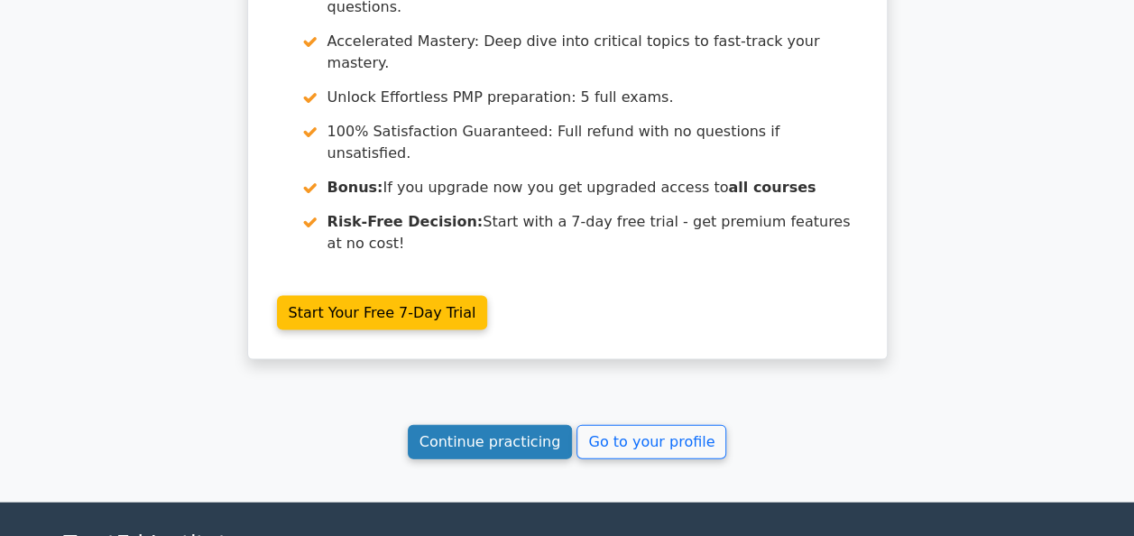
click at [505, 425] on link "Continue practicing" at bounding box center [490, 442] width 165 height 34
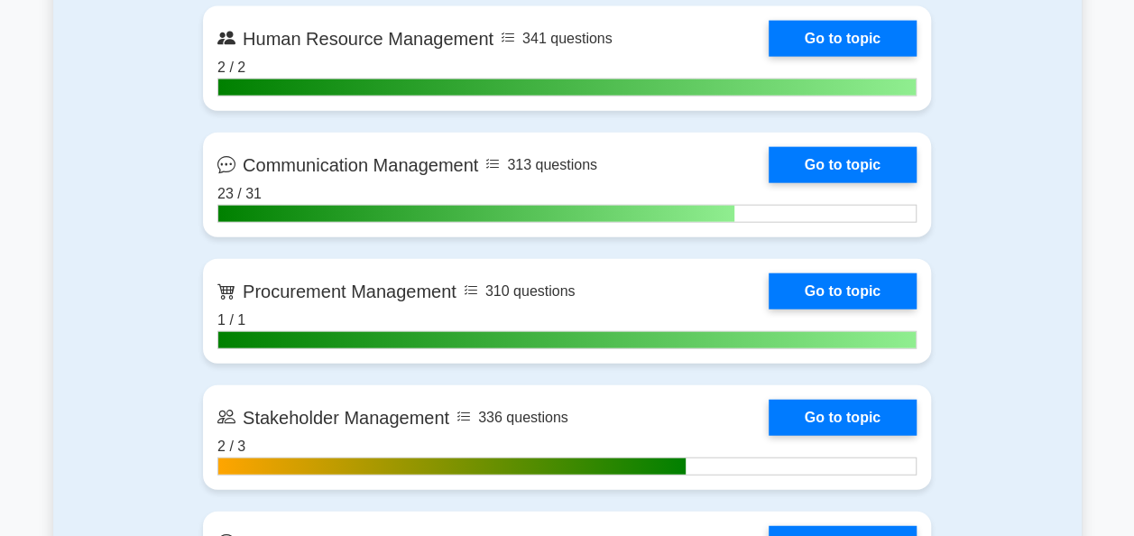
scroll to position [2255, 0]
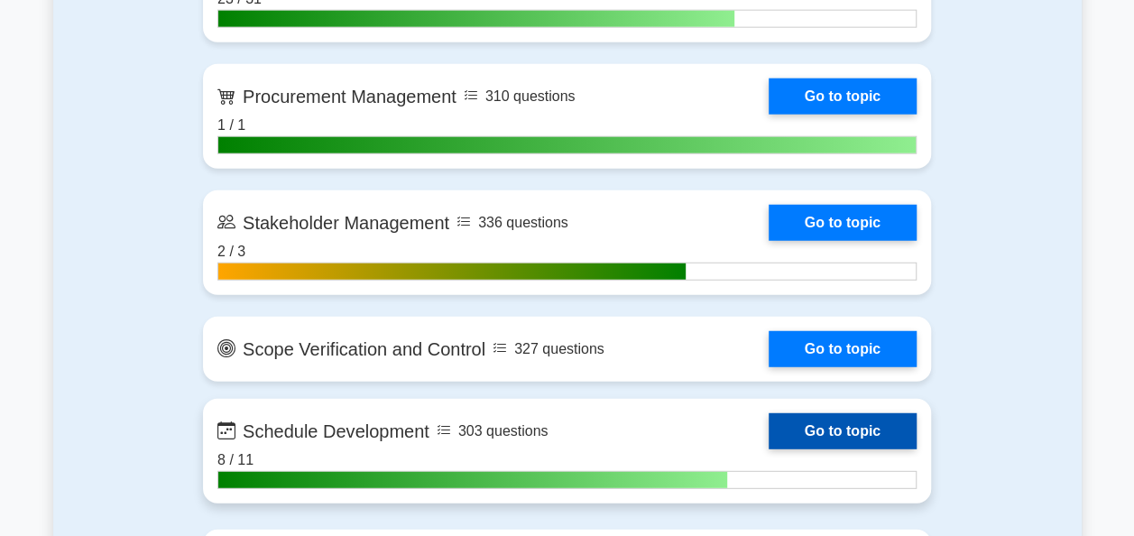
click at [840, 427] on link "Go to topic" at bounding box center [843, 431] width 148 height 36
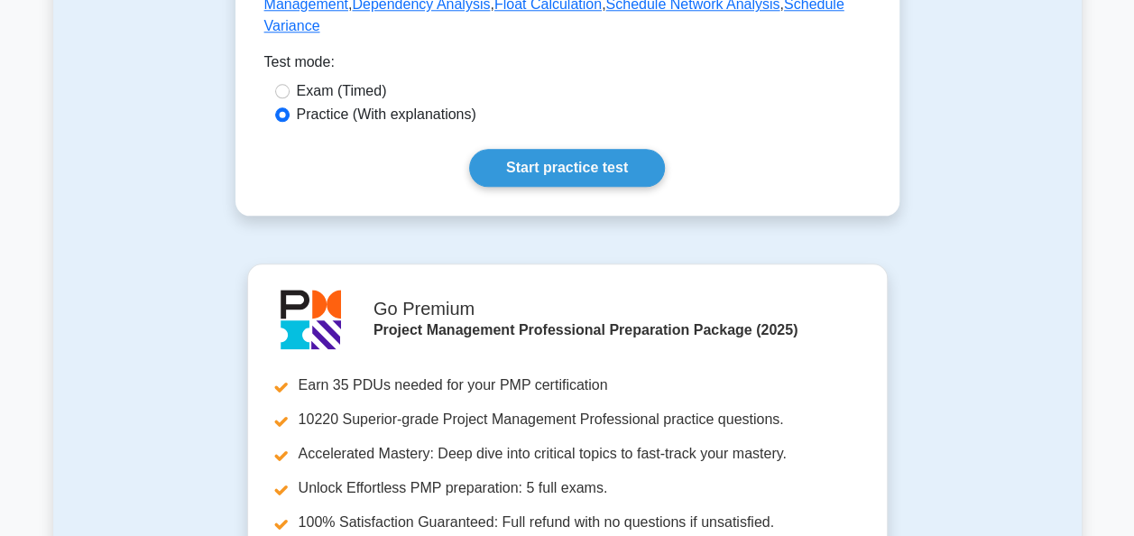
scroll to position [812, 0]
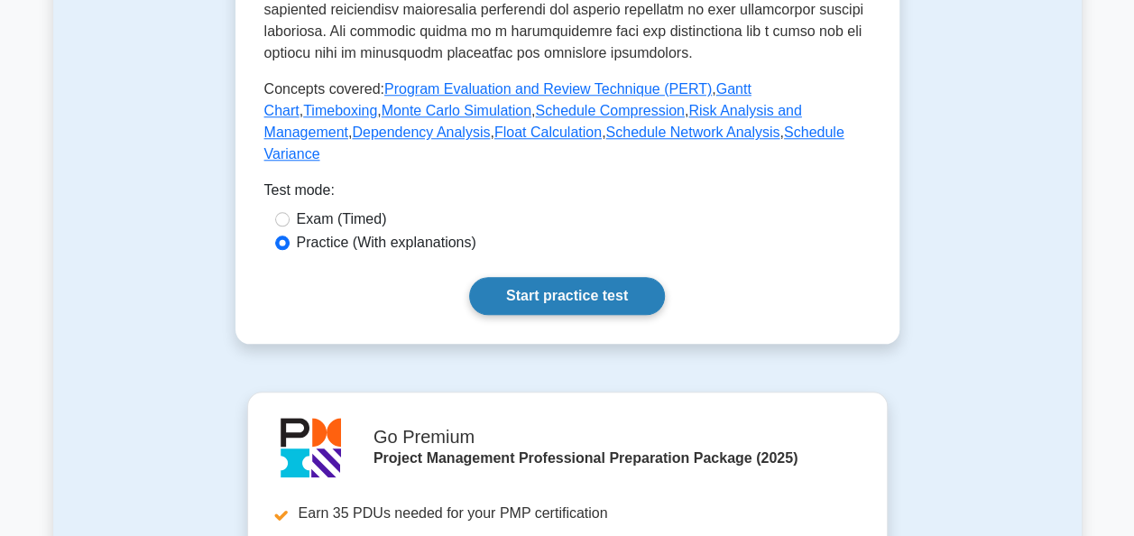
click at [562, 277] on link "Start practice test" at bounding box center [567, 296] width 196 height 38
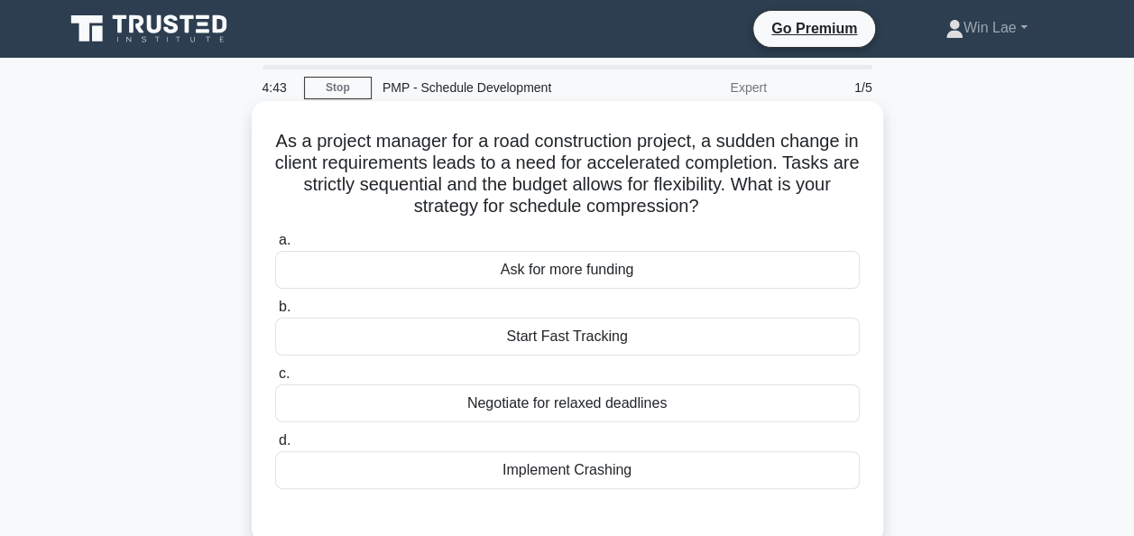
click at [510, 342] on div "Start Fast Tracking" at bounding box center [567, 337] width 585 height 38
click at [275, 313] on input "b. Start Fast Tracking" at bounding box center [275, 307] width 0 height 12
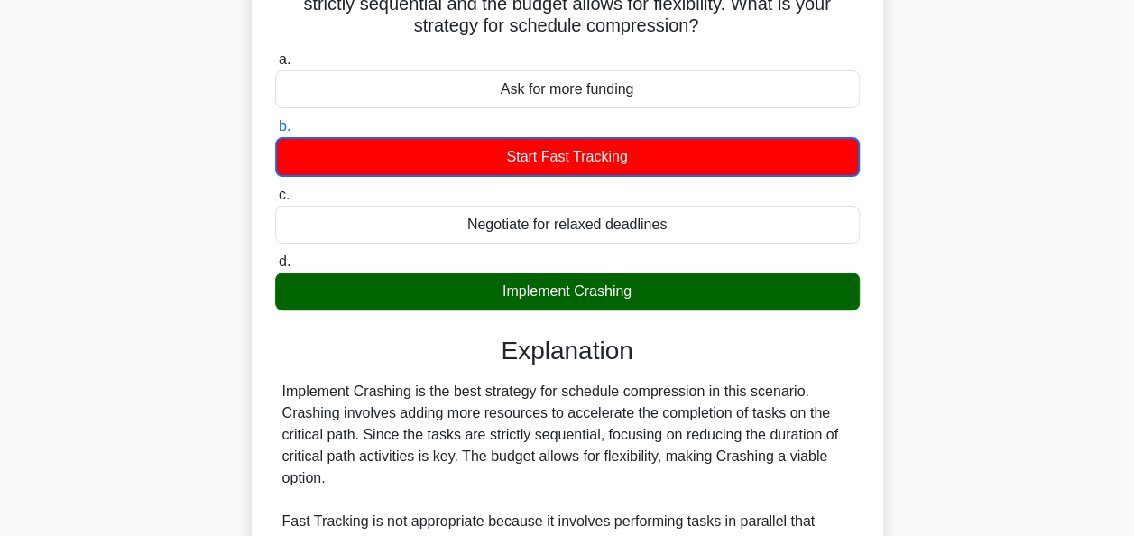
scroll to position [271, 0]
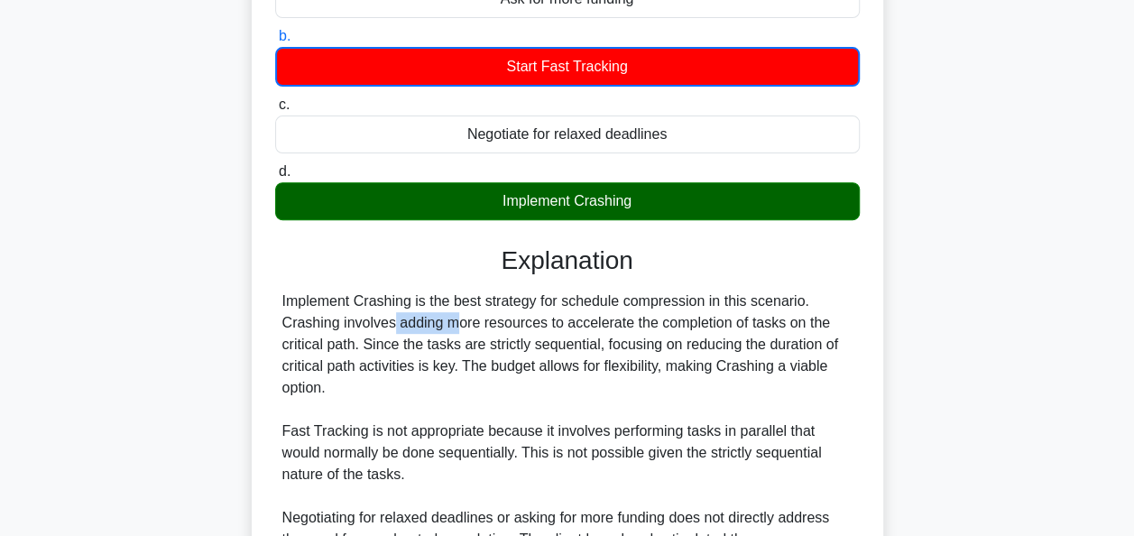
drag, startPoint x: 283, startPoint y: 323, endPoint x: 343, endPoint y: 326, distance: 59.6
click at [343, 326] on div "Implement Crashing is the best strategy for schedule compression in this scenar…" at bounding box center [567, 441] width 570 height 303
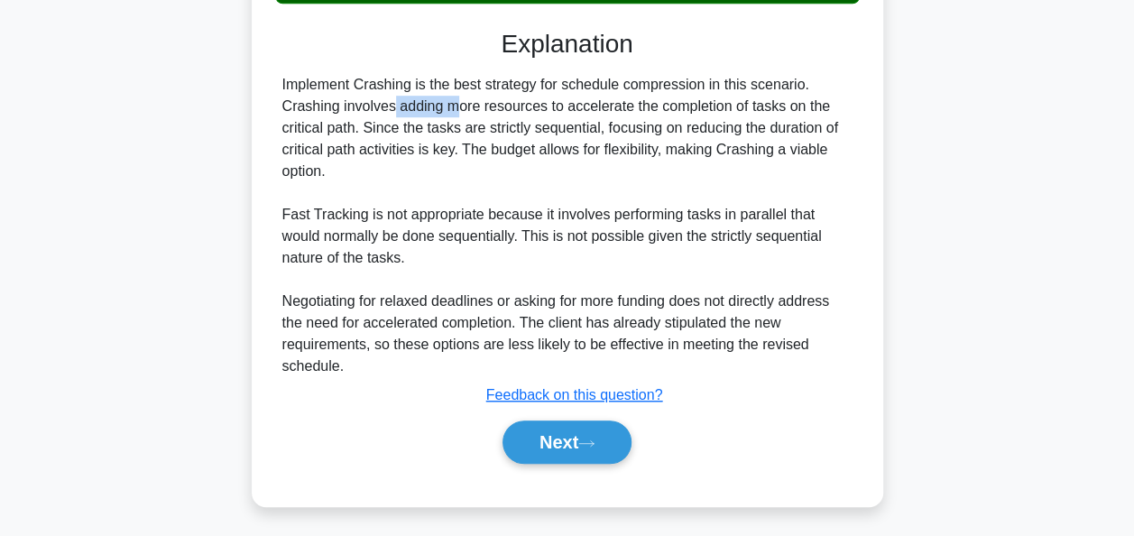
scroll to position [490, 0]
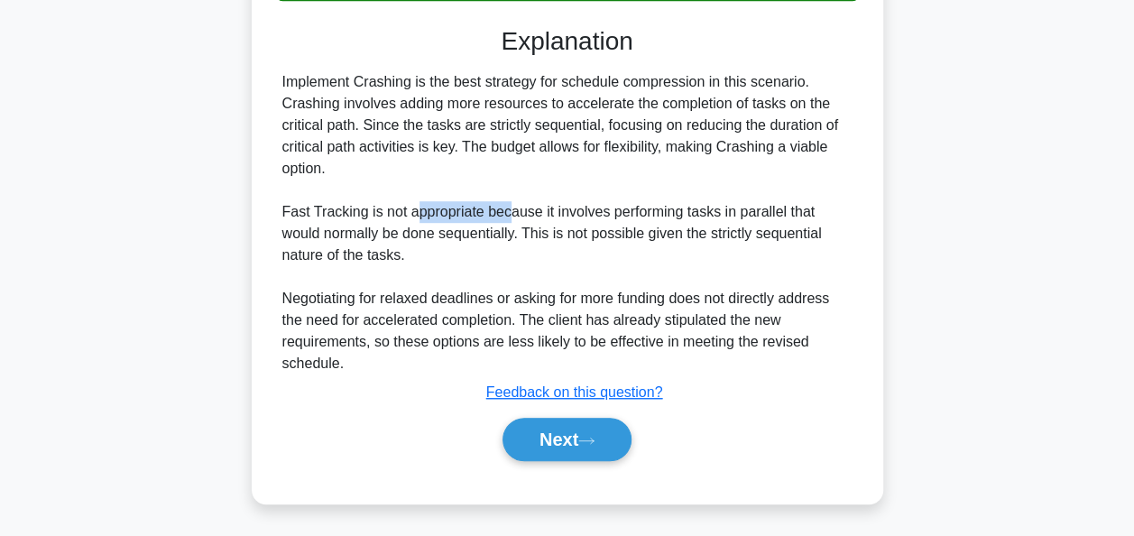
drag, startPoint x: 411, startPoint y: 213, endPoint x: 509, endPoint y: 211, distance: 97.4
click at [509, 211] on div "Implement Crashing is the best strategy for schedule compression in this scenar…" at bounding box center [567, 222] width 570 height 303
drag, startPoint x: 509, startPoint y: 211, endPoint x: 642, endPoint y: 217, distance: 133.7
click at [642, 217] on div "Implement Crashing is the best strategy for schedule compression in this scenar…" at bounding box center [567, 222] width 570 height 303
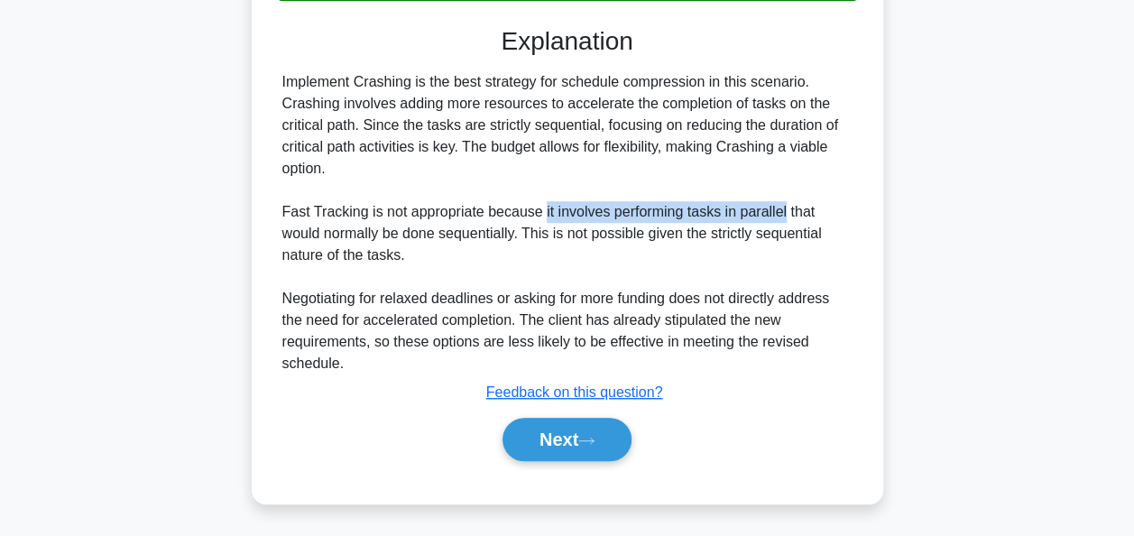
drag, startPoint x: 539, startPoint y: 215, endPoint x: 780, endPoint y: 217, distance: 241.8
click at [780, 217] on div "Implement Crashing is the best strategy for schedule compression in this scenar…" at bounding box center [567, 222] width 570 height 303
drag, startPoint x: 780, startPoint y: 217, endPoint x: 716, endPoint y: 254, distance: 74.0
click at [716, 254] on div "Implement Crashing is the best strategy for schedule compression in this scenar…" at bounding box center [567, 222] width 570 height 303
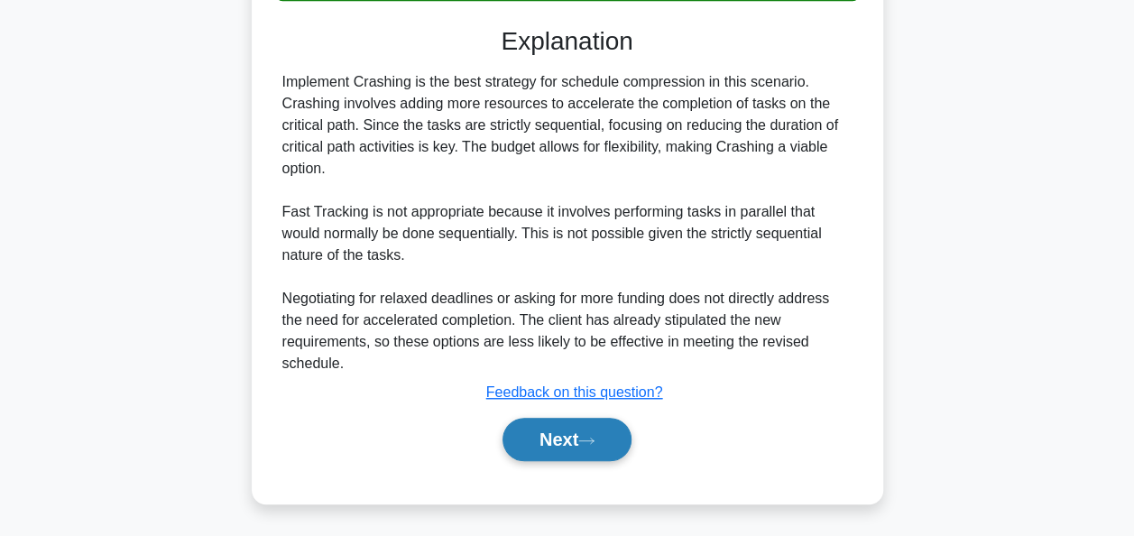
click at [575, 447] on button "Next" at bounding box center [566, 439] width 129 height 43
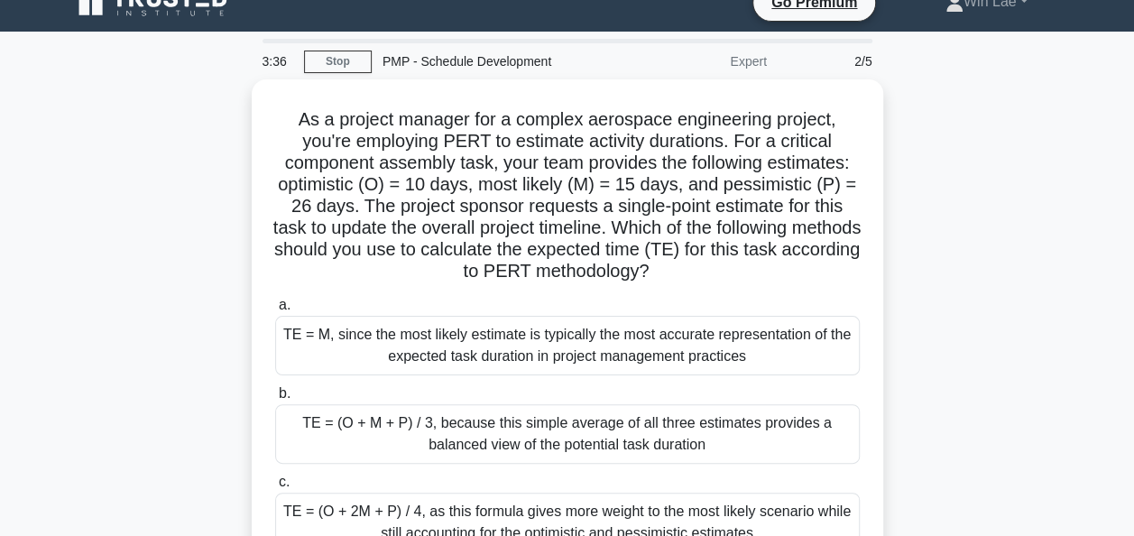
scroll to position [0, 0]
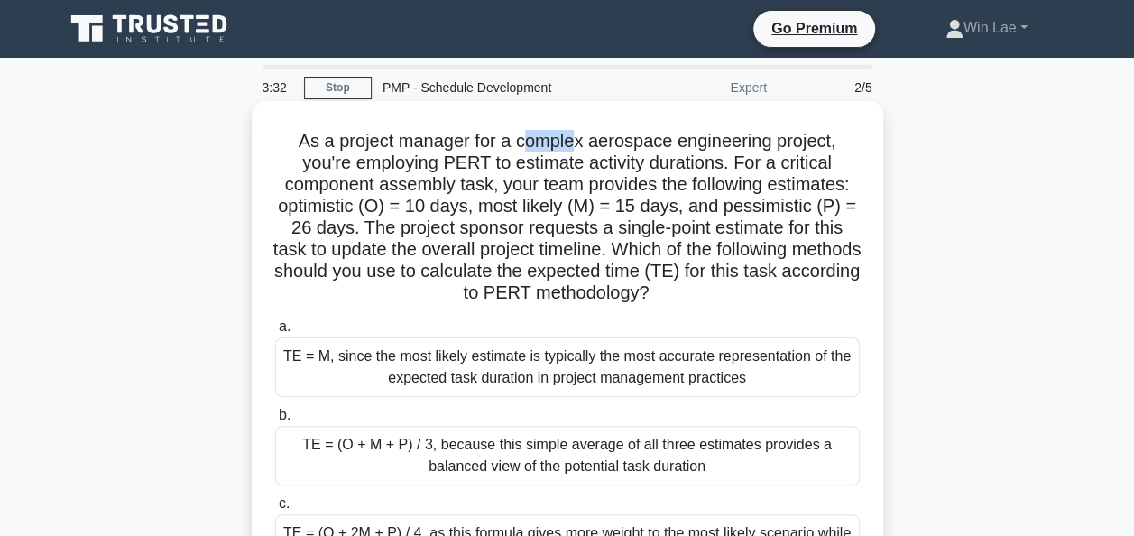
drag, startPoint x: 520, startPoint y: 143, endPoint x: 575, endPoint y: 143, distance: 55.9
click at [575, 143] on h5 "As a project manager for a complex aerospace engineering project, you're employ…" at bounding box center [567, 217] width 588 height 175
click at [398, 195] on h5 "As a project manager for a complex aerospace engineering project, you're employ…" at bounding box center [567, 217] width 588 height 175
drag, startPoint x: 372, startPoint y: 211, endPoint x: 397, endPoint y: 211, distance: 25.3
click at [397, 211] on h5 "As a project manager for a complex aerospace engineering project, you're employ…" at bounding box center [567, 217] width 588 height 175
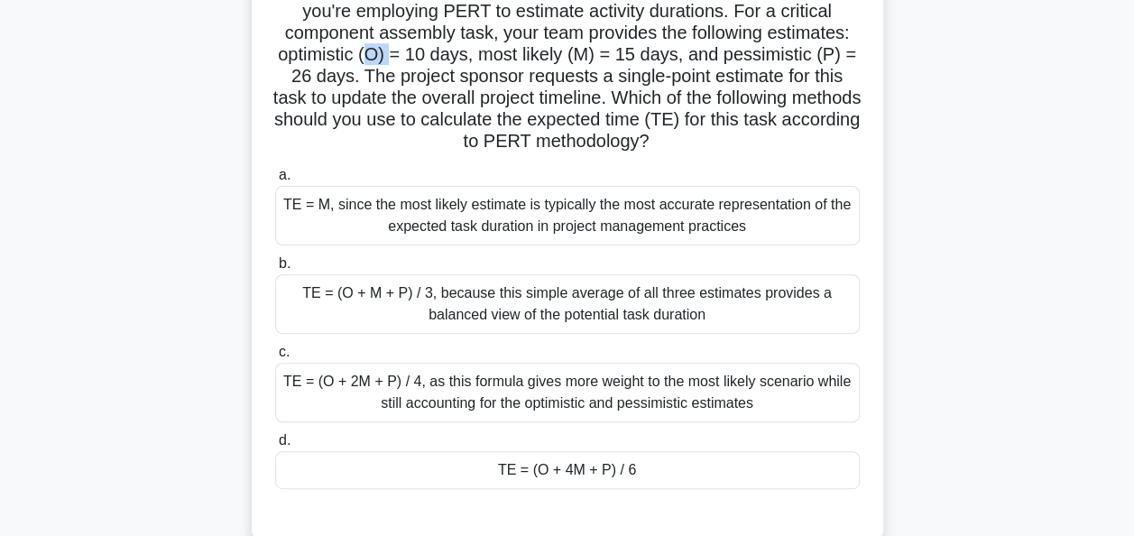
scroll to position [180, 0]
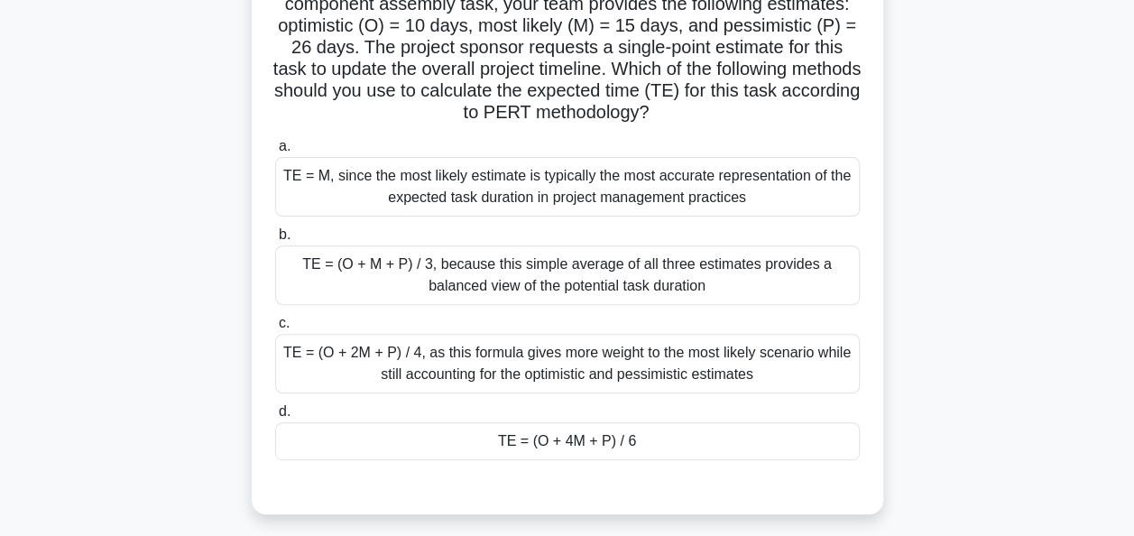
click at [599, 265] on div "TE = (O + M + P) / 3, because this simple average of all three estimates provid…" at bounding box center [567, 275] width 585 height 60
click at [275, 241] on input "b. TE = (O + M + P) / 3, because this simple average of all three estimates pro…" at bounding box center [275, 235] width 0 height 12
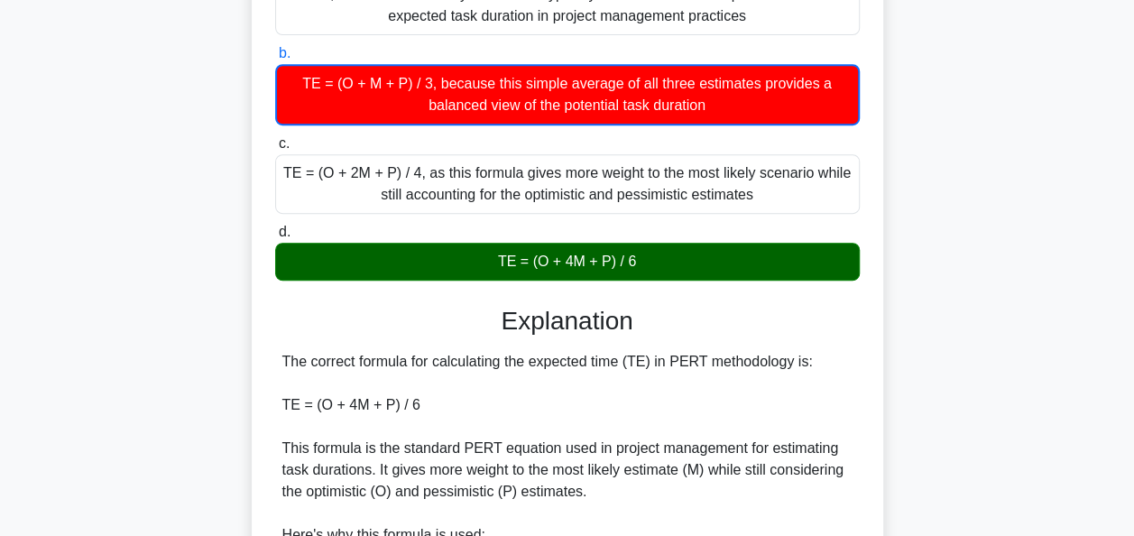
scroll to position [944, 0]
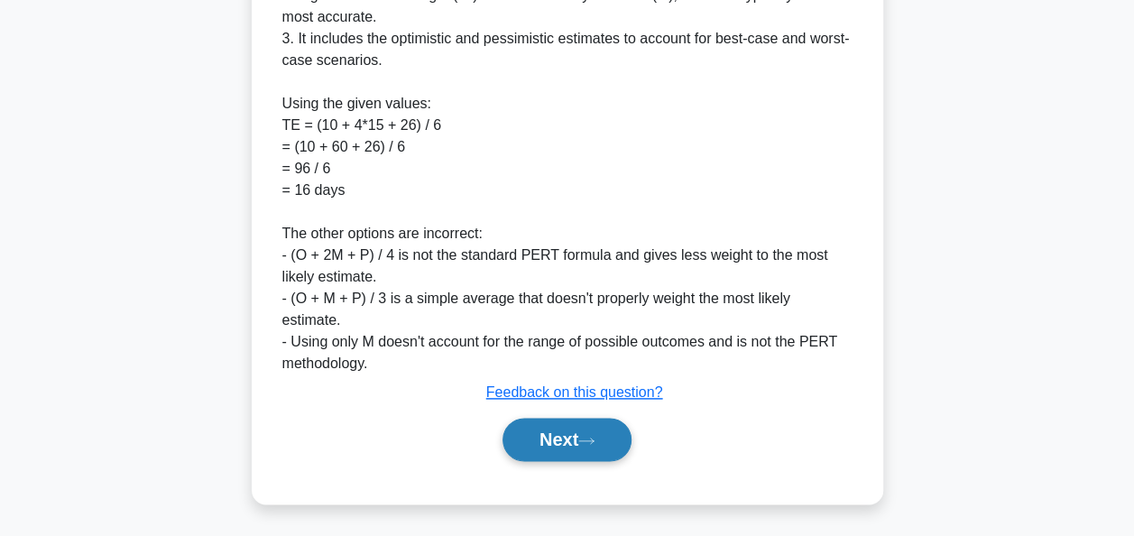
click at [602, 449] on button "Next" at bounding box center [566, 439] width 129 height 43
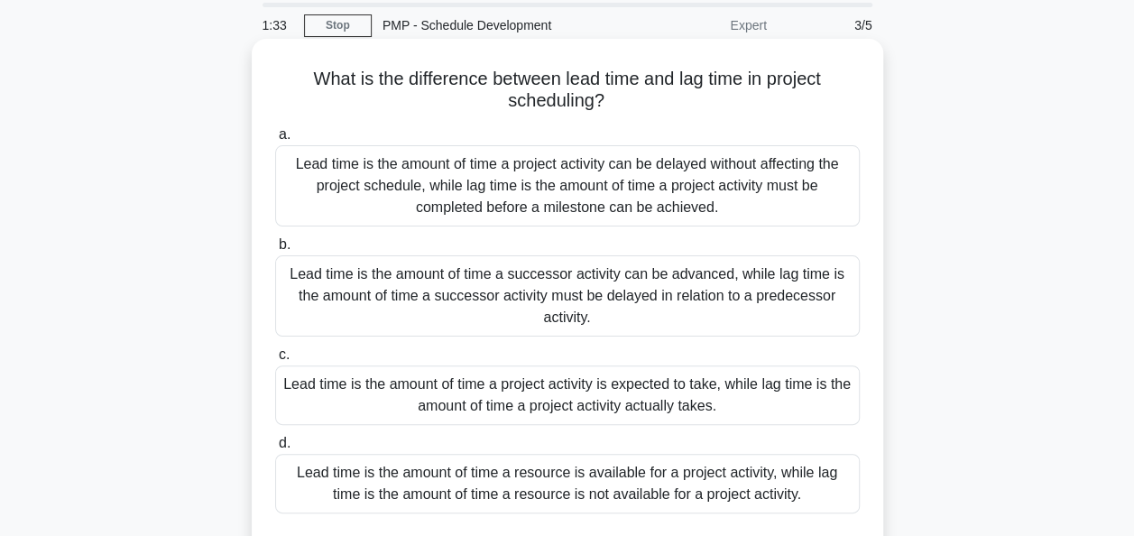
scroll to position [90, 0]
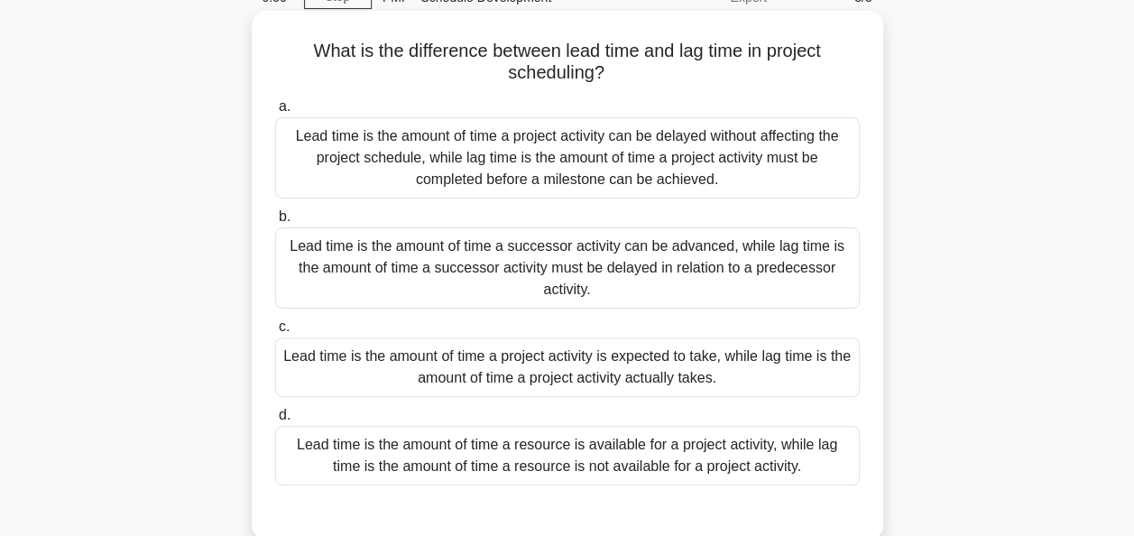
click at [653, 137] on div "Lead time is the amount of time a project activity can be delayed without affec…" at bounding box center [567, 157] width 585 height 81
click at [275, 113] on input "a. Lead time is the amount of time a project activity can be delayed without af…" at bounding box center [275, 107] width 0 height 12
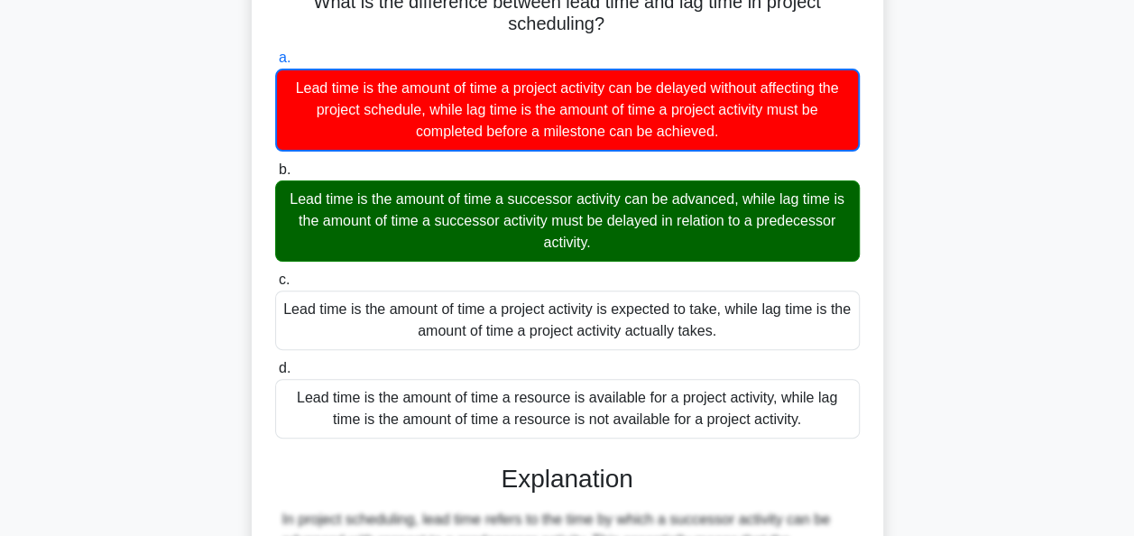
scroll to position [180, 0]
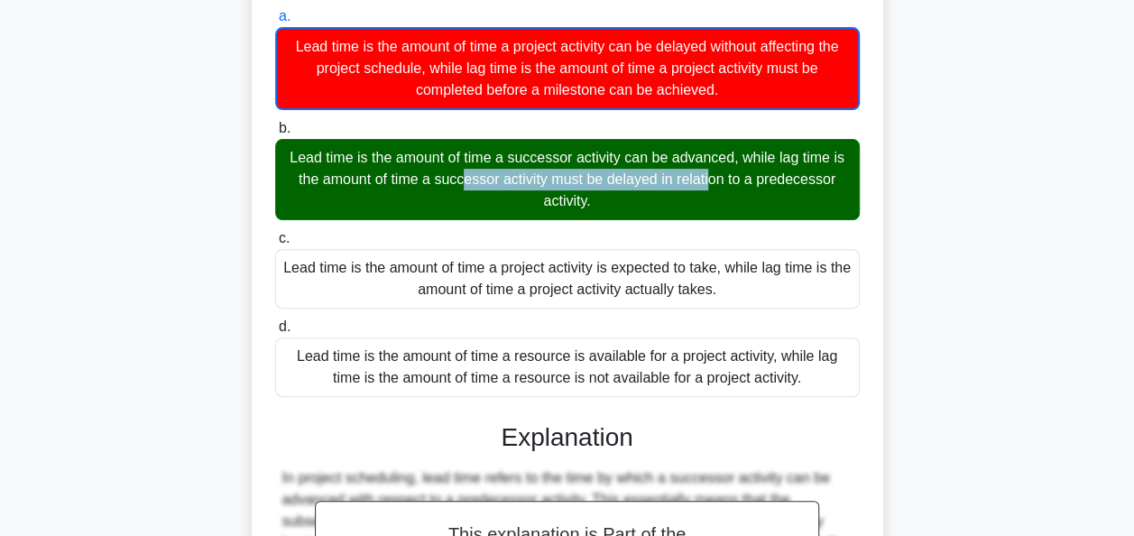
drag, startPoint x: 296, startPoint y: 164, endPoint x: 566, endPoint y: 155, distance: 270.8
click at [566, 155] on div "Lead time is the amount of time a successor activity can be advanced, while lag…" at bounding box center [567, 179] width 585 height 81
drag, startPoint x: 566, startPoint y: 155, endPoint x: 839, endPoint y: 216, distance: 279.2
click at [839, 216] on div "Lead time is the amount of time a successor activity can be advanced, while lag…" at bounding box center [567, 179] width 585 height 81
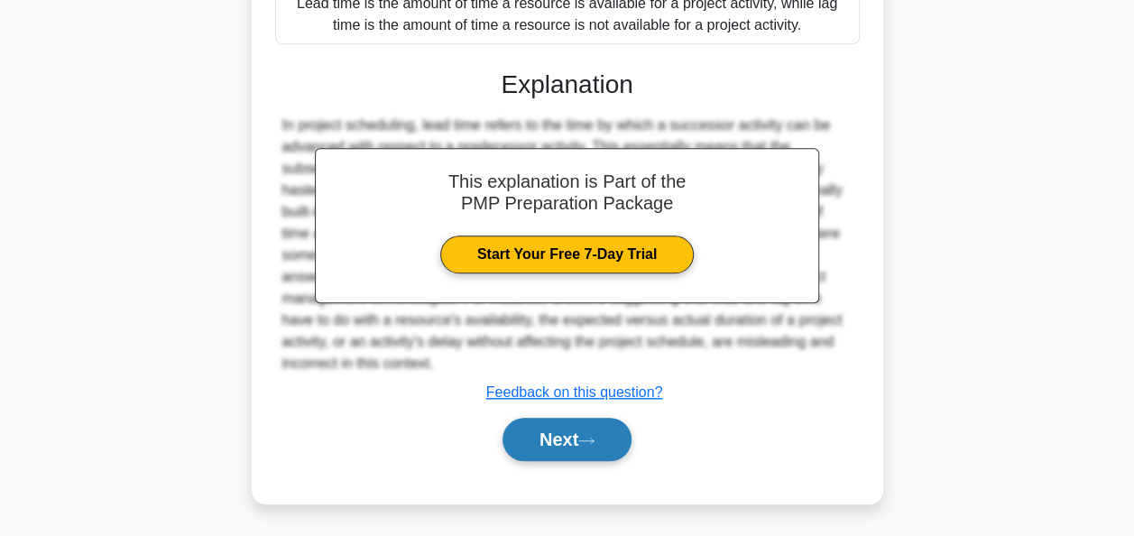
click at [571, 428] on button "Next" at bounding box center [566, 439] width 129 height 43
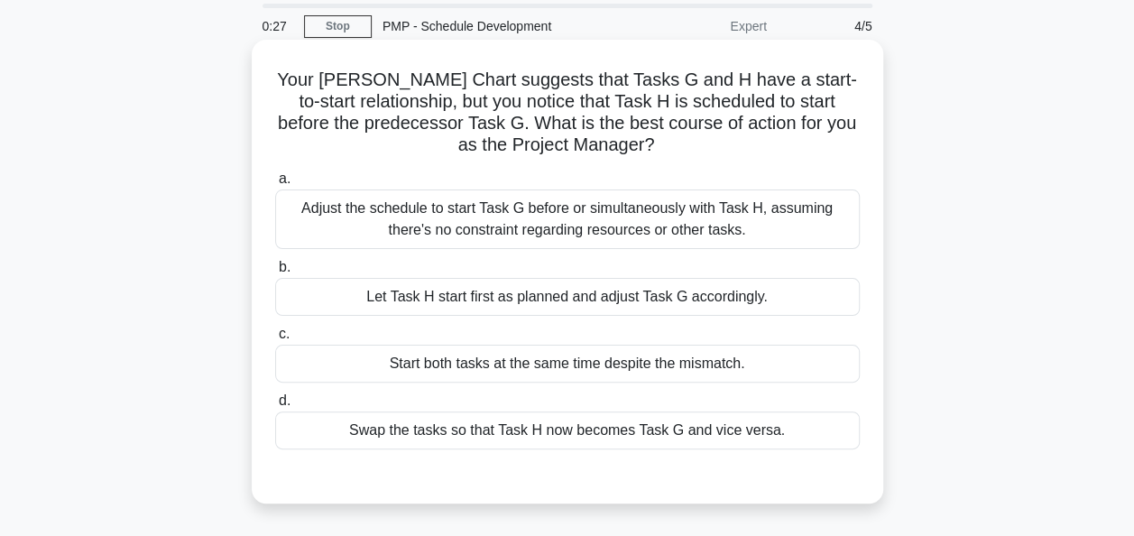
scroll to position [90, 0]
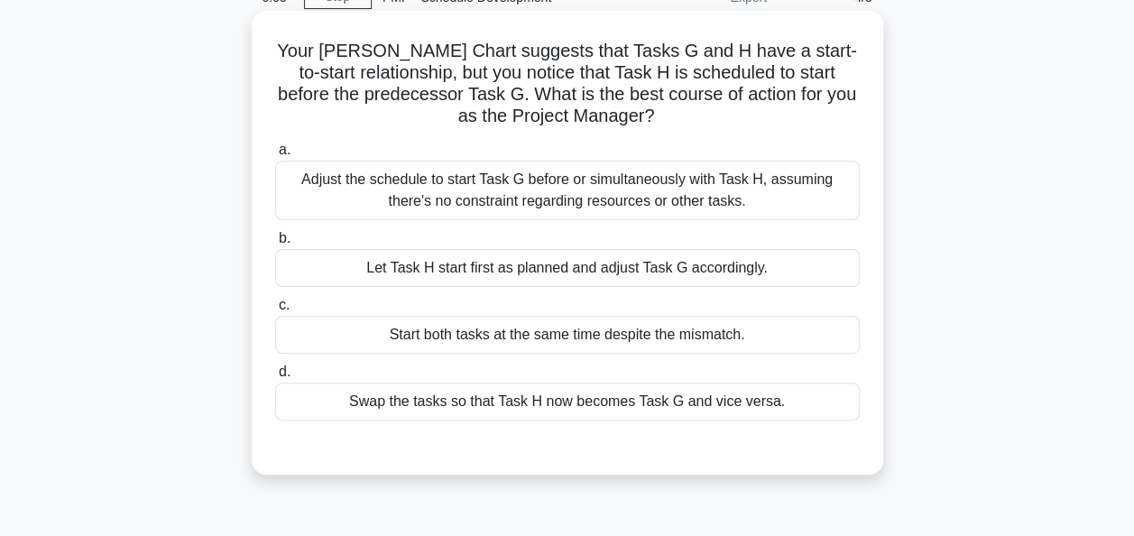
click at [629, 390] on div "Swap the tasks so that Task H now becomes Task G and vice versa." at bounding box center [567, 401] width 585 height 38
click at [275, 378] on input "d. Swap the tasks so that Task H now becomes Task G and vice versa." at bounding box center [275, 372] width 0 height 12
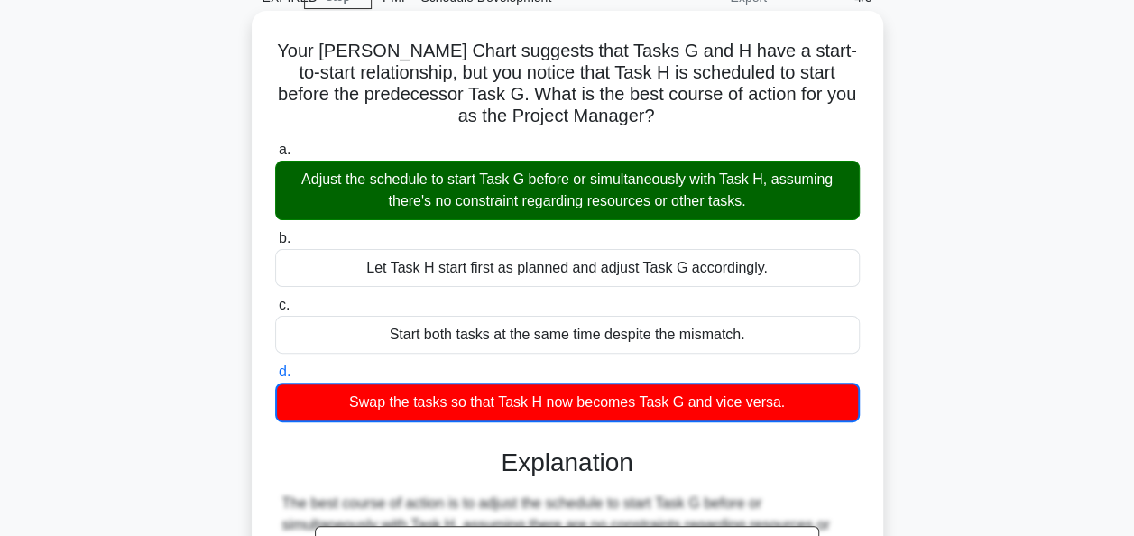
drag, startPoint x: 308, startPoint y: 184, endPoint x: 761, endPoint y: 180, distance: 453.7
click at [761, 180] on div "Adjust the schedule to start Task G before or simultaneously with Task H, assum…" at bounding box center [567, 191] width 585 height 60
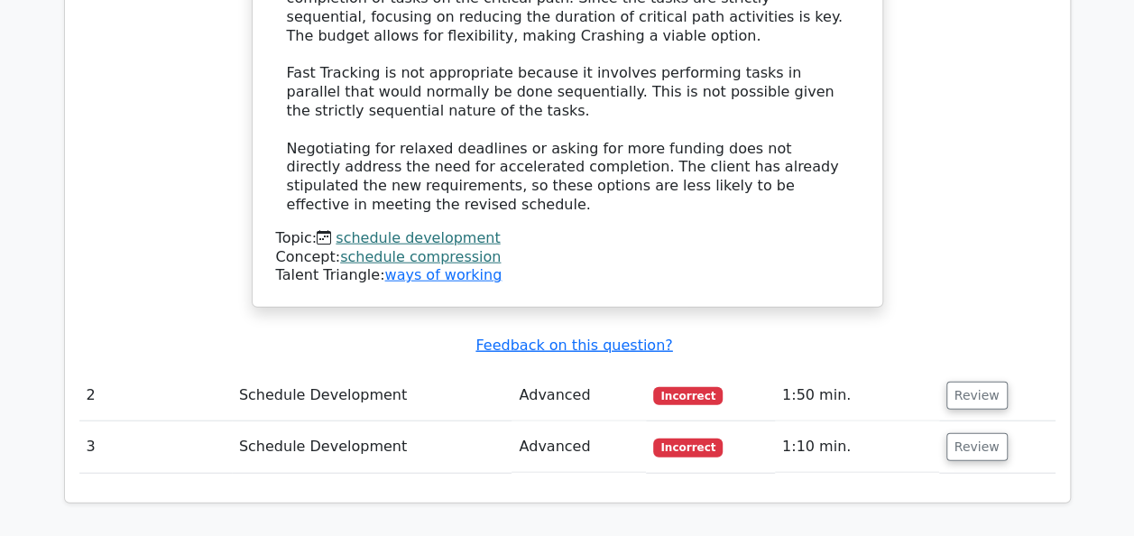
scroll to position [1984, 0]
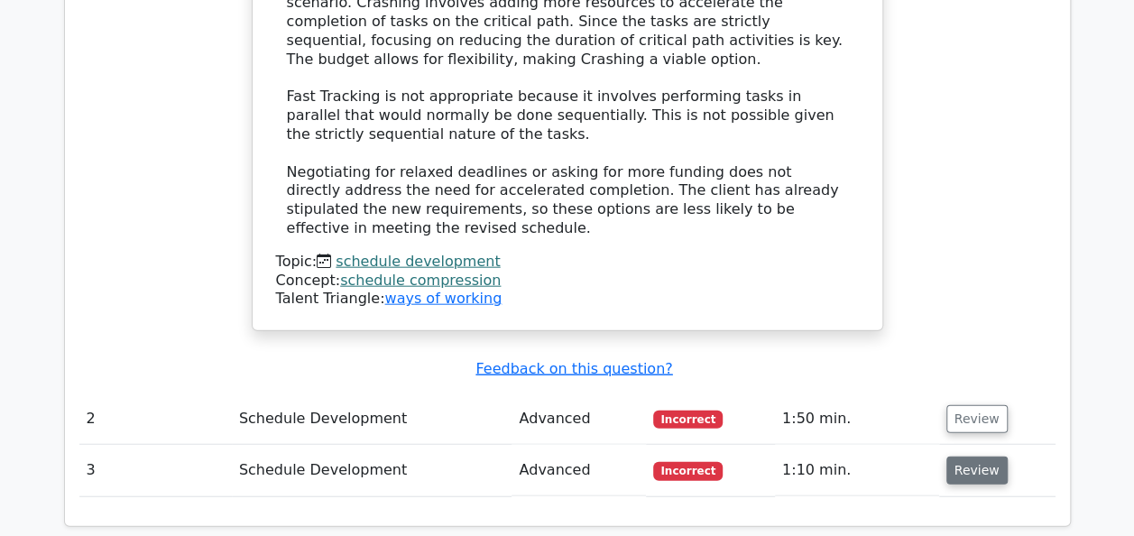
click at [972, 456] on button "Review" at bounding box center [976, 470] width 61 height 28
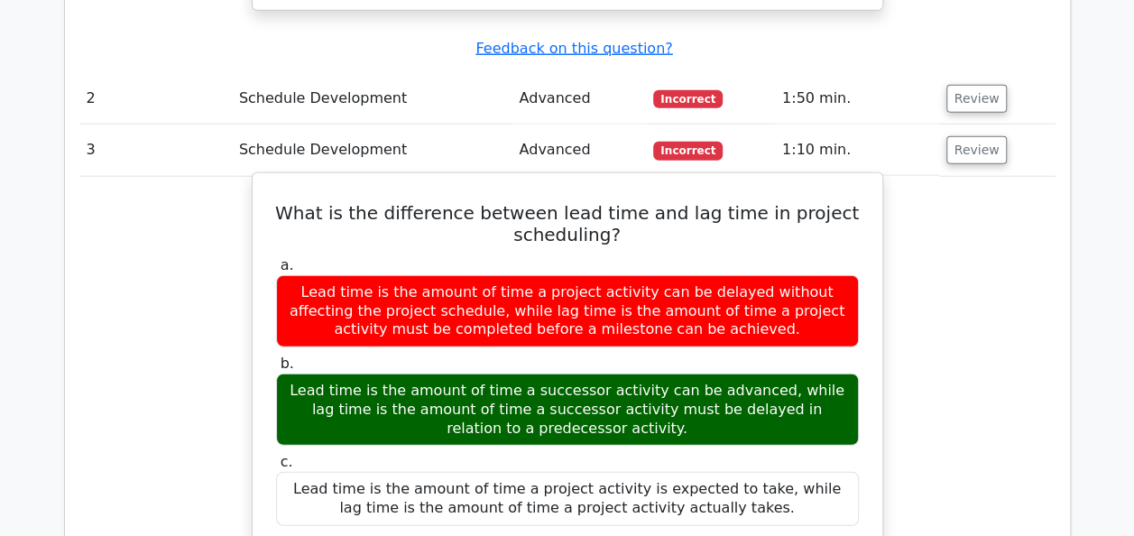
scroll to position [2345, 0]
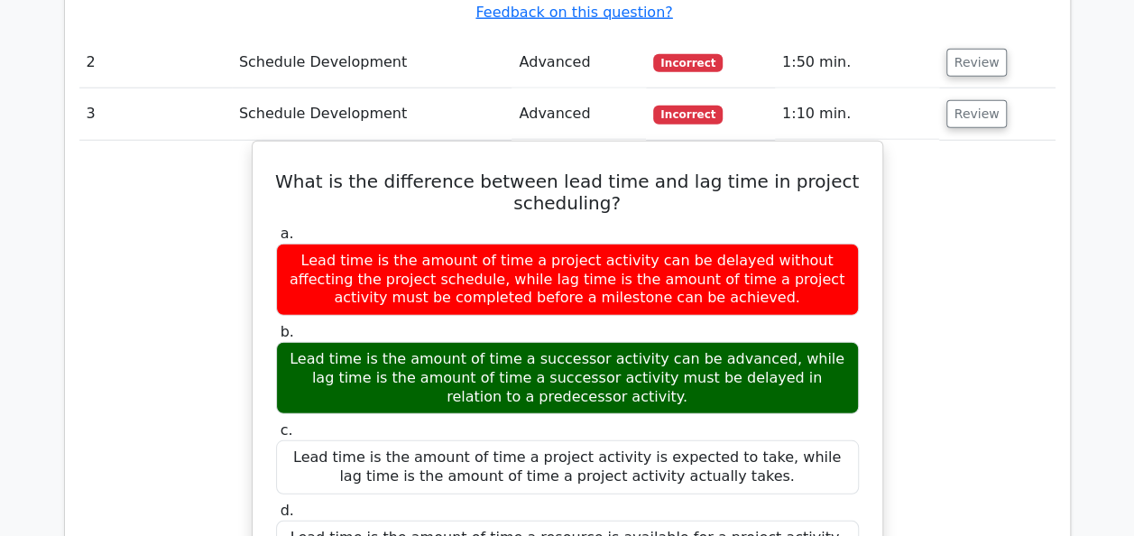
click at [1074, 399] on div "Question Analysis Question # Topic Difficulty Result Time Spent Action 1 Schedu…" at bounding box center [567, 64] width 1028 height 2099
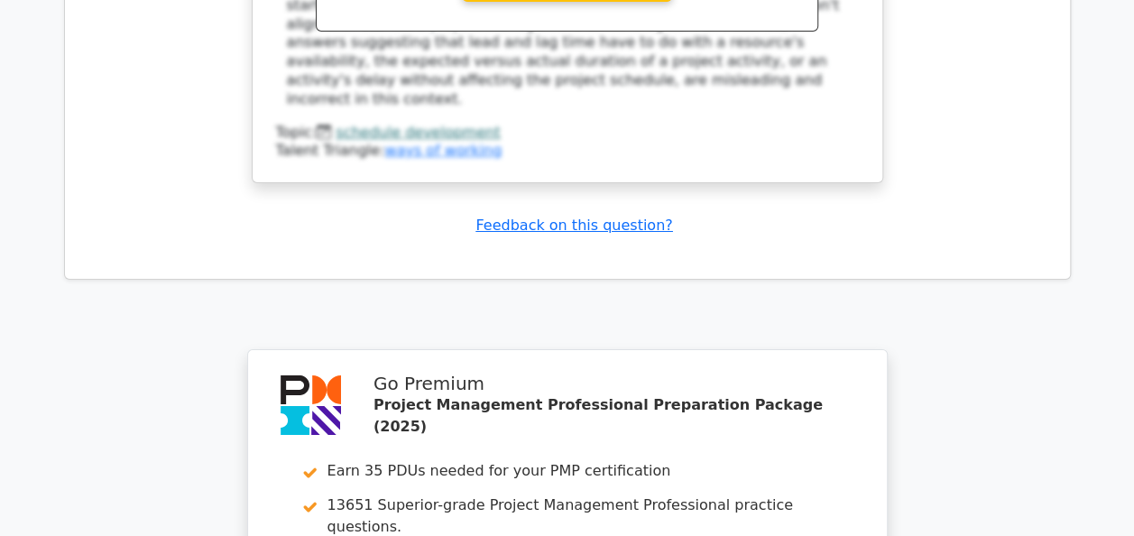
scroll to position [3218, 0]
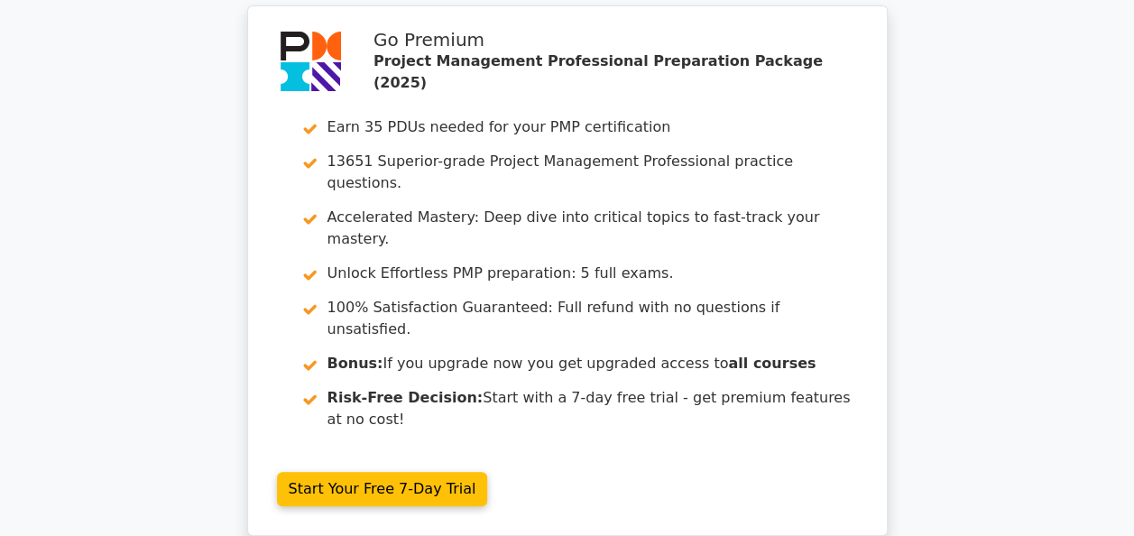
scroll to position [3623, 0]
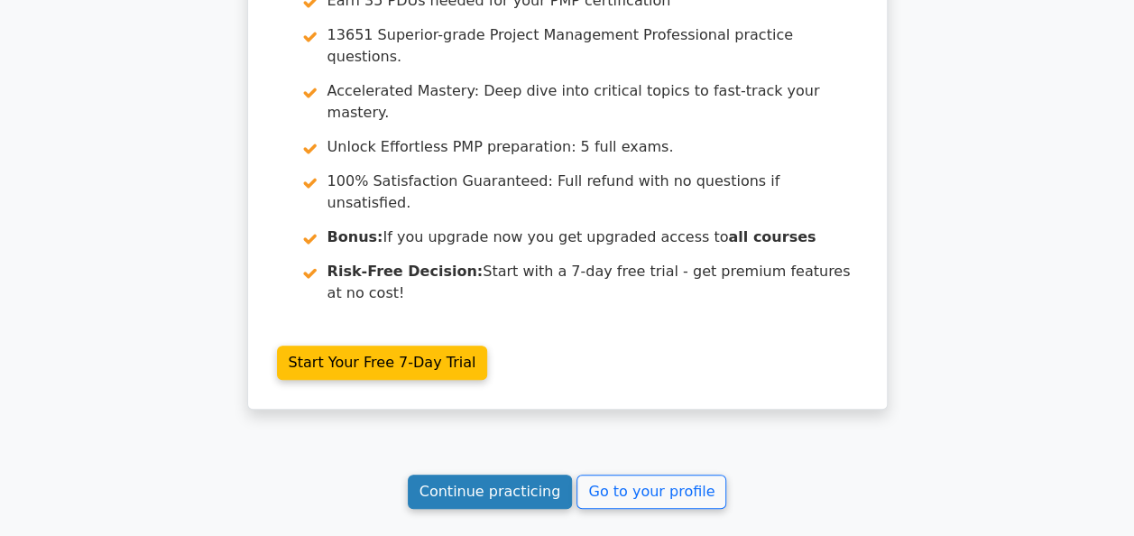
click at [510, 474] on link "Continue practicing" at bounding box center [490, 491] width 165 height 34
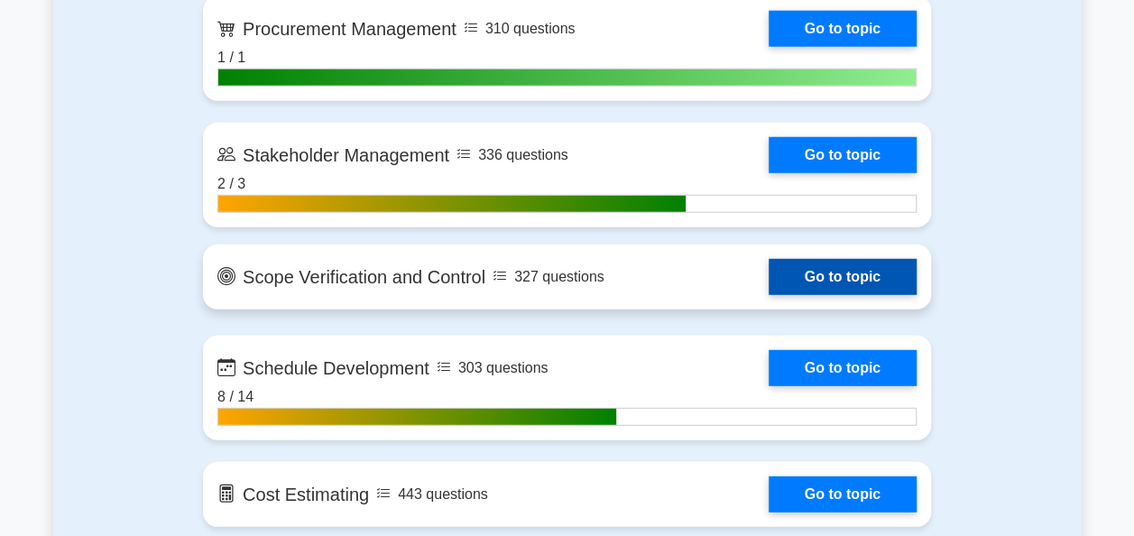
scroll to position [2324, 0]
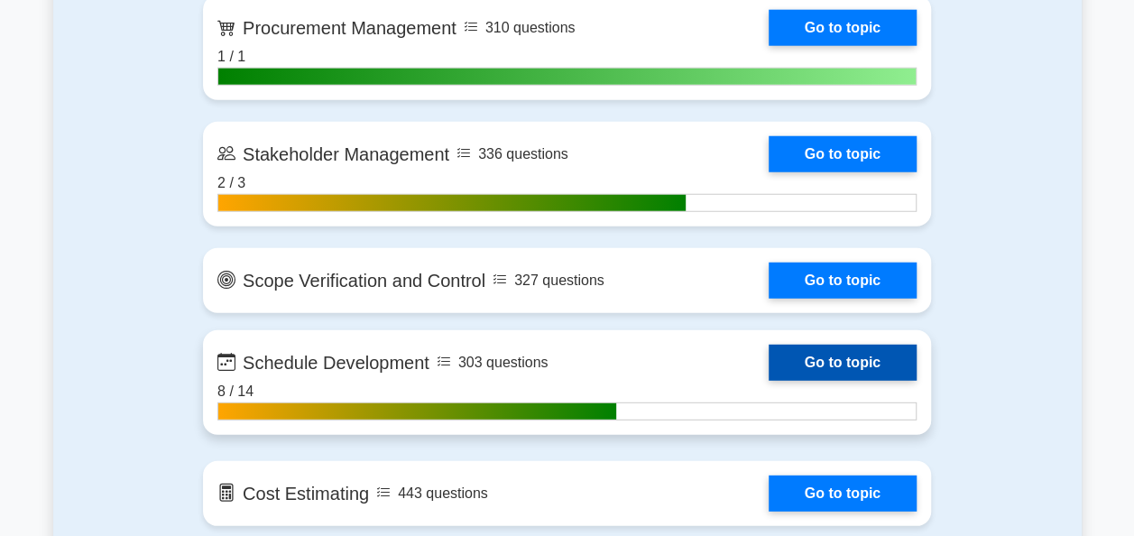
click at [792, 351] on link "Go to topic" at bounding box center [843, 363] width 148 height 36
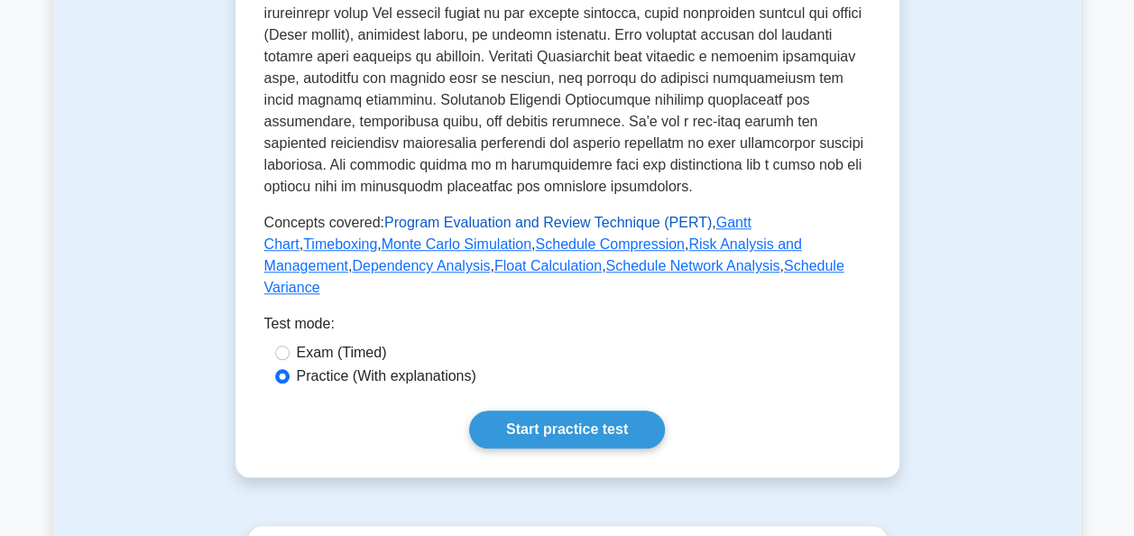
scroll to position [680, 0]
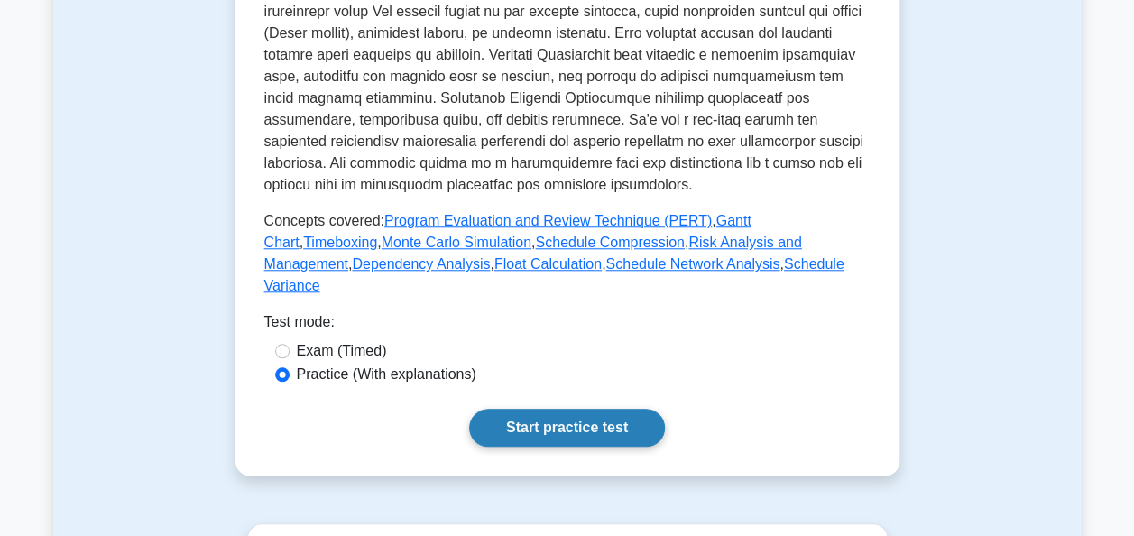
click at [550, 416] on link "Start practice test" at bounding box center [567, 428] width 196 height 38
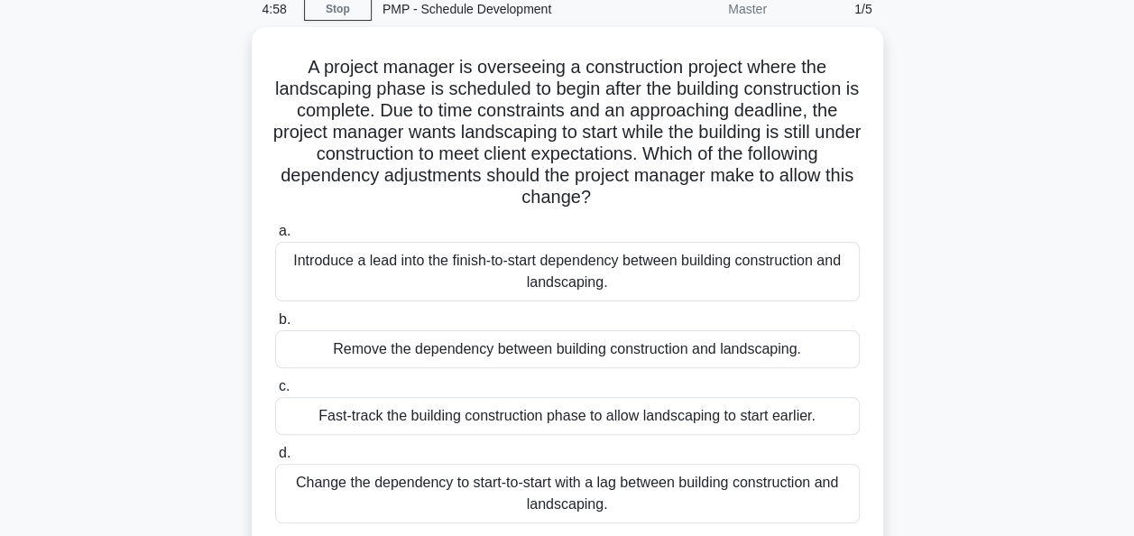
scroll to position [79, 0]
click at [146, 404] on div "A project manager is overseeing a construction project where the landscaping ph…" at bounding box center [567, 312] width 1028 height 572
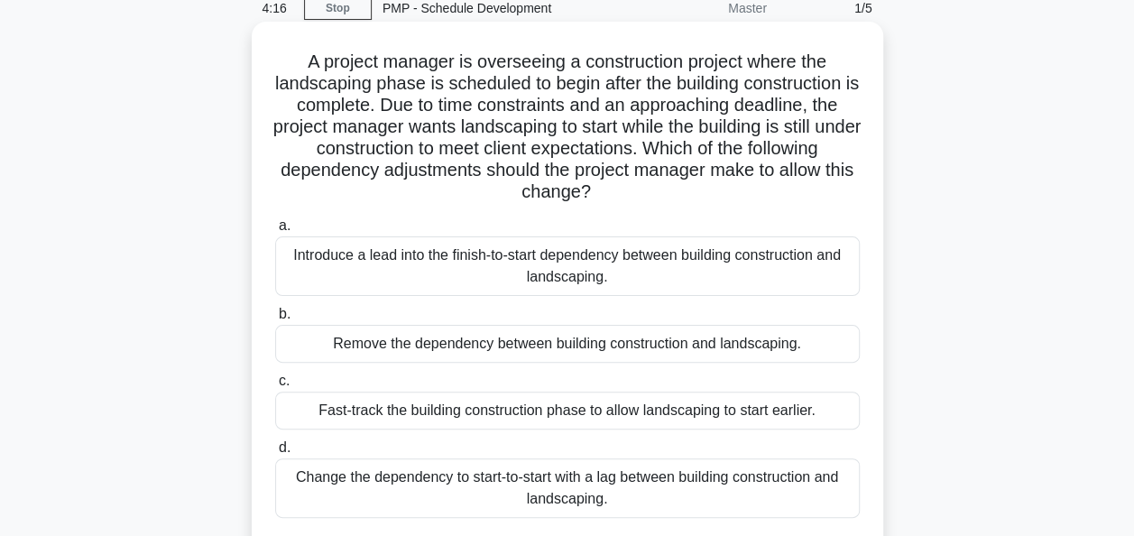
click at [356, 499] on div "Change the dependency to start-to-start with a lag between building constructio…" at bounding box center [567, 488] width 585 height 60
click at [275, 454] on input "d. Change the dependency to start-to-start with a lag between building construc…" at bounding box center [275, 448] width 0 height 12
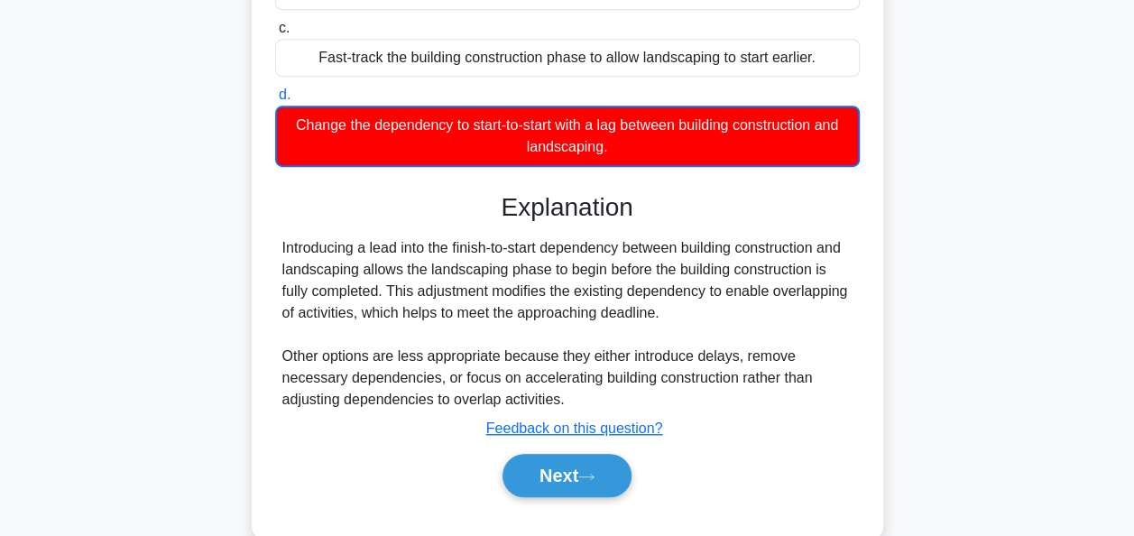
scroll to position [440, 0]
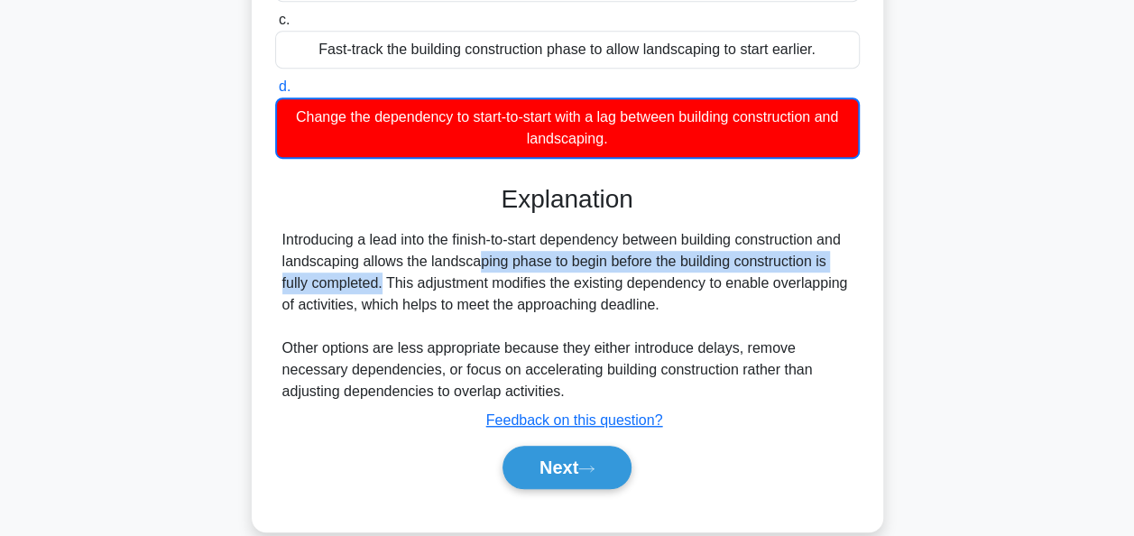
drag, startPoint x: 367, startPoint y: 263, endPoint x: 841, endPoint y: 262, distance: 473.6
click at [841, 262] on div "Introducing a lead into the finish-to-start dependency between building constru…" at bounding box center [567, 315] width 570 height 173
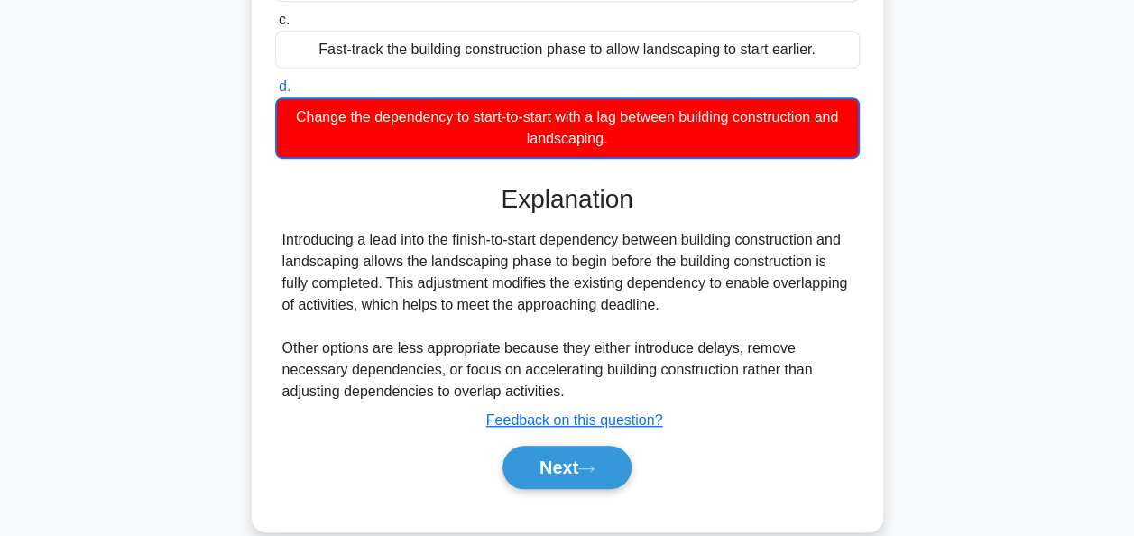
click at [410, 356] on div "Introducing a lead into the finish-to-start dependency between building constru…" at bounding box center [567, 315] width 570 height 173
drag, startPoint x: 359, startPoint y: 244, endPoint x: 397, endPoint y: 245, distance: 37.9
click at [397, 245] on div "Introducing a lead into the finish-to-start dependency between building constru…" at bounding box center [567, 315] width 570 height 173
drag, startPoint x: 397, startPoint y: 245, endPoint x: 572, endPoint y: 290, distance: 180.7
click at [572, 290] on div "Introducing a lead into the finish-to-start dependency between building constru…" at bounding box center [567, 315] width 570 height 173
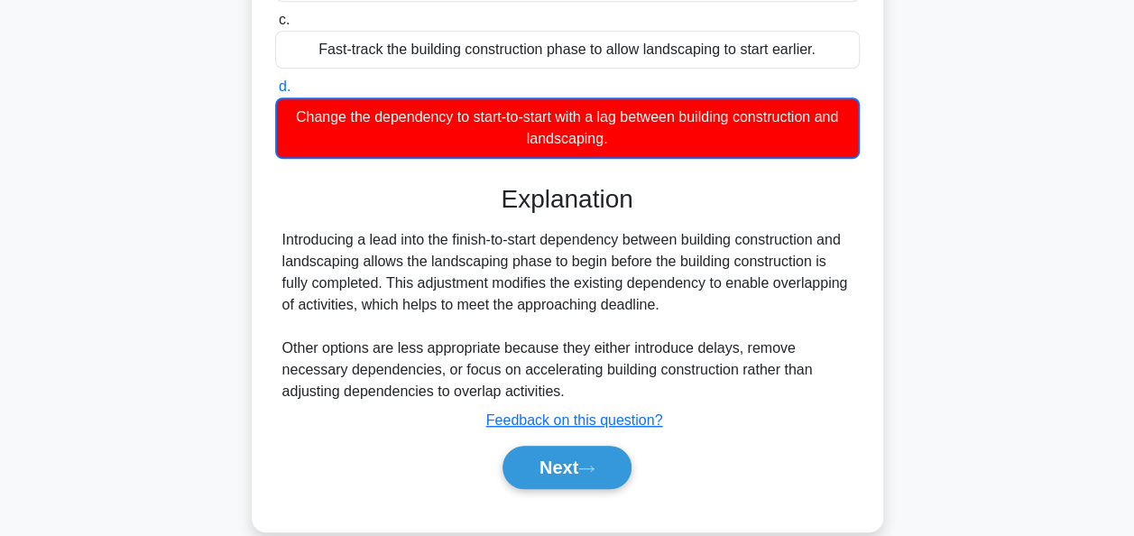
click at [298, 353] on div "Introducing a lead into the finish-to-start dependency between building constru…" at bounding box center [567, 315] width 570 height 173
click at [532, 462] on button "Next" at bounding box center [566, 467] width 129 height 43
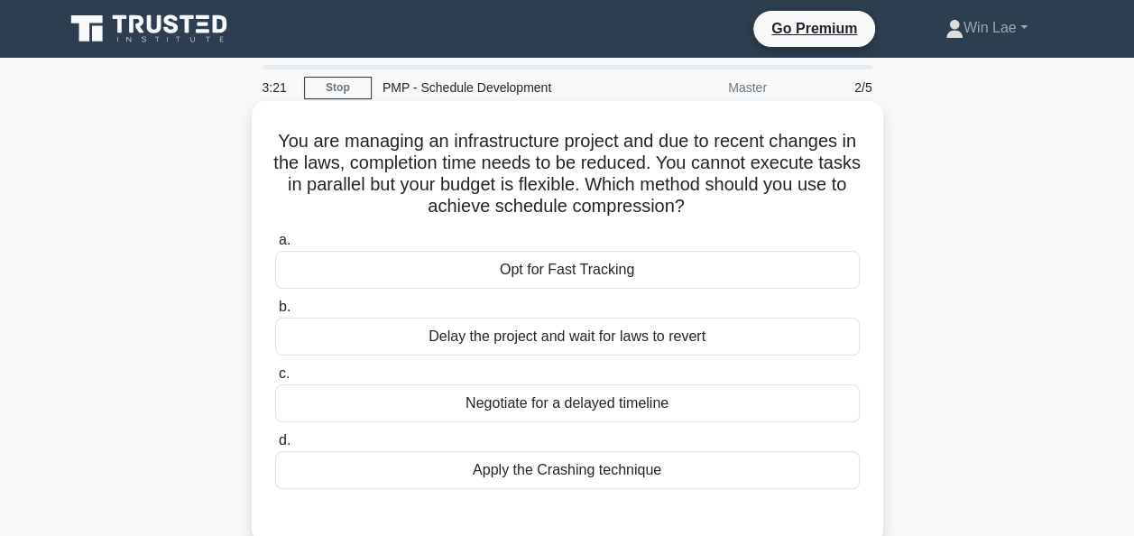
scroll to position [90, 0]
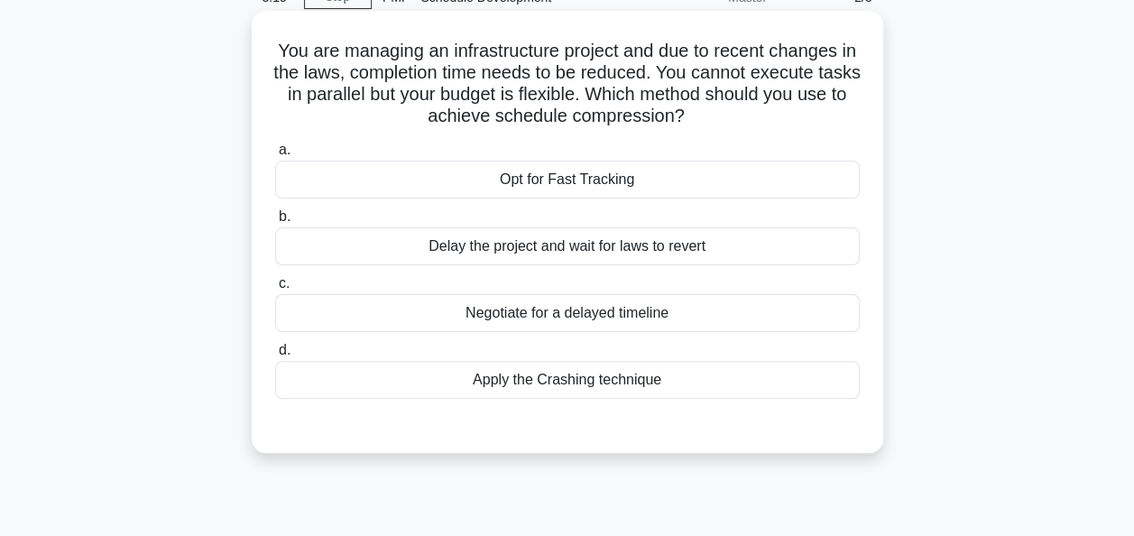
click at [650, 190] on div "Opt for Fast Tracking" at bounding box center [567, 180] width 585 height 38
click at [275, 156] on input "a. Opt for Fast Tracking" at bounding box center [275, 150] width 0 height 12
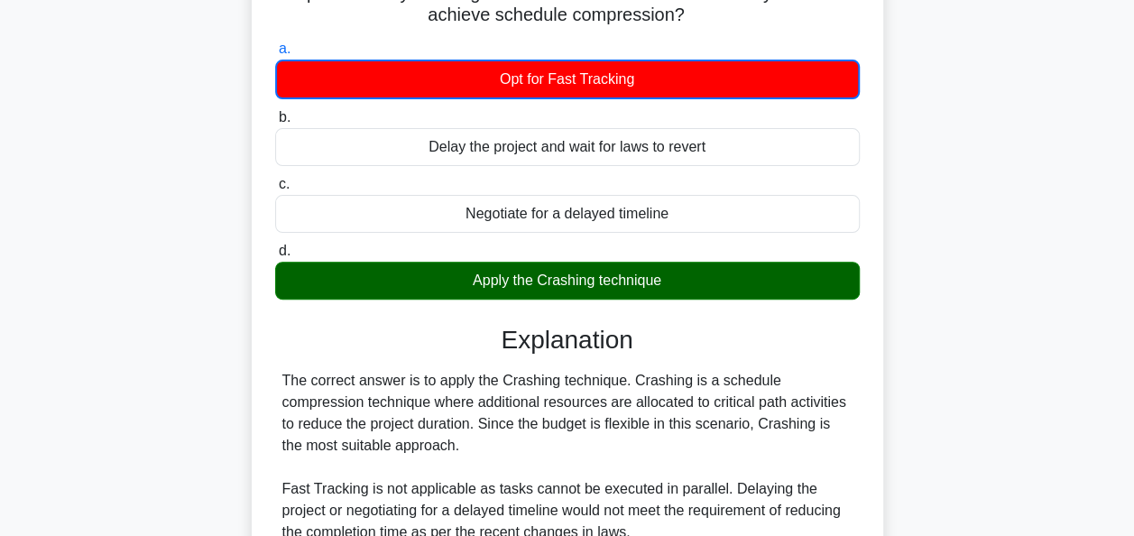
scroll to position [271, 0]
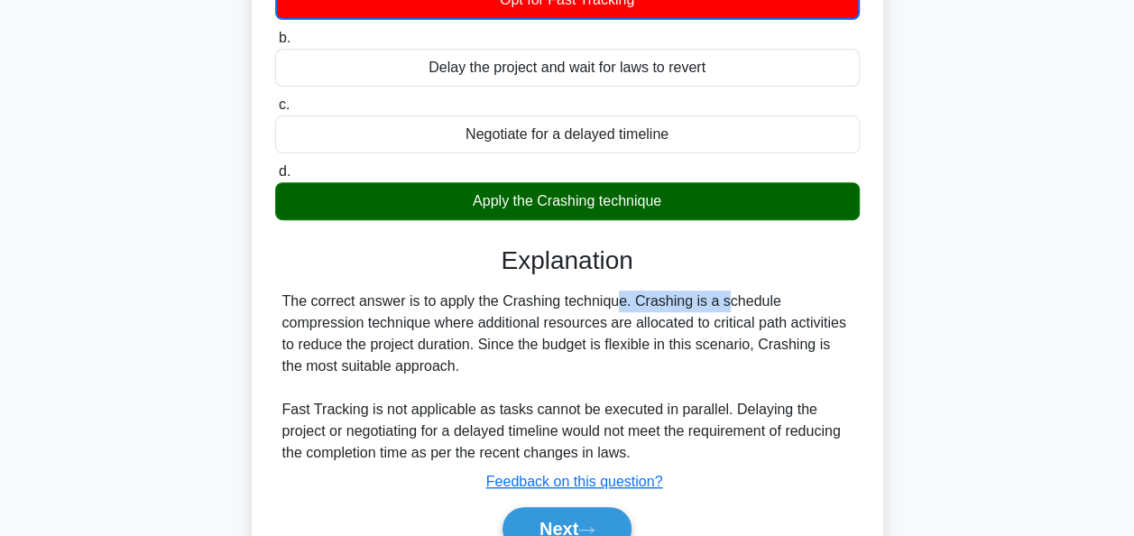
drag, startPoint x: 503, startPoint y: 297, endPoint x: 622, endPoint y: 300, distance: 119.1
click at [622, 300] on div "The correct answer is to apply the Crashing technique. Crashing is a schedule c…" at bounding box center [567, 376] width 570 height 173
copy div "Crashing technique"
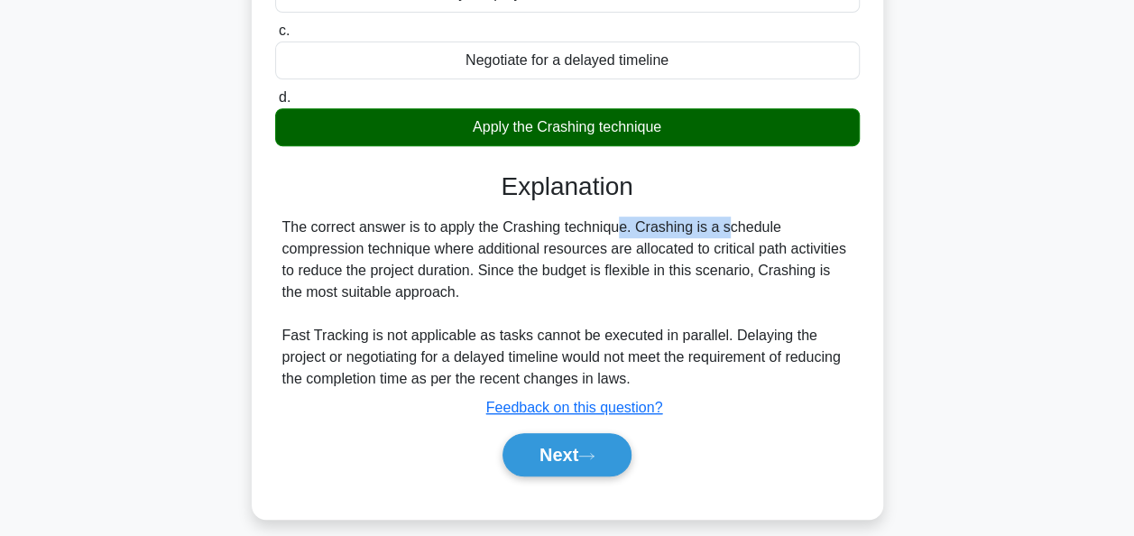
scroll to position [438, 0]
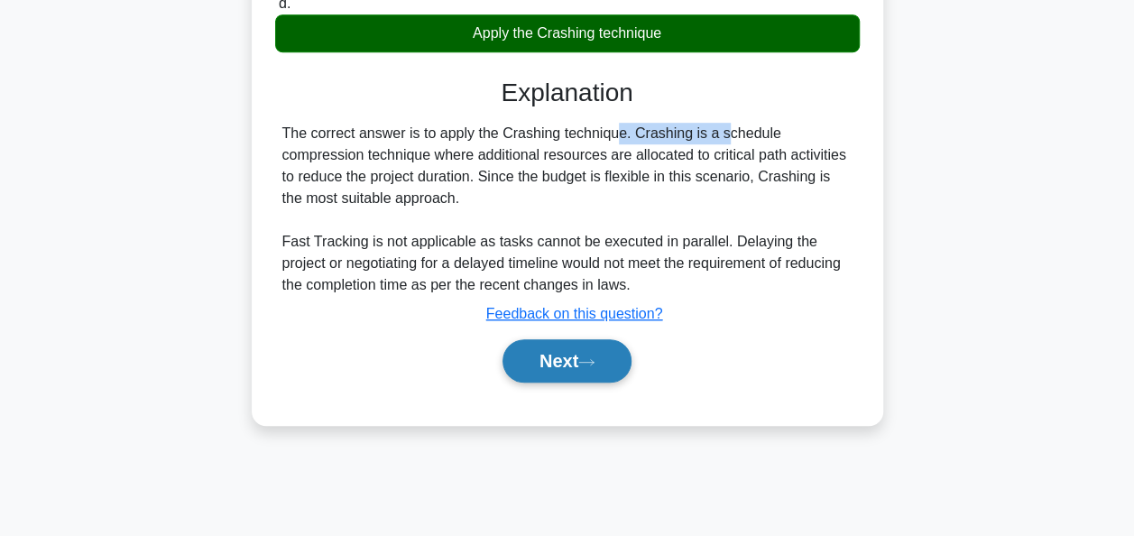
click at [548, 360] on button "Next" at bounding box center [566, 360] width 129 height 43
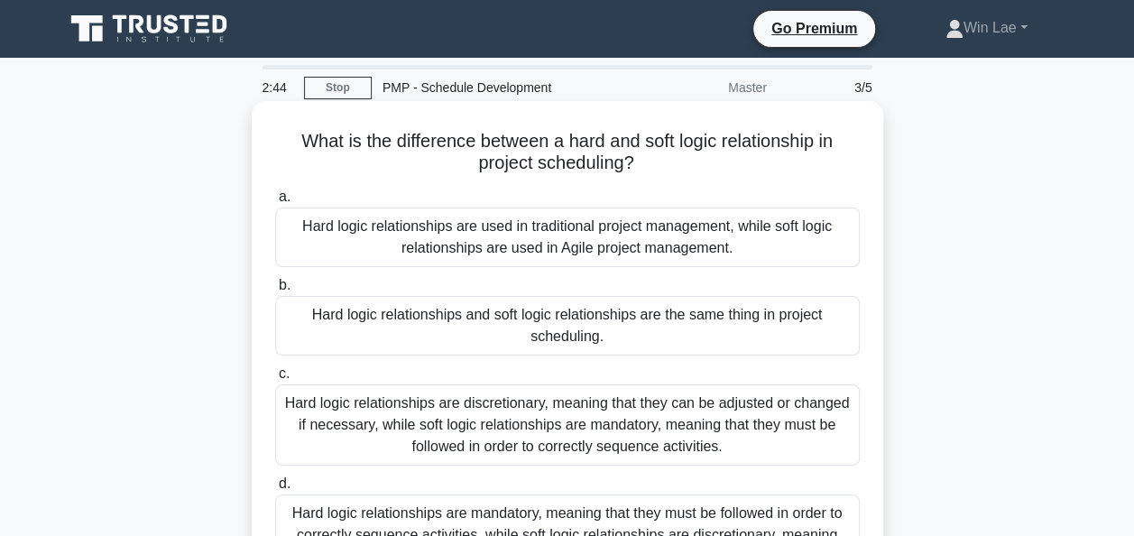
scroll to position [90, 0]
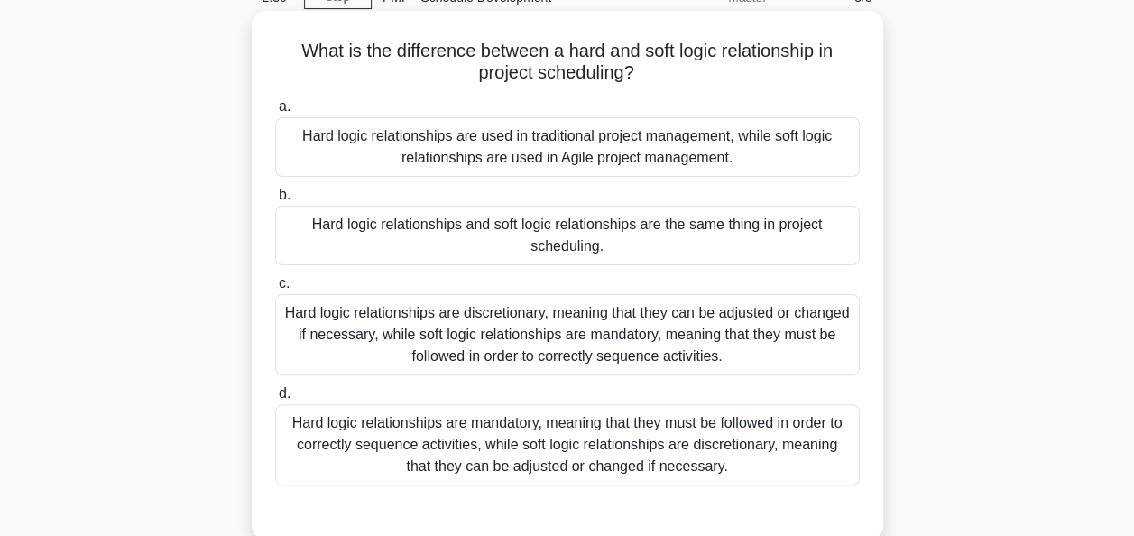
click at [573, 445] on div "Hard logic relationships are mandatory, meaning that they must be followed in o…" at bounding box center [567, 444] width 585 height 81
click at [275, 400] on input "d. Hard logic relationships are mandatory, meaning that they must be followed i…" at bounding box center [275, 394] width 0 height 12
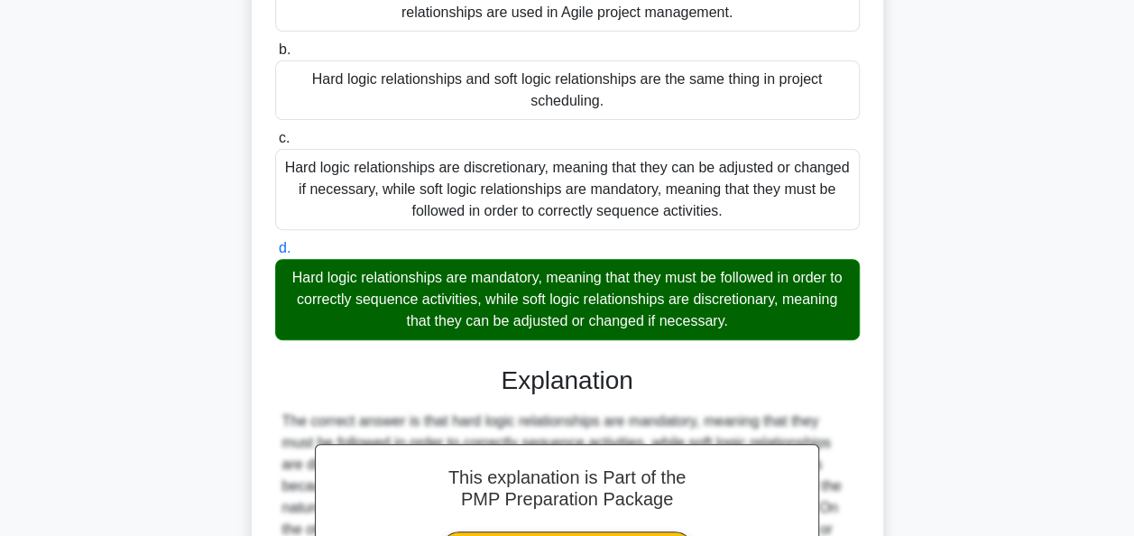
scroll to position [361, 0]
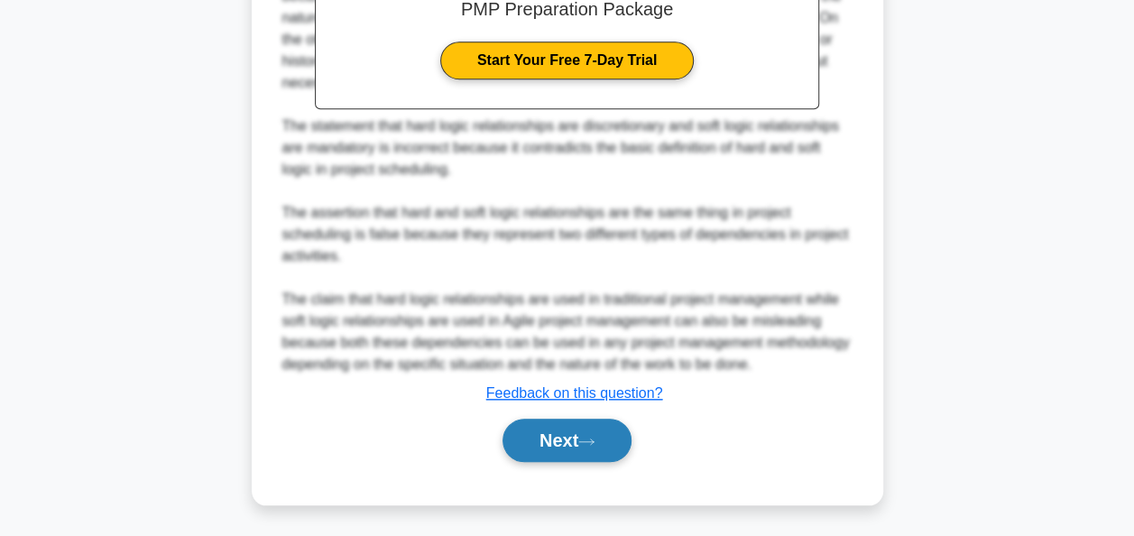
click at [539, 451] on button "Next" at bounding box center [566, 440] width 129 height 43
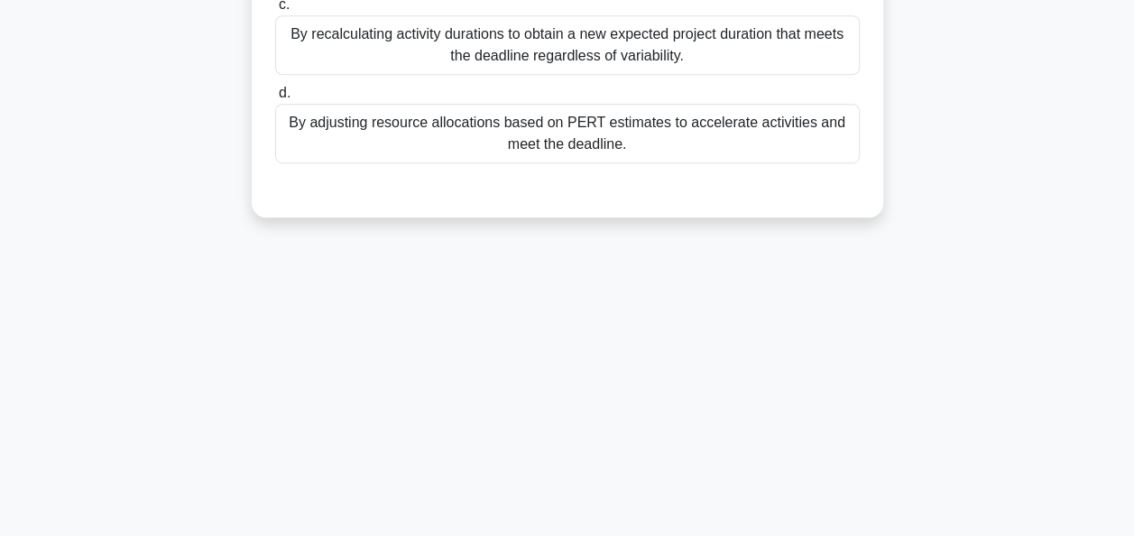
scroll to position [0, 0]
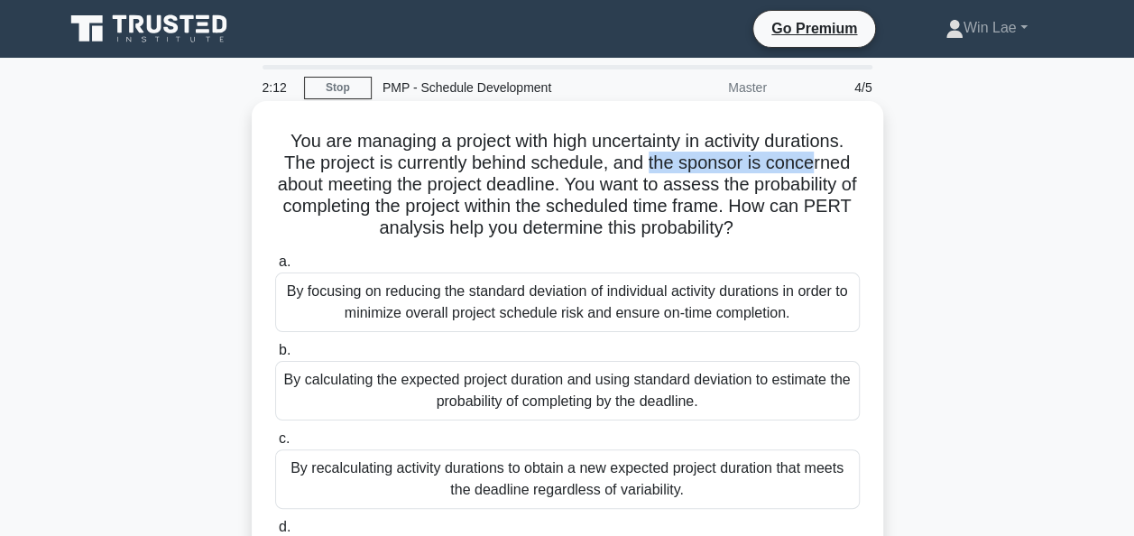
drag, startPoint x: 650, startPoint y: 160, endPoint x: 818, endPoint y: 155, distance: 167.8
click at [818, 155] on h5 "You are managing a project with high uncertainty in activity durations. The pro…" at bounding box center [567, 185] width 588 height 110
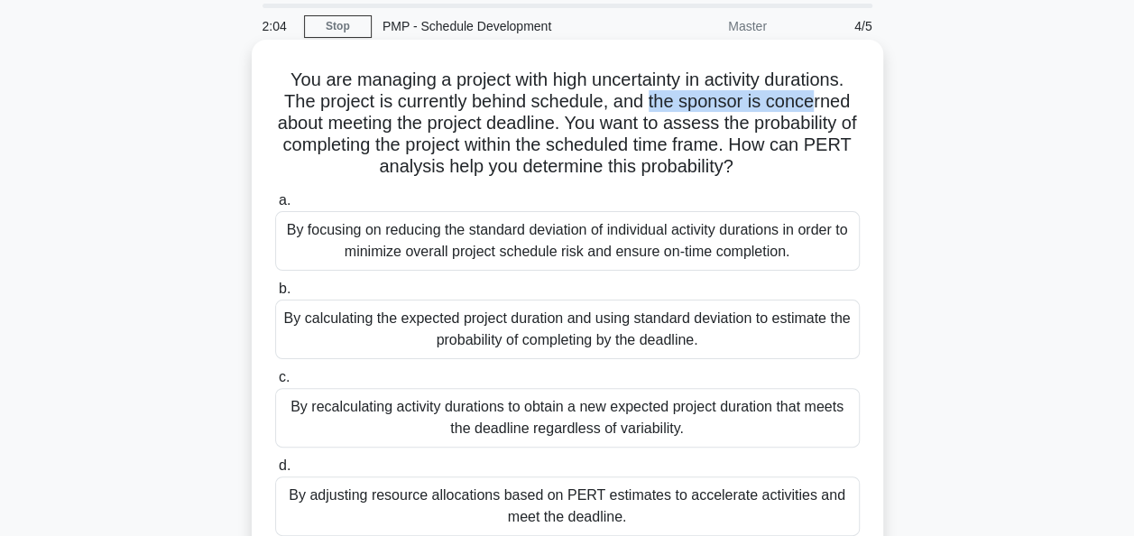
scroll to position [90, 0]
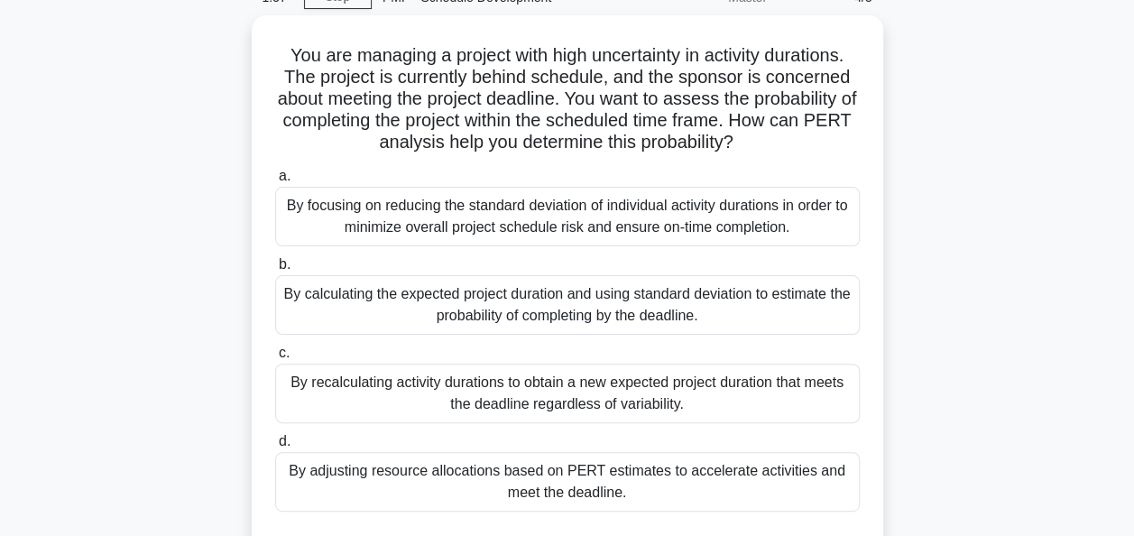
click at [151, 223] on div "You are managing a project with high uncertainty in activity durations. The pro…" at bounding box center [567, 301] width 1028 height 572
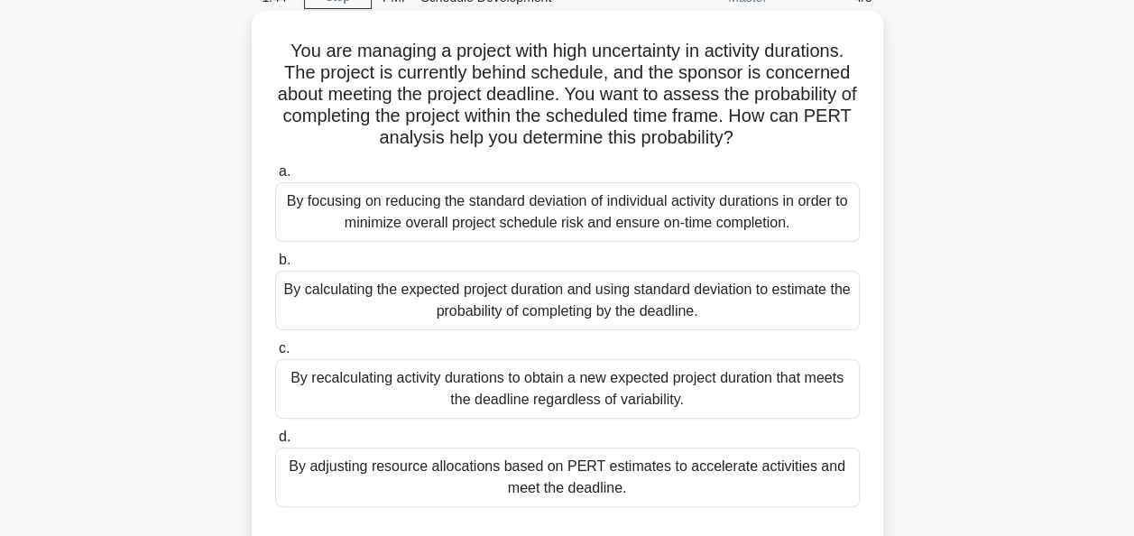
click at [628, 483] on div "By adjusting resource allocations based on PERT estimates to accelerate activit…" at bounding box center [567, 477] width 585 height 60
click at [275, 443] on input "d. By adjusting resource allocations based on PERT estimates to accelerate acti…" at bounding box center [275, 437] width 0 height 12
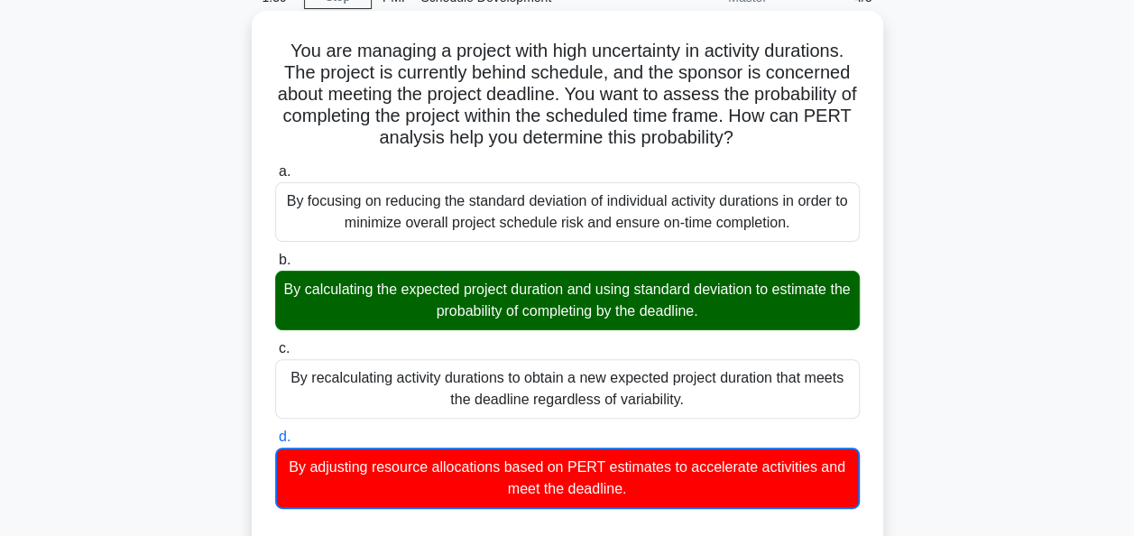
drag, startPoint x: 286, startPoint y: 286, endPoint x: 723, endPoint y: 312, distance: 437.4
click at [723, 312] on div "By calculating the expected project duration and using standard deviation to es…" at bounding box center [567, 301] width 585 height 60
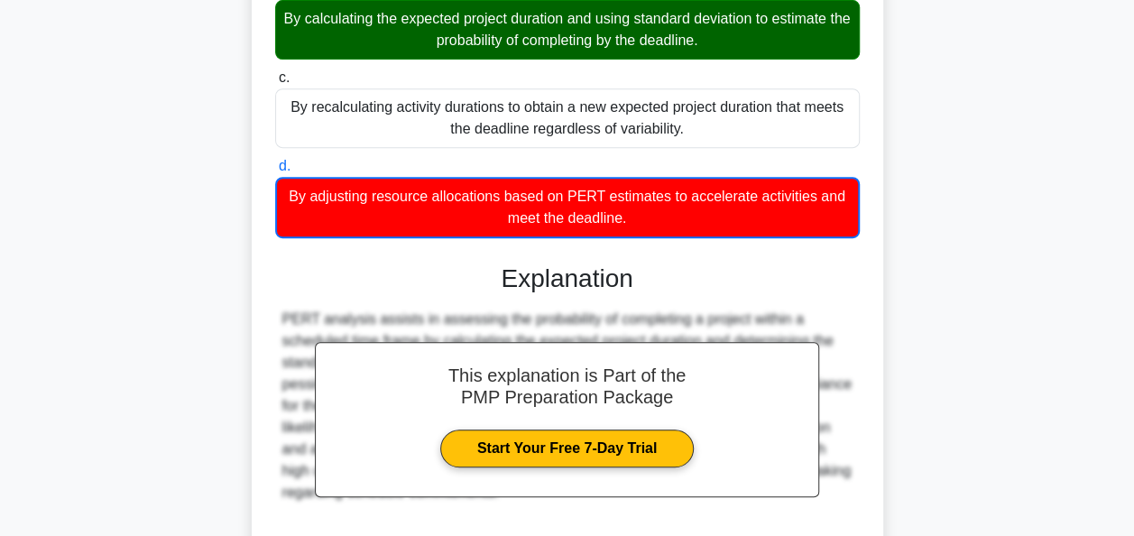
scroll to position [511, 0]
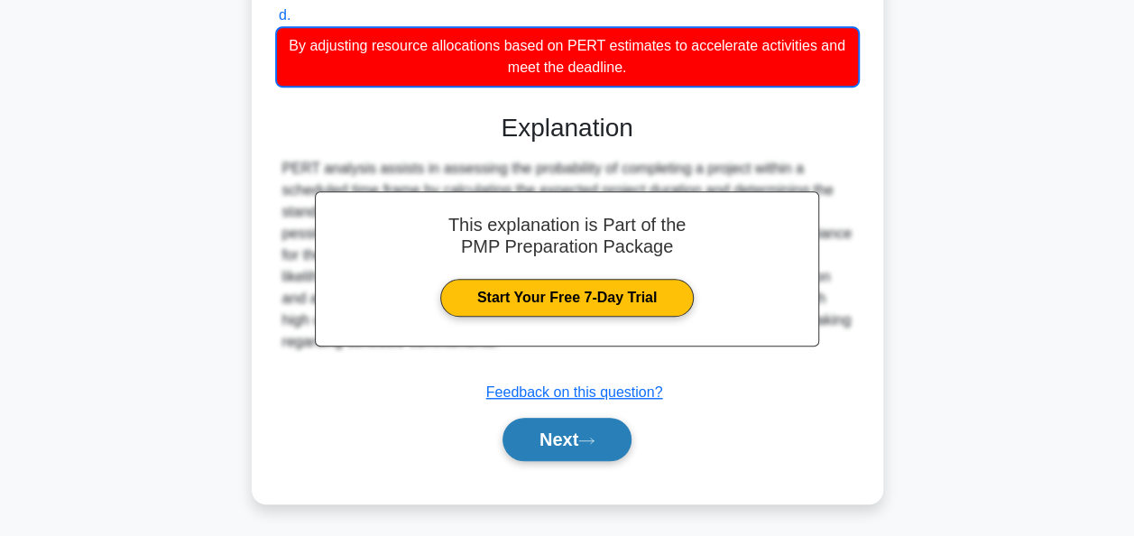
click at [575, 446] on button "Next" at bounding box center [566, 439] width 129 height 43
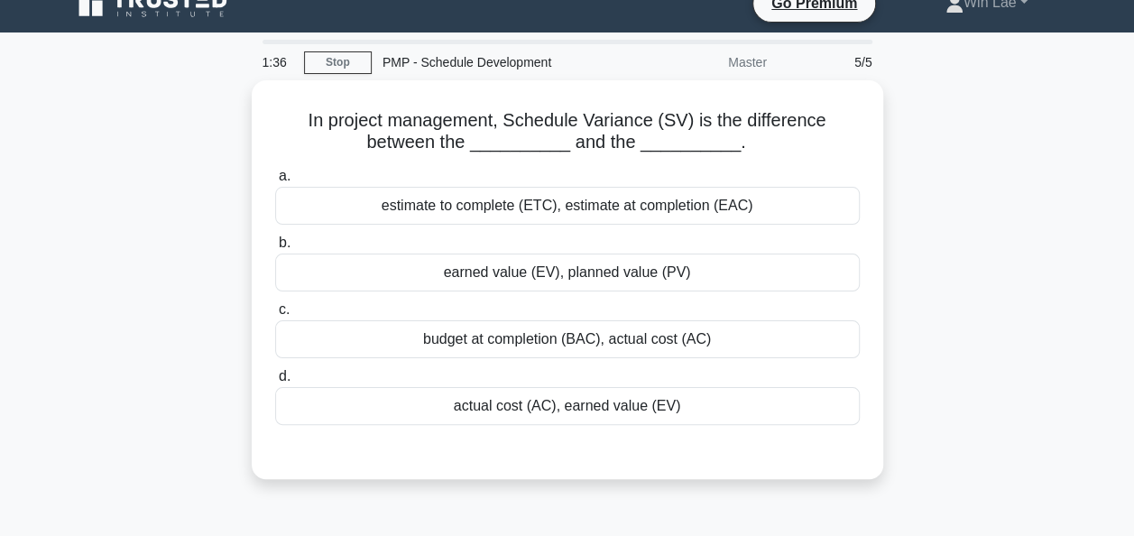
scroll to position [0, 0]
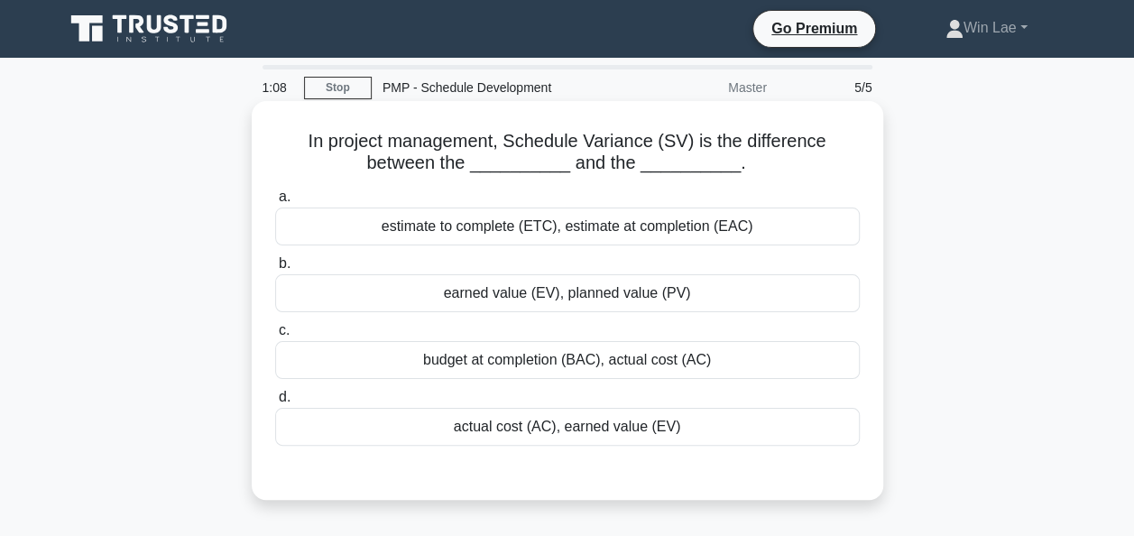
click at [507, 237] on div "estimate to complete (ETC), estimate at completion (EAC)" at bounding box center [567, 226] width 585 height 38
click at [275, 203] on input "a. estimate to complete (ETC), estimate at completion (EAC)" at bounding box center [275, 197] width 0 height 12
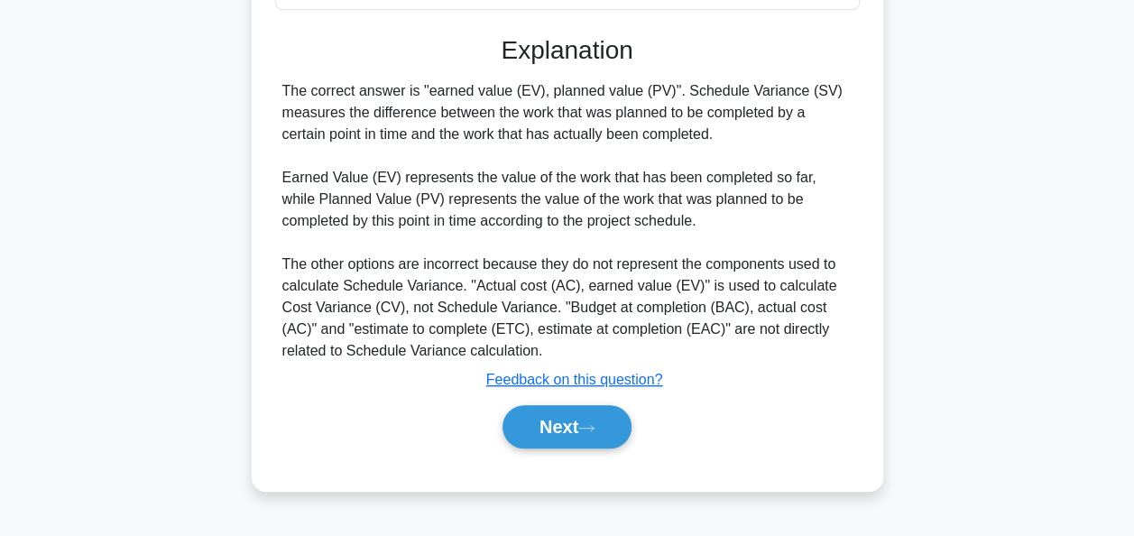
scroll to position [438, 0]
click at [585, 427] on icon at bounding box center [586, 427] width 16 height 10
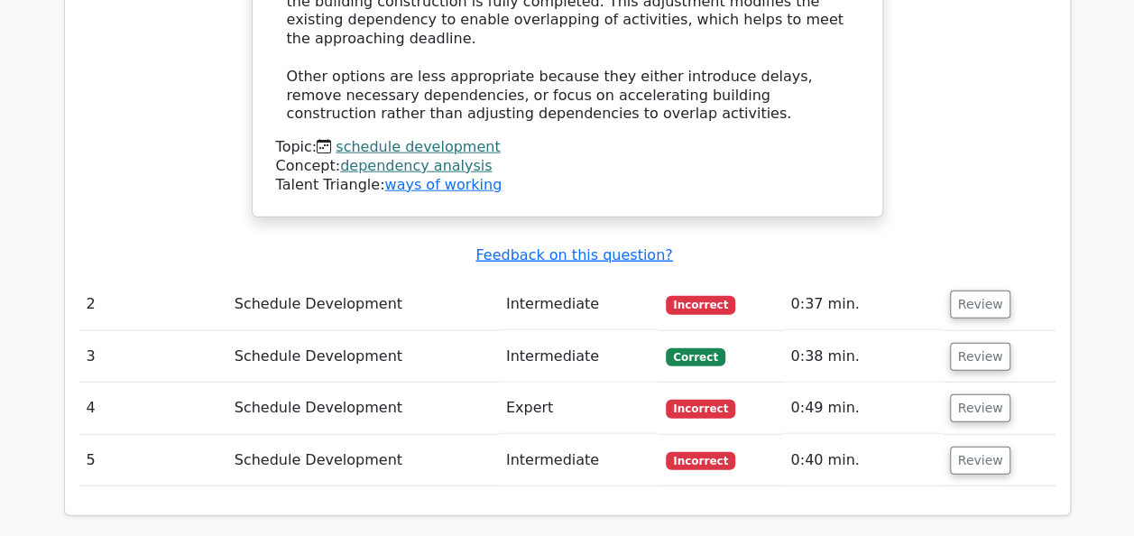
scroll to position [2255, 0]
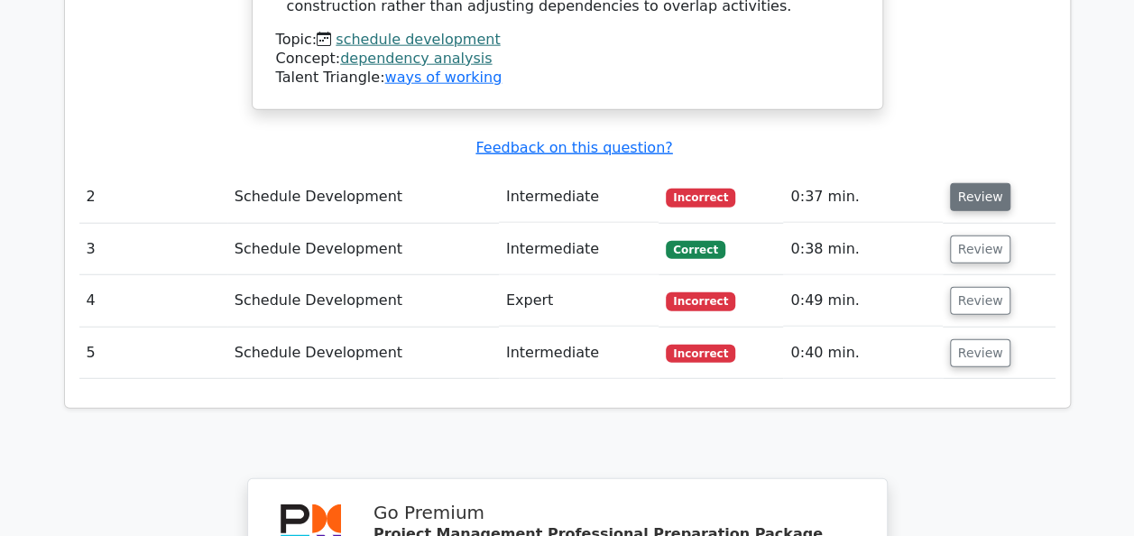
click at [972, 183] on button "Review" at bounding box center [980, 197] width 61 height 28
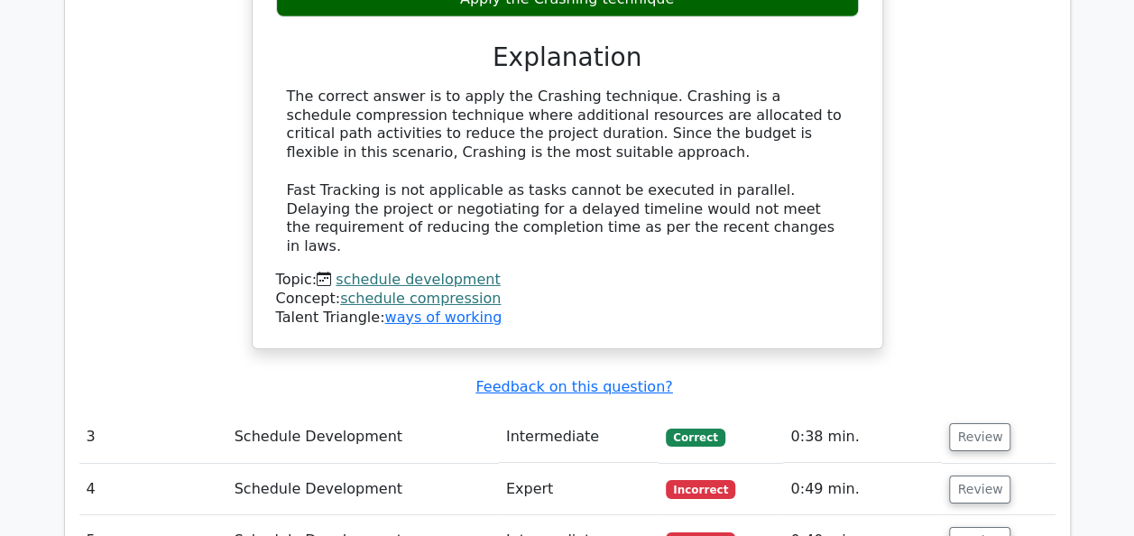
scroll to position [2847, 0]
click at [949, 527] on button "Review" at bounding box center [979, 541] width 61 height 28
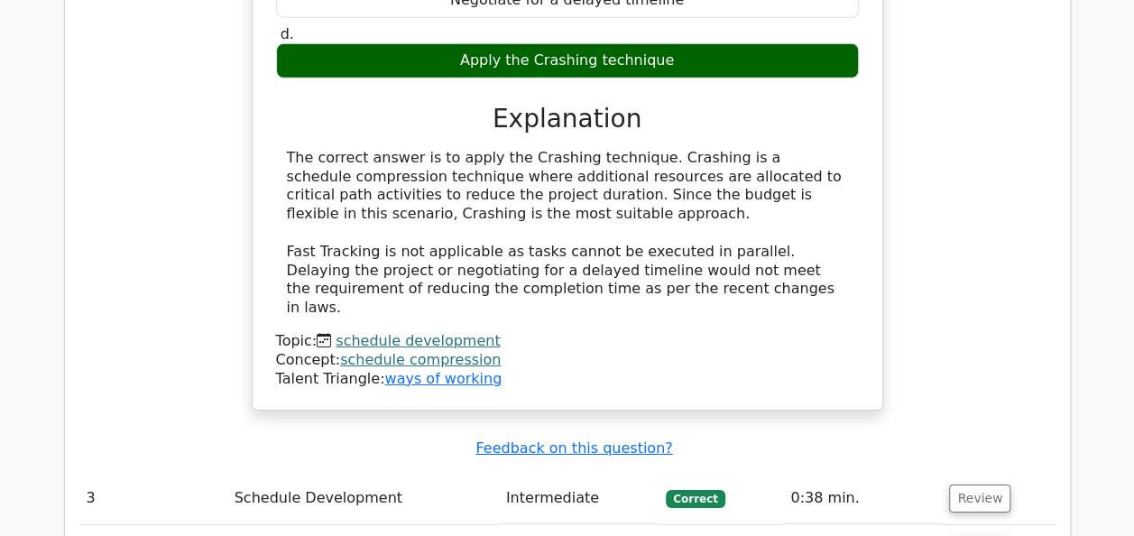
scroll to position [2758, 0]
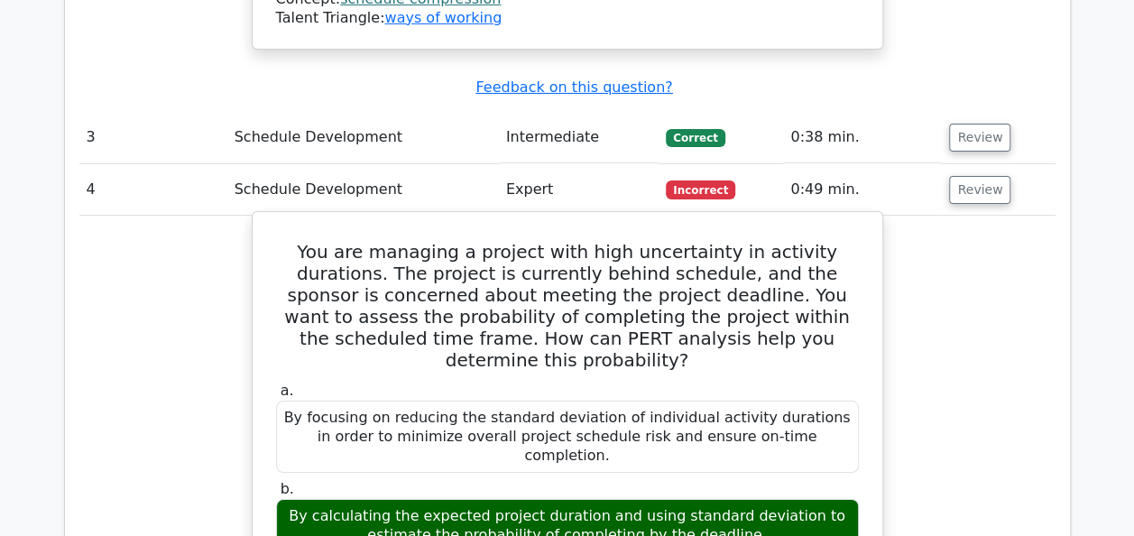
scroll to position [3118, 0]
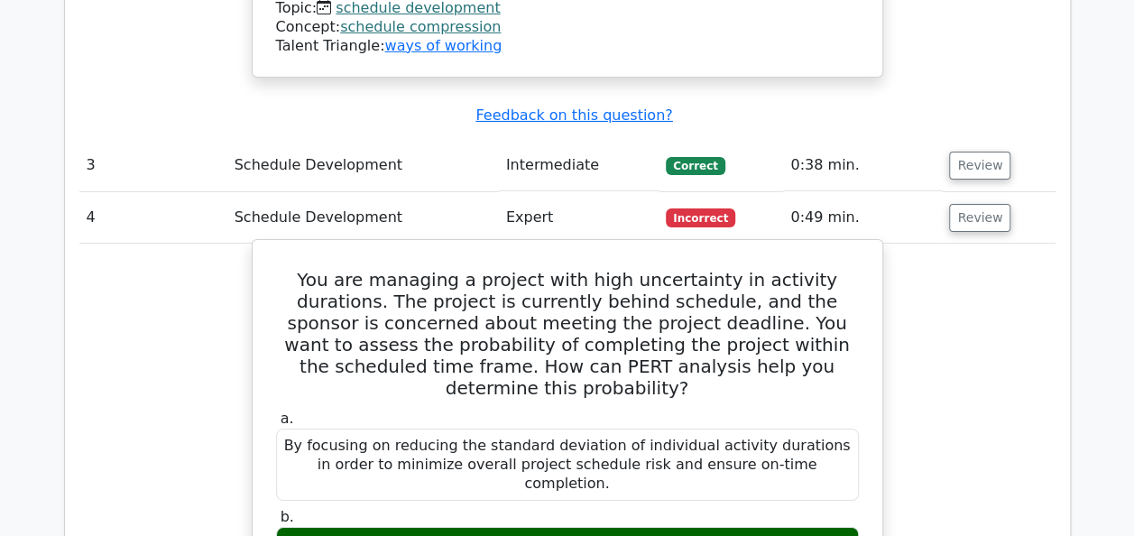
drag, startPoint x: 284, startPoint y: 305, endPoint x: 731, endPoint y: 324, distance: 446.9
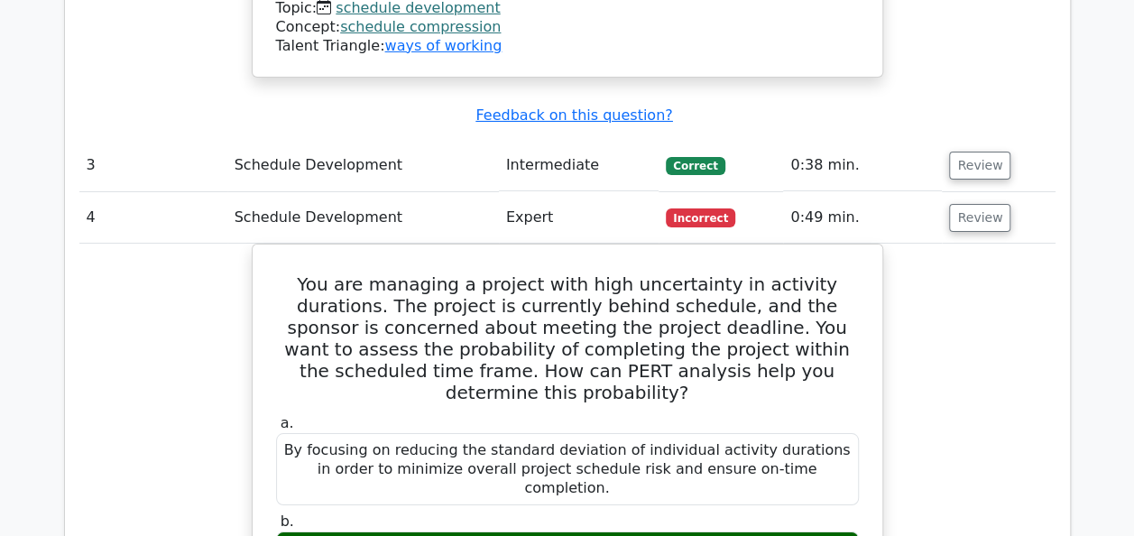
drag, startPoint x: 975, startPoint y: 242, endPoint x: 964, endPoint y: 247, distance: 12.1
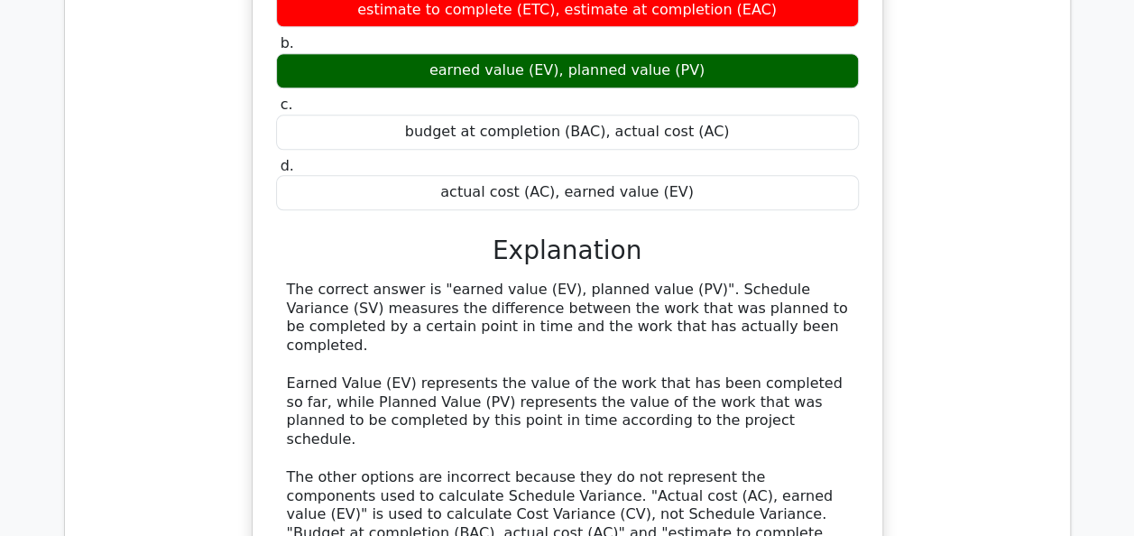
scroll to position [4471, 0]
